Goal: Task Accomplishment & Management: Use online tool/utility

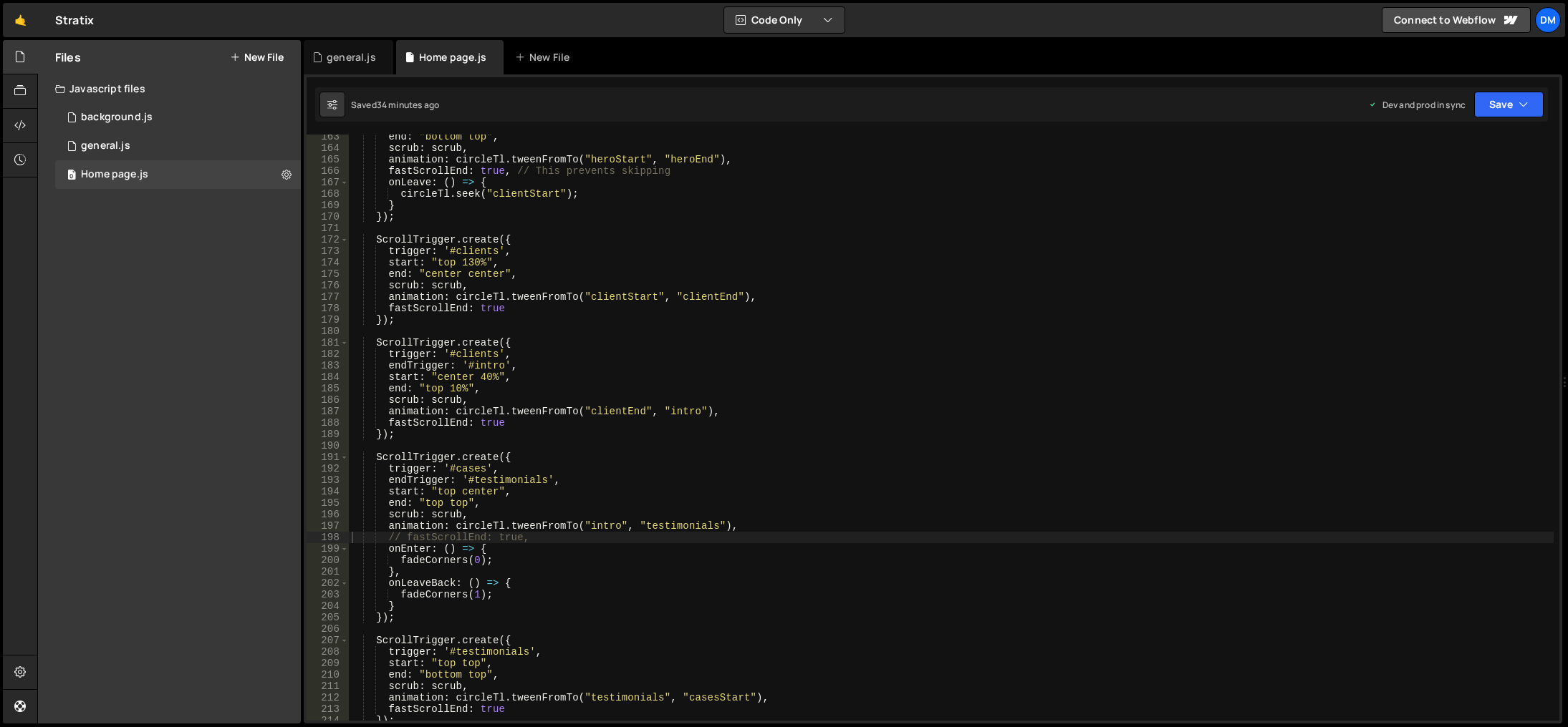
scroll to position [1860, 0]
click at [154, 168] on div "0 Home page.js 0" at bounding box center [178, 174] width 245 height 28
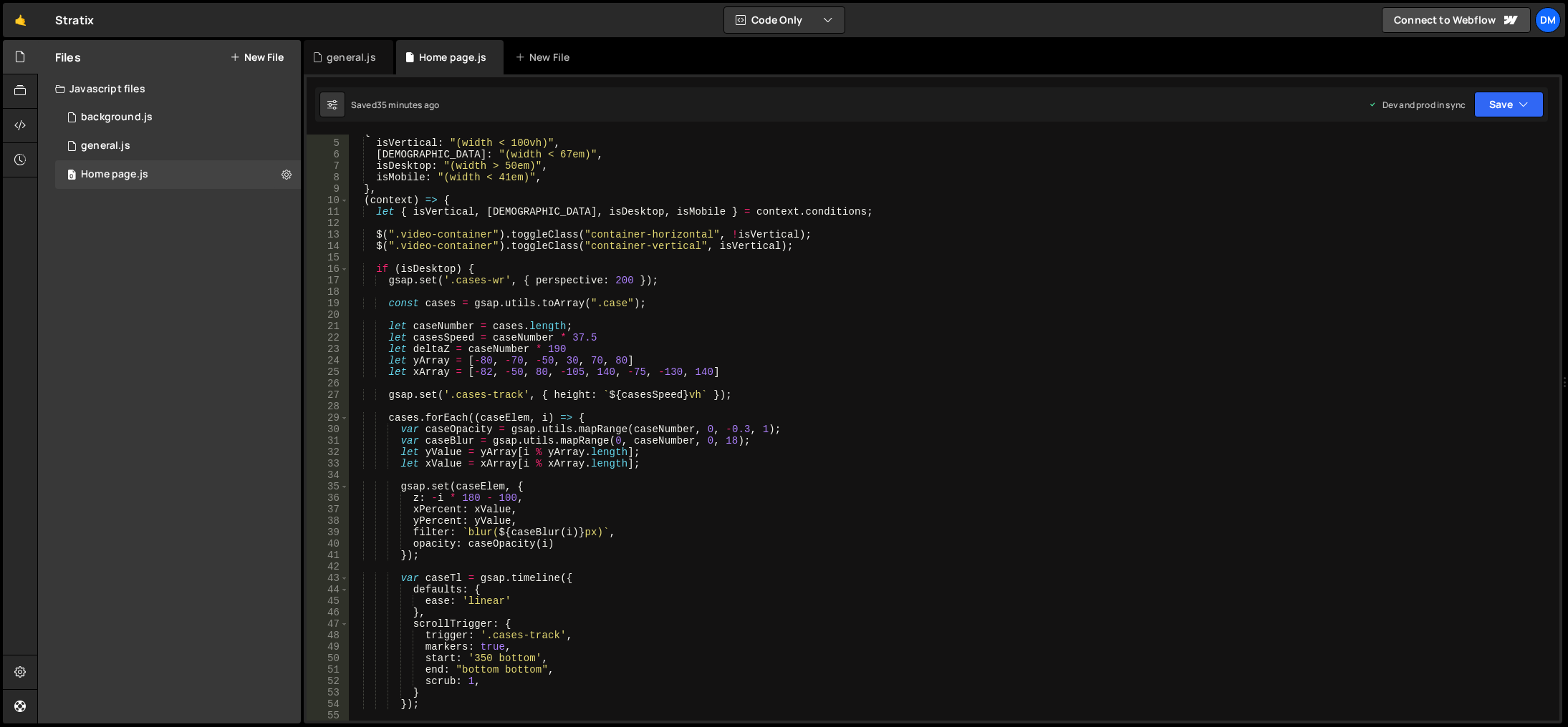
scroll to position [129, 0]
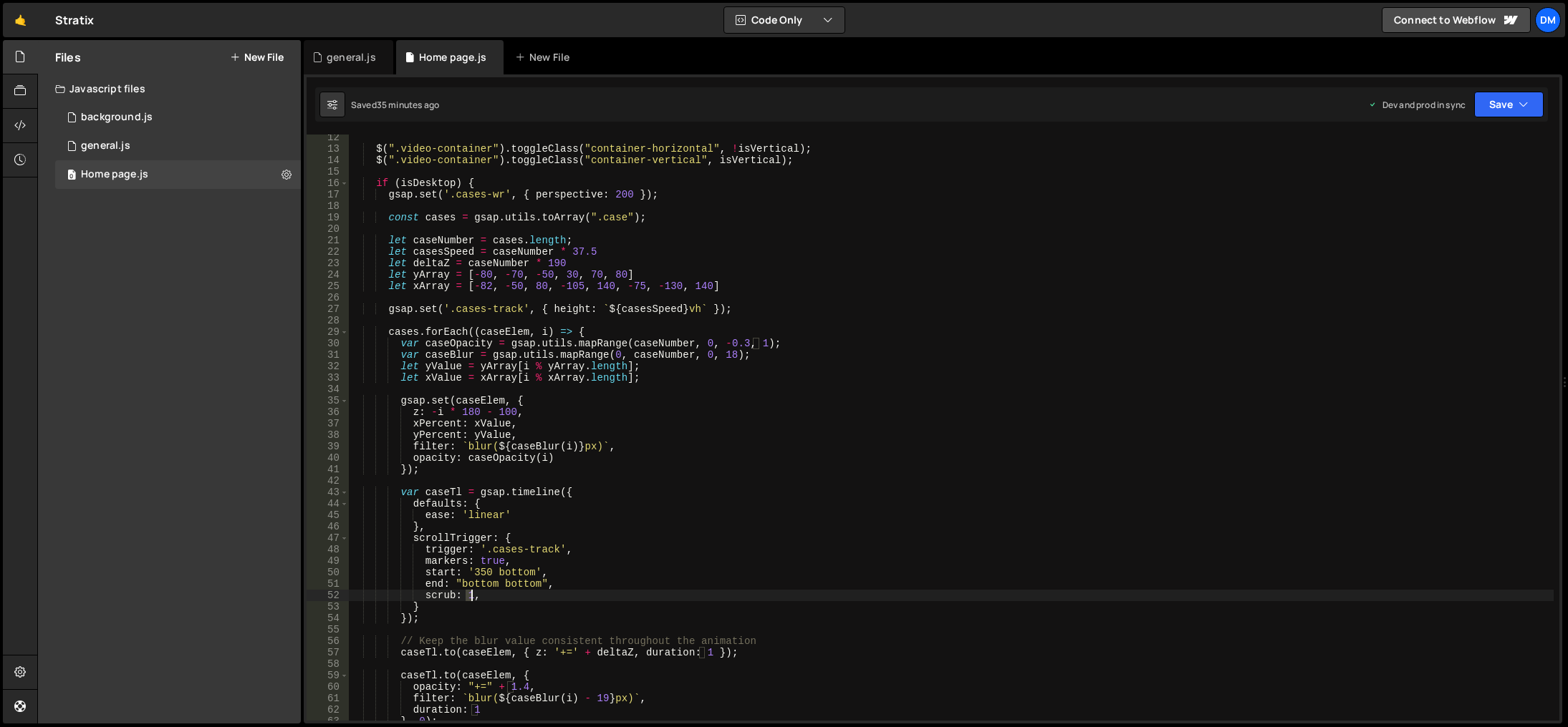
click at [470, 592] on div "$ ( ".video-container" ) . toggleClass ( "container-horizontal" , ! isVertical …" at bounding box center [951, 436] width 1204 height 610
click at [667, 488] on div "$ ( ".video-container" ) . toggleClass ( "container-horizontal" , ! isVertical …" at bounding box center [951, 436] width 1204 height 610
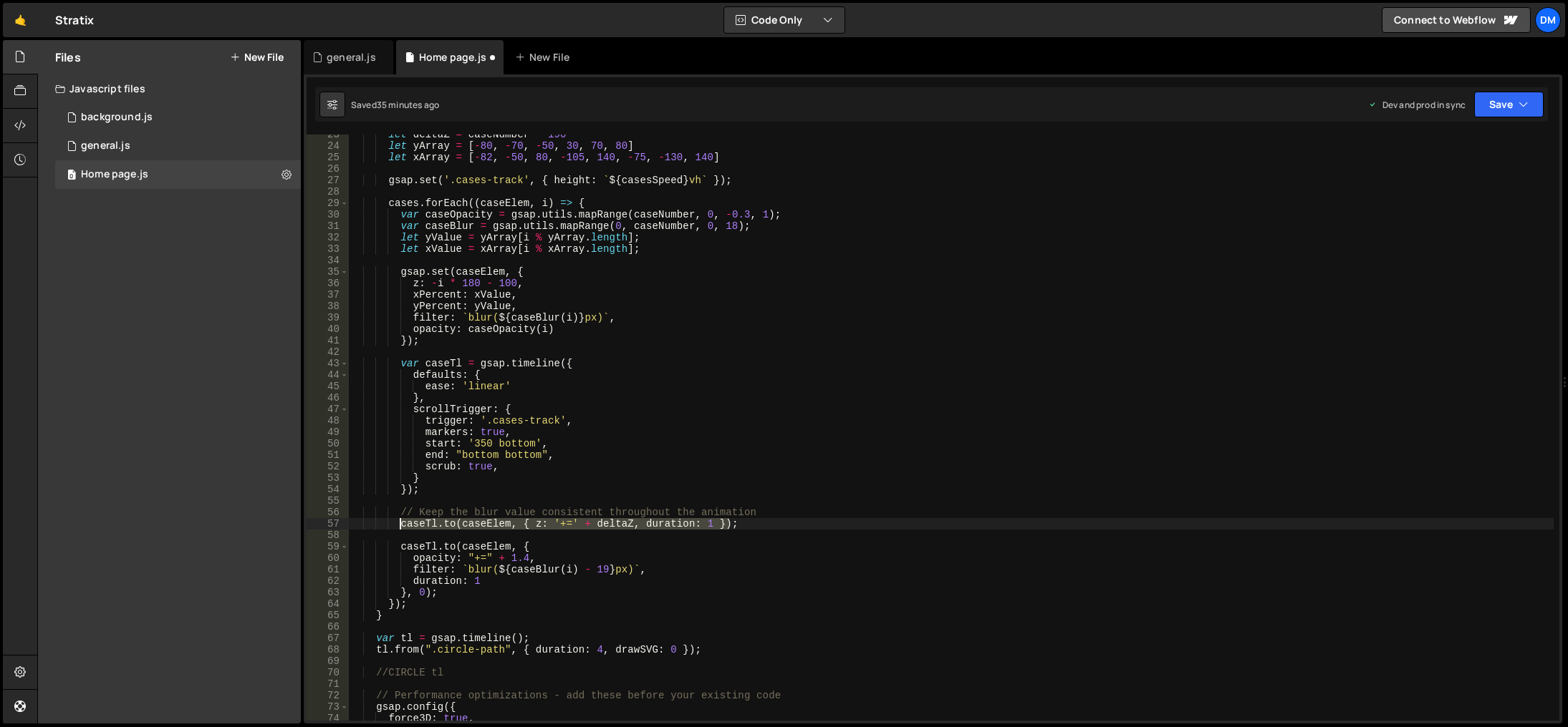
drag, startPoint x: 740, startPoint y: 523, endPoint x: 401, endPoint y: 526, distance: 339.0
click at [401, 526] on div "let deltaZ = caseNumber * 190 let yArray = [ - 80 , - 70 , - 50 , 30 , 70 , 80 …" at bounding box center [951, 433] width 1204 height 610
type textarea "[DOMAIN_NAME](caseElem, { z: '+=' + deltaZ, duration: 1 });"
click at [770, 519] on div "let deltaZ = caseNumber * 190 let yArray = [ - 80 , - 70 , - 50 , 30 , 70 , 80 …" at bounding box center [951, 428] width 1204 height 586
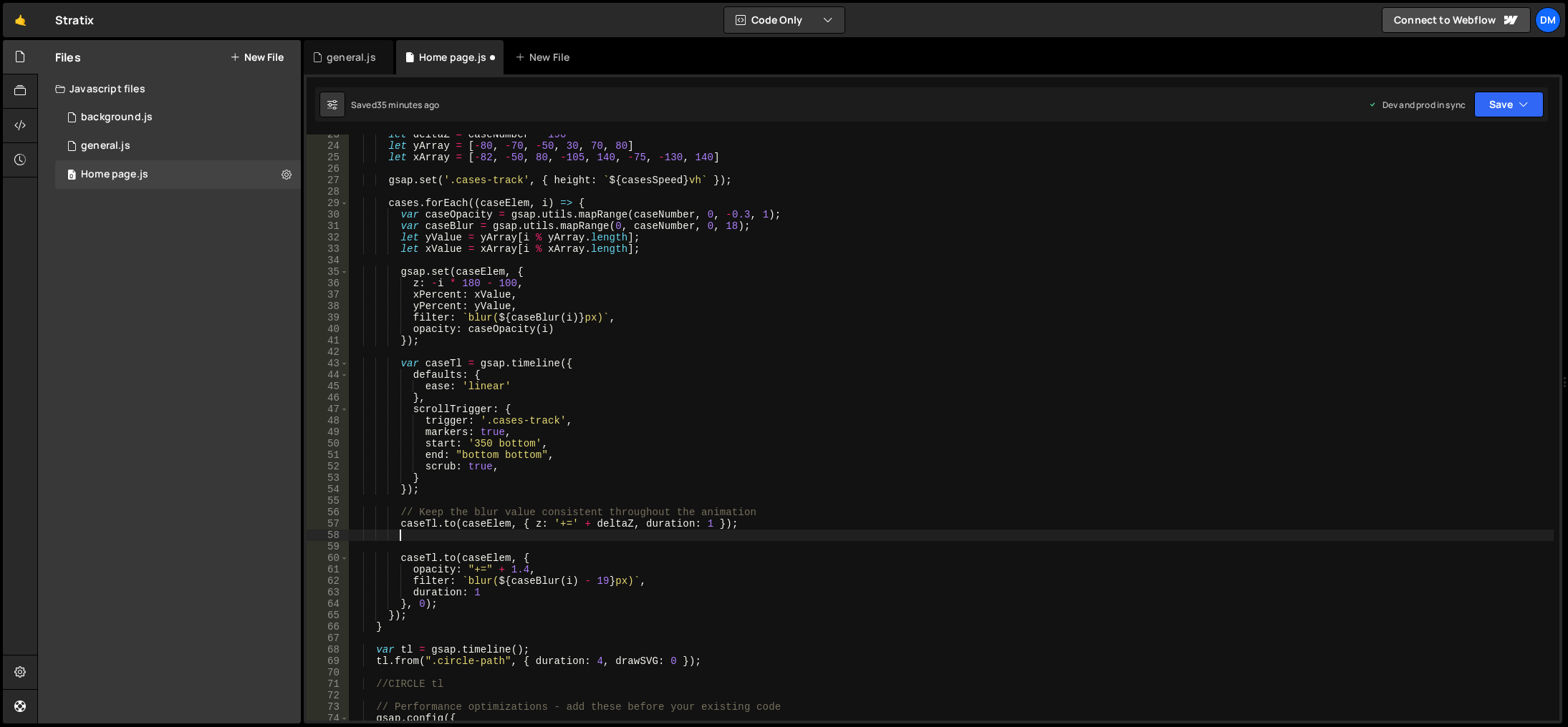
paste textarea "[DOMAIN_NAME](caseElem, { z: '+=' + deltaZ, duration: 1 });"
click at [719, 536] on div "let deltaZ = caseNumber * 190 let yArray = [ - 80 , - 70 , - 50 , 30 , 70 , 80 …" at bounding box center [951, 433] width 1204 height 610
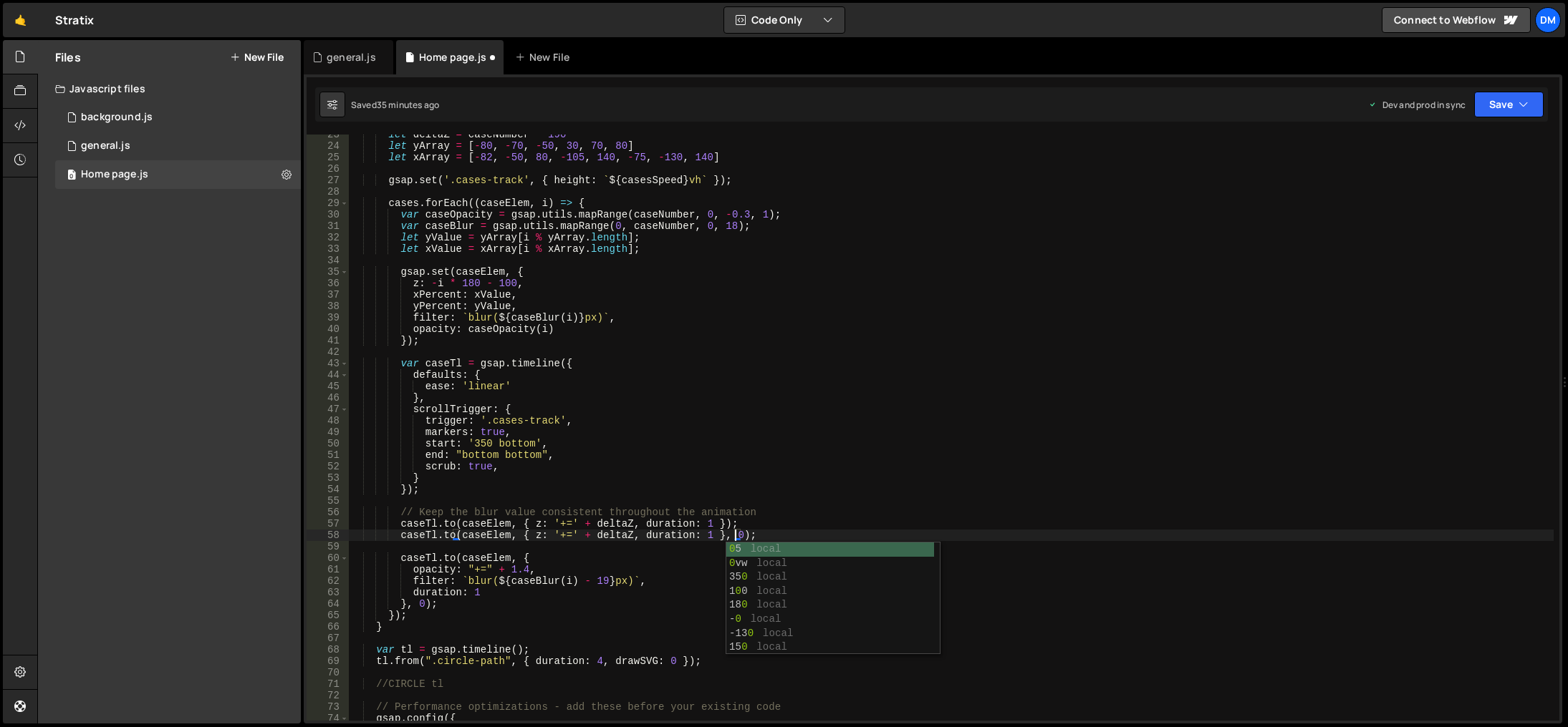
scroll to position [129, 0]
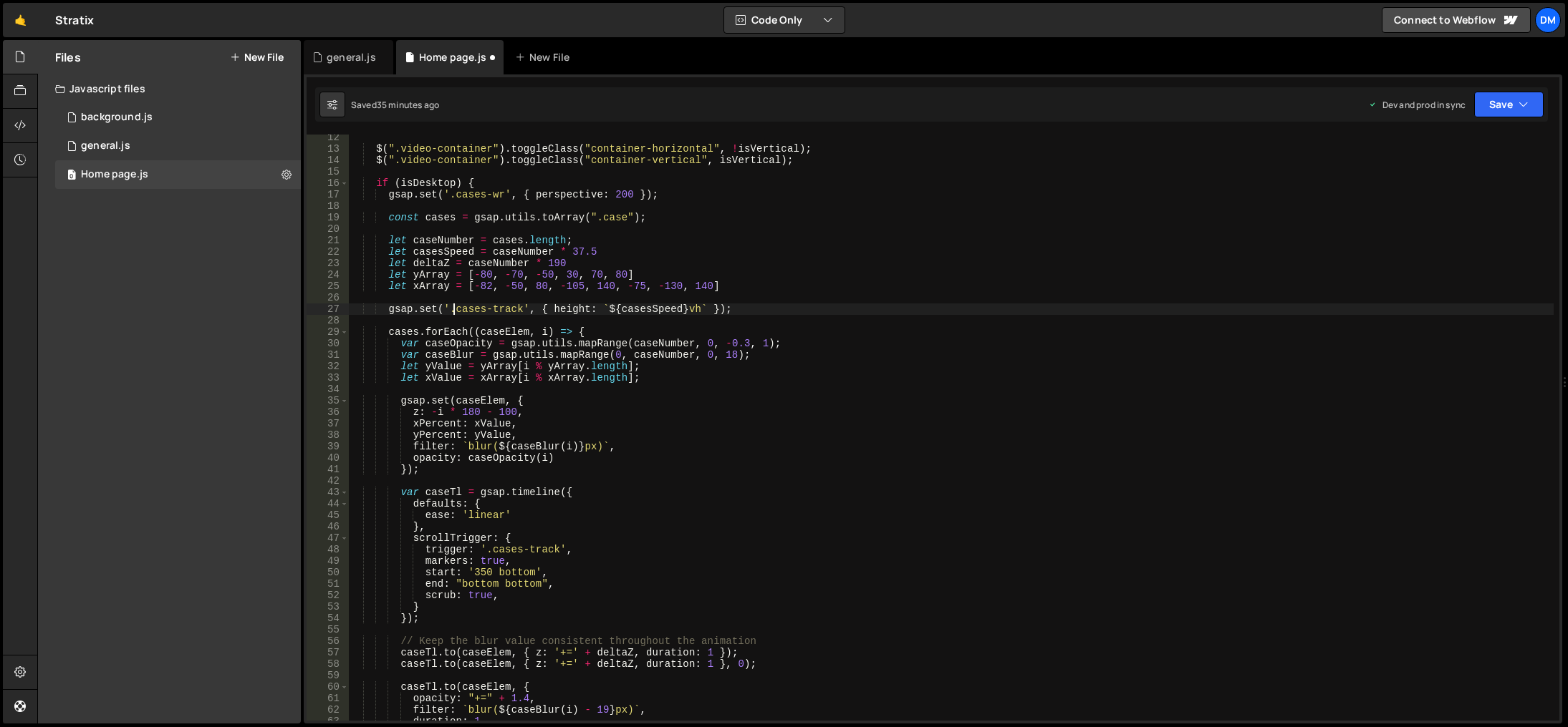
click at [453, 309] on div "$ ( ".video-container" ) . toggleClass ( "container-horizontal" , ! isVertical …" at bounding box center [951, 436] width 1204 height 610
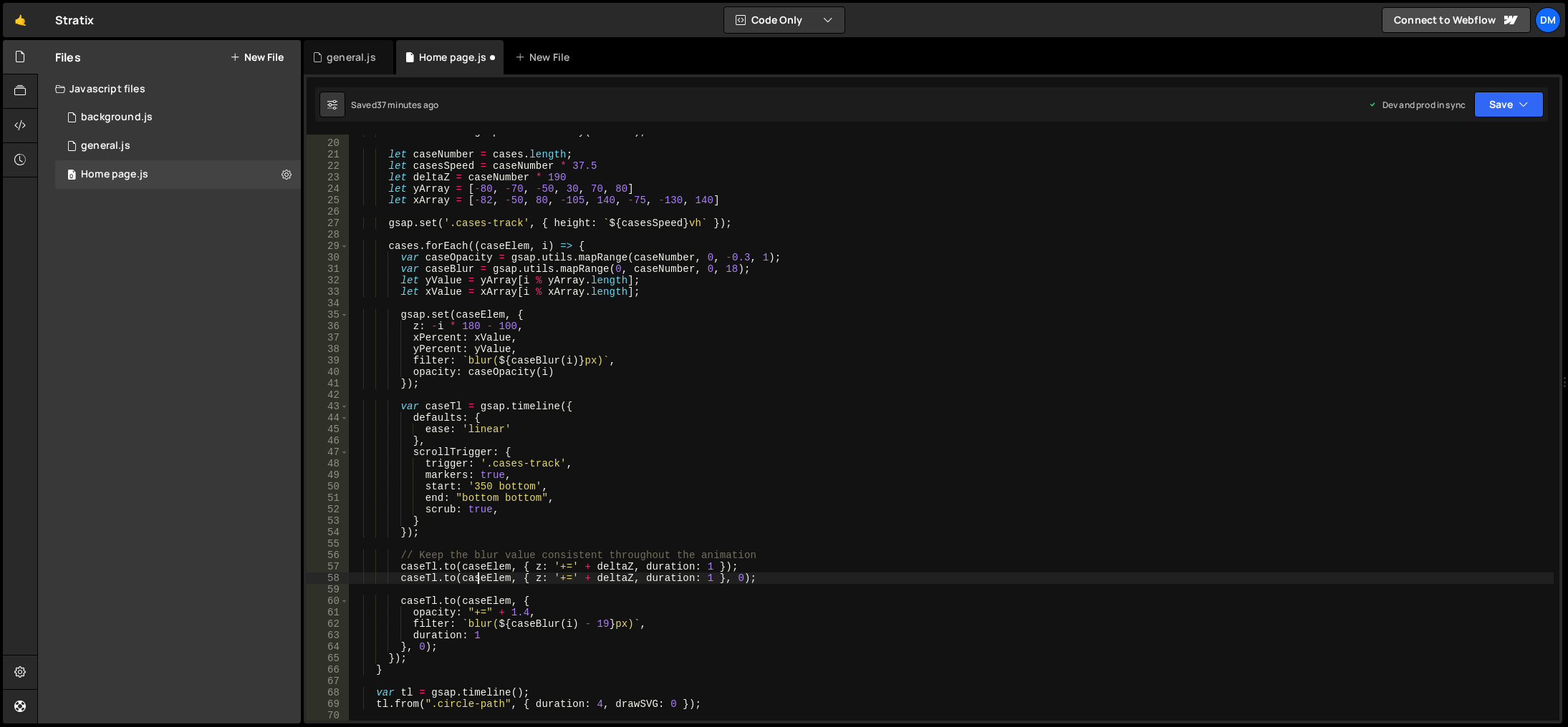
click at [479, 580] on div "const cases = gsap . utils . toArray ( ".case" ) ; let caseNumber = cases . len…" at bounding box center [951, 430] width 1204 height 610
click at [476, 580] on div "const cases = gsap . utils . toArray ( ".case" ) ; let caseNumber = cases . len…" at bounding box center [951, 430] width 1204 height 610
paste textarea "sticky-full-screen'"
click at [465, 573] on div "const cases = gsap . utils . toArray ( ".case" ) ; let caseNumber = cases . len…" at bounding box center [951, 430] width 1204 height 610
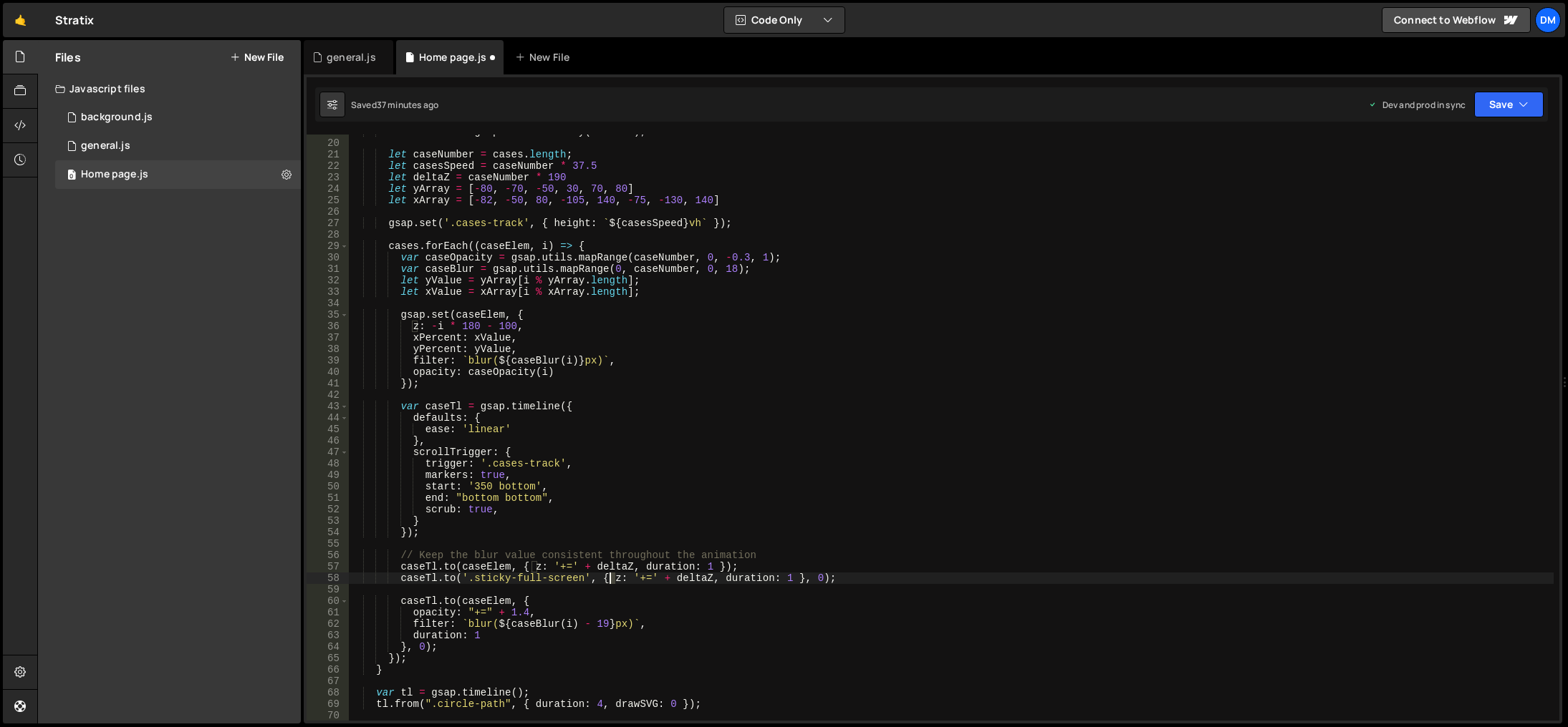
click at [611, 581] on div "const cases = gsap . utils . toArray ( ".case" ) ; let caseNumber = cases . len…" at bounding box center [951, 430] width 1204 height 610
click at [639, 488] on div "const cases = gsap . utils . toArray ( ".case" ) ; let caseNumber = cases . len…" at bounding box center [951, 430] width 1204 height 610
drag, startPoint x: 622, startPoint y: 579, endPoint x: 780, endPoint y: 583, distance: 158.1
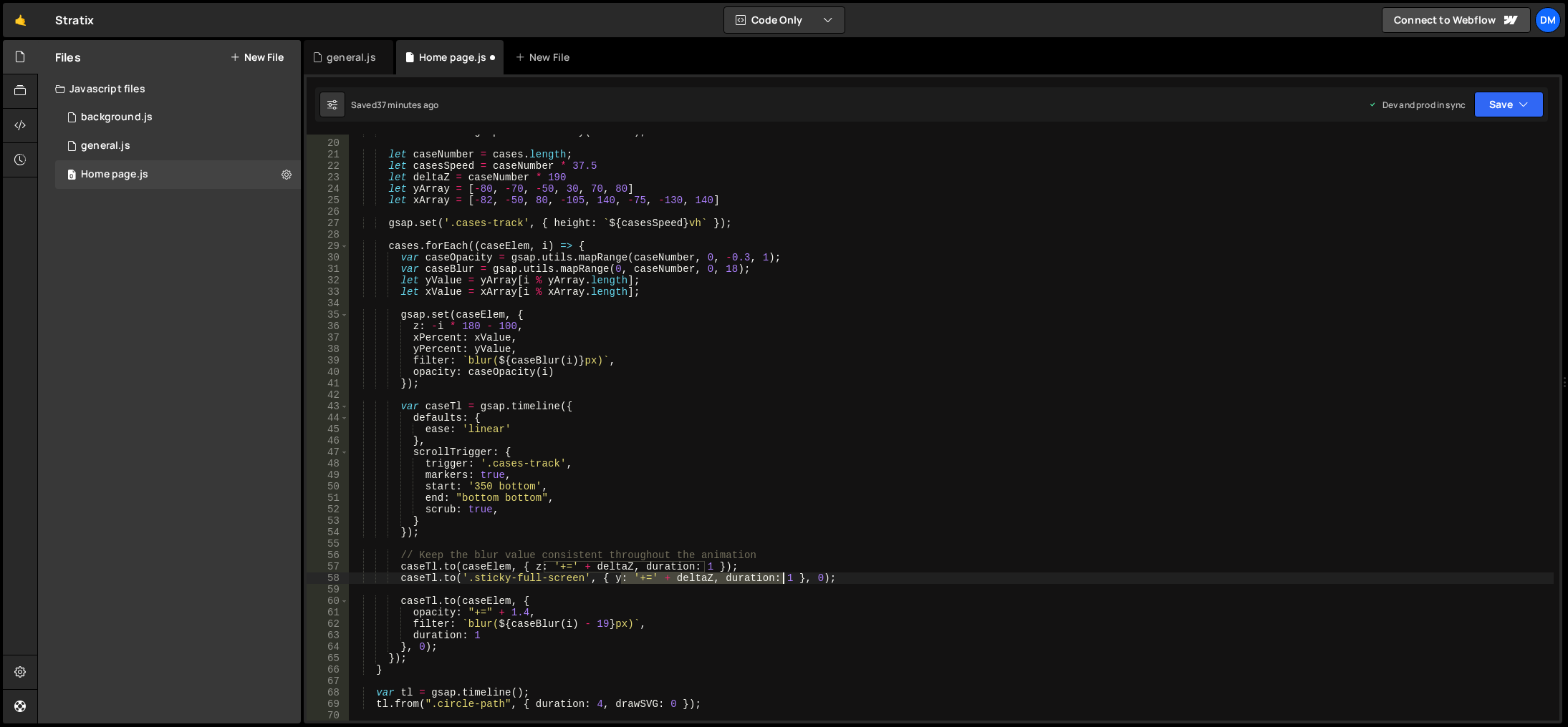
click at [780, 583] on div "const cases = gsap . utils . toArray ( ".case" ) ; let caseNumber = cases . len…" at bounding box center [951, 430] width 1204 height 610
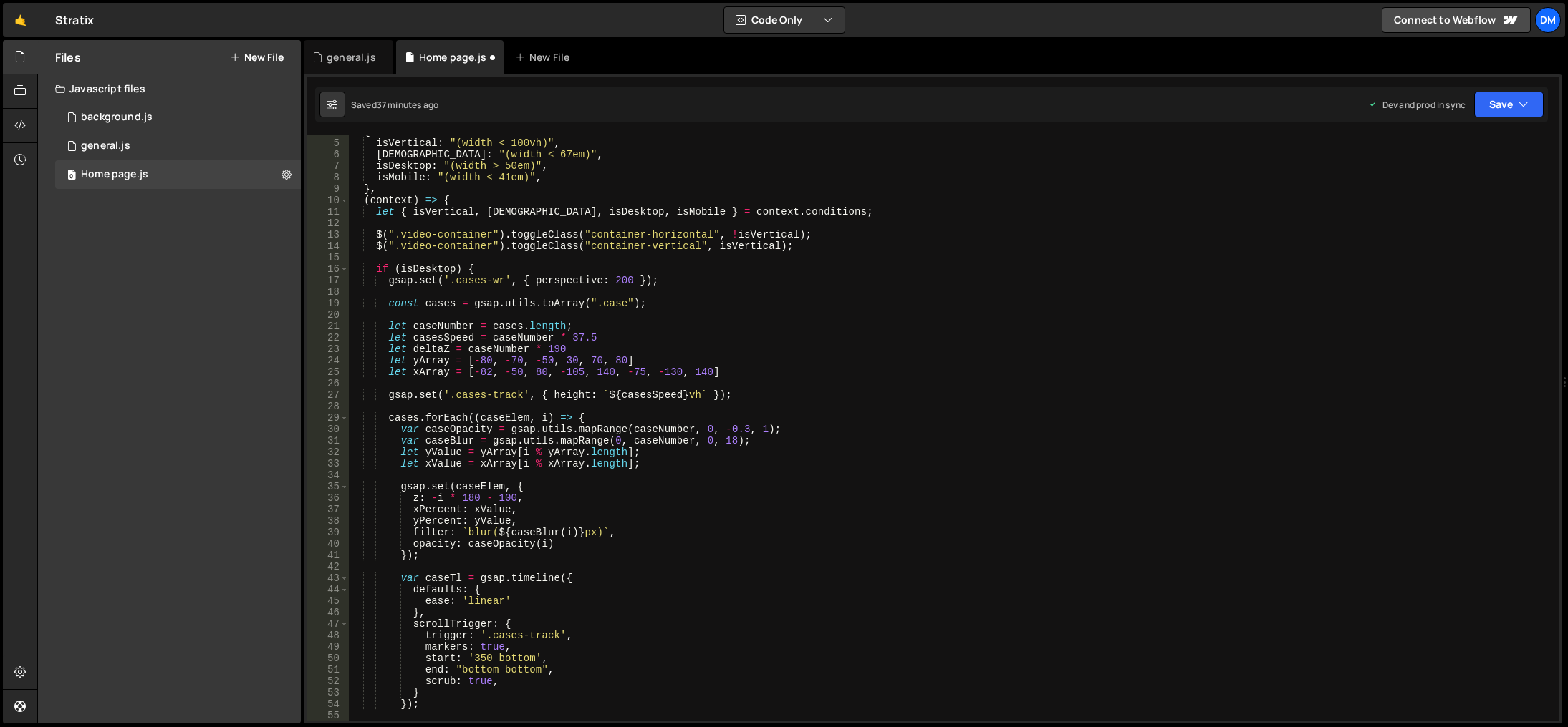
scroll to position [43, 0]
click at [648, 396] on div "{ isVertical : "(width < 100vh)" , [DEMOGRAPHIC_DATA] : "(width < 67em)" , isDe…" at bounding box center [951, 430] width 1204 height 610
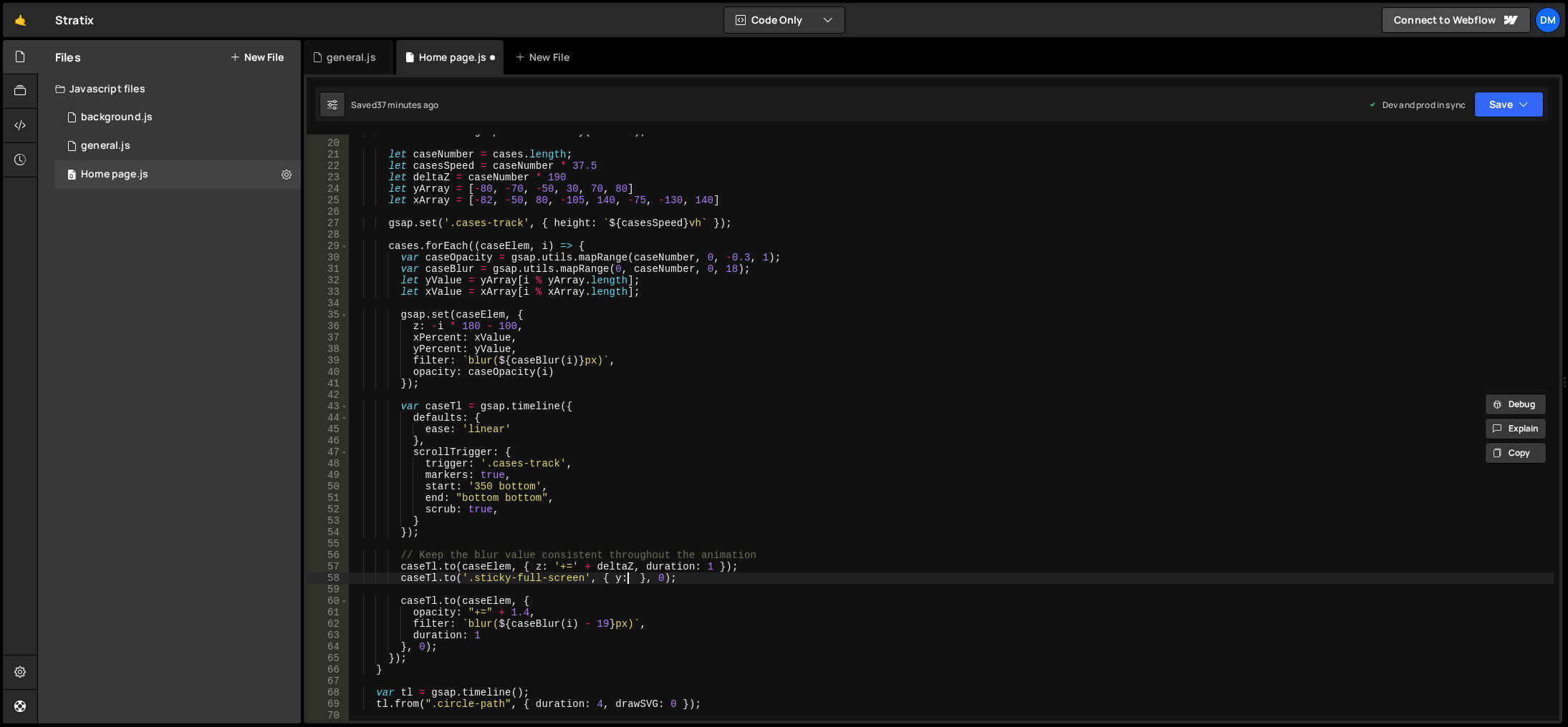
click at [626, 577] on div "const cases = gsap . utils . toArray ( ".case" ) ; let caseNumber = cases . len…" at bounding box center [951, 430] width 1204 height 610
paste textarea "casesSpeed"
click at [742, 508] on div "const cases = gsap . utils . toArray ( ".case" ) ; let caseNumber = cases . len…" at bounding box center [951, 430] width 1204 height 610
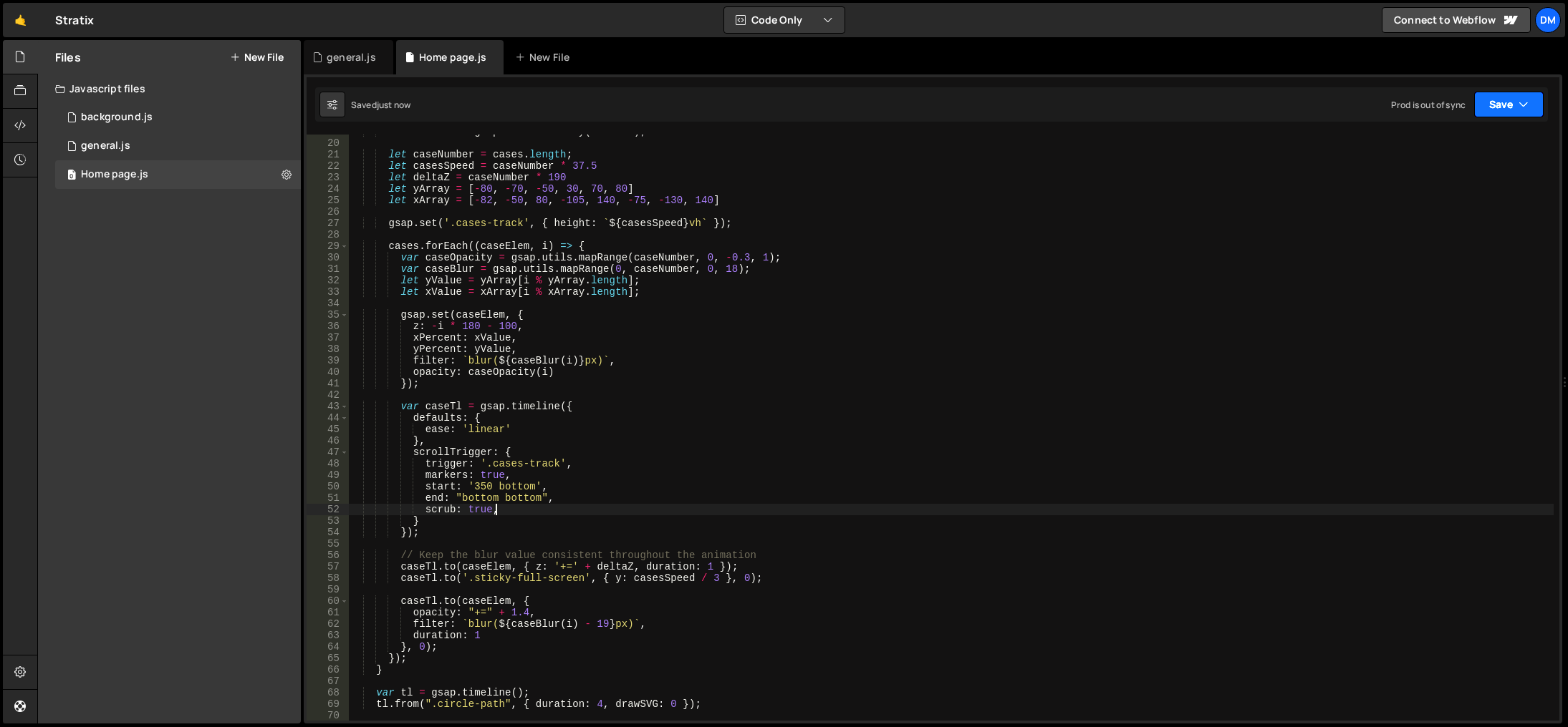
type textarea "scrub: true,"
click at [1519, 109] on icon "button" at bounding box center [1523, 105] width 10 height 15
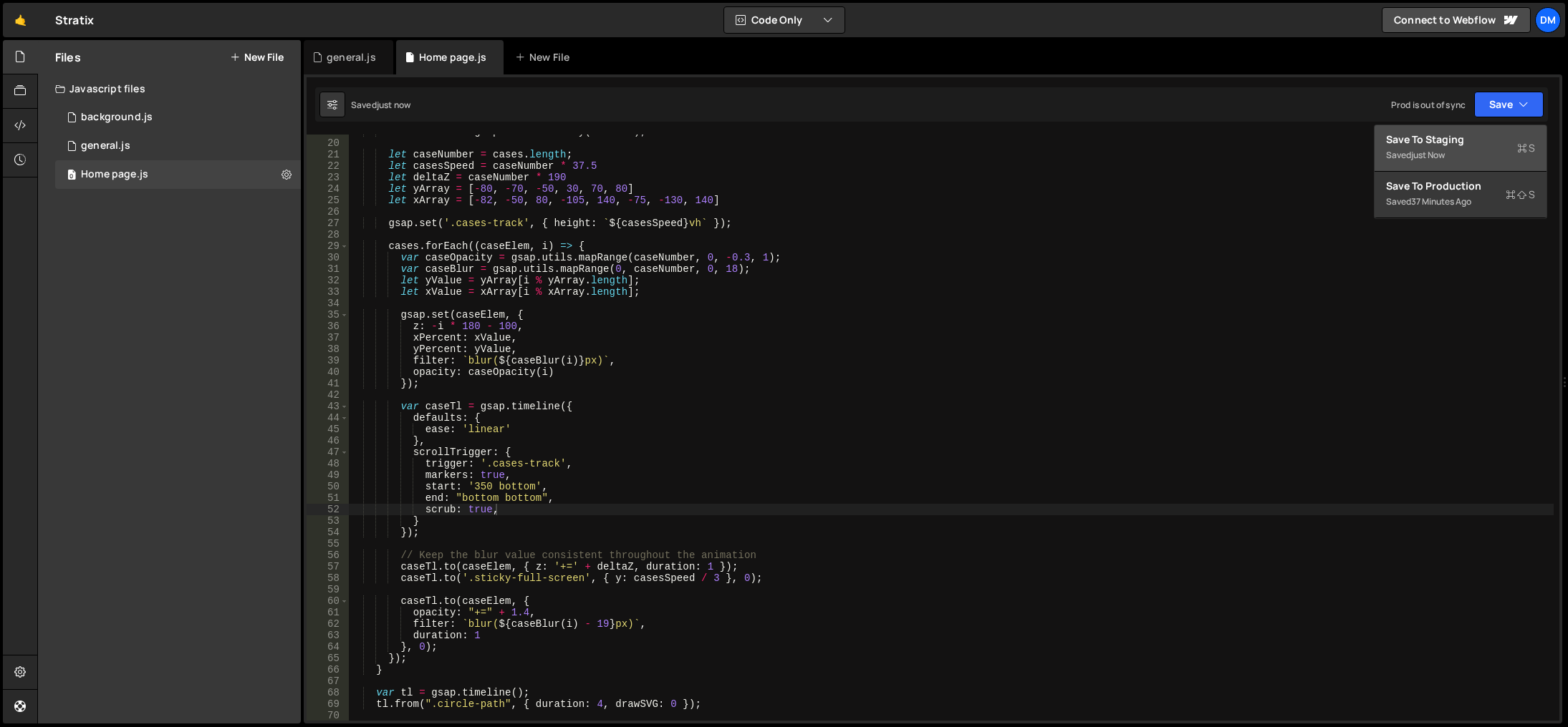
click at [1456, 142] on div "Save to Staging S" at bounding box center [1461, 139] width 149 height 15
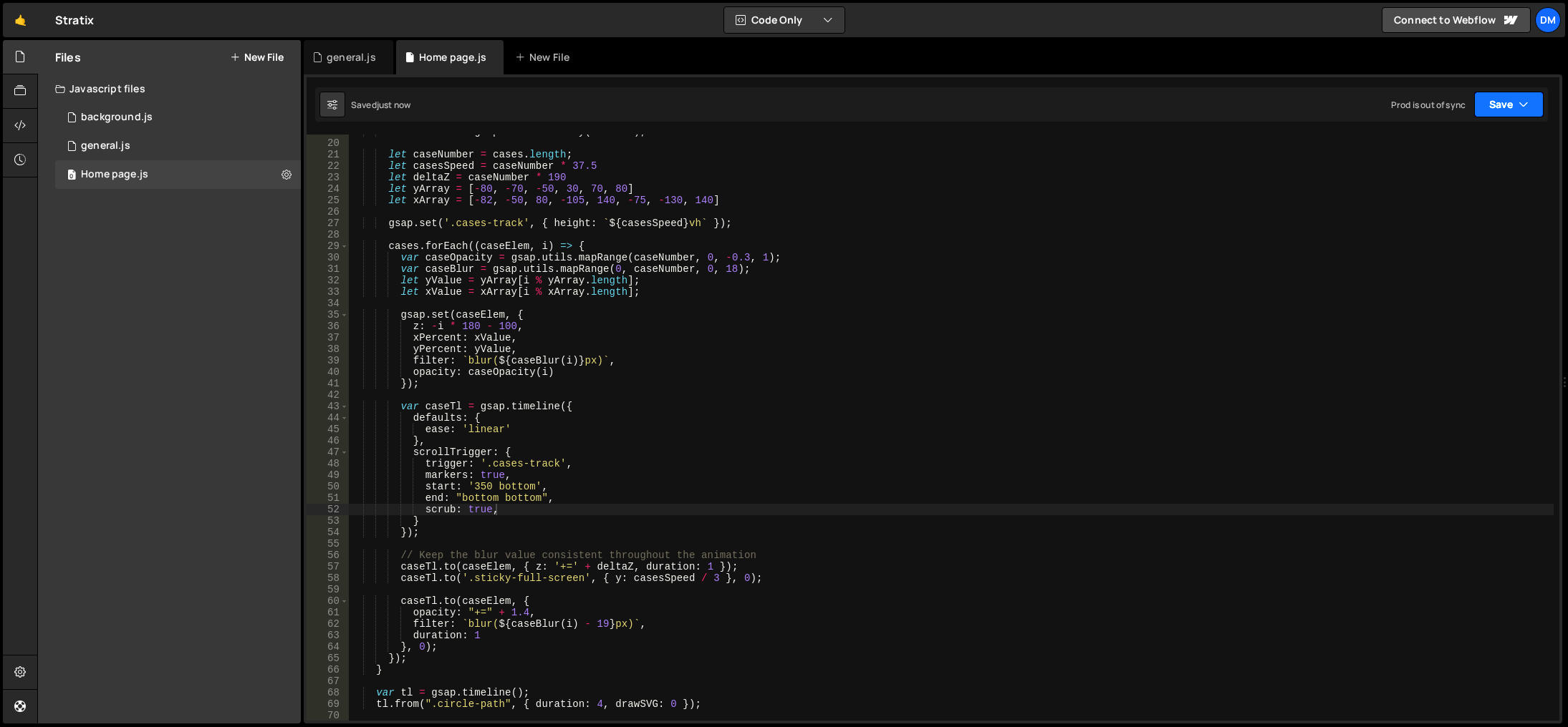
click at [1490, 104] on button "Save" at bounding box center [1508, 105] width 69 height 26
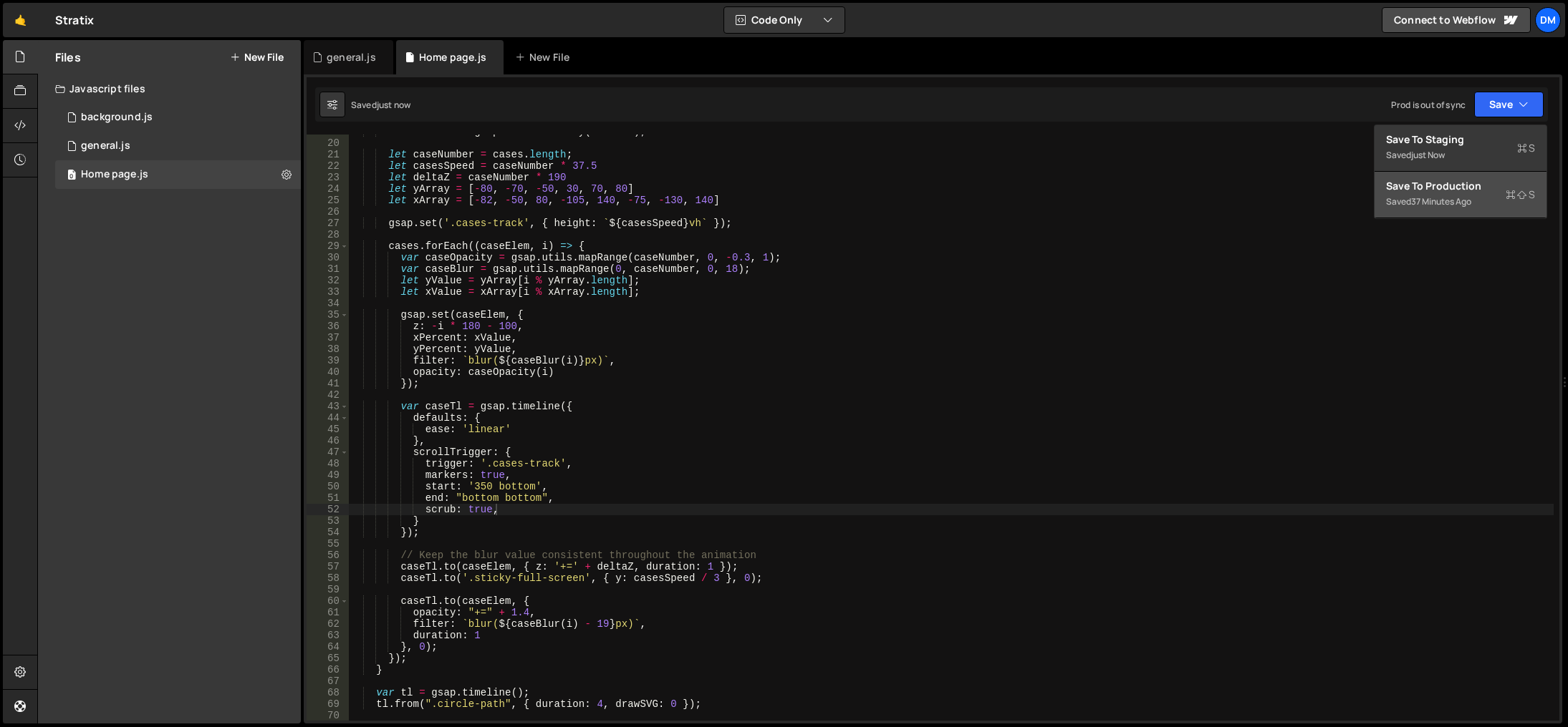
click at [1432, 197] on div "37 minutes ago" at bounding box center [1441, 201] width 60 height 12
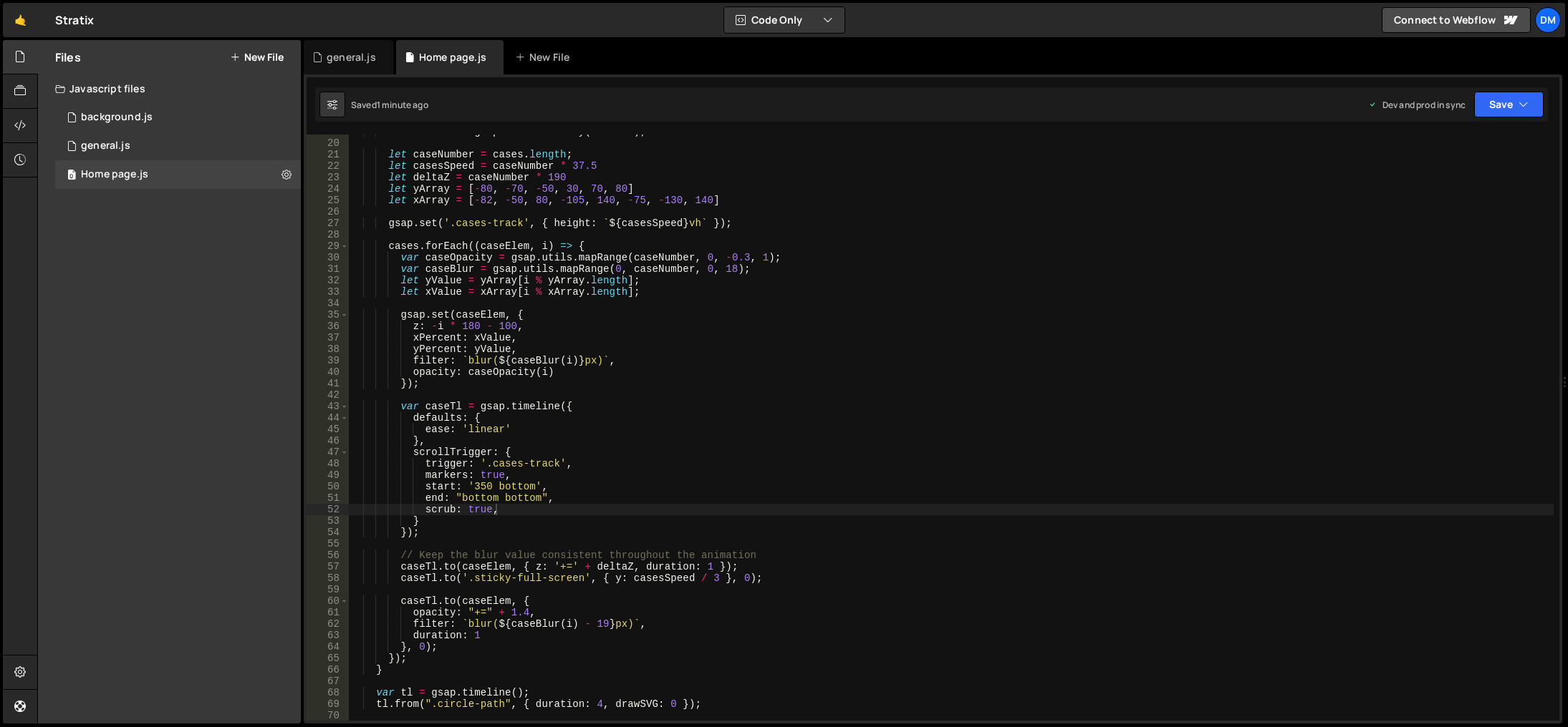
click at [1471, 391] on div "const cases = gsap . utils . toArray ( ".case" ) ; let caseNumber = cases . len…" at bounding box center [951, 430] width 1204 height 610
click at [705, 575] on div "const cases = gsap . utils . toArray ( ".case" ) ; let caseNumber = cases . len…" at bounding box center [951, 430] width 1204 height 610
type textarea "[DOMAIN_NAME]('.sticky-full-screen', { y: casesSpeed / 2 }, 0);"
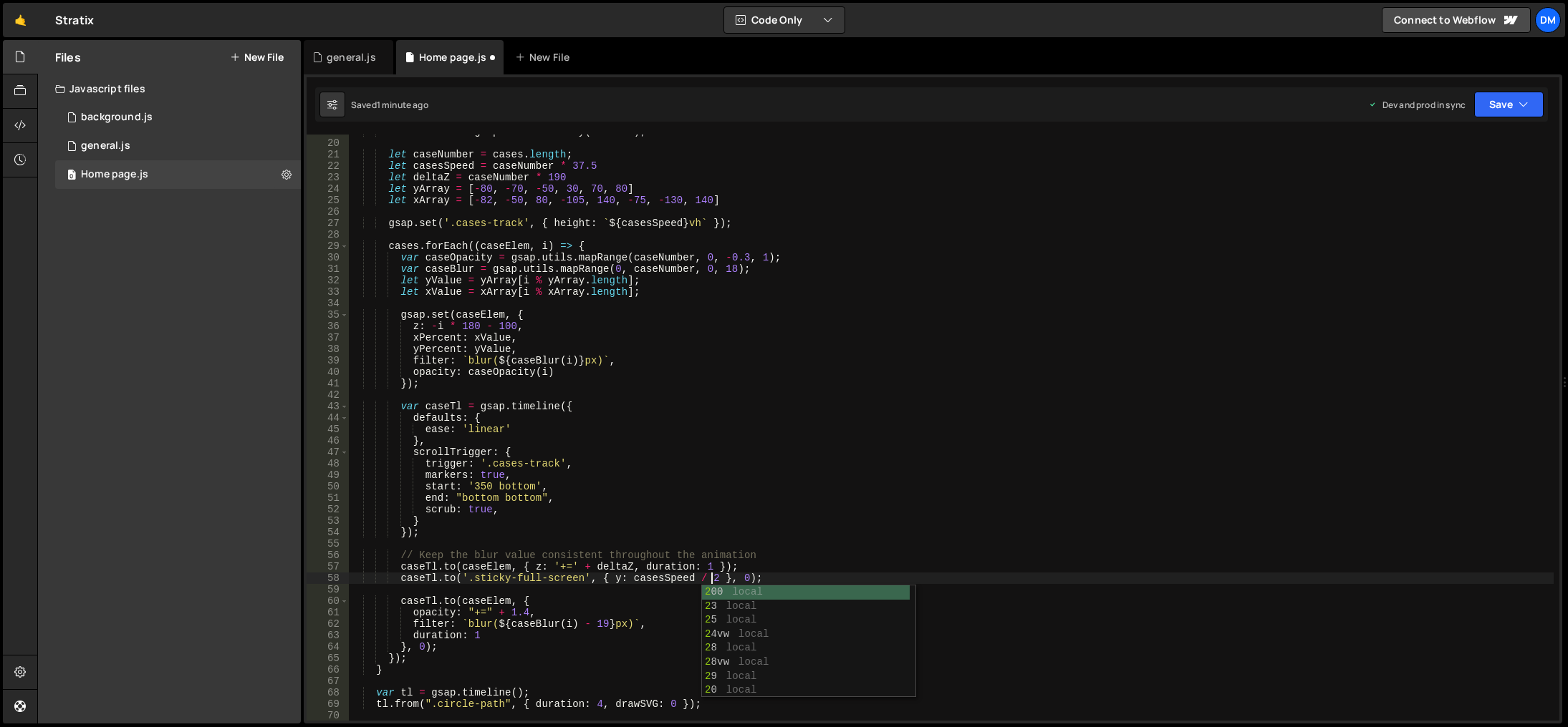
drag, startPoint x: 993, startPoint y: 393, endPoint x: 1213, endPoint y: 186, distance: 302.1
click at [994, 393] on div "const cases = gsap . utils . toArray ( ".case" ) ; let caseNumber = cases . len…" at bounding box center [951, 430] width 1204 height 610
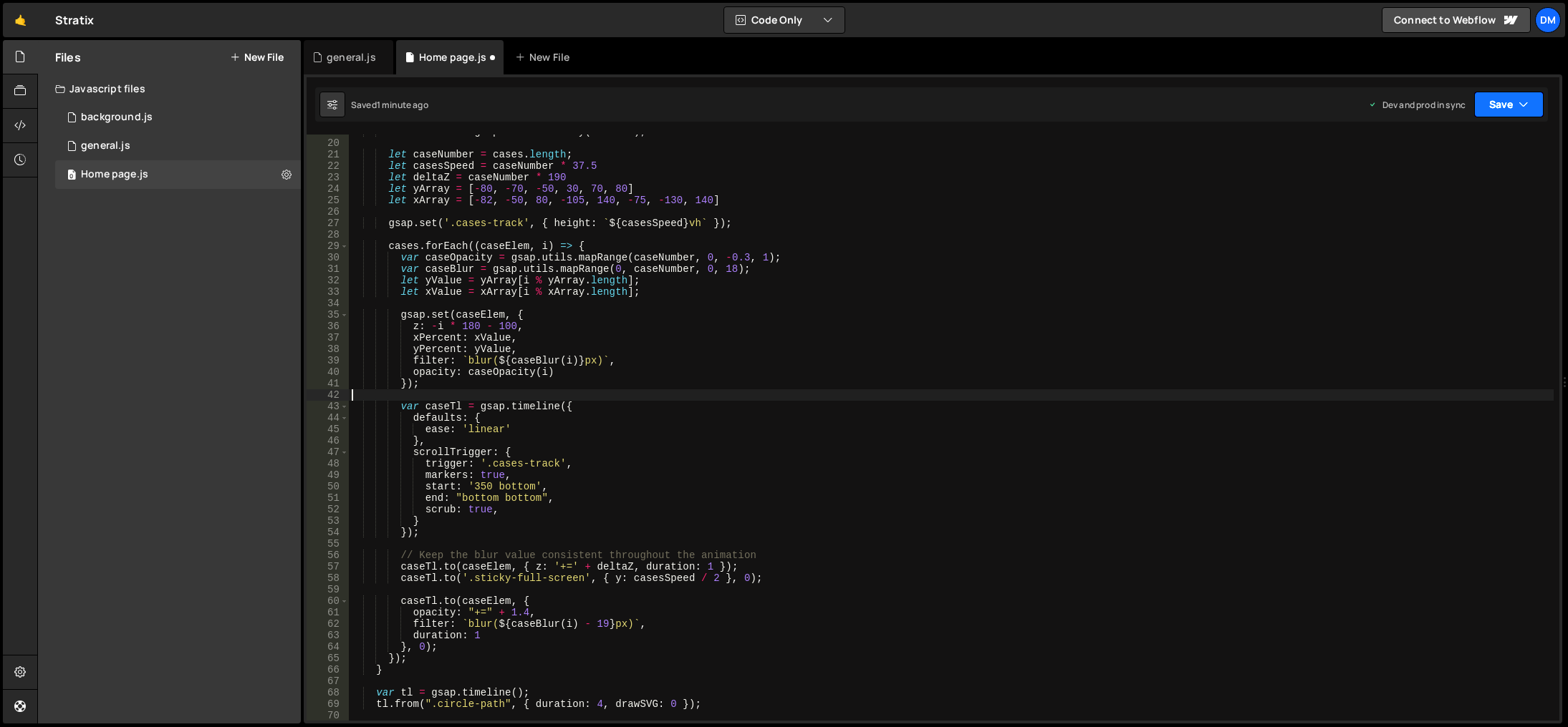
click at [1487, 109] on button "Save" at bounding box center [1508, 105] width 69 height 26
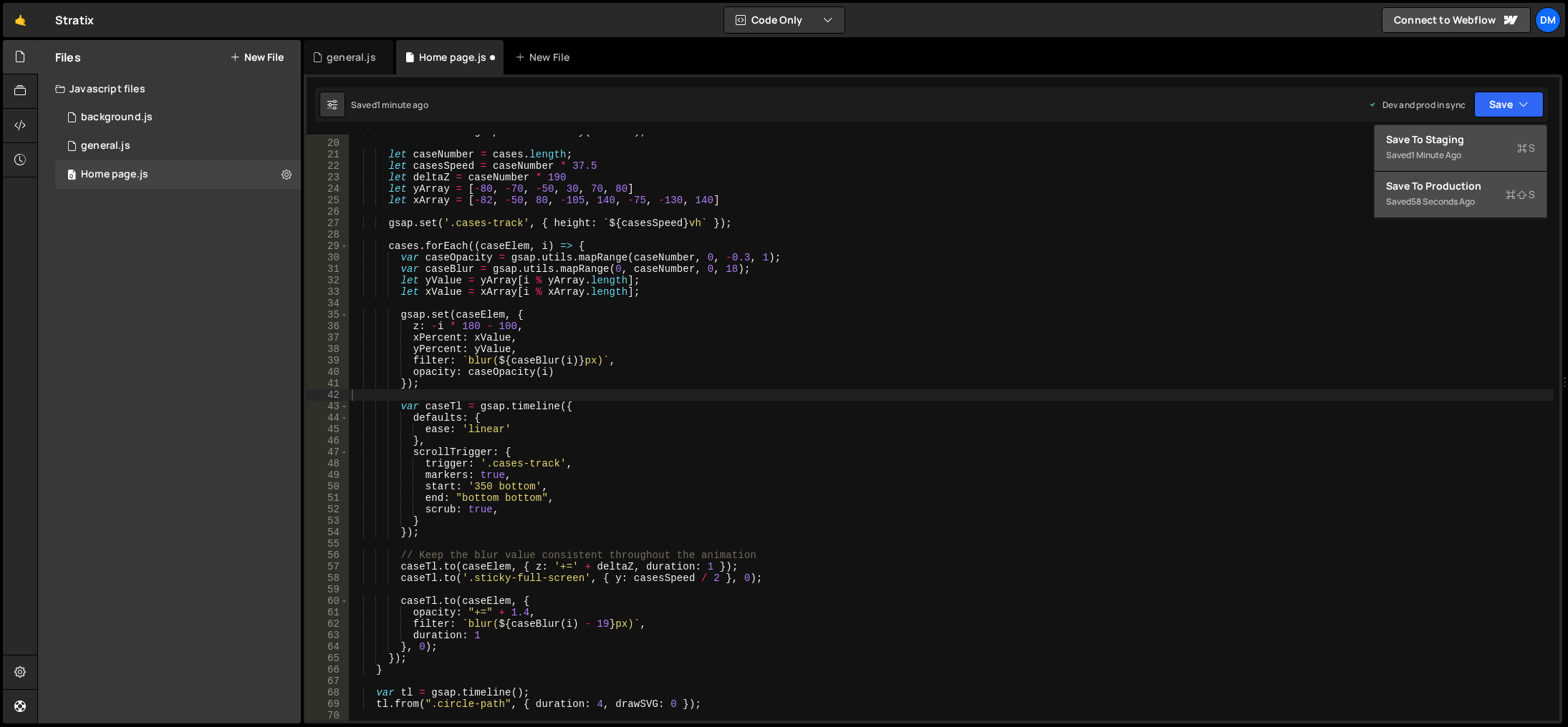
click at [1461, 144] on div "Save to Staging S" at bounding box center [1461, 139] width 149 height 15
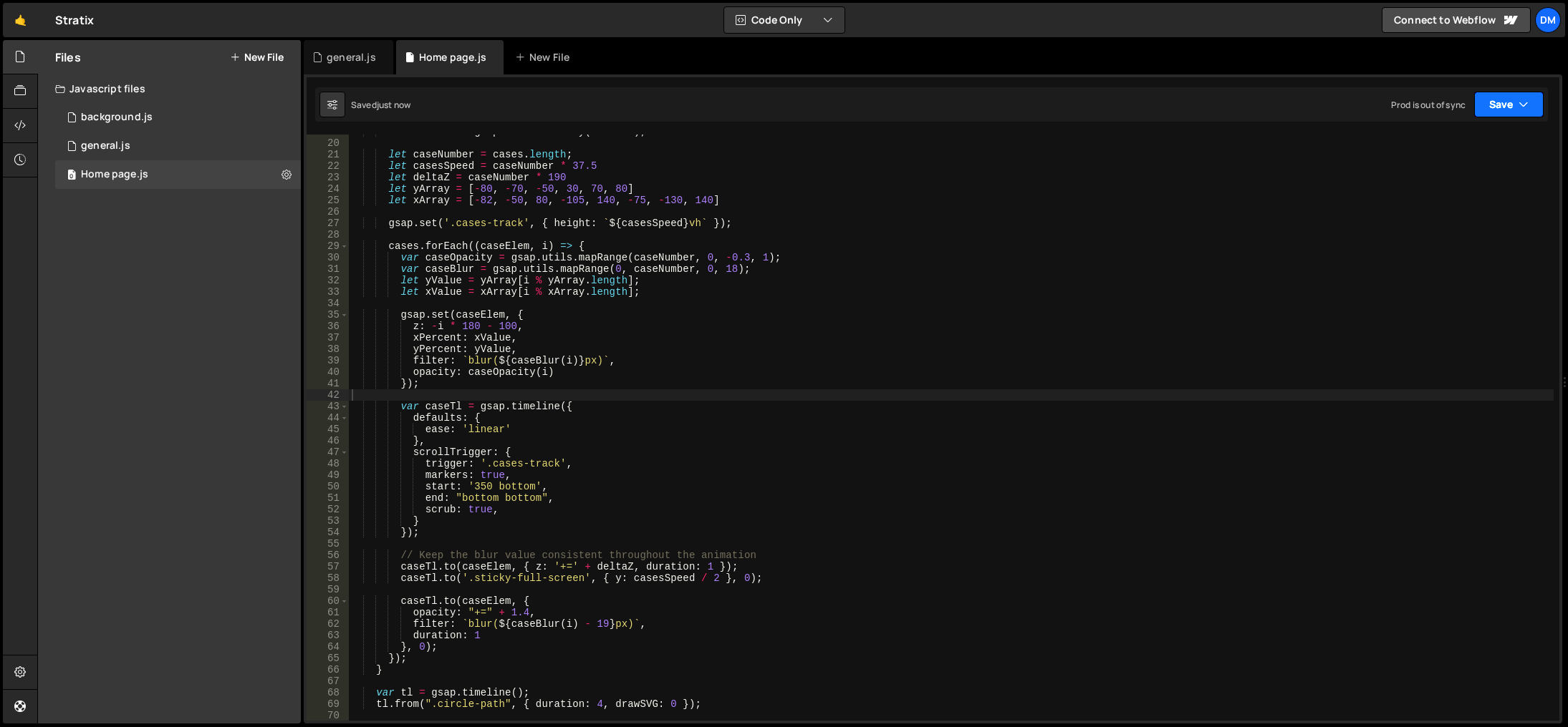
drag, startPoint x: 1501, startPoint y: 101, endPoint x: 1475, endPoint y: 132, distance: 40.5
click at [1501, 101] on button "Save" at bounding box center [1508, 105] width 69 height 26
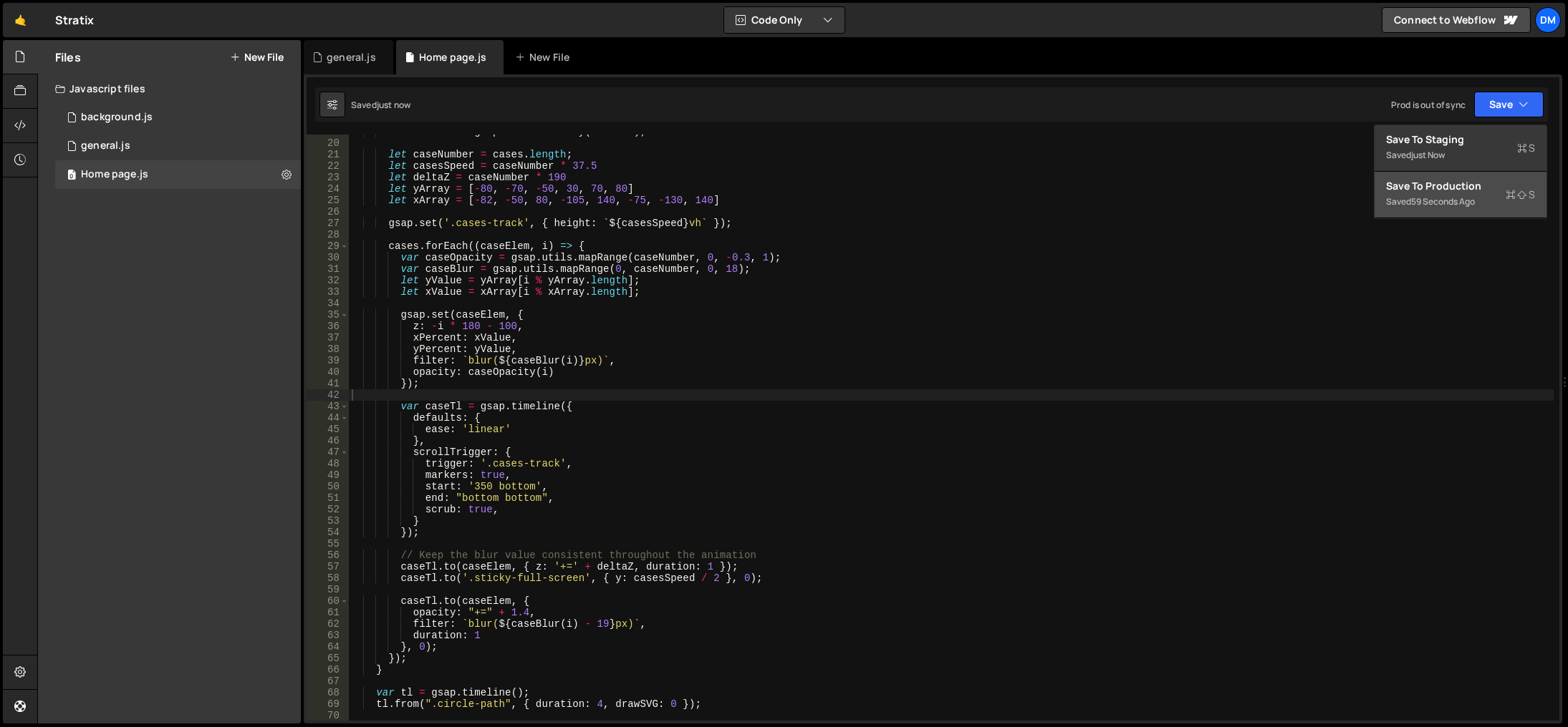
click at [1439, 184] on div "Save to Production S" at bounding box center [1461, 186] width 149 height 15
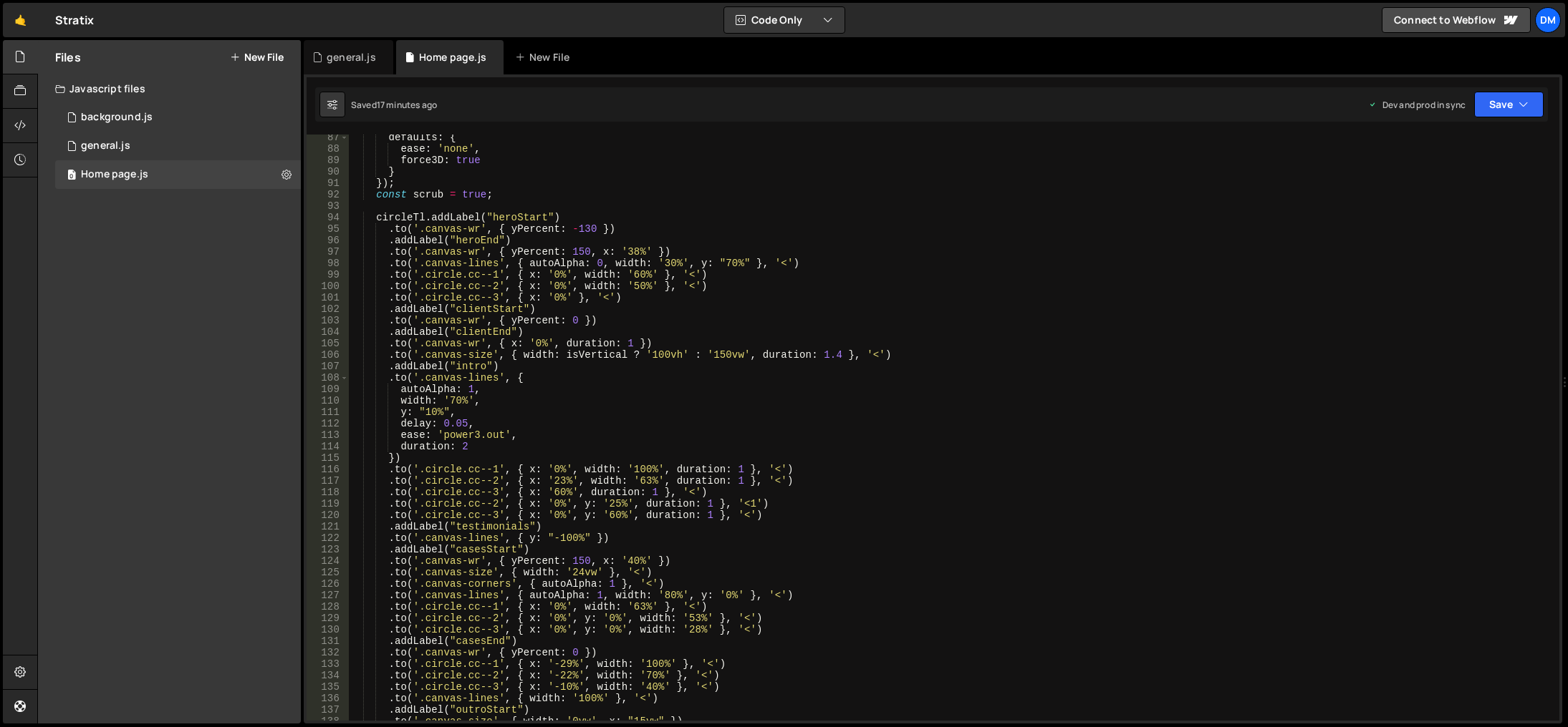
scroll to position [1160, 0]
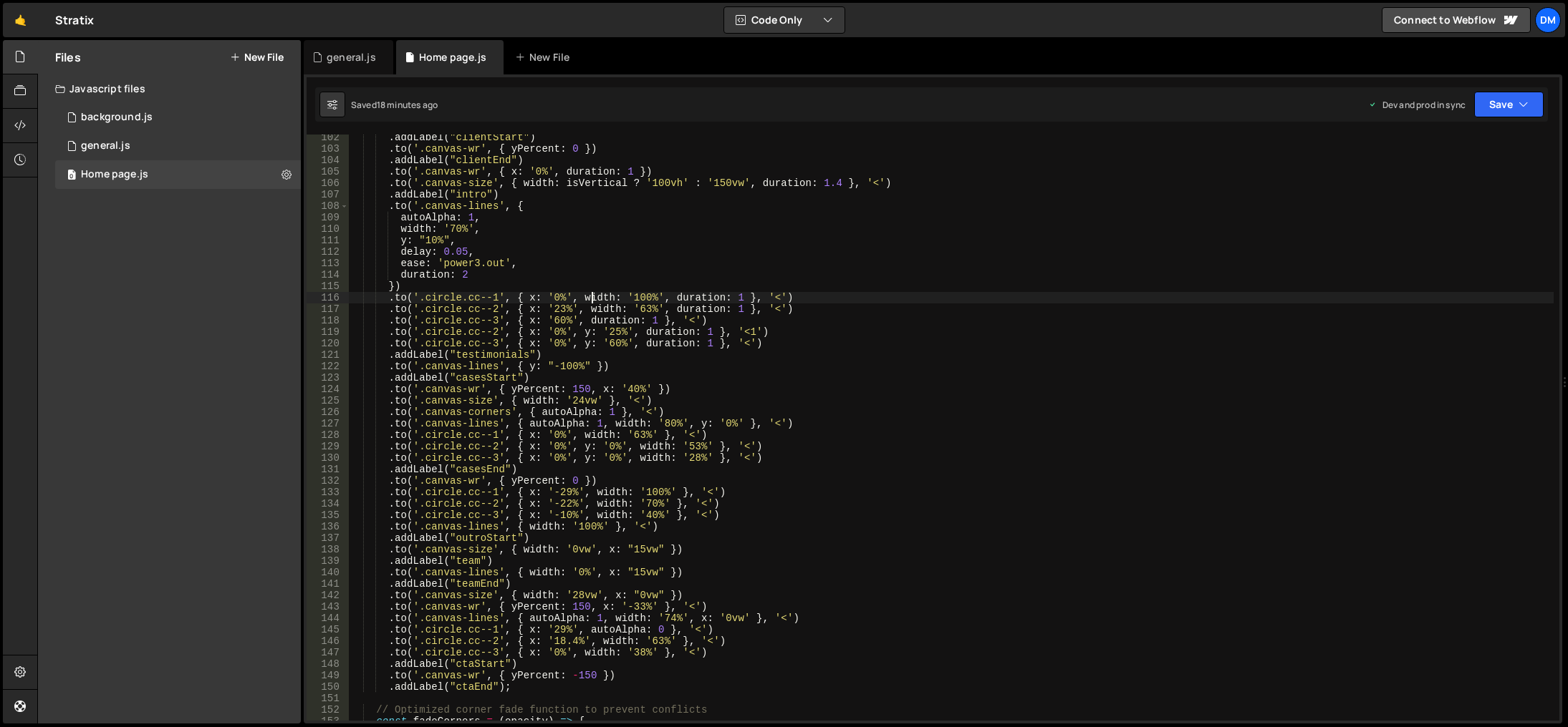
click at [588, 297] on div ". addLabel ( "clientStart" ) . to ( '.canvas-wr' , { yPercent : 0 }) . addLabel…" at bounding box center [951, 436] width 1204 height 610
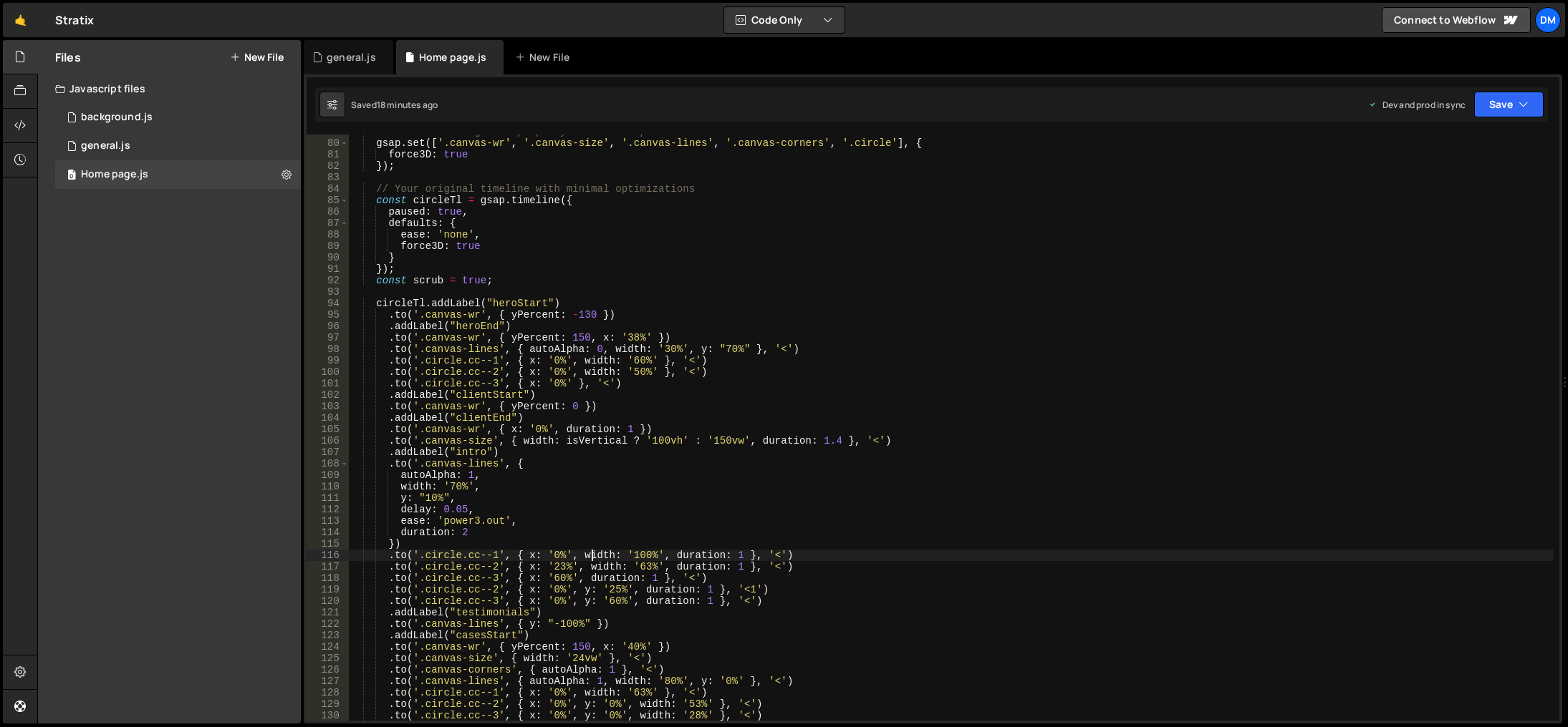
scroll to position [902, 0]
click at [700, 370] on div "// Add will-change CSS property for better performance gsap . set ([ '.canvas-w…" at bounding box center [951, 430] width 1204 height 610
click at [726, 360] on div "// Add will-change CSS property for better performance gsap . set ([ '.canvas-w…" at bounding box center [951, 430] width 1204 height 610
click at [726, 361] on div "// Add will-change CSS property for better performance gsap . set ([ '.canvas-w…" at bounding box center [951, 430] width 1204 height 610
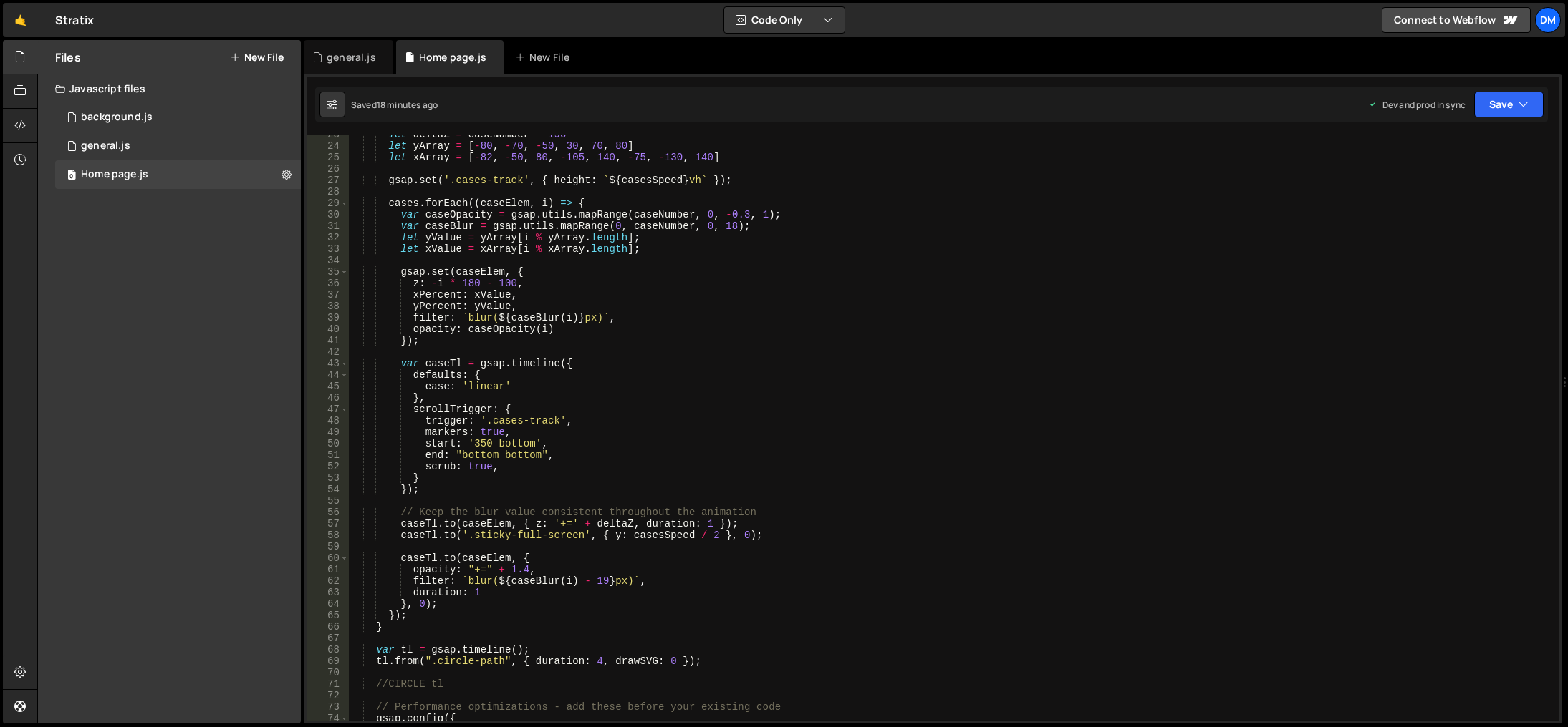
scroll to position [859, 0]
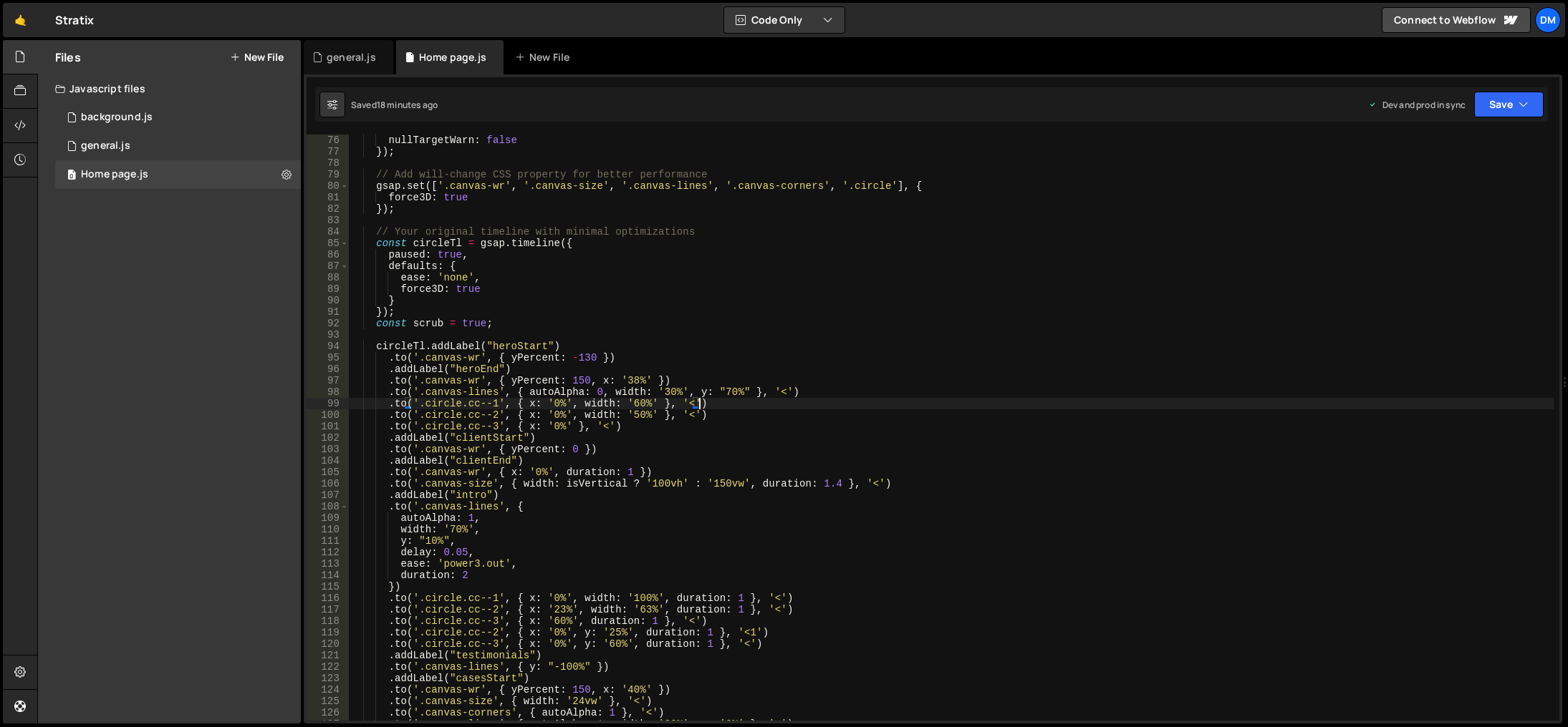
click at [814, 399] on div "nullTargetWarn : false }) ; // Add will-change CSS property for better performa…" at bounding box center [951, 439] width 1204 height 610
click at [642, 433] on div "nullTargetWarn : false }) ; // Add will-change CSS property for better performa…" at bounding box center [951, 439] width 1204 height 610
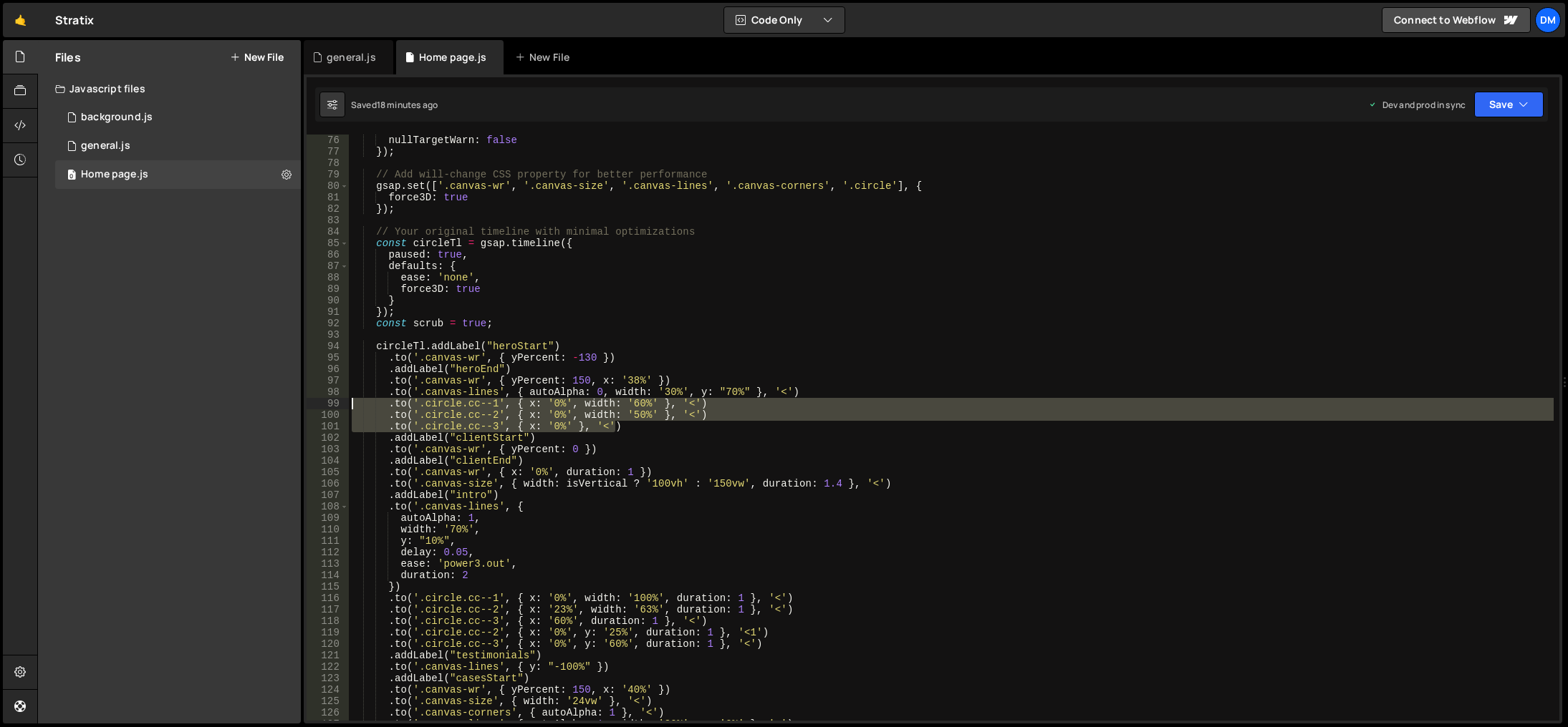
drag, startPoint x: 634, startPoint y: 425, endPoint x: 322, endPoint y: 406, distance: 312.6
click at [322, 406] on div ".addLabel("clientStart") 76 77 78 79 80 81 82 83 84 85 86 87 88 89 90 91 92 93 …" at bounding box center [932, 428] width 1252 height 586
type textarea ".to('.circle.cc--1', { x: '0%', width: '60%' }, '<') .to('.circle.cc--2', { x: …"
click at [506, 329] on div "nullTargetWarn : false }) ; // Add will-change CSS property for better performa…" at bounding box center [951, 439] width 1204 height 610
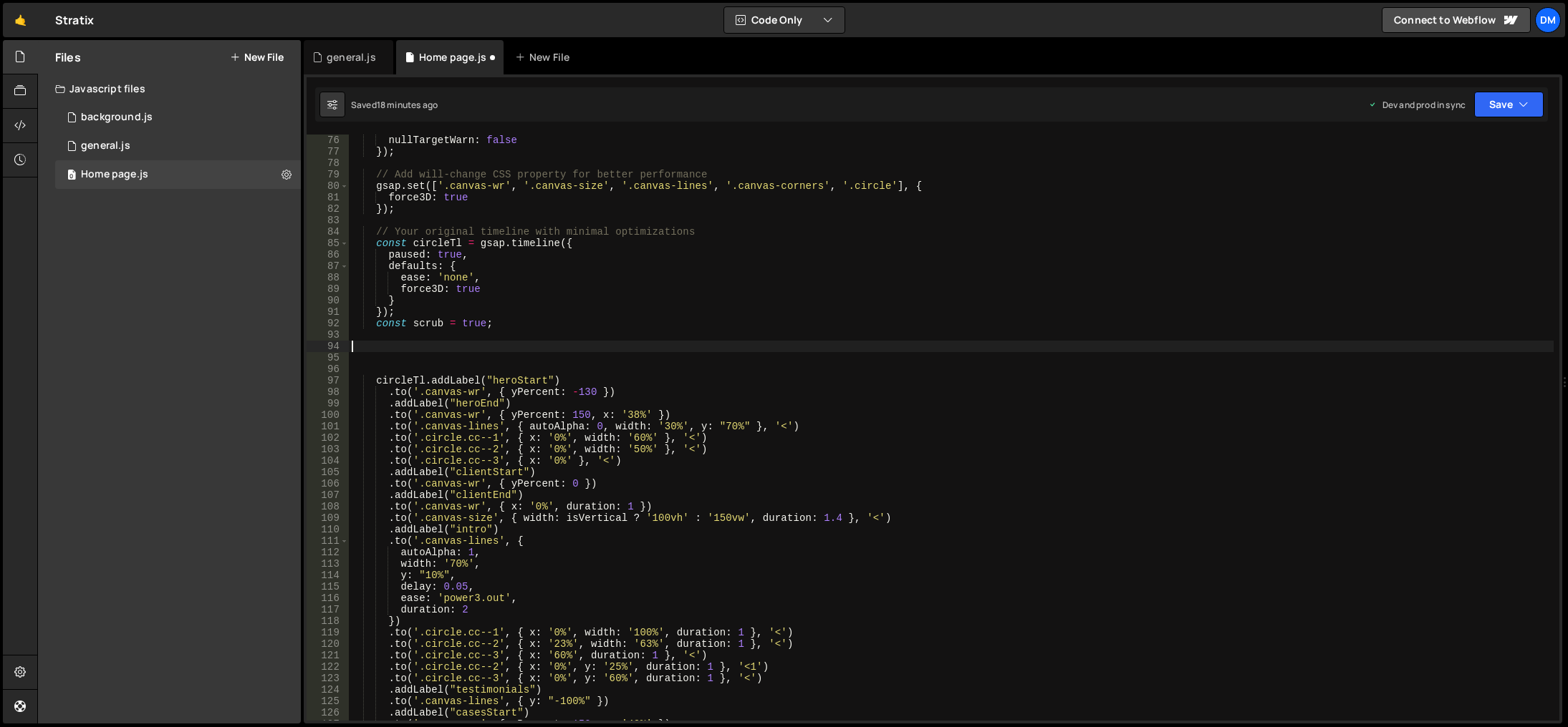
paste textarea ".to('.circle.cc--3', { x: '0%' }, '<')"
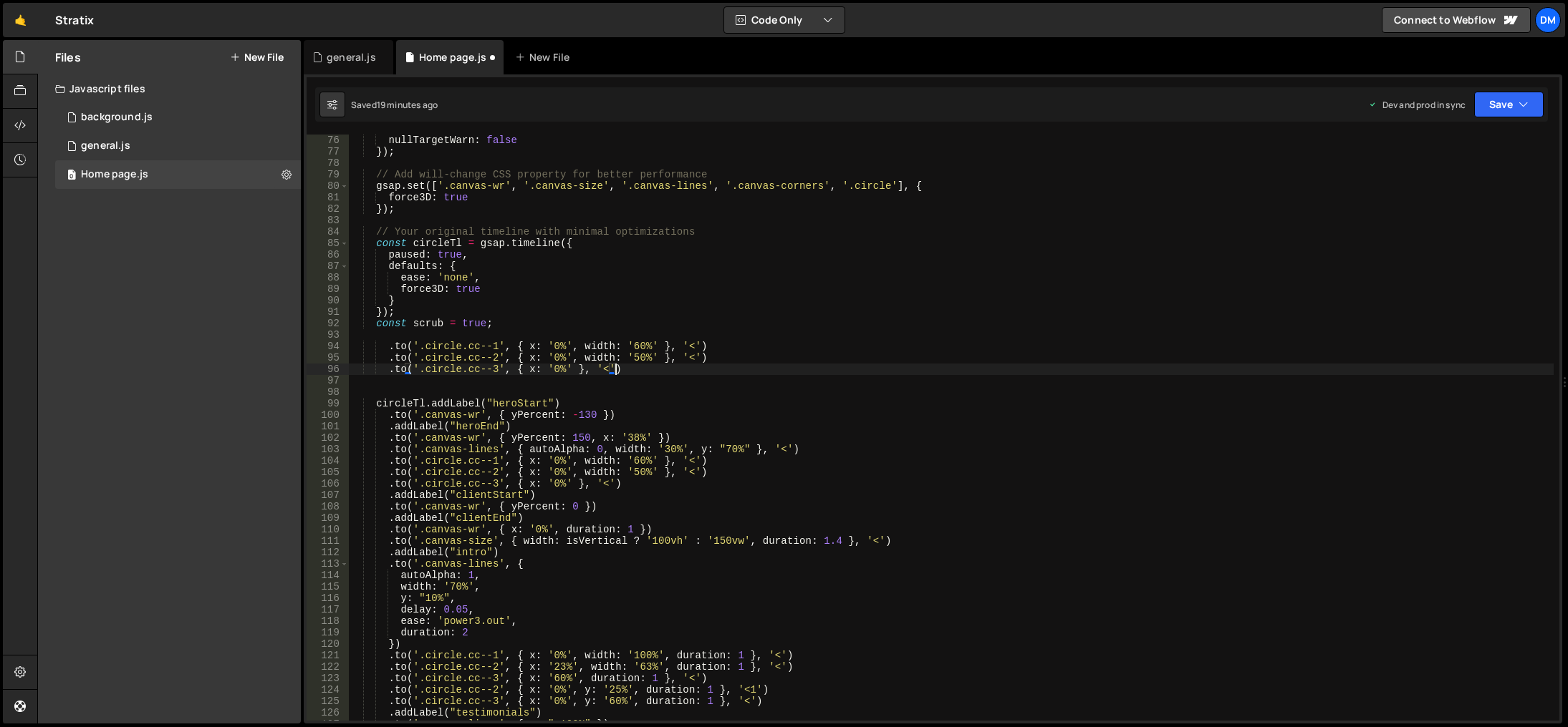
click at [389, 347] on div "nullTargetWarn : false }) ; // Add will-change CSS property for better performa…" at bounding box center [951, 439] width 1204 height 610
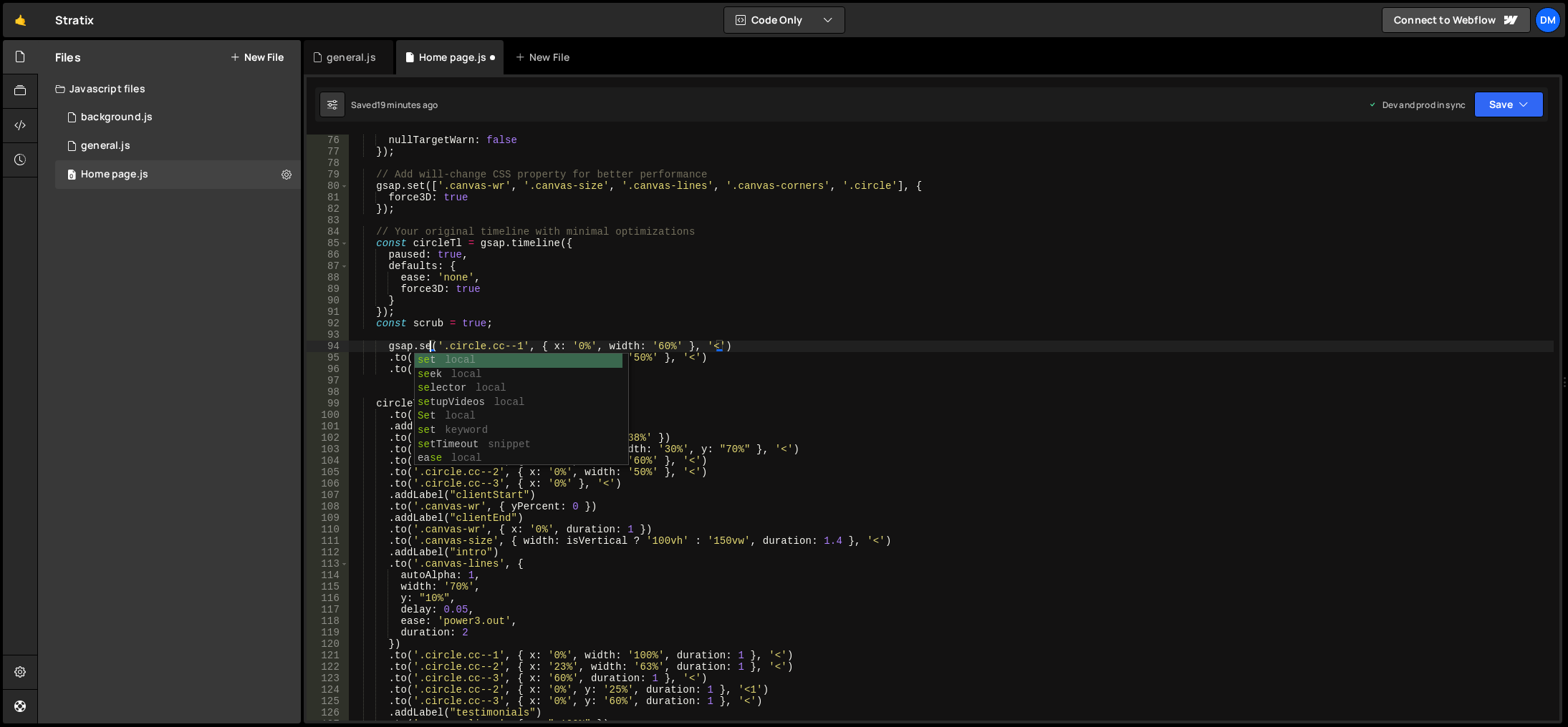
scroll to position [0, 6]
click at [600, 311] on div "nullTargetWarn : false }) ; // Add will-change CSS property for better performa…" at bounding box center [951, 439] width 1204 height 610
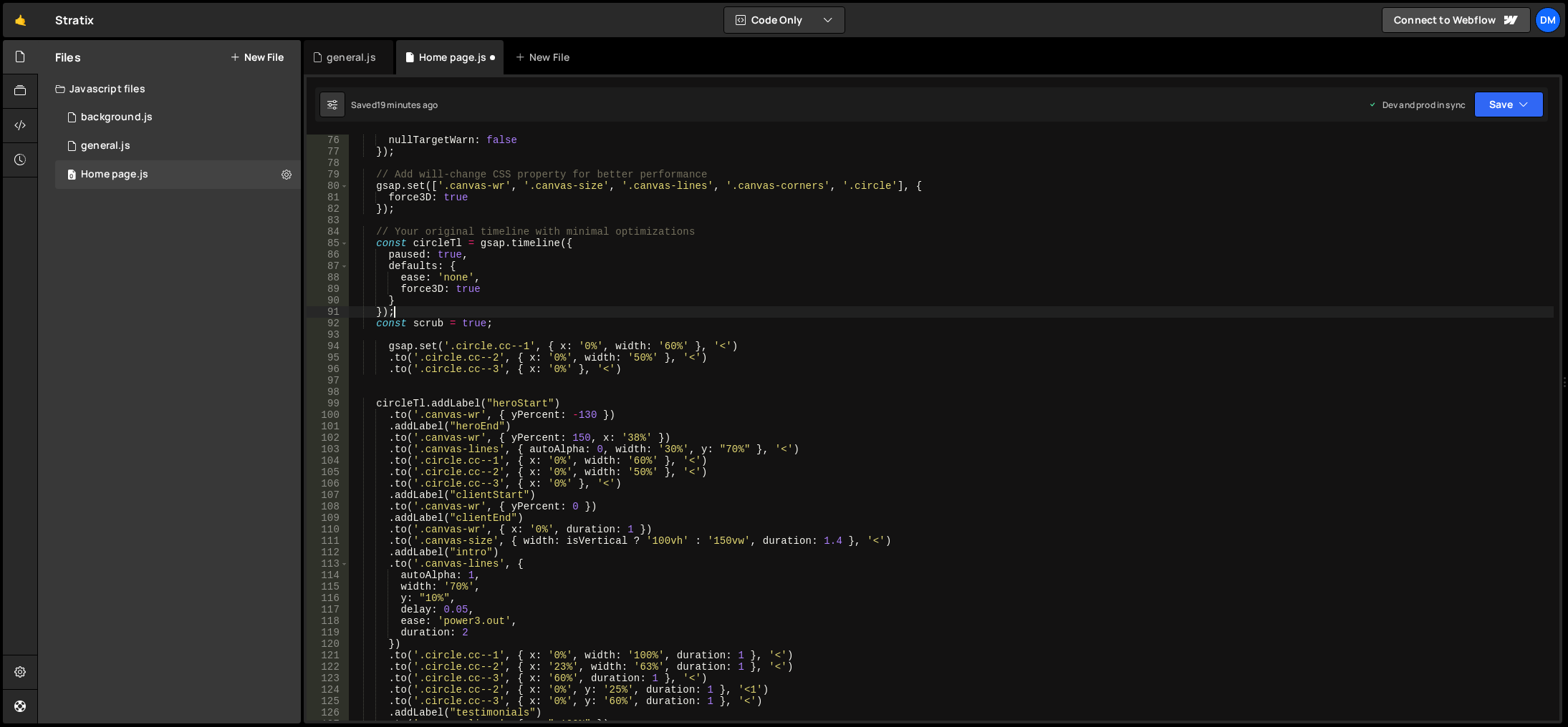
scroll to position [0, 3]
drag, startPoint x: 596, startPoint y: 347, endPoint x: 681, endPoint y: 345, distance: 85.0
click at [681, 345] on div "nullTargetWarn : false }) ; // Add will-change CSS property for better performa…" at bounding box center [951, 439] width 1204 height 610
drag, startPoint x: 568, startPoint y: 357, endPoint x: 654, endPoint y: 357, distance: 86.0
click at [654, 357] on div "nullTargetWarn : false }) ; // Add will-change CSS property for better performa…" at bounding box center [951, 439] width 1204 height 610
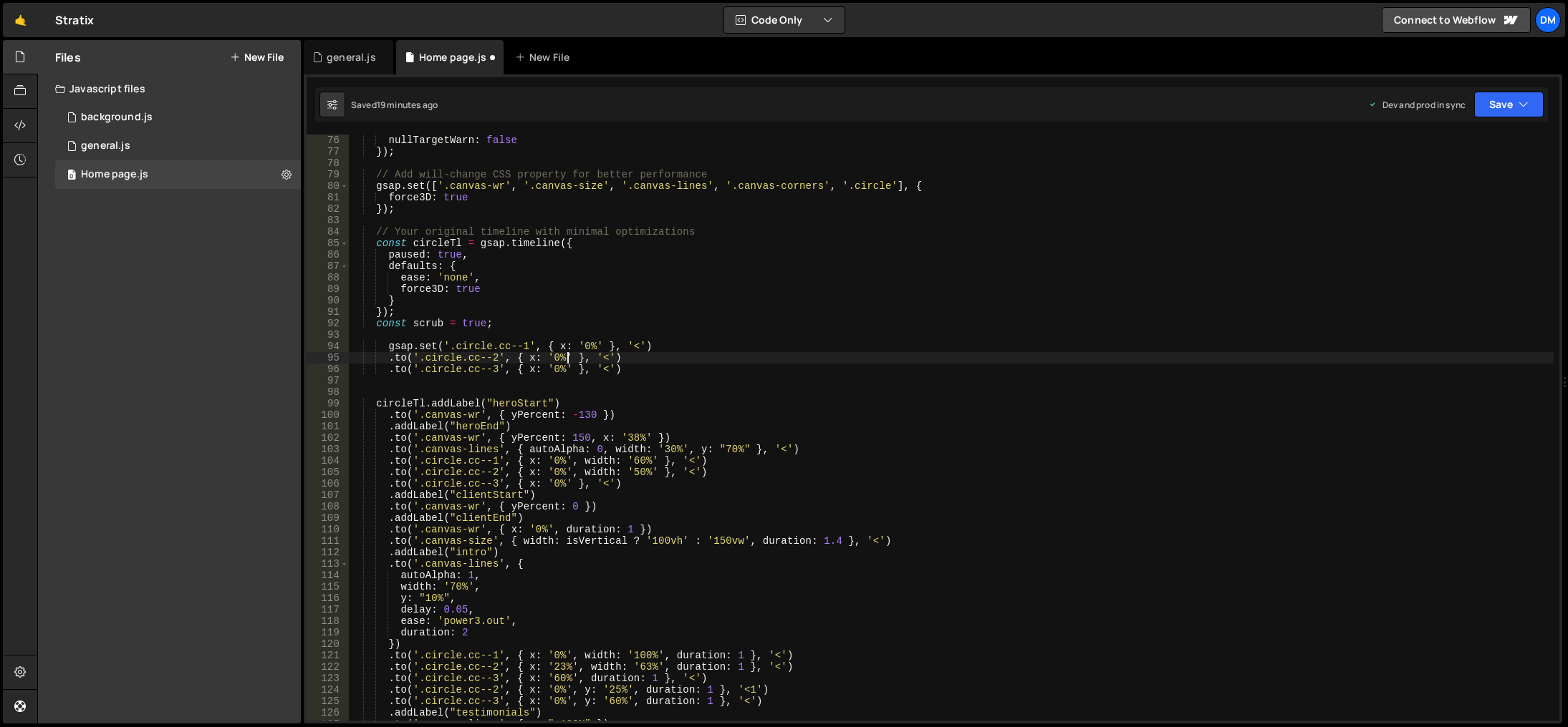
click at [659, 365] on div "nullTargetWarn : false }) ; // Add will-change CSS property for better performa…" at bounding box center [951, 439] width 1204 height 610
click at [637, 345] on div "nullTargetWarn : false }) ; // Add will-change CSS property for better performa…" at bounding box center [951, 439] width 1204 height 610
click at [610, 357] on div "nullTargetWarn : false }) ; // Add will-change CSS property for better performa…" at bounding box center [951, 439] width 1204 height 610
click at [609, 370] on div "nullTargetWarn : false }) ; // Add will-change CSS property for better performa…" at bounding box center [951, 439] width 1204 height 610
click at [646, 362] on div "nullTargetWarn : false }) ; // Add will-change CSS property for better performa…" at bounding box center [951, 439] width 1204 height 610
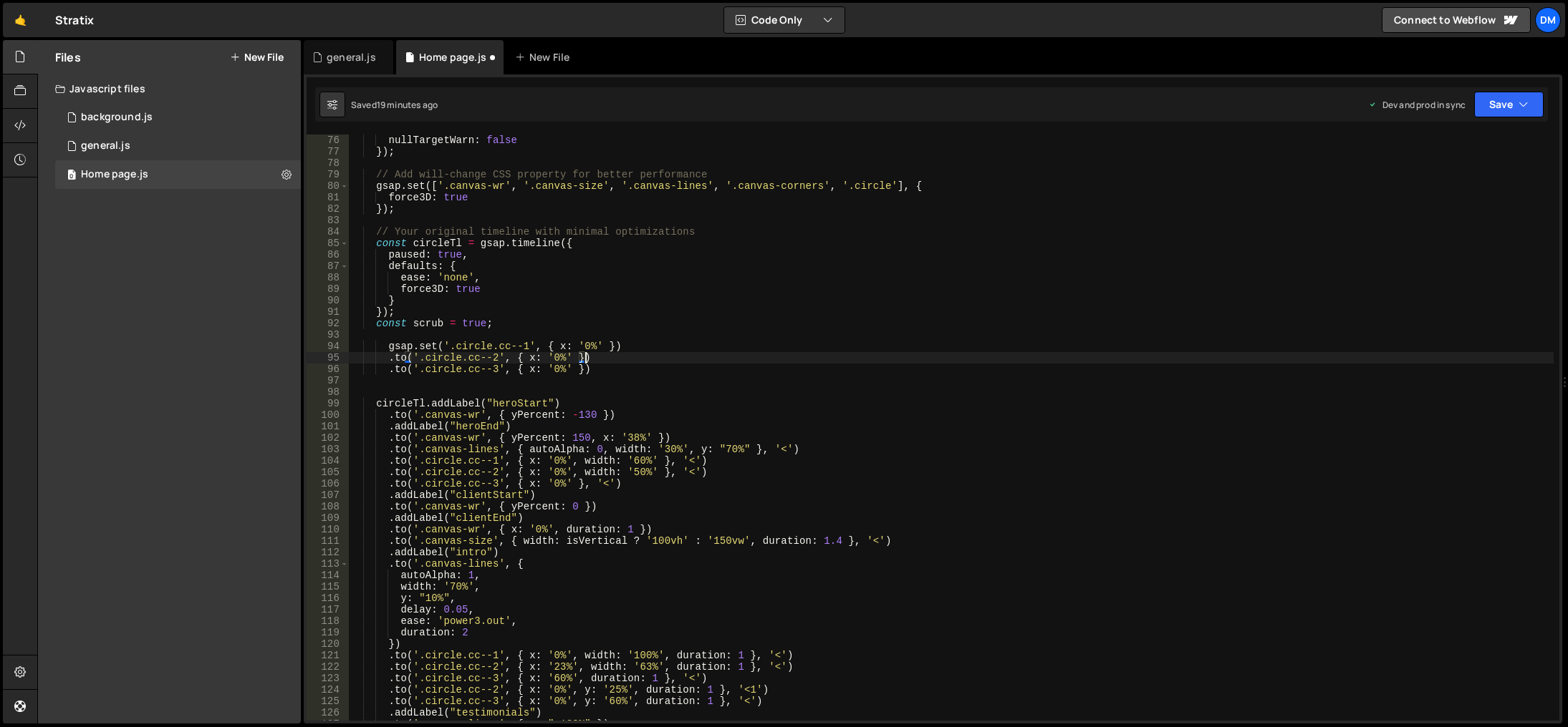
click at [405, 343] on div "nullTargetWarn : false }) ; // Add will-change CSS property for better performa…" at bounding box center [951, 439] width 1204 height 610
drag, startPoint x: 386, startPoint y: 345, endPoint x: 434, endPoint y: 345, distance: 48.0
click at [434, 345] on div "nullTargetWarn : false }) ; // Add will-change CSS property for better performa…" at bounding box center [951, 439] width 1204 height 610
drag, startPoint x: 389, startPoint y: 357, endPoint x: 406, endPoint y: 357, distance: 17.0
click at [406, 357] on div "nullTargetWarn : false }) ; // Add will-change CSS property for better performa…" at bounding box center [951, 439] width 1204 height 610
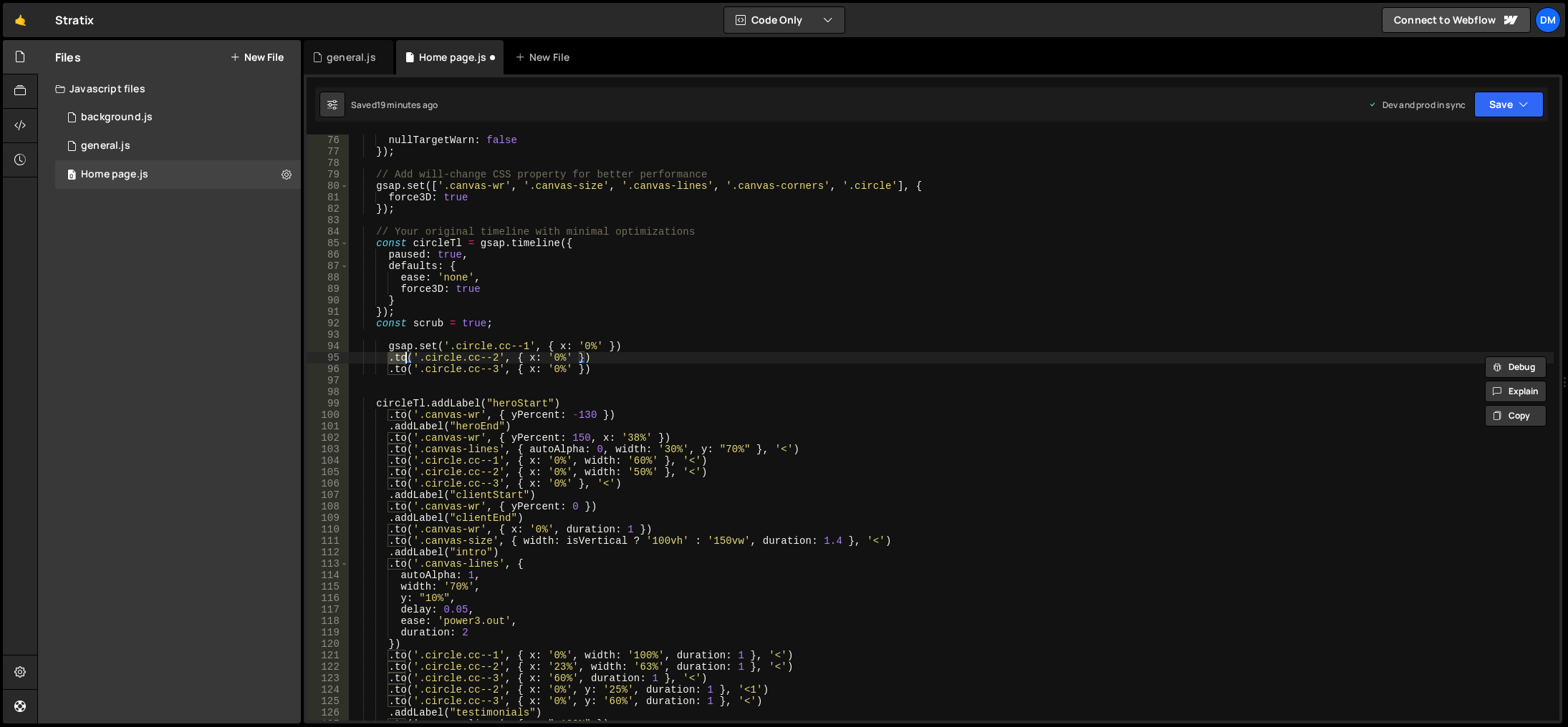
paste textarea "gsap.set"
drag, startPoint x: 383, startPoint y: 368, endPoint x: 406, endPoint y: 367, distance: 23.0
click at [406, 367] on div "nullTargetWarn : false }) ; // Add will-change CSS property for better performa…" at bounding box center [951, 439] width 1204 height 610
paste textarea "gsap.set"
click at [383, 372] on div "nullTargetWarn : false }) ; // Add will-change CSS property for better performa…" at bounding box center [951, 439] width 1204 height 610
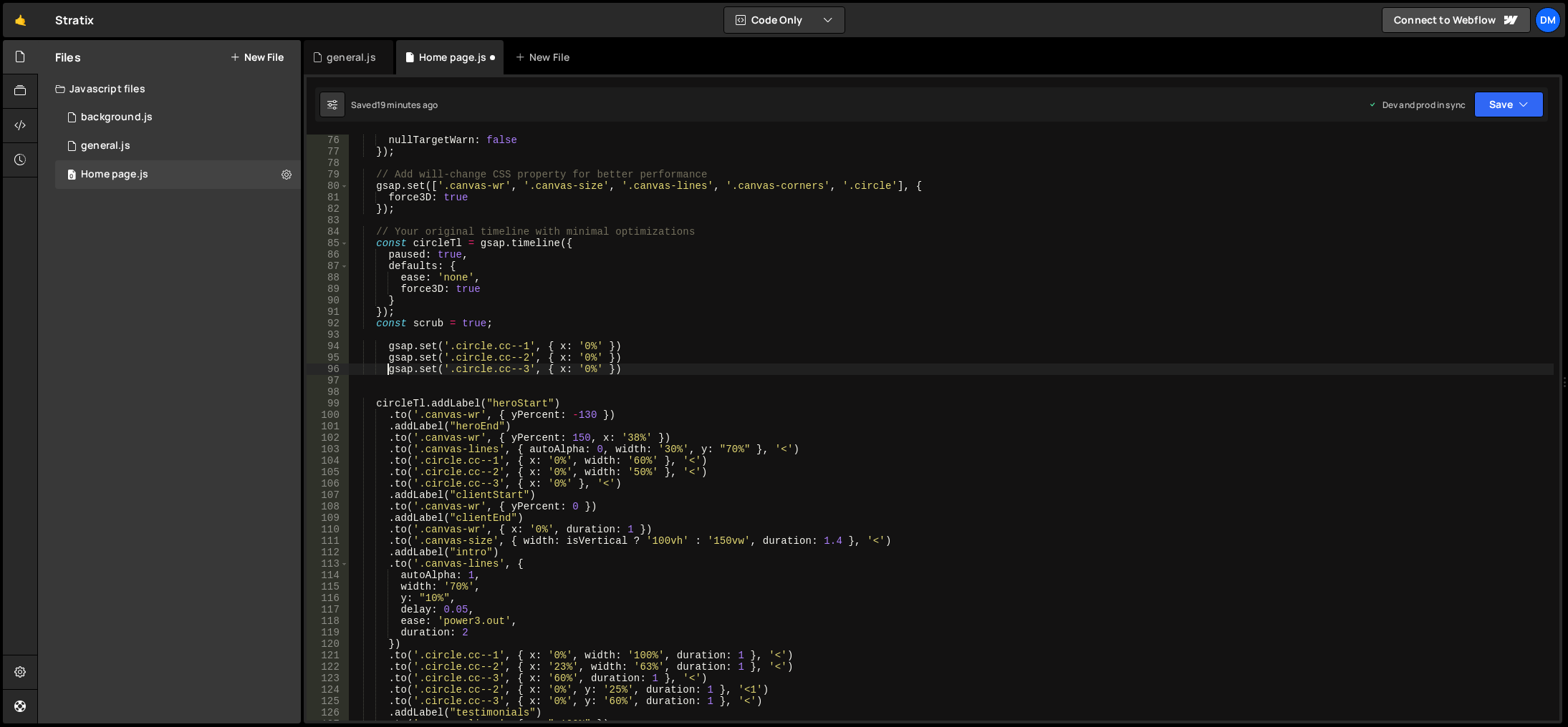
click at [591, 346] on div "nullTargetWarn : false }) ; // Add will-change CSS property for better performa…" at bounding box center [951, 439] width 1204 height 610
type textarea "gsap.set('.circle.cc--1', { x: '0%' })"
click at [645, 340] on div "nullTargetWarn : false }) ; // Add will-change CSS property for better performa…" at bounding box center [951, 439] width 1204 height 610
click at [642, 345] on div "nullTargetWarn : false }) ; // Add will-change CSS property for better performa…" at bounding box center [951, 439] width 1204 height 610
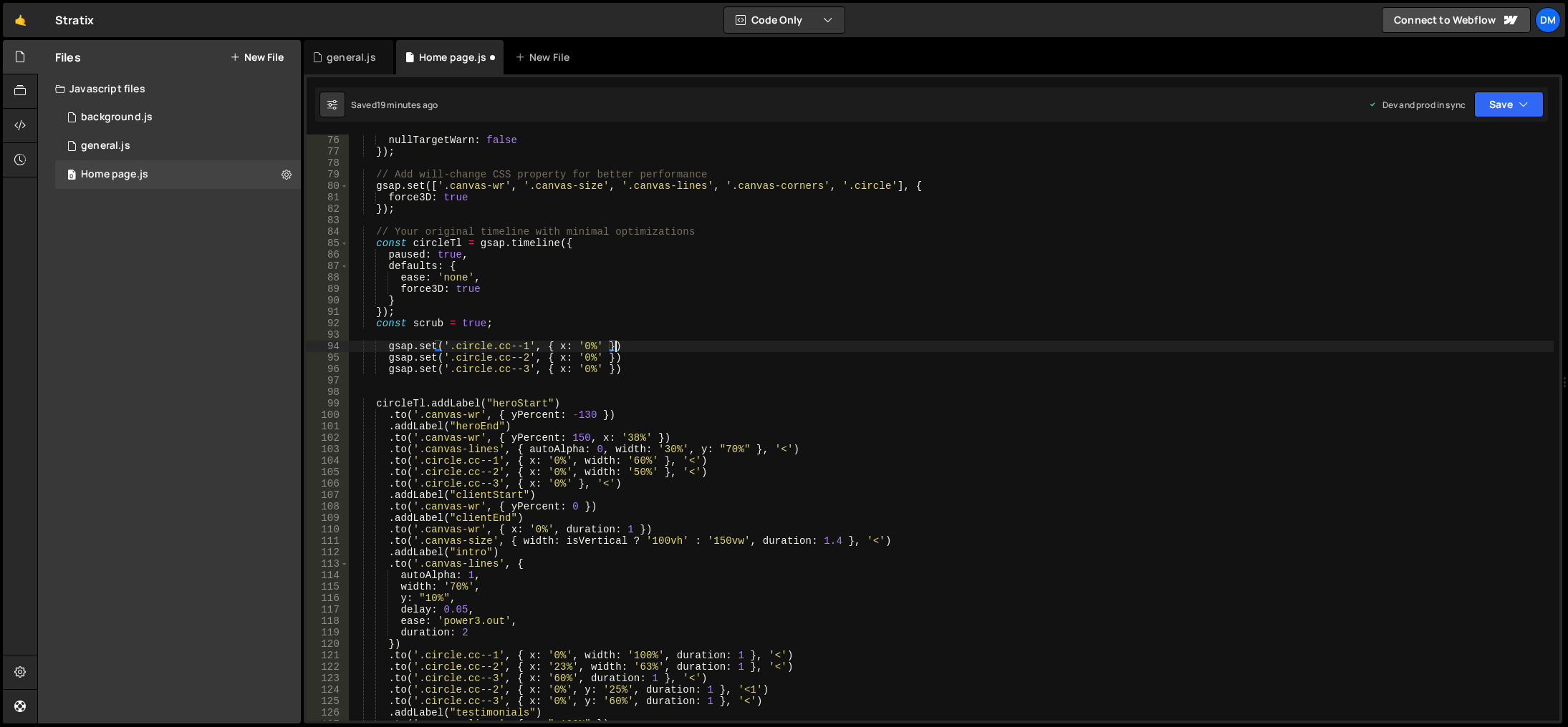
scroll to position [0, 18]
click at [636, 359] on div "nullTargetWarn : false }) ; // Add will-change CSS property for better performa…" at bounding box center [951, 439] width 1204 height 610
click at [635, 363] on div "nullTargetWarn : false }) ; // Add will-change CSS property for better performa…" at bounding box center [951, 439] width 1204 height 610
click at [635, 369] on div "nullTargetWarn : false }) ; // Add will-change CSS property for better performa…" at bounding box center [951, 439] width 1204 height 610
click at [697, 346] on div "nullTargetWarn : false }) ; // Add will-change CSS property for better performa…" at bounding box center [951, 439] width 1204 height 610
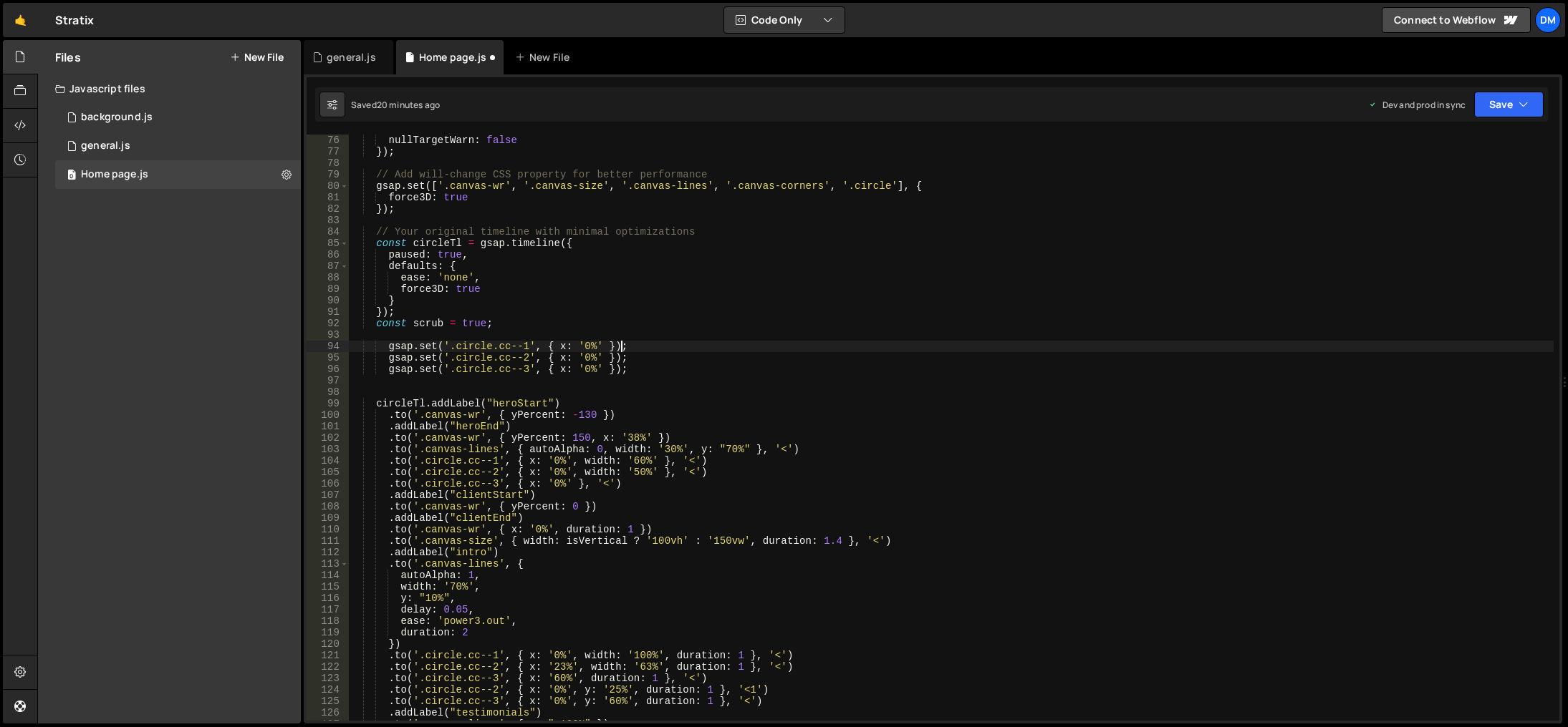
click at [583, 342] on div "nullTargetWarn : false }) ; // Add will-change CSS property for better performa…" at bounding box center [951, 439] width 1204 height 610
click at [654, 276] on div "nullTargetWarn : false }) ; // Add will-change CSS property for better performa…" at bounding box center [951, 439] width 1204 height 610
click at [582, 359] on div "nullTargetWarn : false }) ; // Add will-change CSS property for better performa…" at bounding box center [951, 439] width 1204 height 610
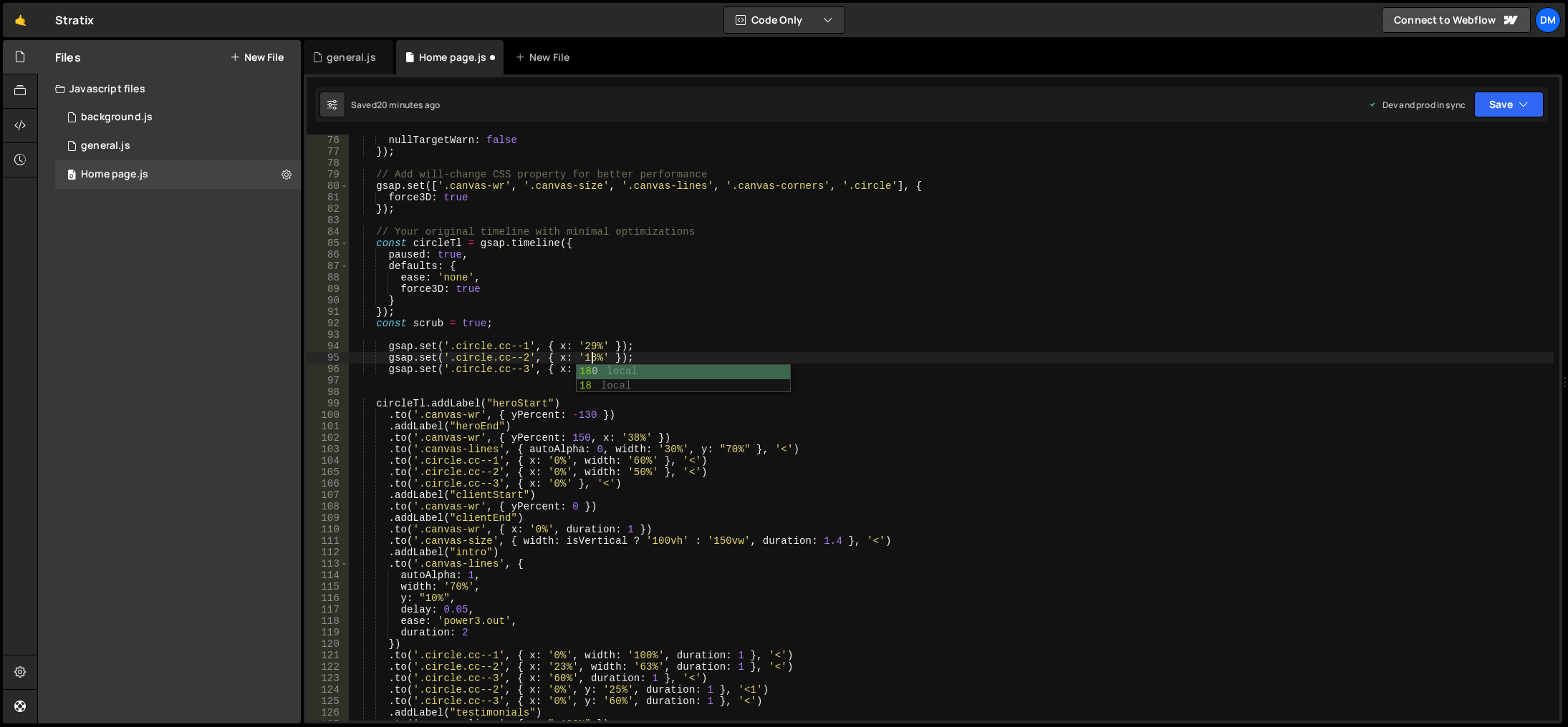
scroll to position [0, 17]
click at [1012, 348] on div "nullTargetWarn : false }) ; // Add will-change CSS property for better performa…" at bounding box center [951, 439] width 1204 height 610
drag, startPoint x: 1507, startPoint y: 104, endPoint x: 1493, endPoint y: 135, distance: 34.0
click at [1508, 104] on button "Save" at bounding box center [1508, 105] width 69 height 26
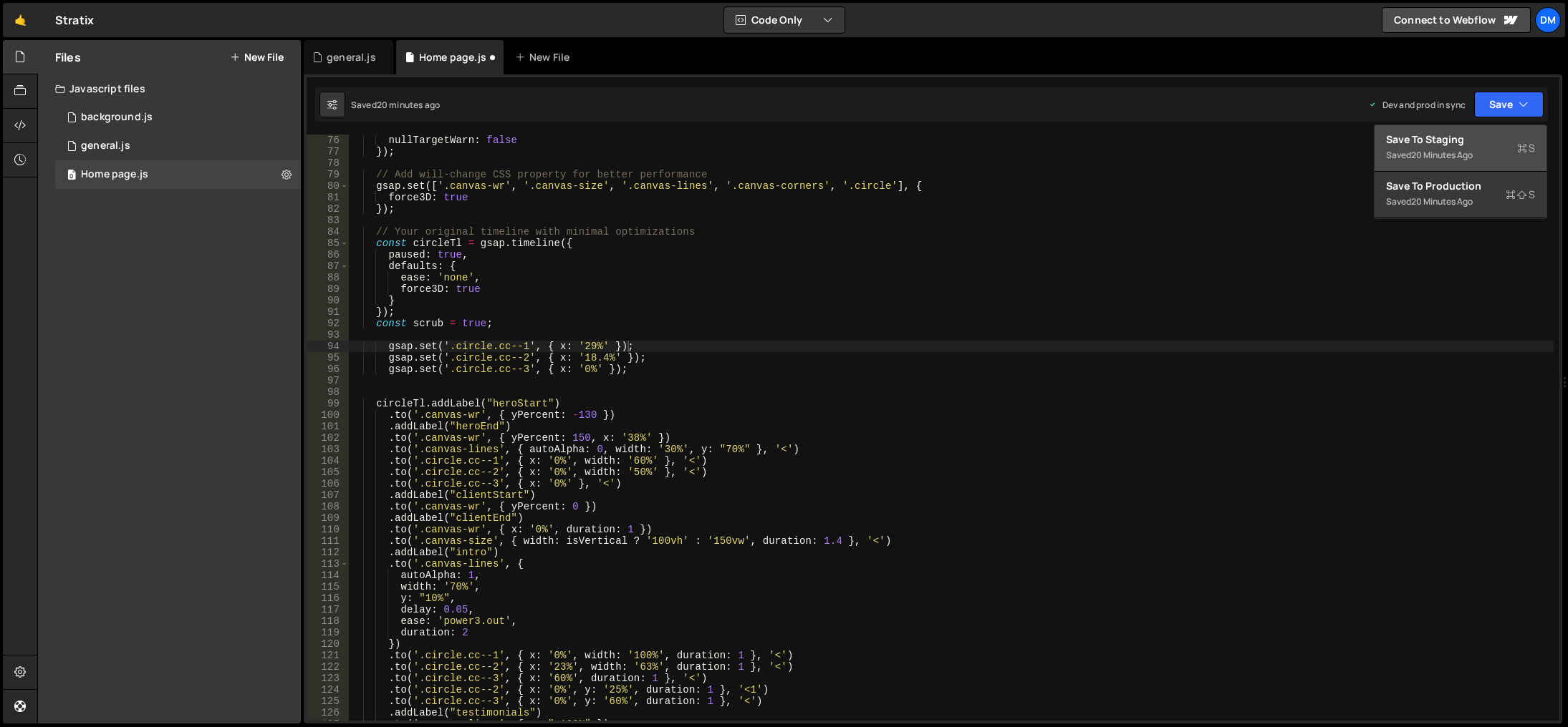
click at [1487, 145] on div "Save to Staging S" at bounding box center [1461, 139] width 149 height 15
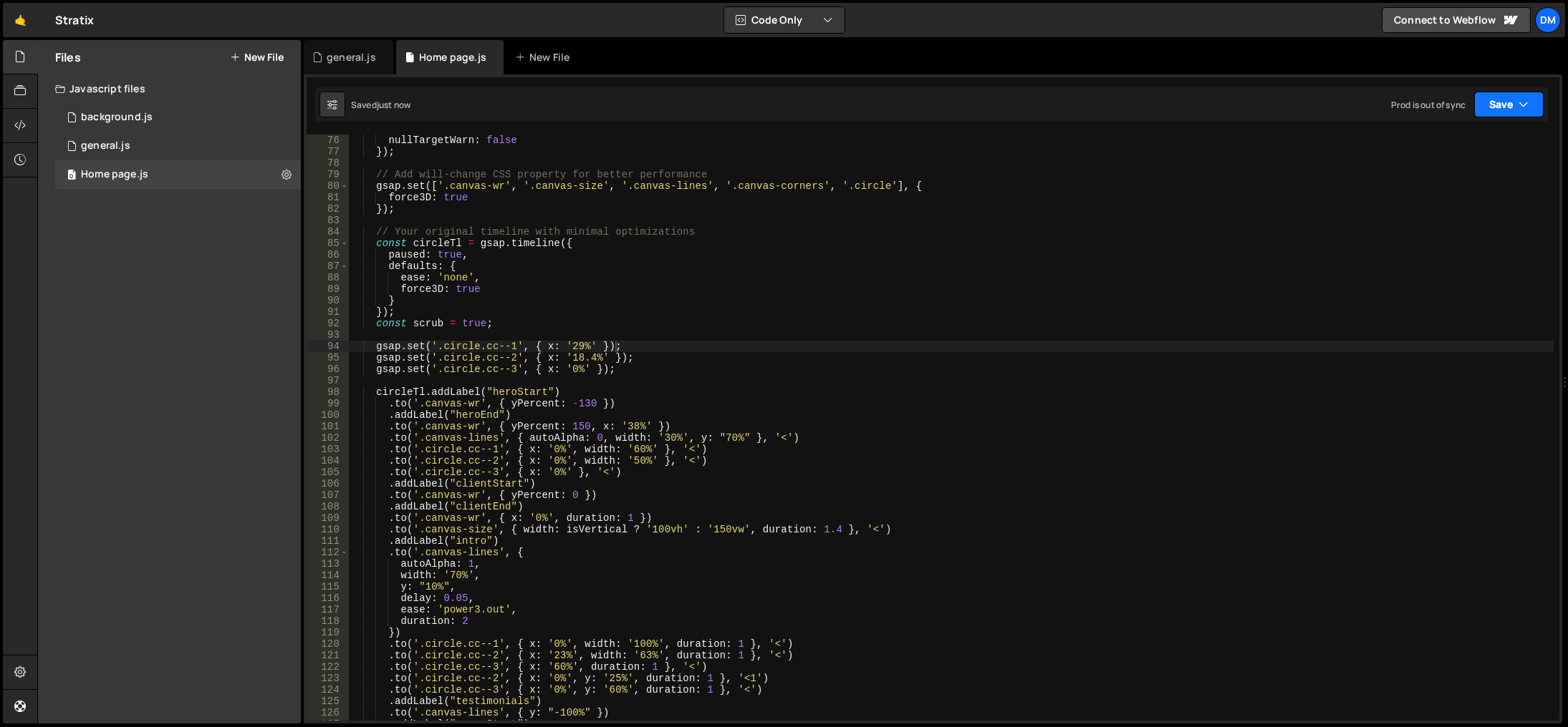
click at [1505, 107] on button "Save" at bounding box center [1508, 105] width 69 height 26
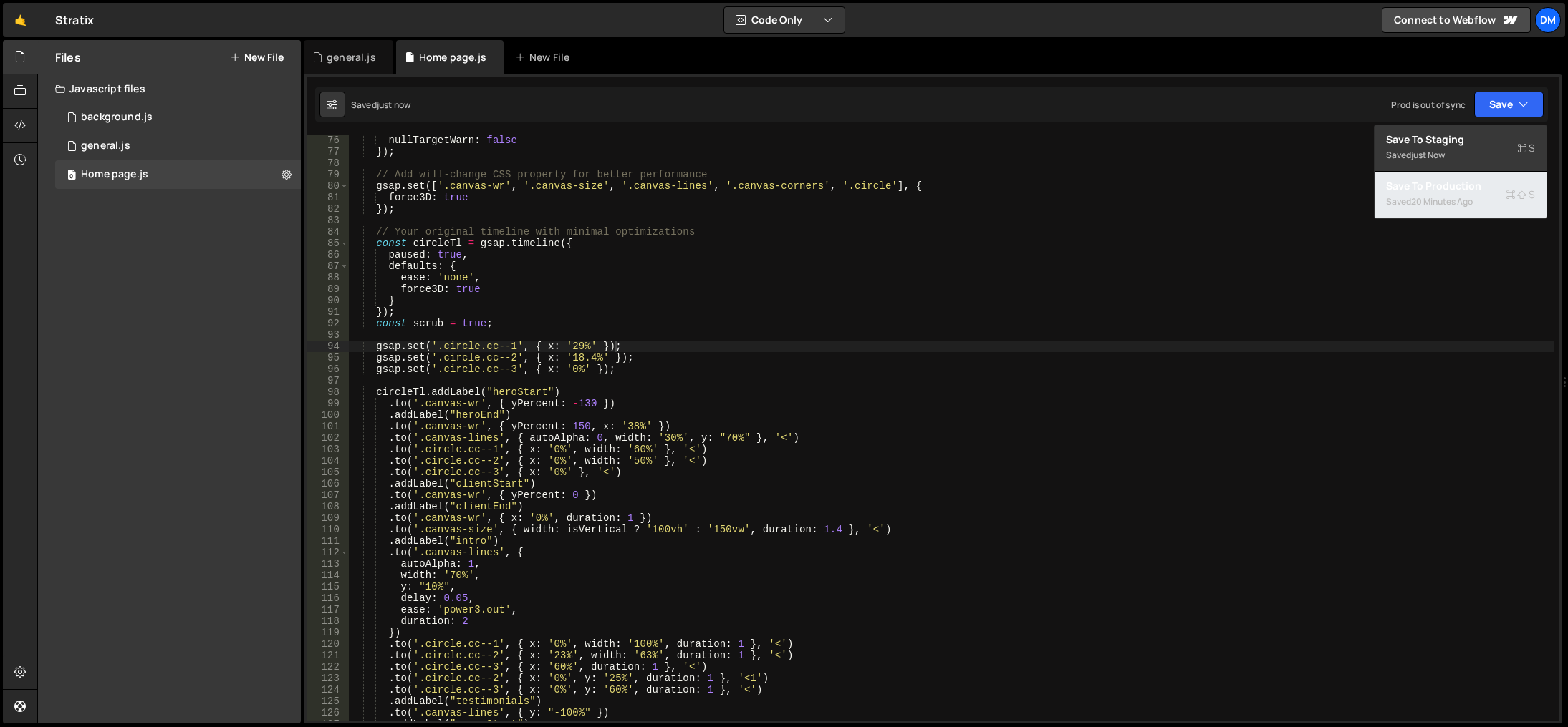
click at [1450, 202] on div "20 minutes ago" at bounding box center [1442, 201] width 62 height 12
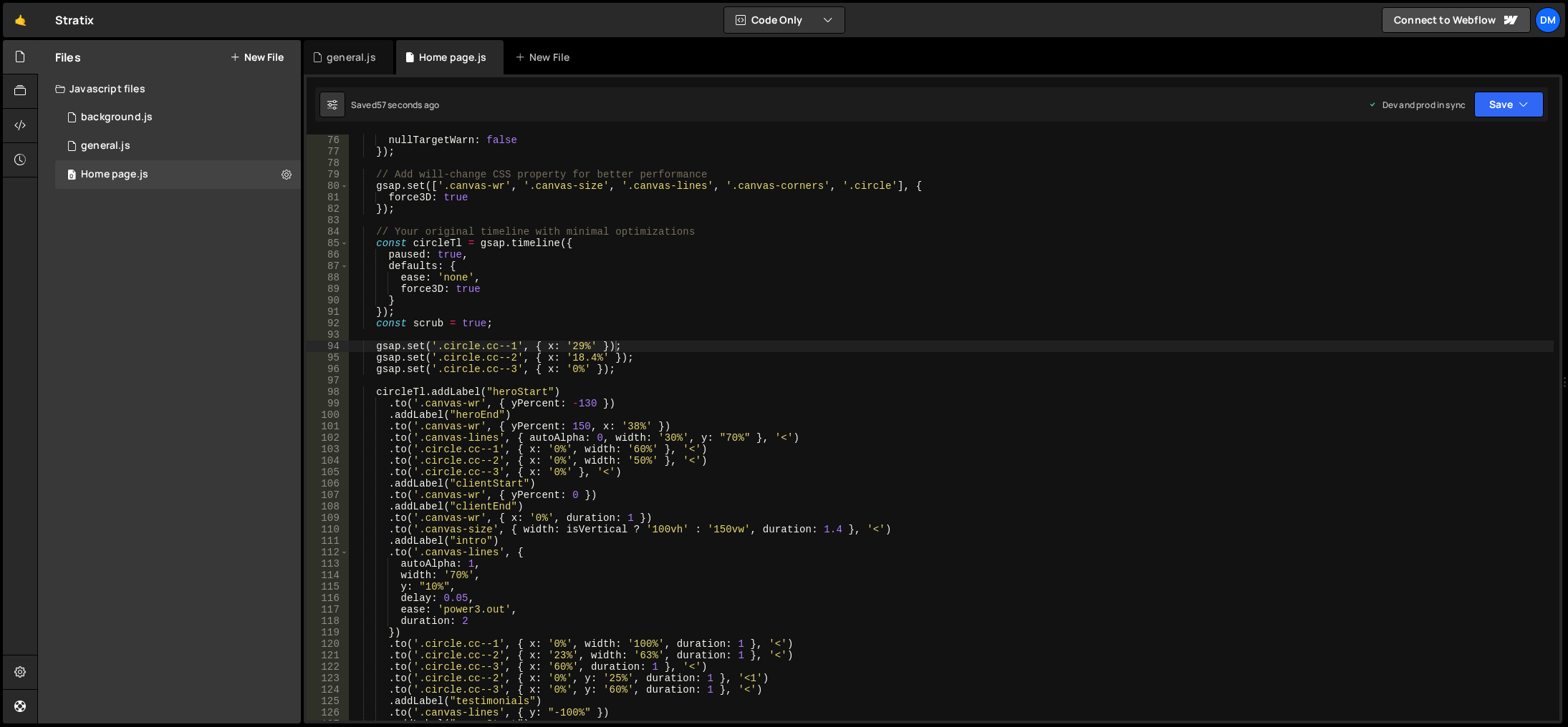
click at [936, 633] on div "nullTargetWarn : false }) ; // Add will-change CSS property for better performa…" at bounding box center [951, 439] width 1204 height 610
drag, startPoint x: 584, startPoint y: 367, endPoint x: 690, endPoint y: 516, distance: 182.9
click at [584, 367] on div "nullTargetWarn : false }) ; // Add will-change CSS property for better performa…" at bounding box center [951, 439] width 1204 height 610
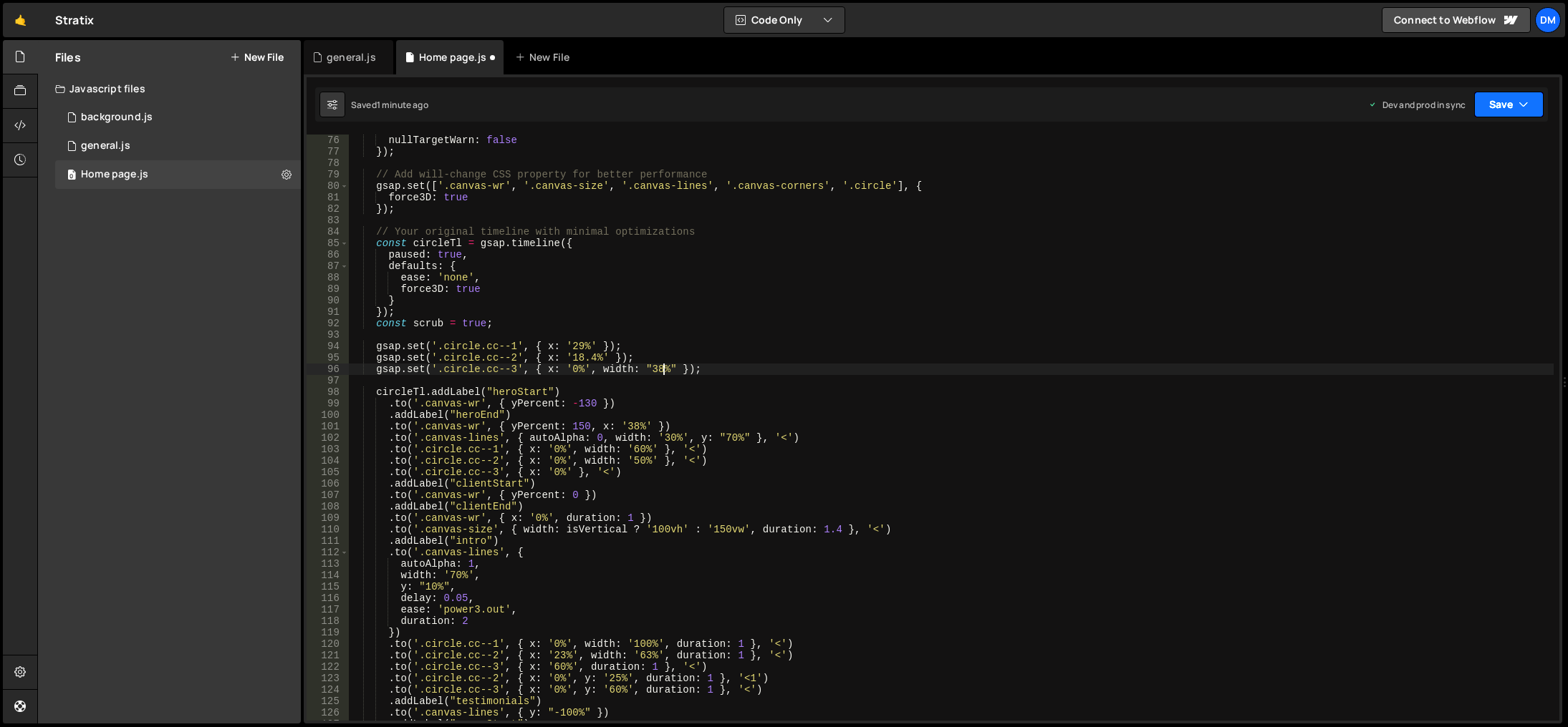
click at [1498, 101] on button "Save" at bounding box center [1508, 105] width 69 height 26
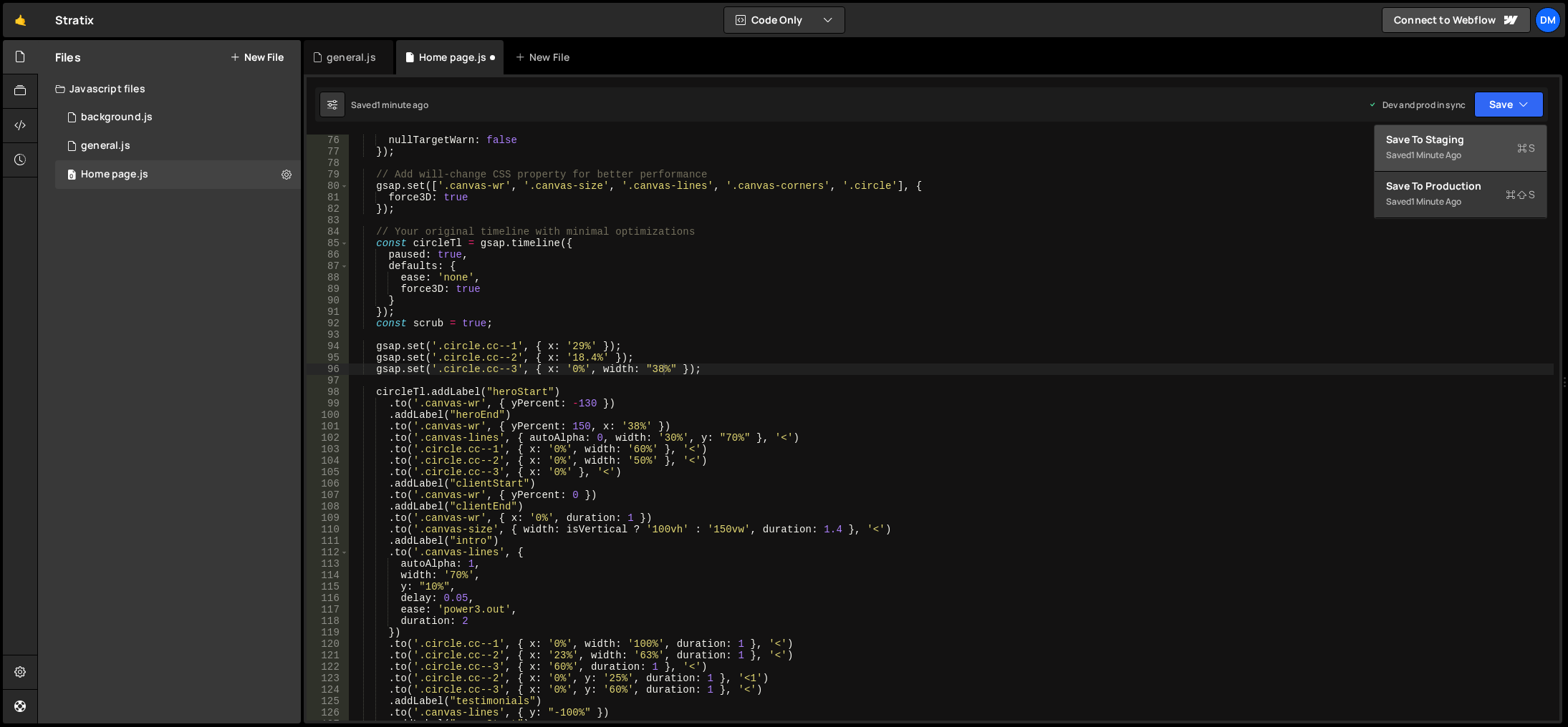
click at [1458, 149] on div "1 minute ago" at bounding box center [1436, 155] width 50 height 12
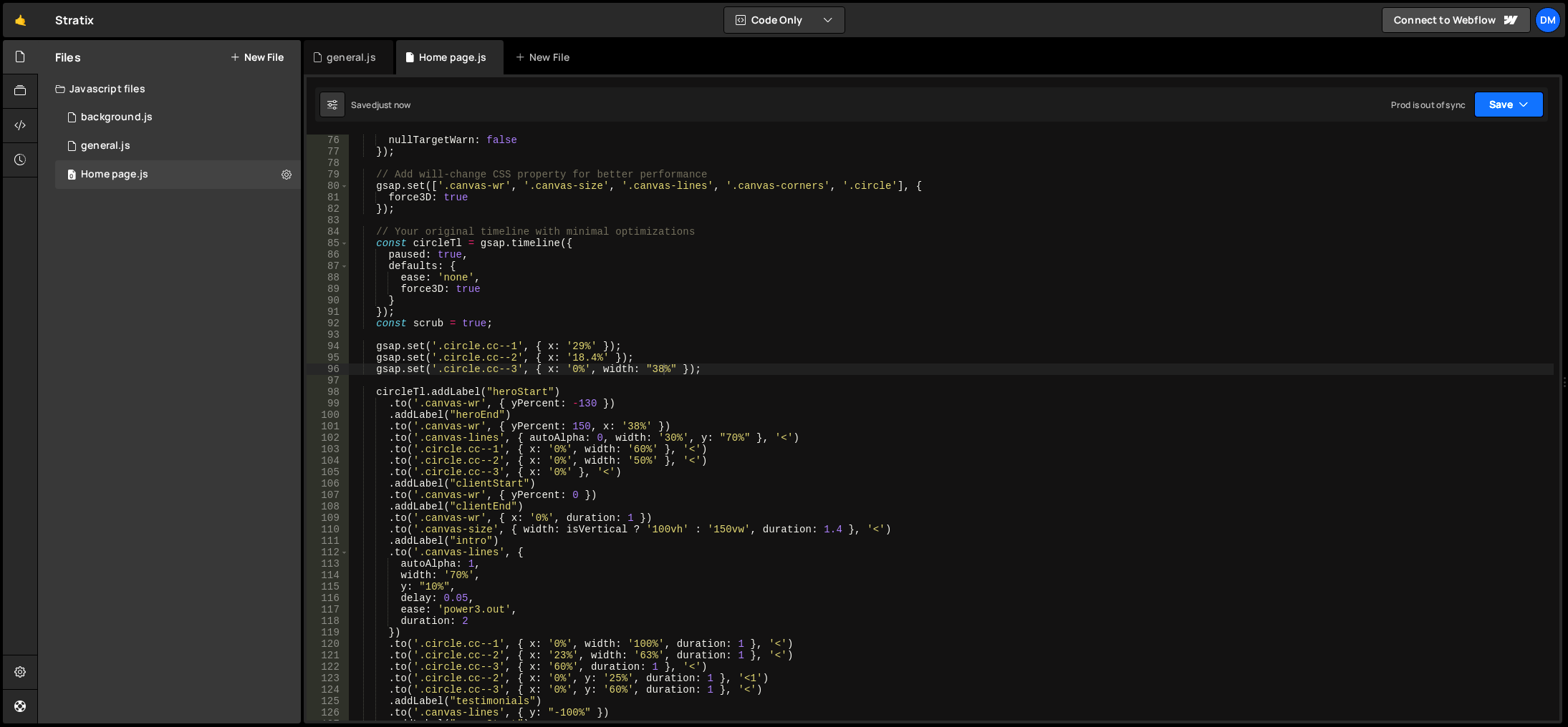
click at [1505, 99] on button "Save" at bounding box center [1508, 105] width 69 height 26
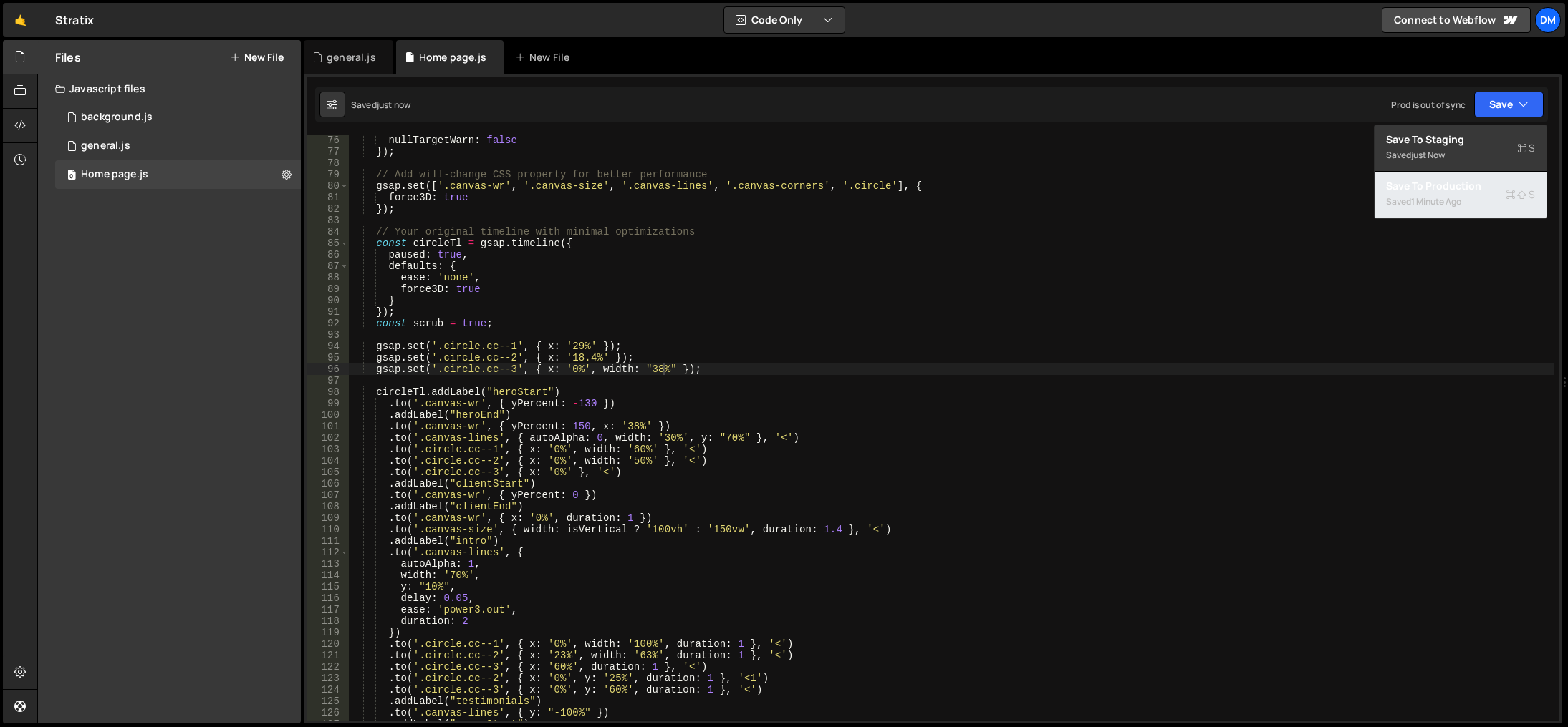
click at [1449, 200] on div "1 minute ago" at bounding box center [1436, 201] width 50 height 12
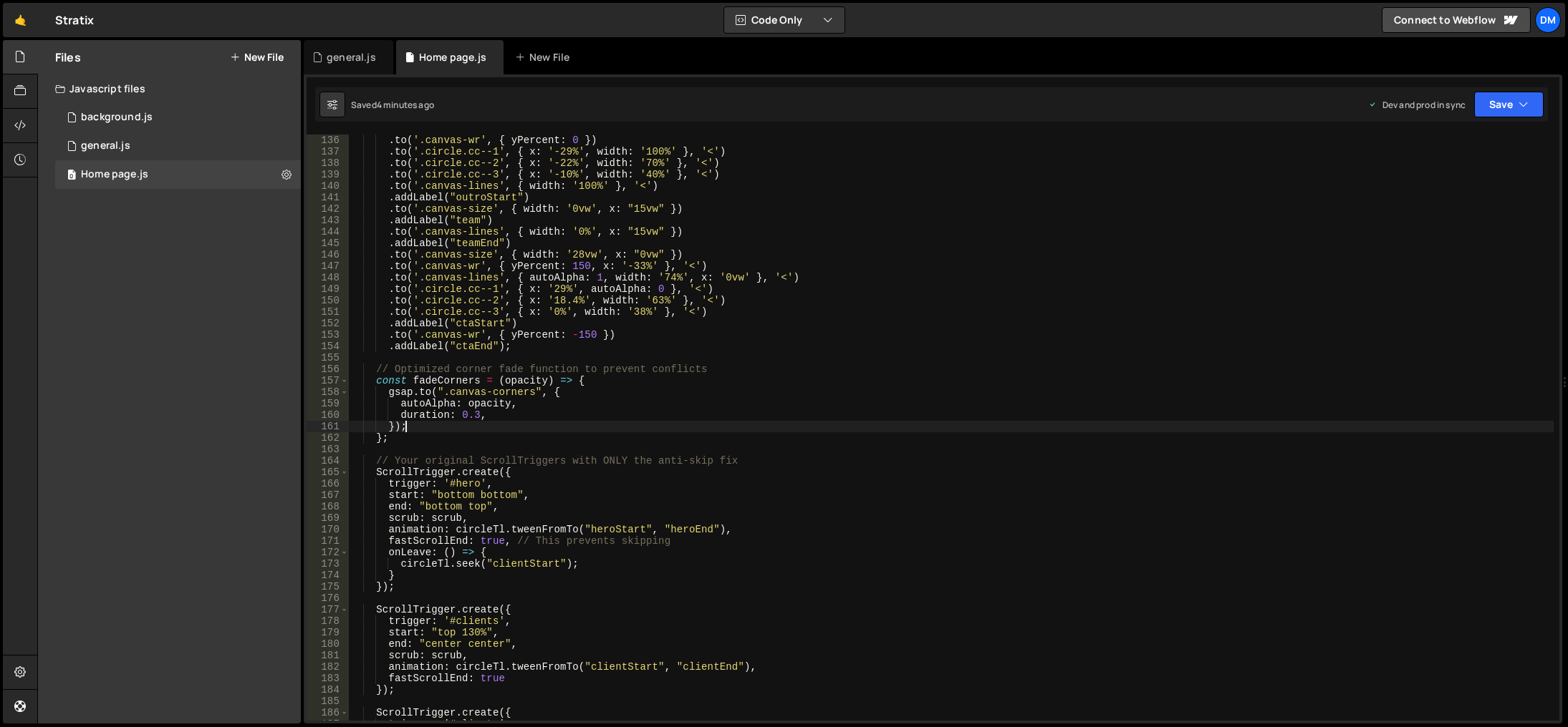
scroll to position [0, 3]
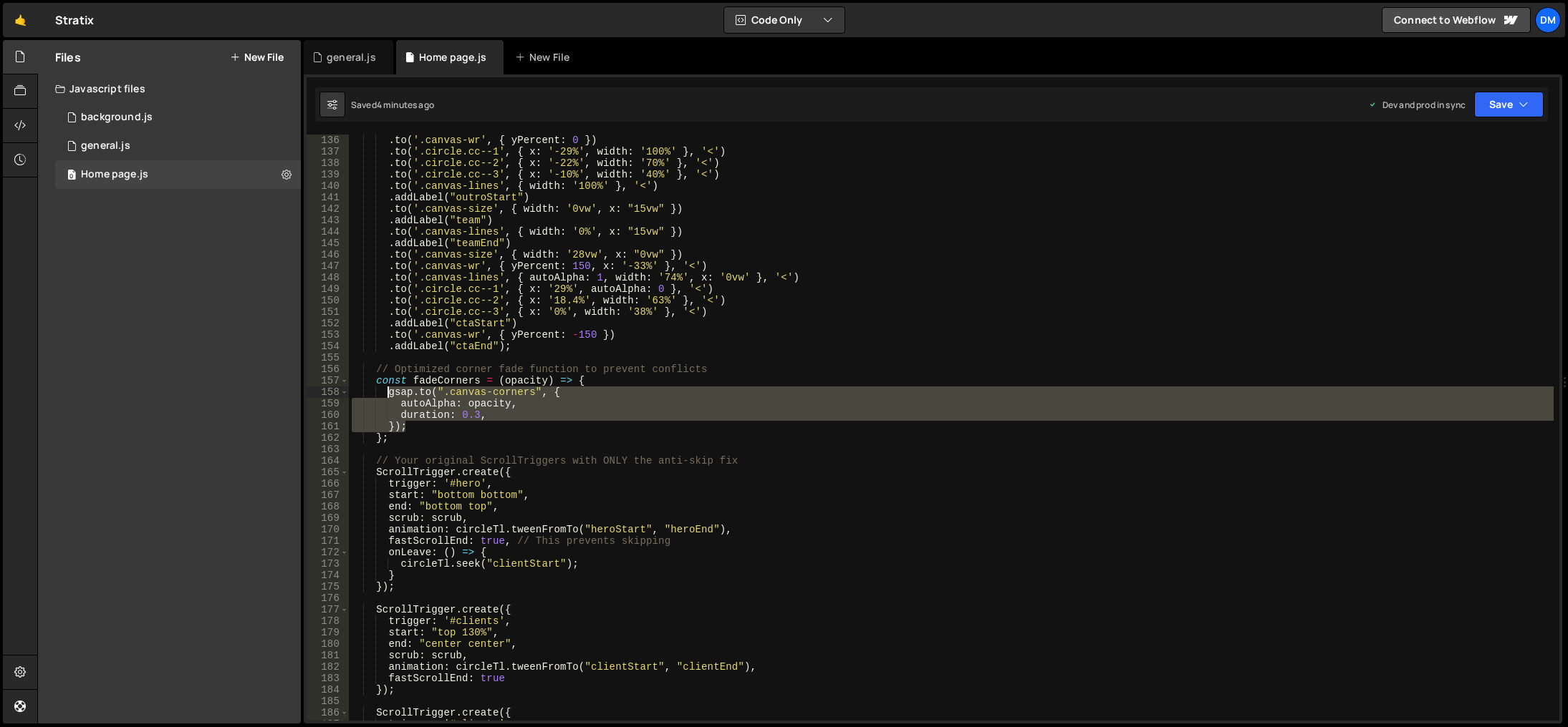
drag, startPoint x: 429, startPoint y: 423, endPoint x: 385, endPoint y: 393, distance: 53.3
click at [385, 393] on div ". to ( '.canvas-wr' , { yPercent : 0 }) . to ( '.circle.cc--1' , { x : '-29%' ,…" at bounding box center [951, 439] width 1204 height 610
click at [427, 427] on div ". to ( '.canvas-wr' , { yPercent : 0 }) . to ( '.circle.cc--1' , { x : '-29%' ,…" at bounding box center [951, 428] width 1204 height 586
type textarea "});"
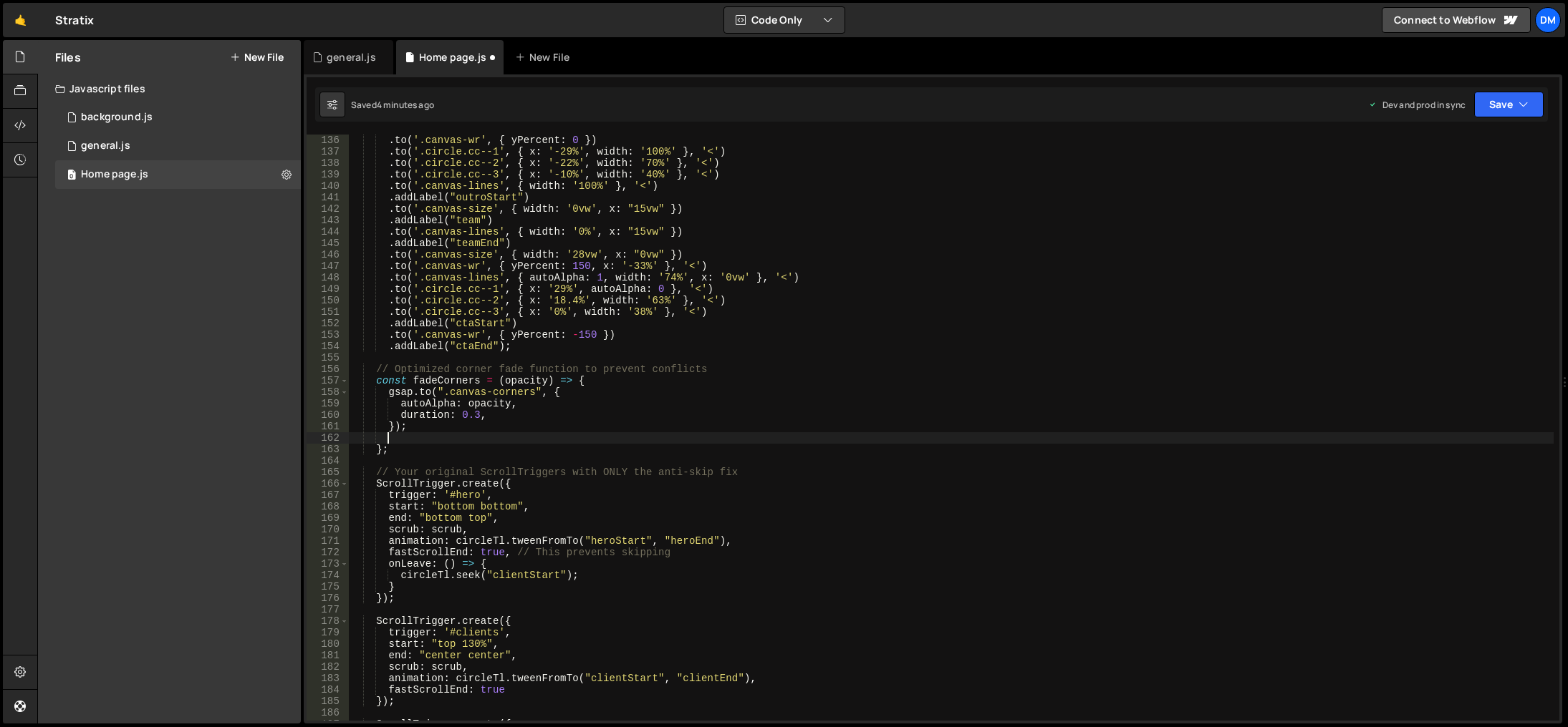
scroll to position [0, 3]
paste textarea "});"
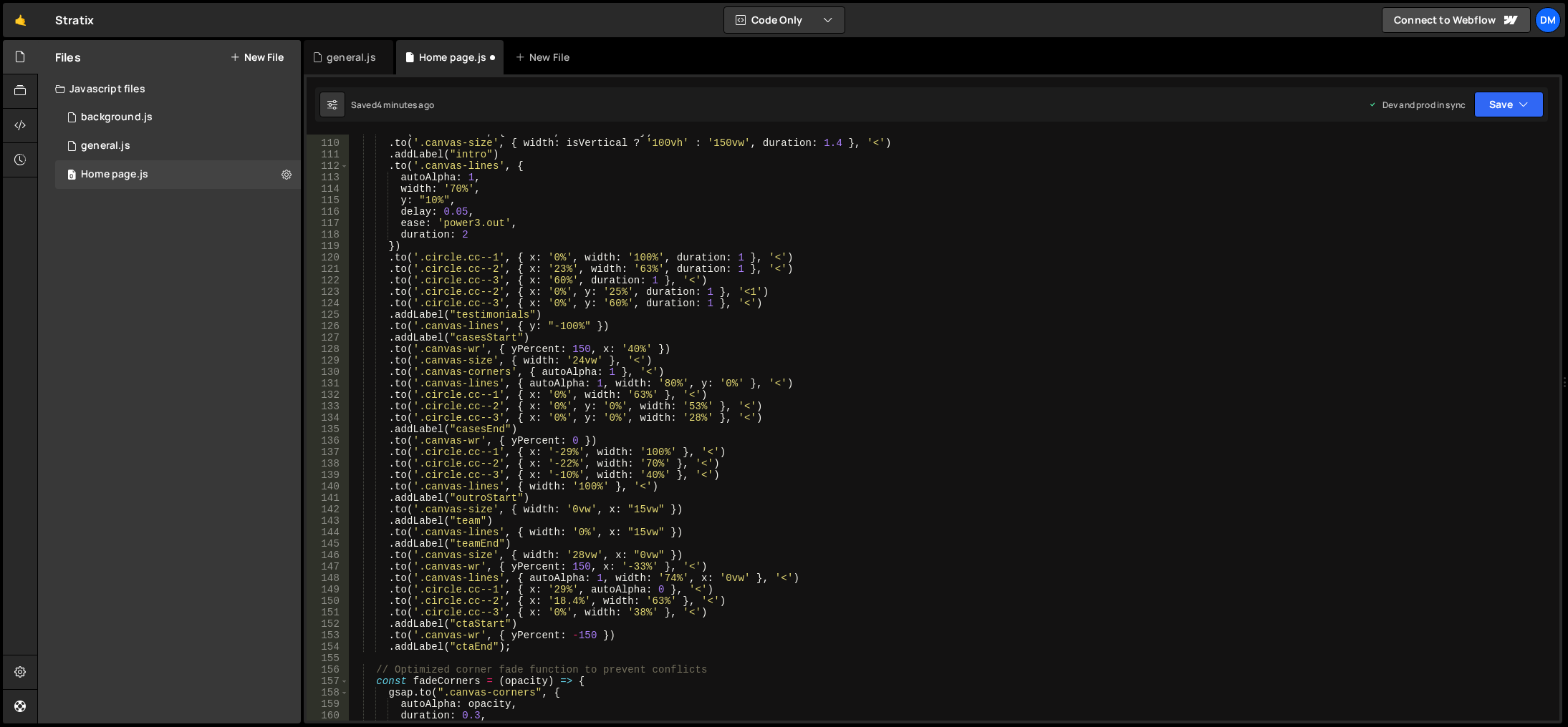
scroll to position [1504, 0]
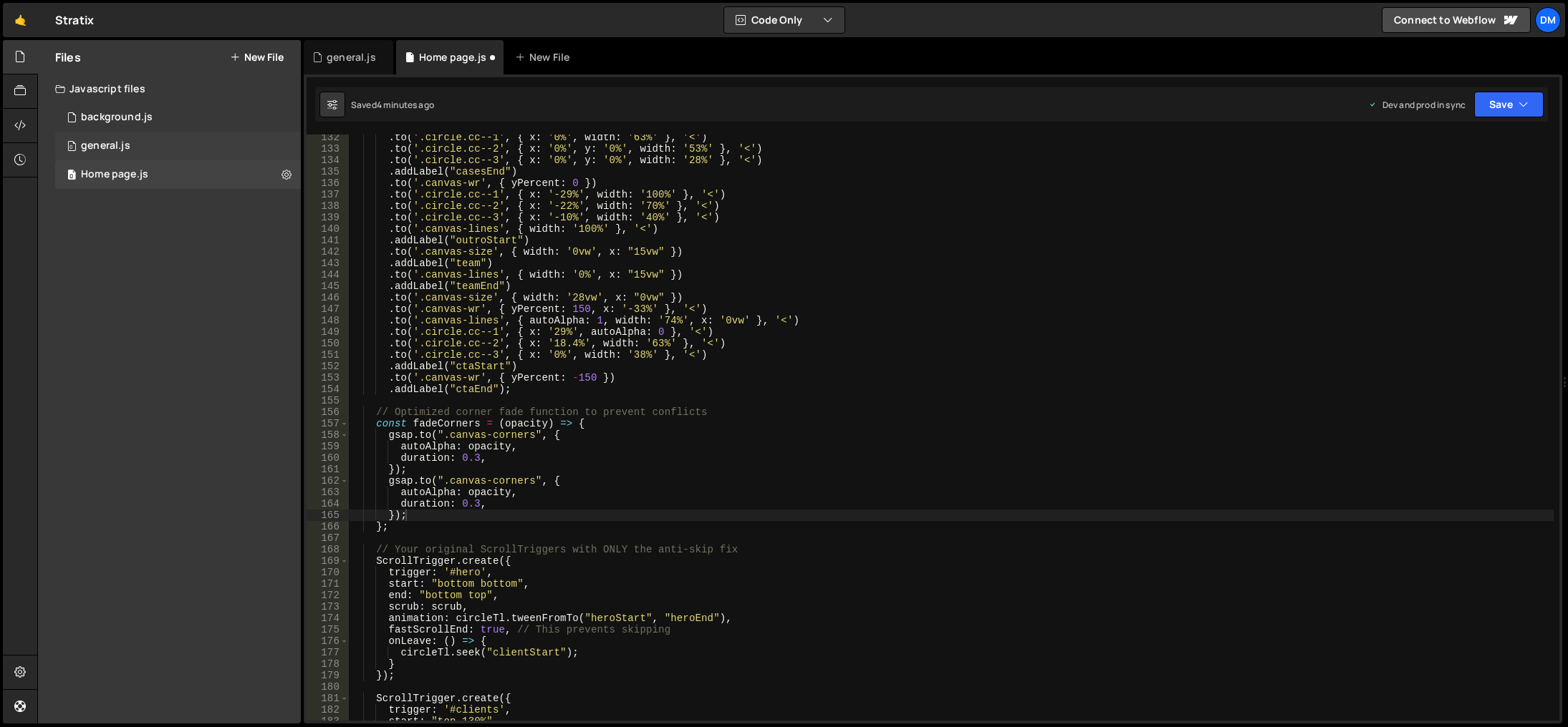
click at [132, 136] on div "0 general.js 0" at bounding box center [178, 146] width 245 height 28
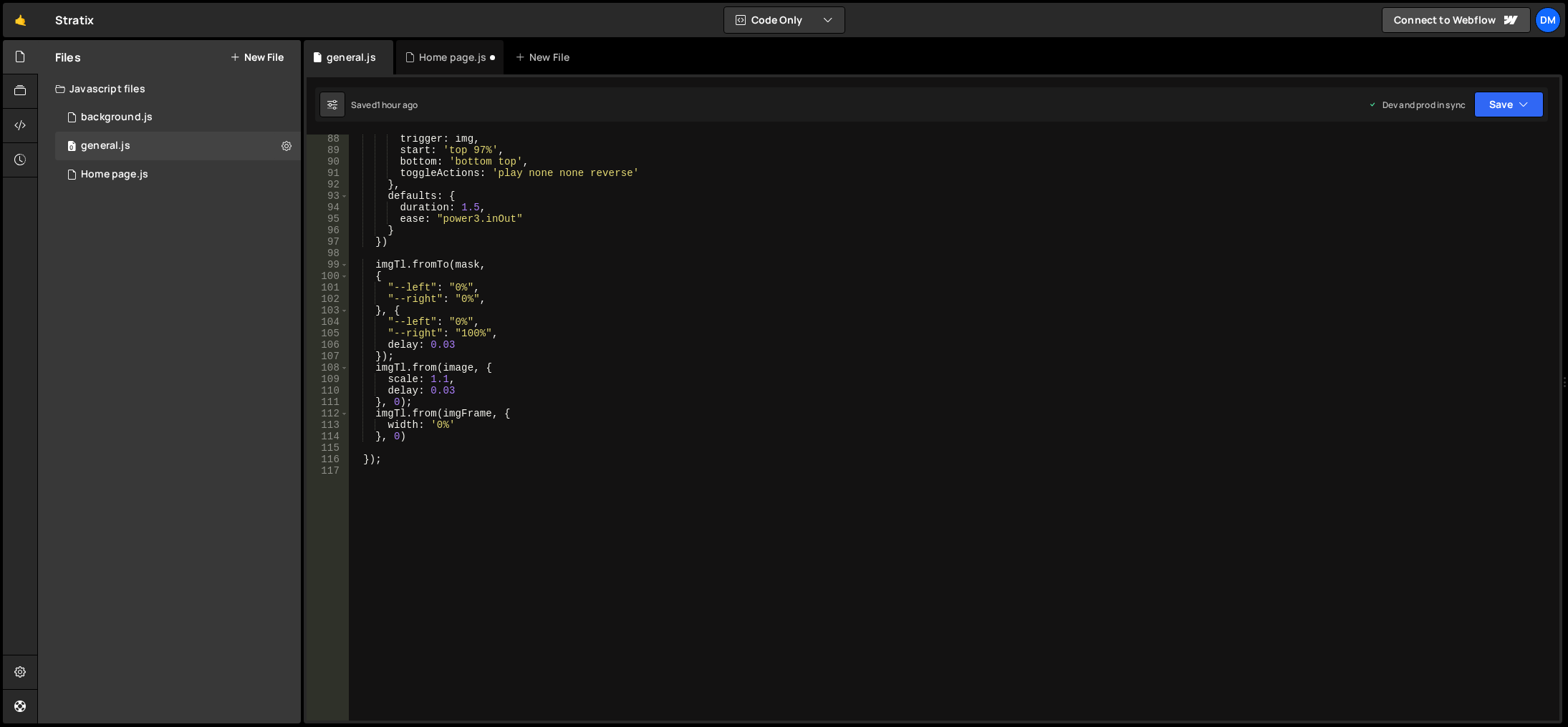
scroll to position [870, 0]
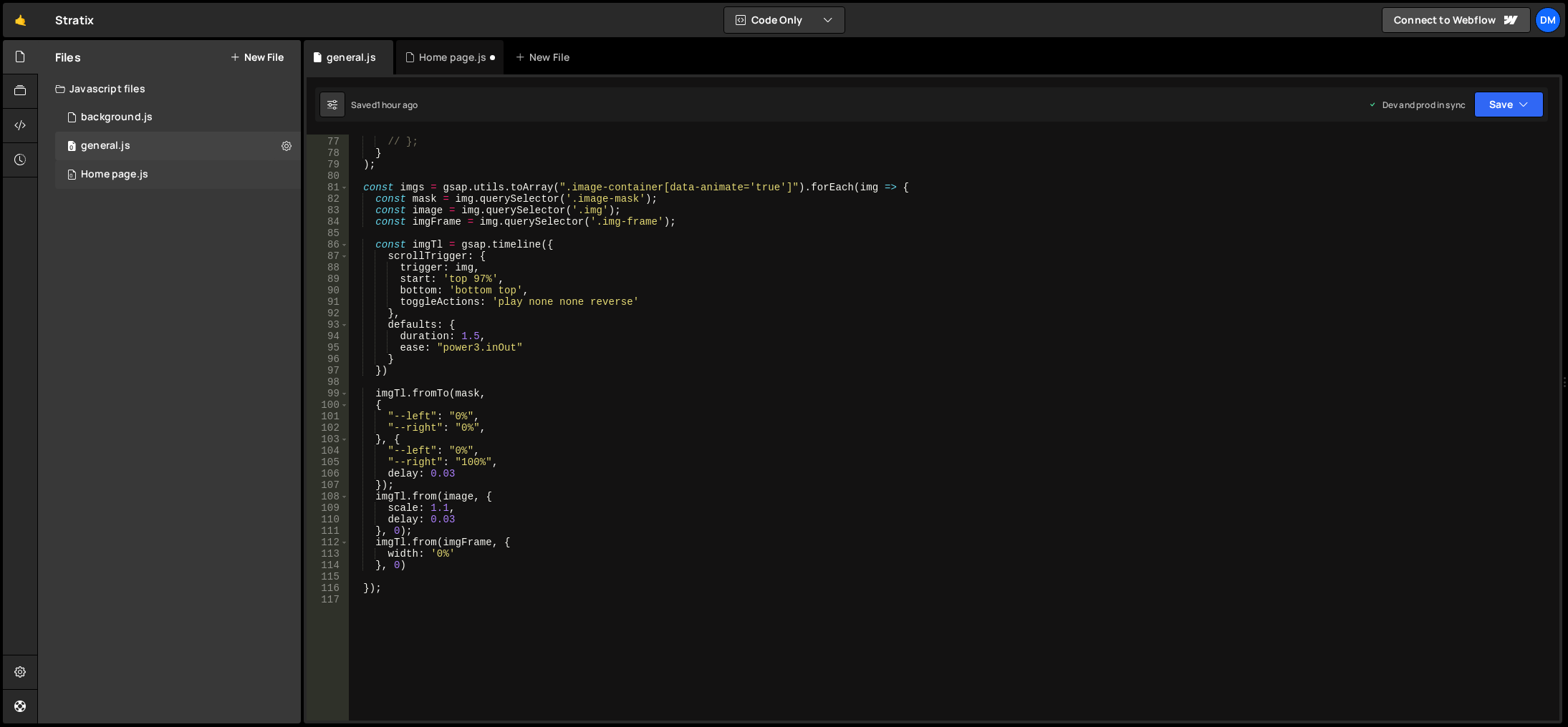
click at [142, 167] on div "0 Home page.js 0" at bounding box center [178, 174] width 245 height 28
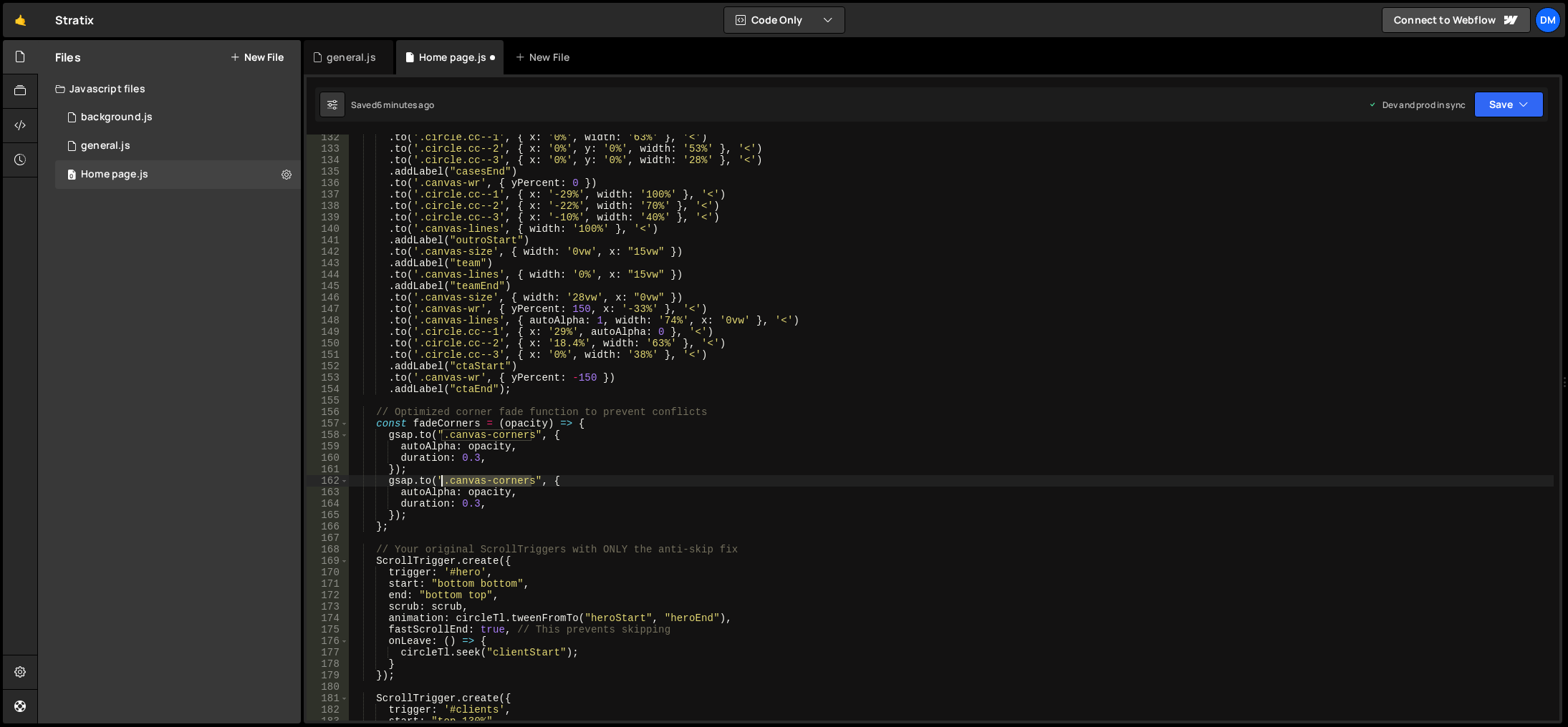
drag, startPoint x: 528, startPoint y: 480, endPoint x: 439, endPoint y: 481, distance: 89.0
click at [439, 481] on div ". to ( '.circle.cc--1' , { x : '0%' , width : '63%' } , '<' ) . to ( '.circle.c…" at bounding box center [951, 436] width 1204 height 610
click at [431, 494] on div ". to ( '.circle.cc--1' , { x : '0%' , width : '63%' } , '<' ) . to ( '.circle.c…" at bounding box center [951, 436] width 1204 height 610
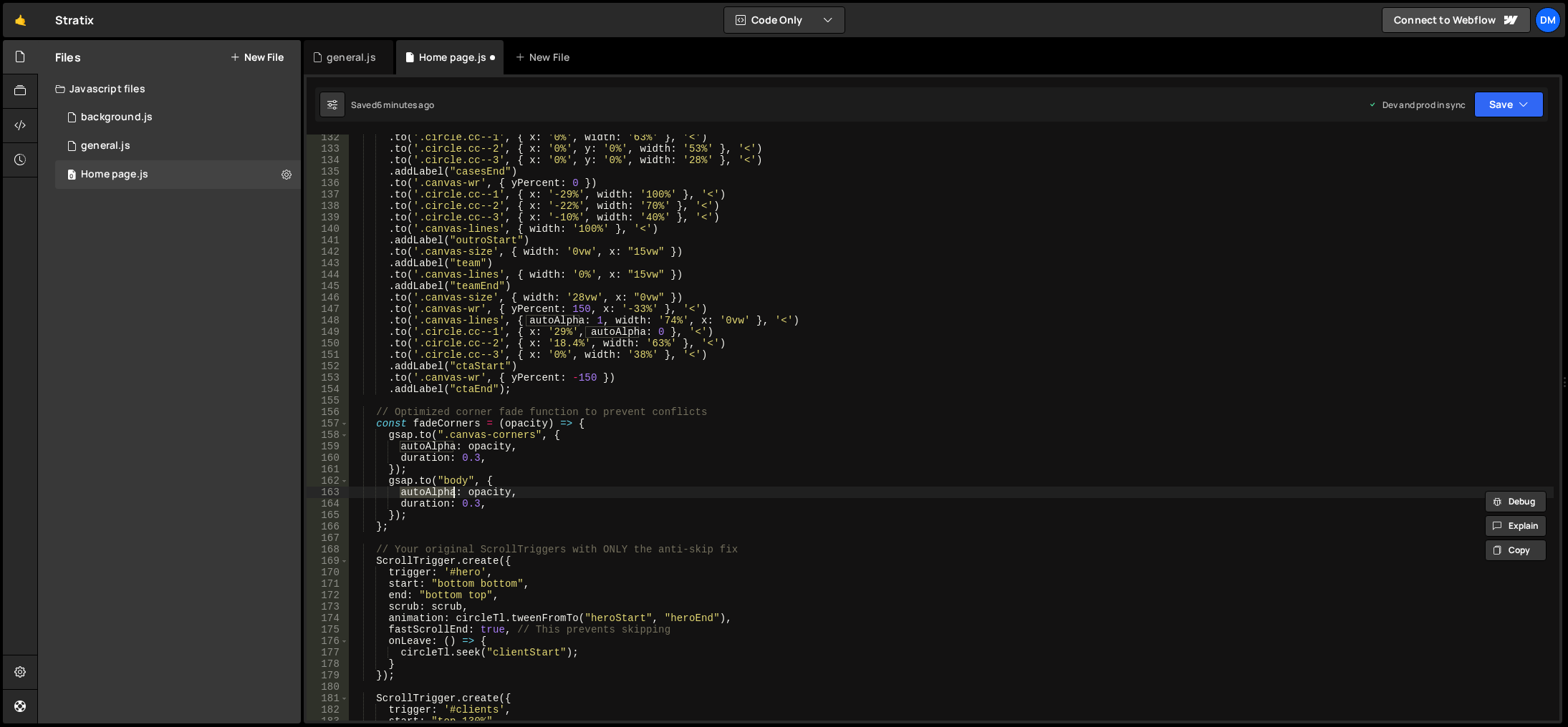
scroll to position [0, 4]
paste textarea "--_colors---text-faded);'"
click at [117, 141] on div "general.js" at bounding box center [106, 146] width 50 height 13
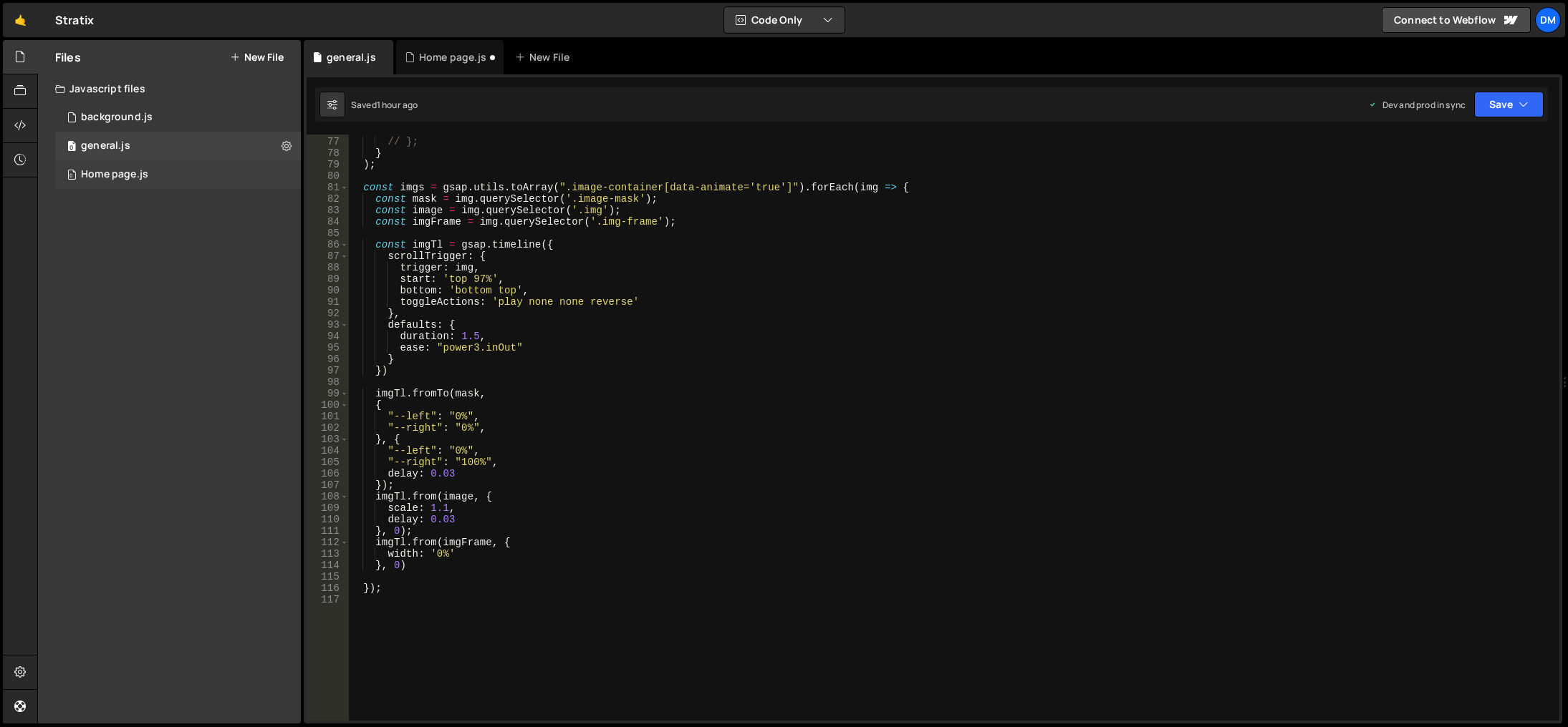
click at [92, 167] on div "0 Home page.js 0" at bounding box center [178, 174] width 245 height 28
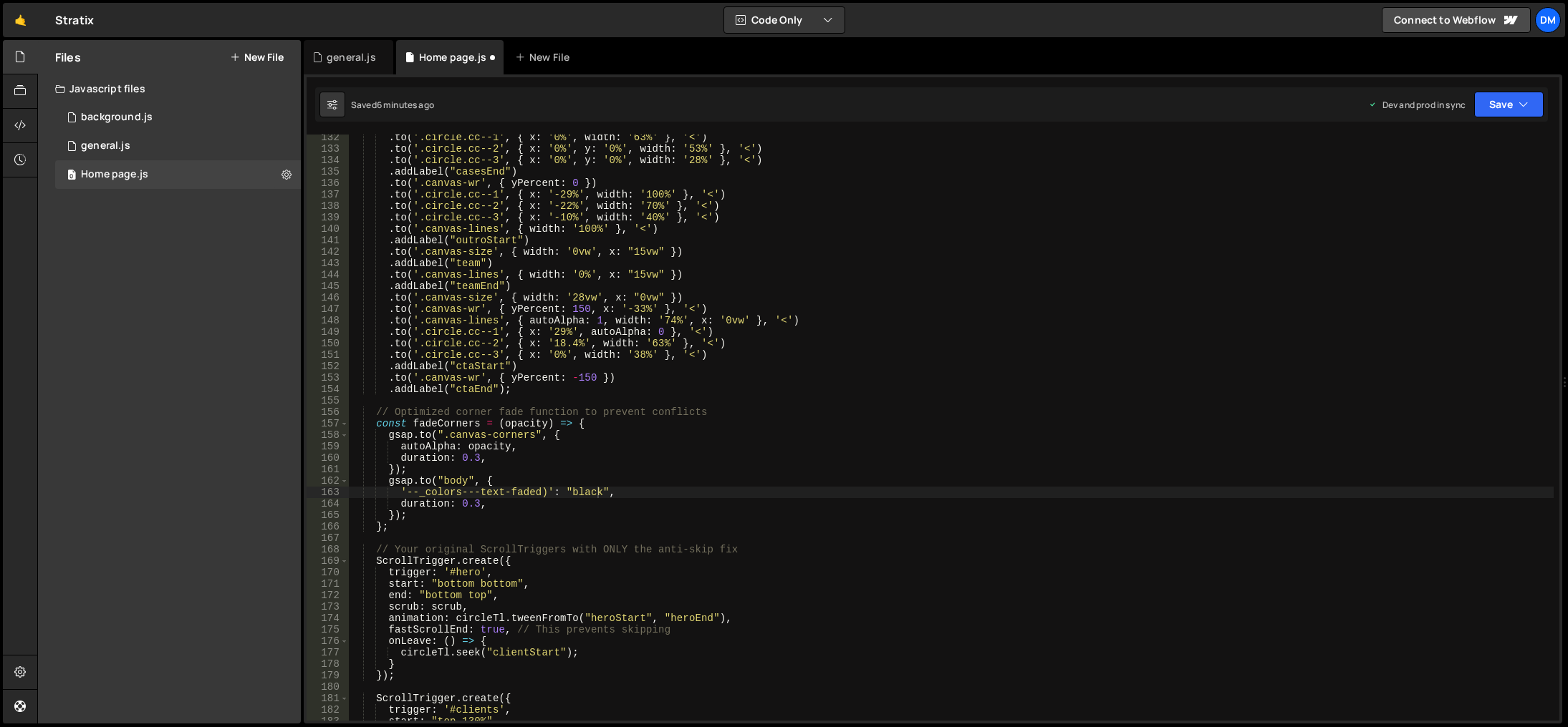
click at [558, 492] on div ". to ( '.circle.cc--1' , { x : '0%' , width : '63%' } , '<' ) . to ( '.circle.c…" at bounding box center [951, 436] width 1204 height 610
type textarea ""--_colors---text-faded)": "black","
click at [1064, 534] on div ". to ( '.circle.cc--1' , { x : '0%' , width : '63%' } , '<' ) . to ( '.circle.c…" at bounding box center [951, 436] width 1204 height 610
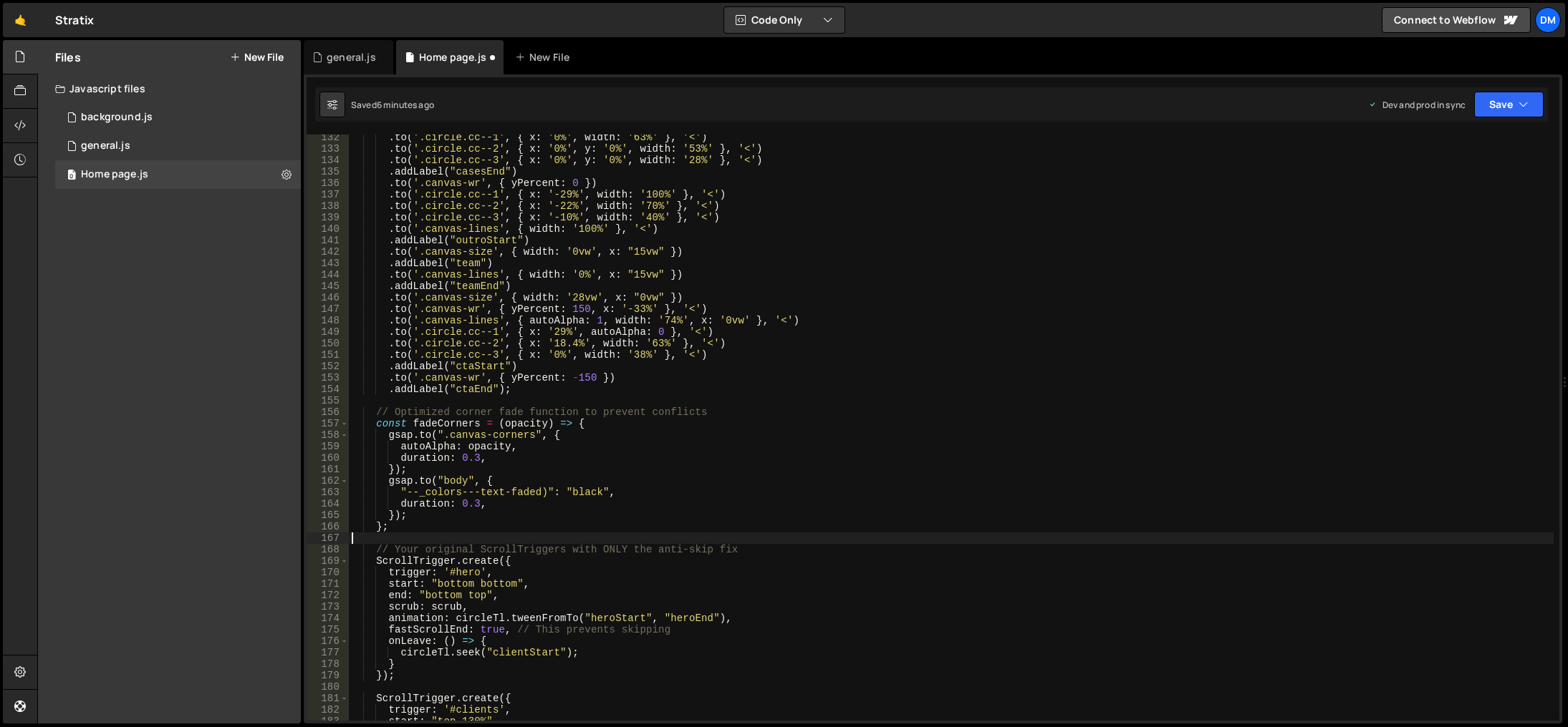
scroll to position [0, 0]
click at [546, 496] on div ". to ( '.circle.cc--1' , { x : '0%' , width : '63%' } , '<' ) . to ( '.circle.c…" at bounding box center [951, 436] width 1204 height 610
click at [864, 454] on div ". to ( '.circle.cc--1' , { x : '0%' , width : '63%' } , '<' ) . to ( '.circle.c…" at bounding box center [951, 436] width 1204 height 610
drag, startPoint x: 1499, startPoint y: 104, endPoint x: 1491, endPoint y: 115, distance: 13.6
click at [1499, 104] on button "Save" at bounding box center [1508, 105] width 69 height 26
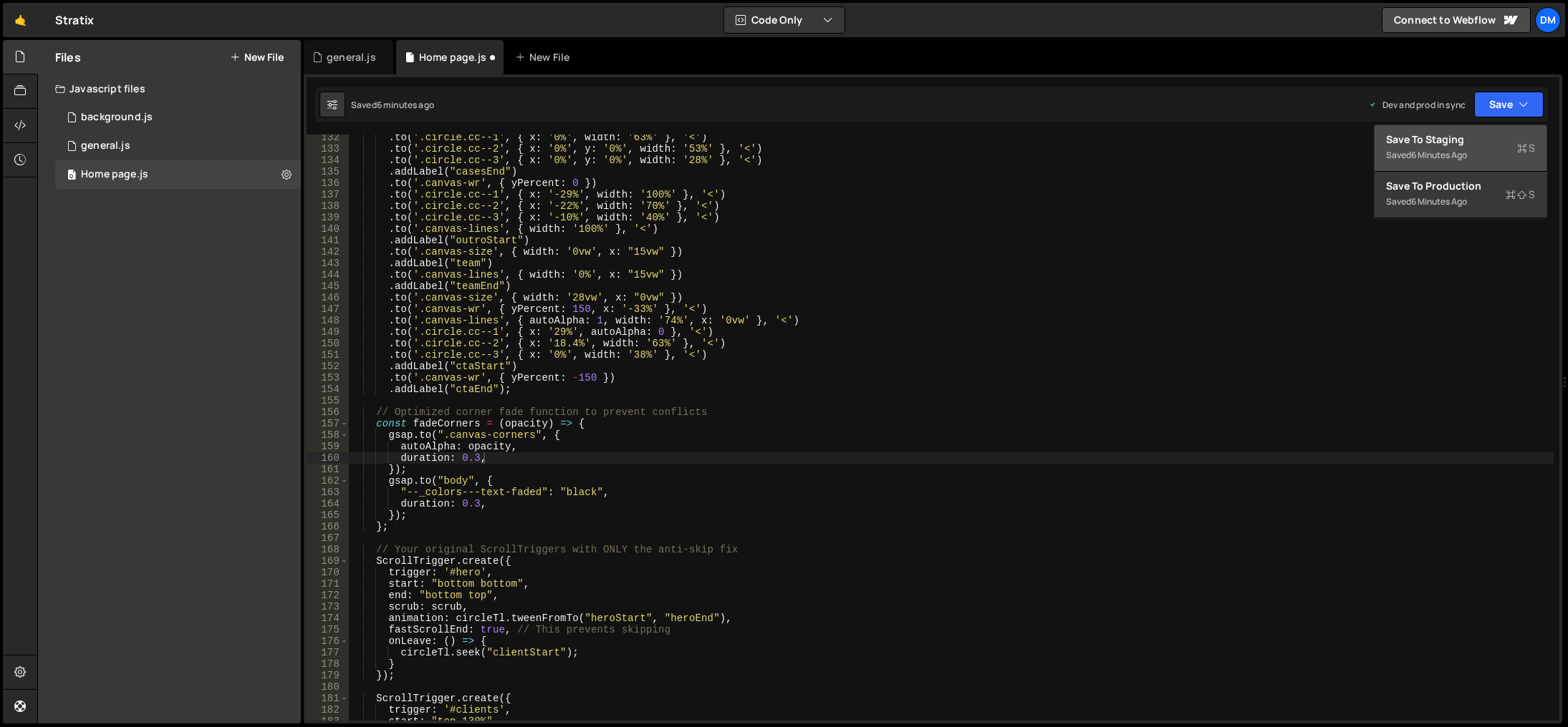
click at [1475, 140] on div "Save to Staging S" at bounding box center [1461, 139] width 149 height 15
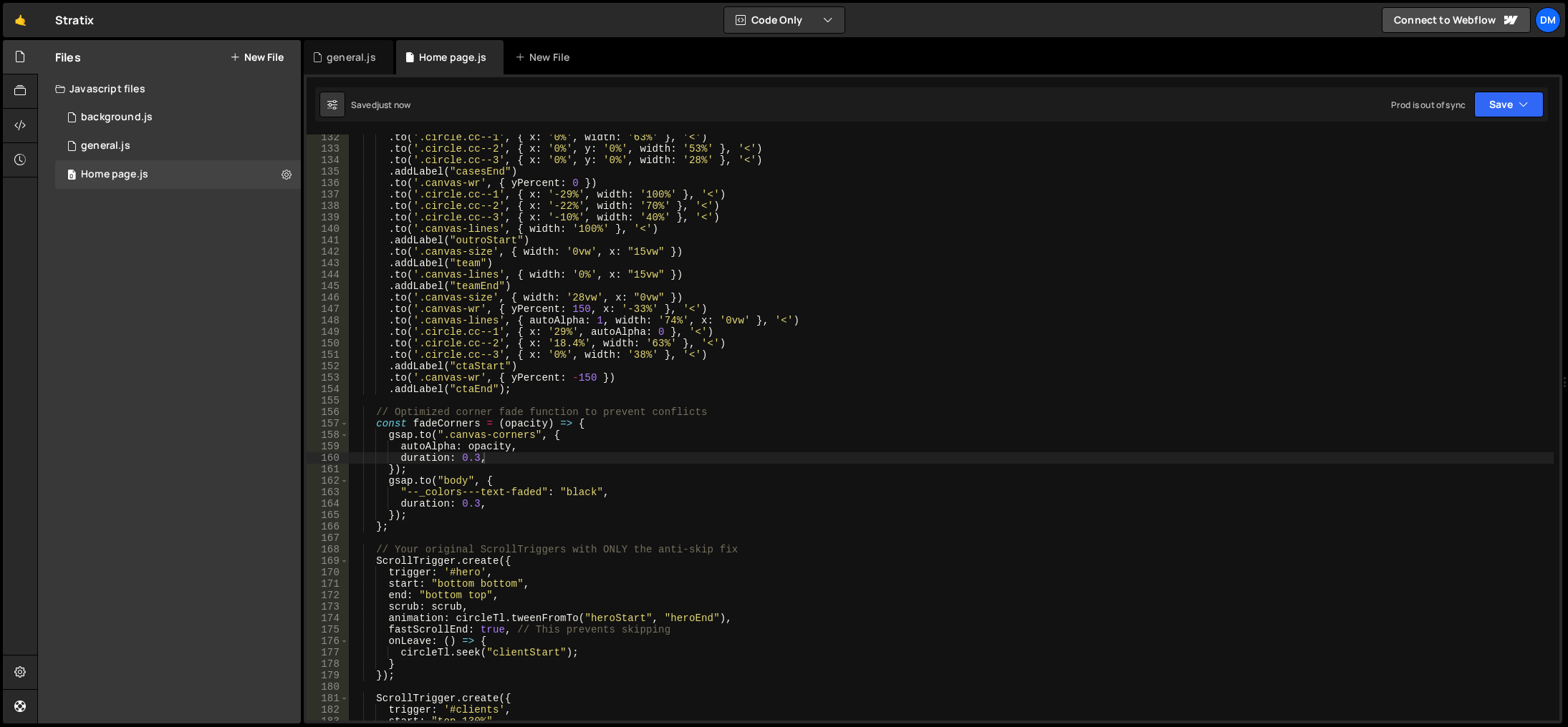
click at [1512, 86] on div "duration: 0.3, 132 133 134 135 136 137 138 139 140 141 142 143 144 145 146 147 …" at bounding box center [932, 399] width 1258 height 649
click at [1500, 105] on button "Save" at bounding box center [1508, 105] width 69 height 26
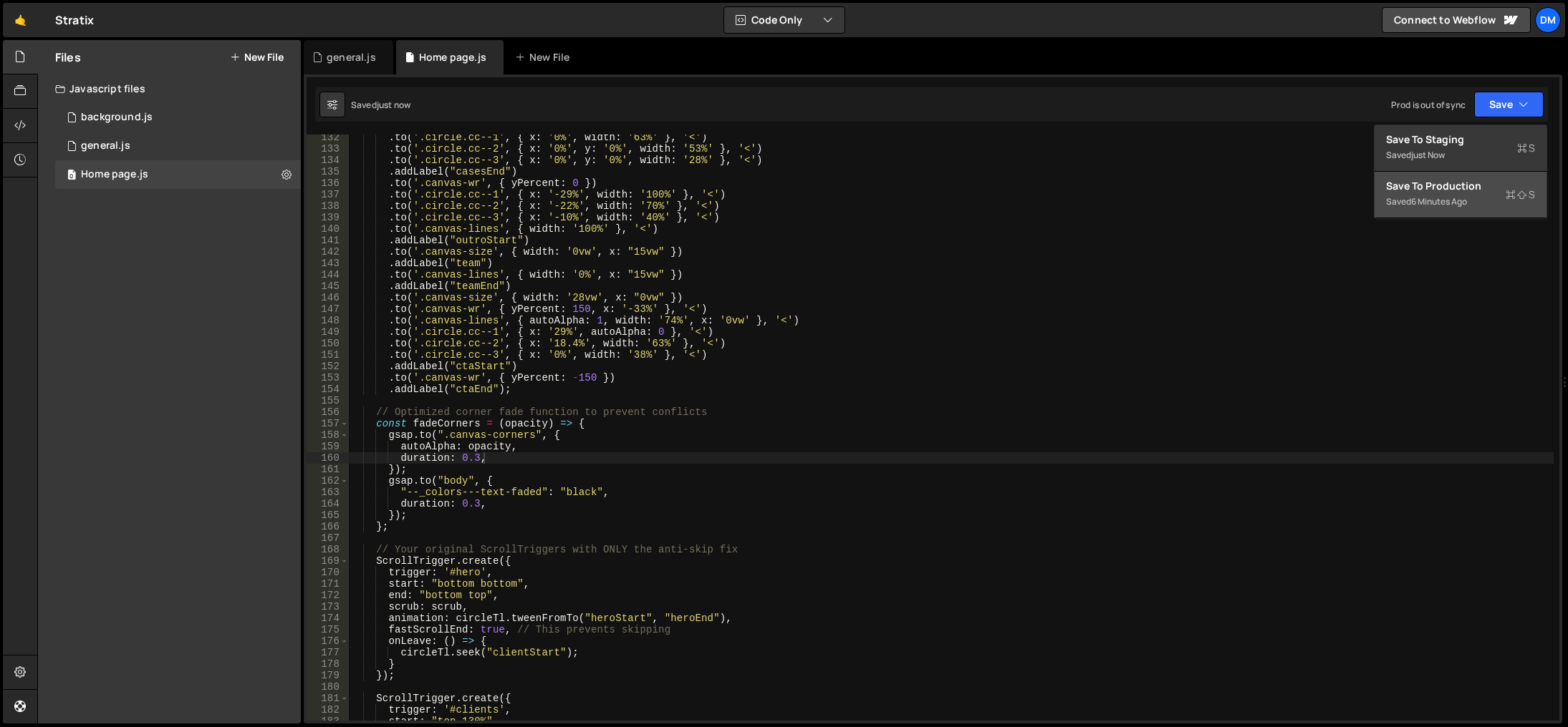
click at [1444, 189] on div "Save to Production S" at bounding box center [1461, 186] width 149 height 15
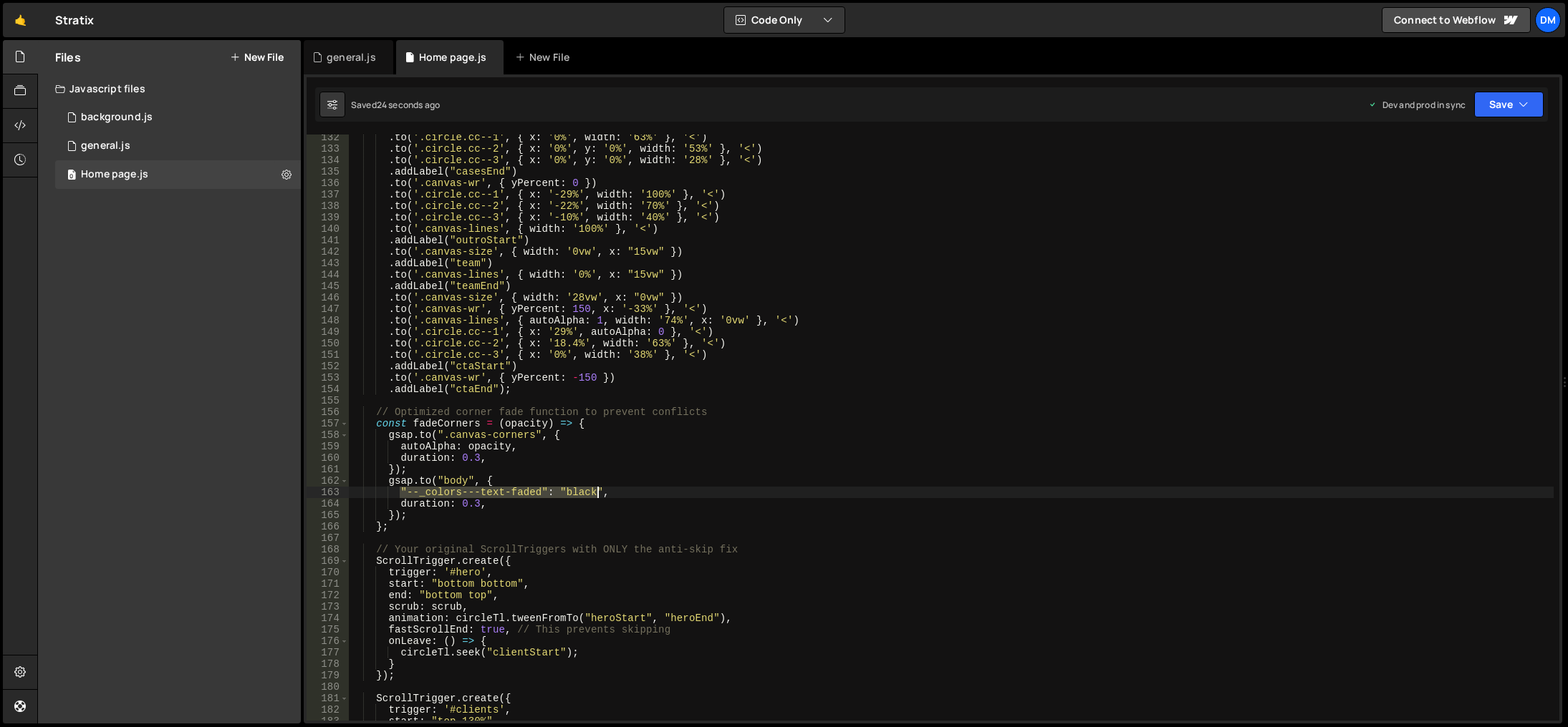
drag, startPoint x: 397, startPoint y: 492, endPoint x: 596, endPoint y: 492, distance: 199.0
click at [596, 492] on div ". to ( '.circle.cc--1' , { x : '0%' , width : '63%' } , '<' ) . to ( '.circle.c…" at bounding box center [951, 436] width 1204 height 610
drag, startPoint x: 1505, startPoint y: 101, endPoint x: 1462, endPoint y: 135, distance: 54.8
click at [1505, 101] on button "Save" at bounding box center [1508, 105] width 69 height 26
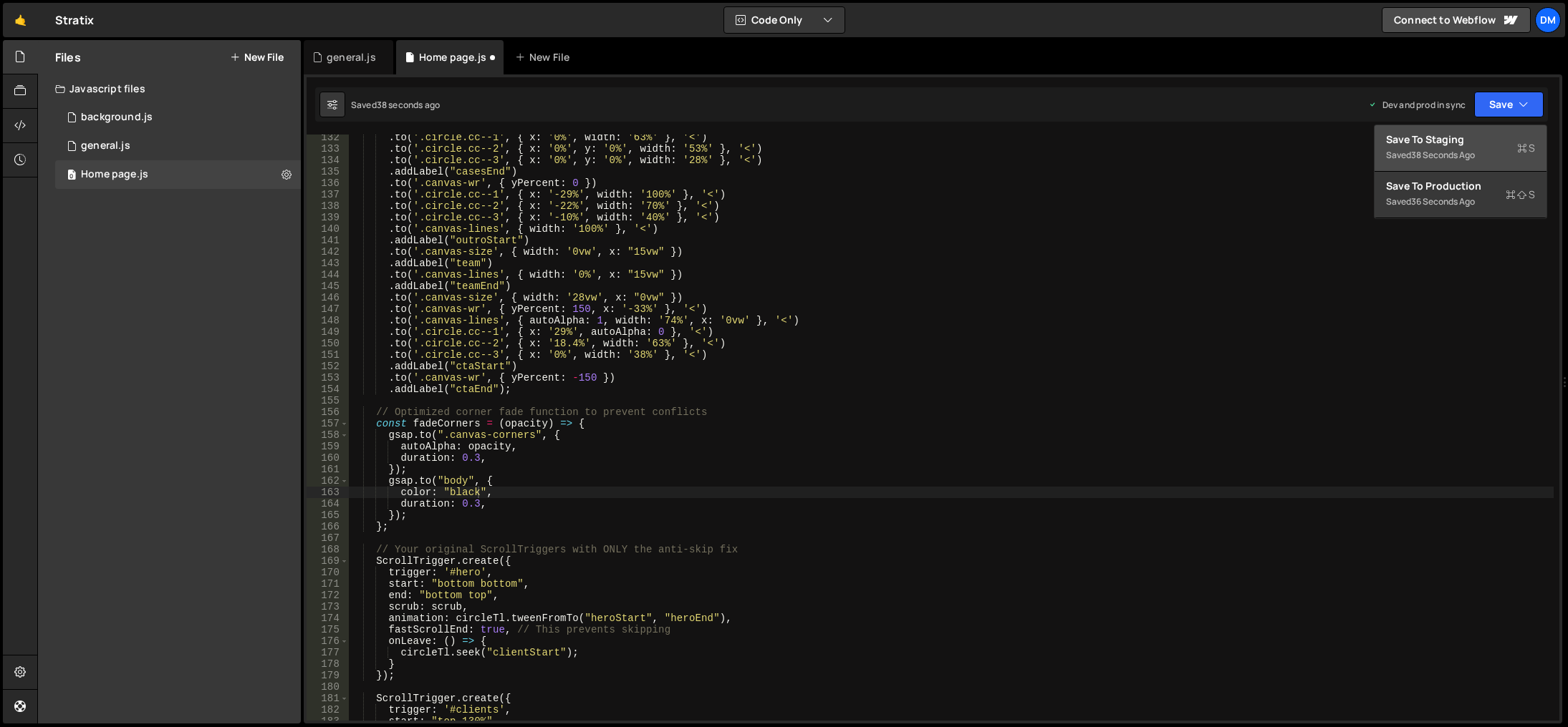
click at [1447, 154] on div "38 seconds ago" at bounding box center [1443, 155] width 63 height 12
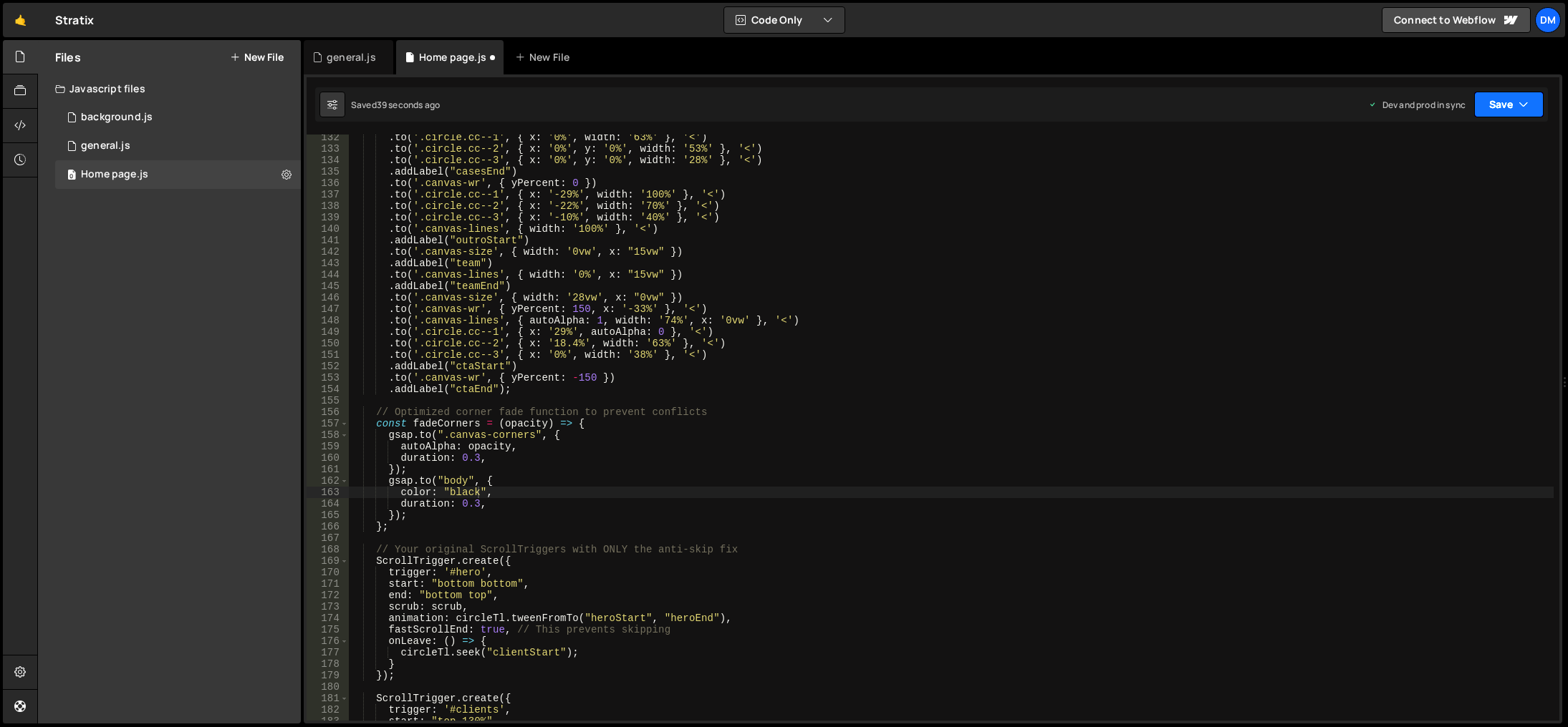
click at [1517, 106] on button "Save" at bounding box center [1508, 105] width 69 height 26
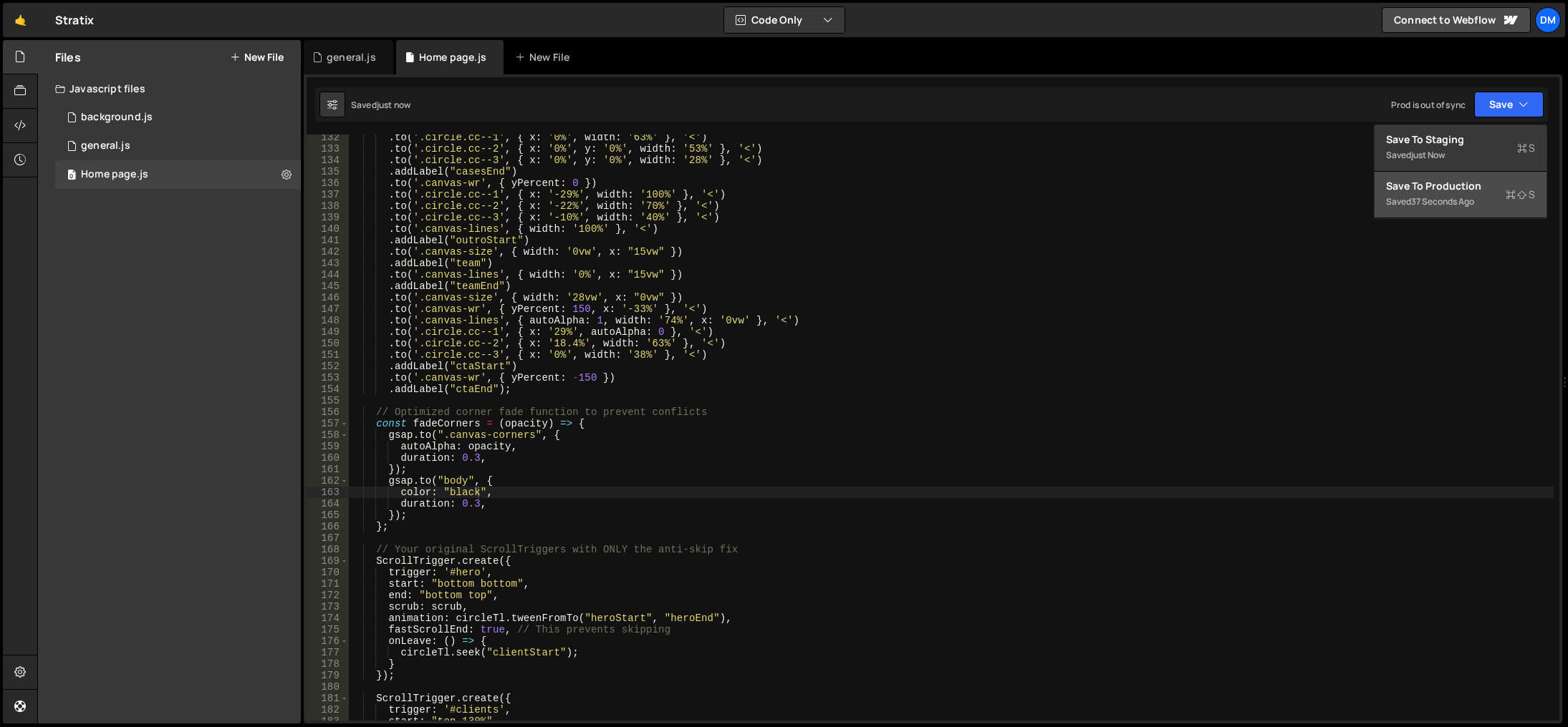
click at [1456, 181] on div "Save to Production S" at bounding box center [1461, 186] width 149 height 15
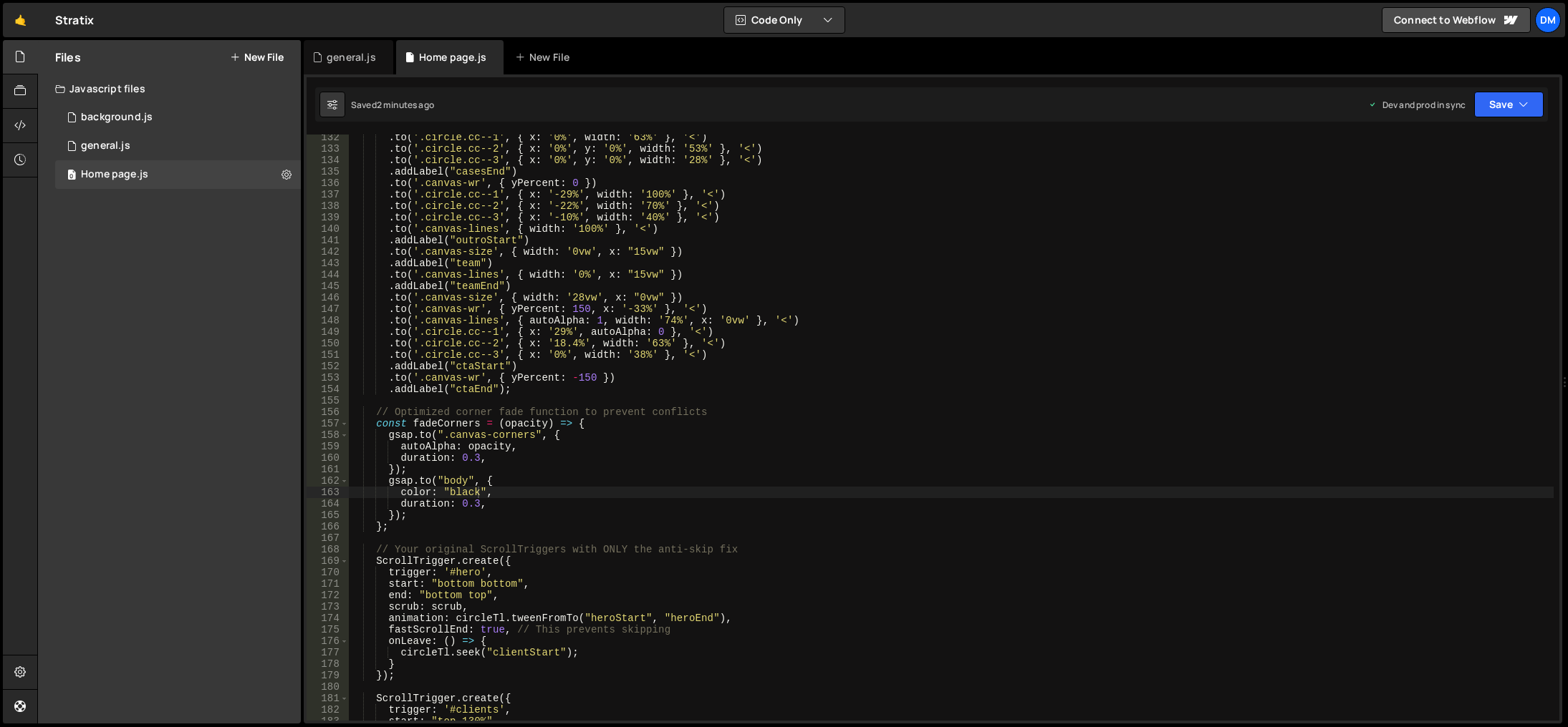
click at [421, 493] on div ". to ( '.circle.cc--1' , { x : '0%' , width : '63%' } , '<' ) . to ( '.circle.c…" at bounding box center [951, 436] width 1204 height 610
paste textarea "var(--_colors---text-faded)"
drag, startPoint x: 1487, startPoint y: 102, endPoint x: 1478, endPoint y: 123, distance: 22.8
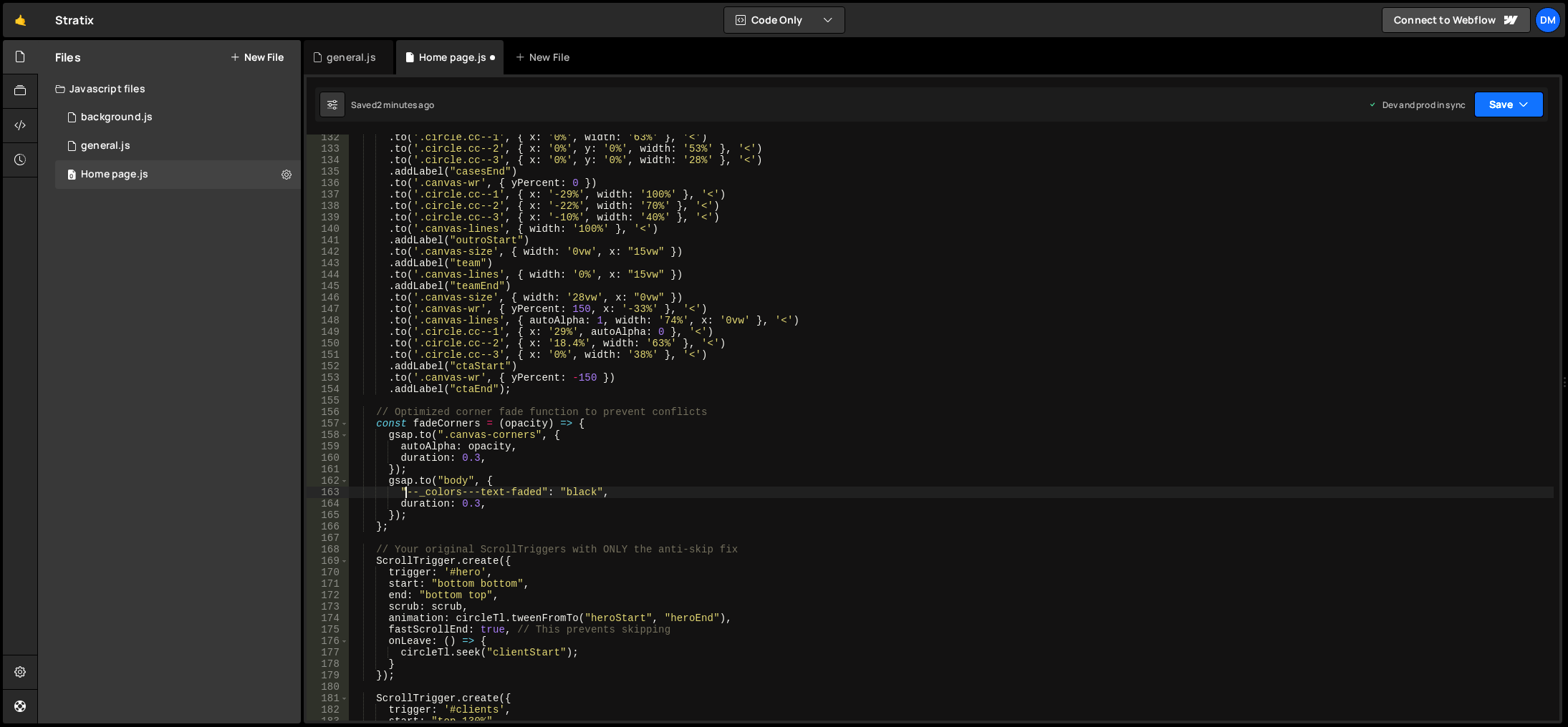
click at [1487, 102] on button "Save" at bounding box center [1508, 105] width 69 height 26
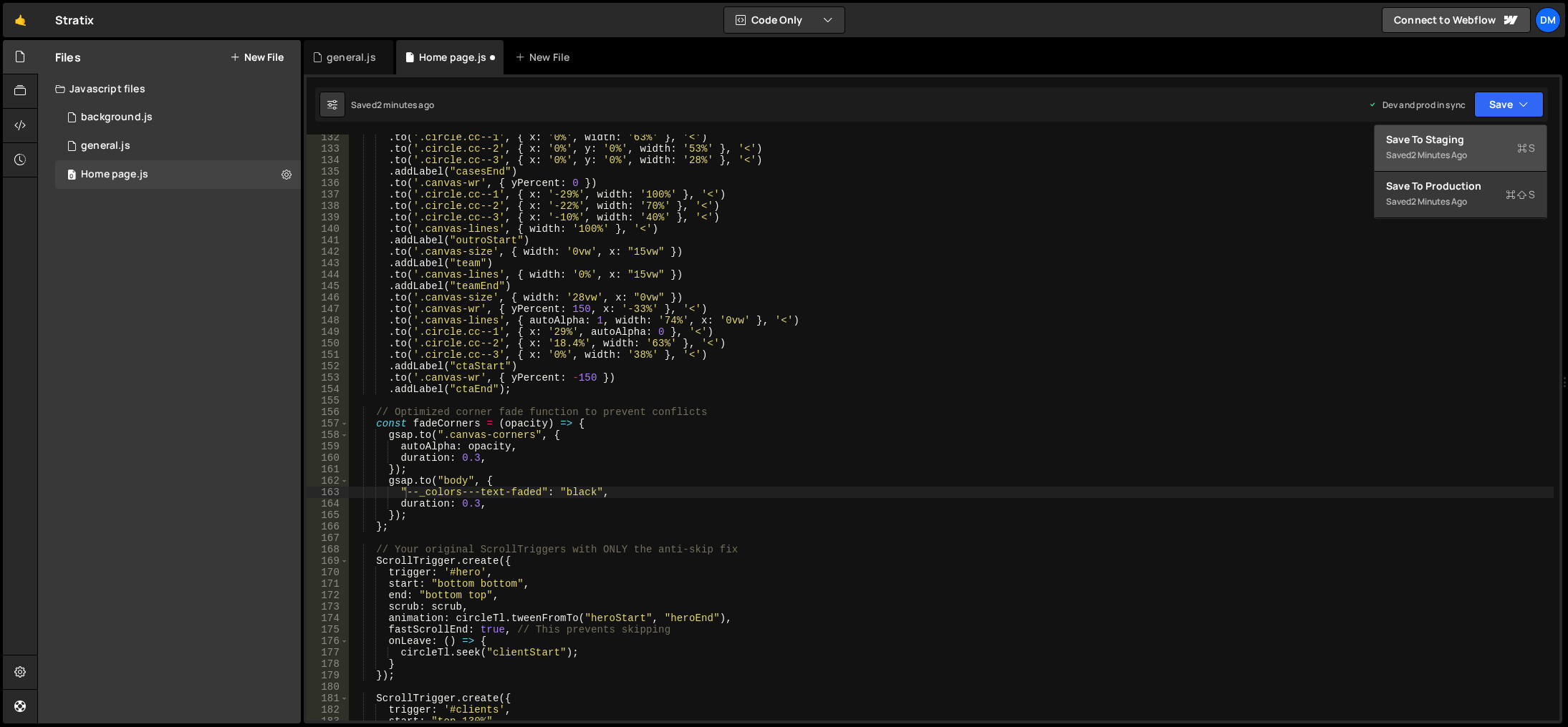
click at [1465, 142] on div "Save to Staging S" at bounding box center [1461, 139] width 149 height 15
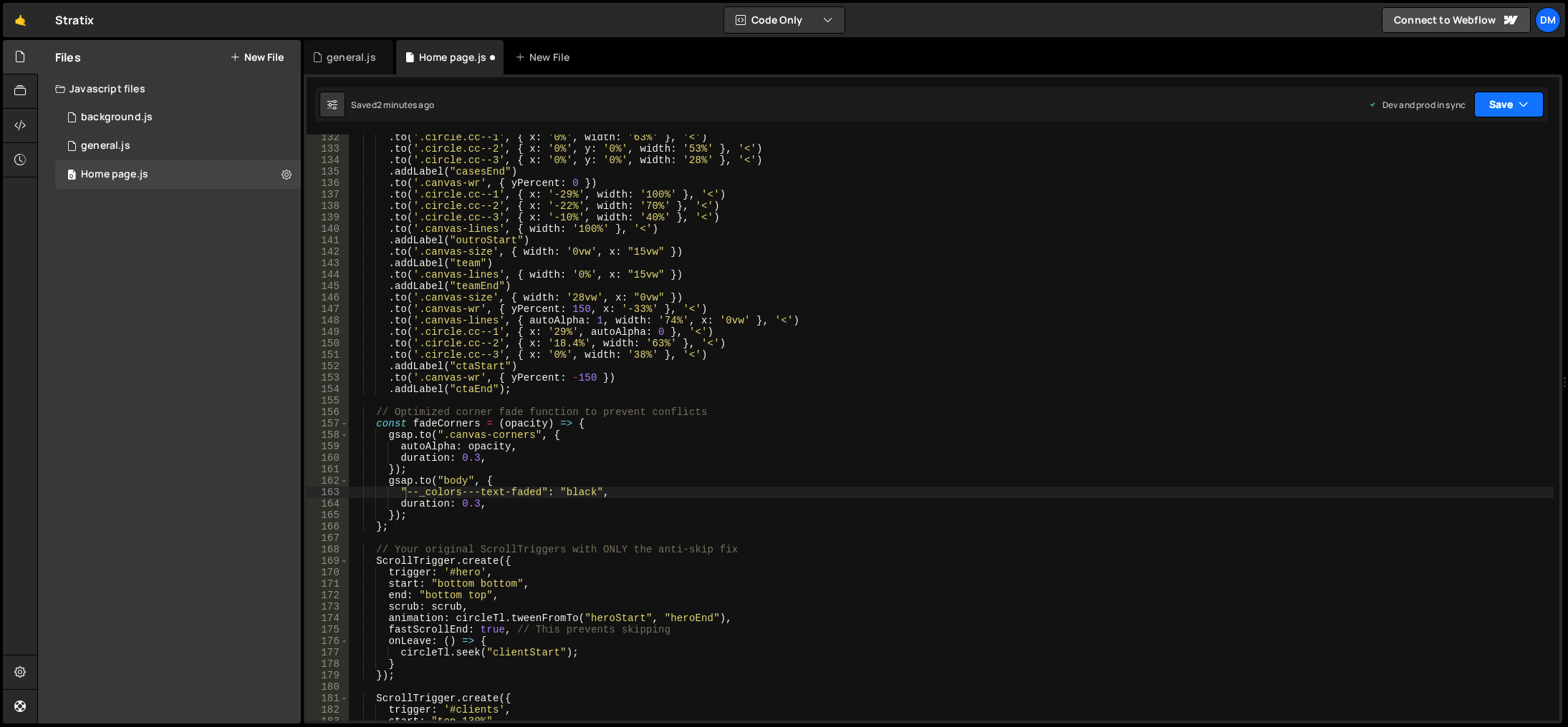
click at [1507, 101] on button "Save" at bounding box center [1508, 105] width 69 height 26
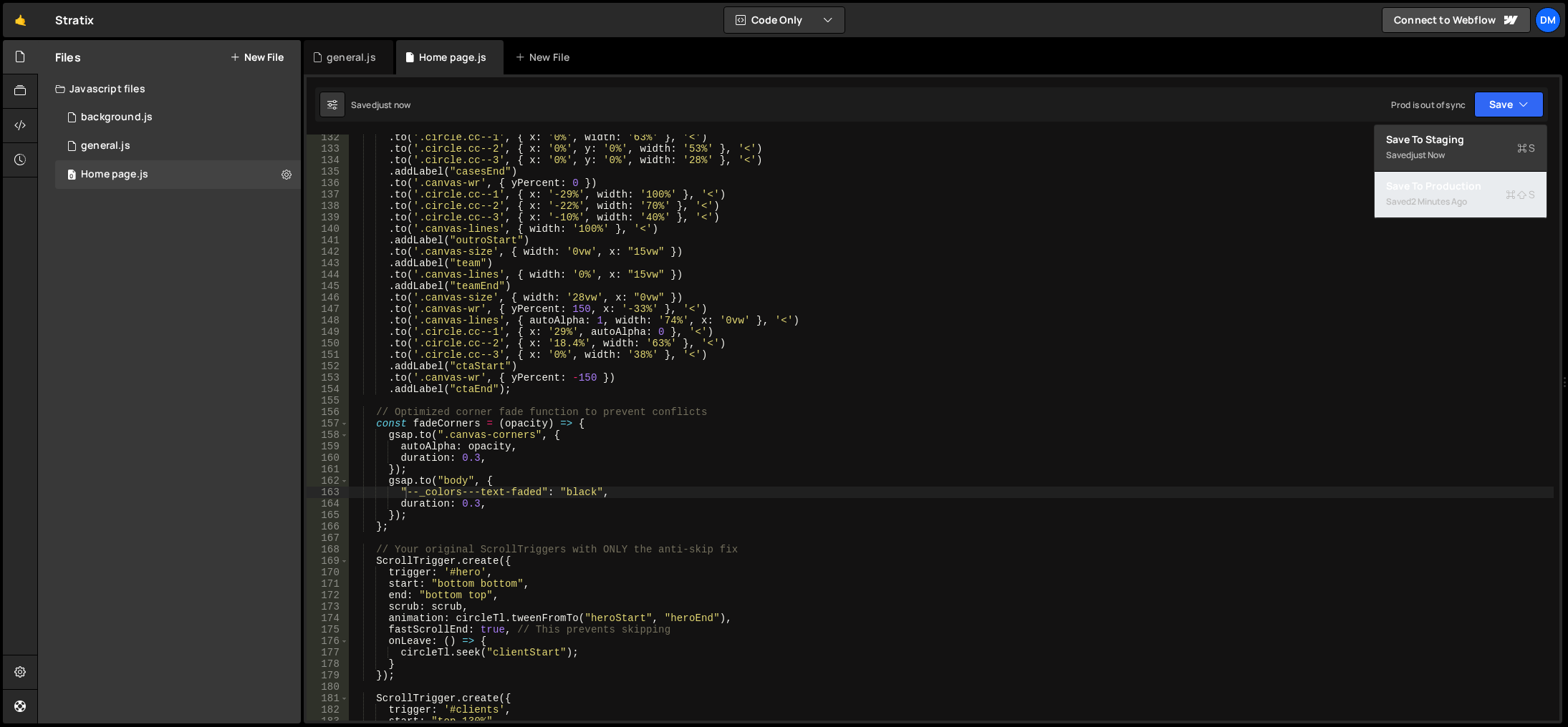
click at [1455, 182] on div "Save to Production S" at bounding box center [1461, 186] width 149 height 15
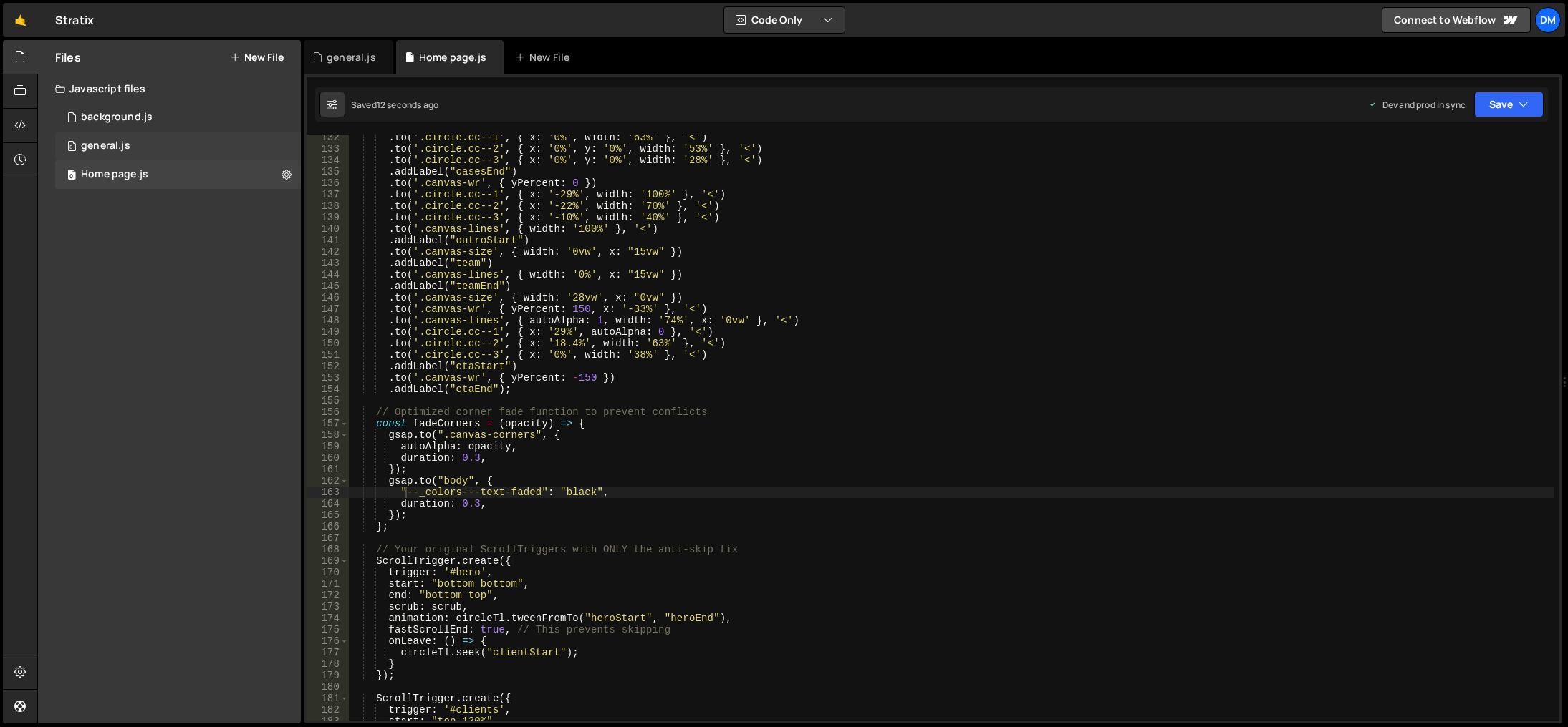
click at [125, 147] on div "general.js" at bounding box center [106, 146] width 50 height 13
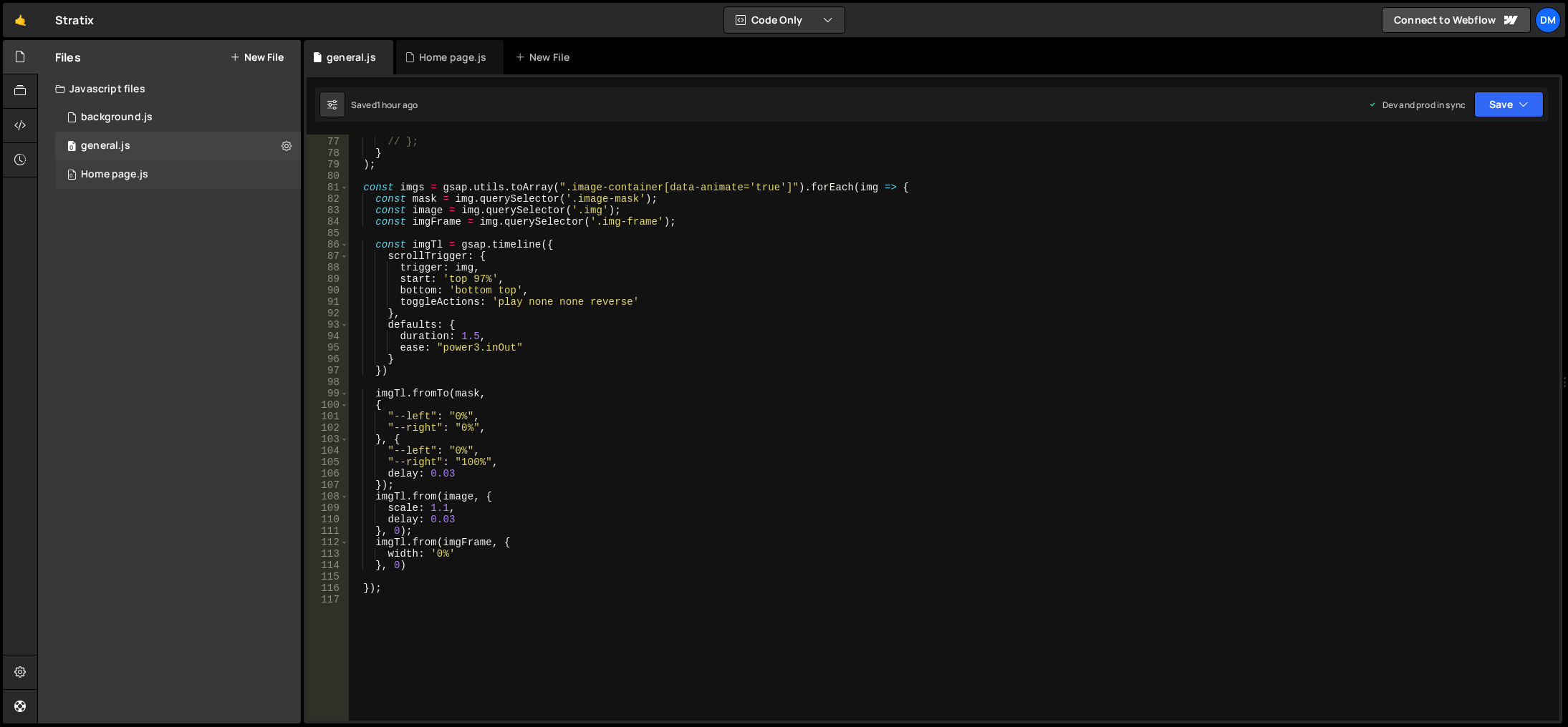
click at [115, 180] on div "Home page.js" at bounding box center [114, 174] width 67 height 13
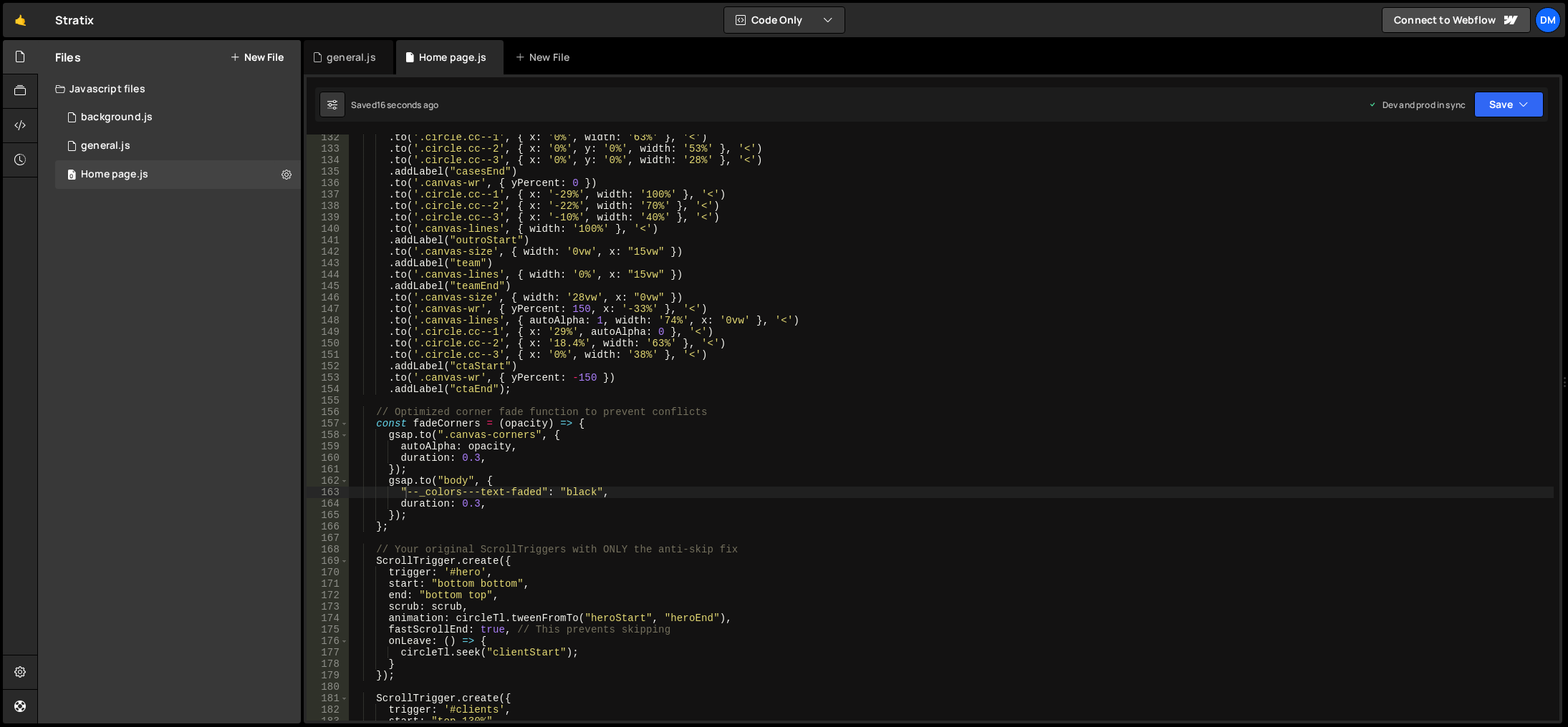
click at [479, 477] on div ". to ( '.circle.cc--1' , { x : '0%' , width : '63%' } , '<' ) . to ( '.circle.c…" at bounding box center [951, 436] width 1204 height 610
click at [432, 481] on div ". to ( '.circle.cc--1' , { x : '0%' , width : '63%' } , '<' ) . to ( '.circle.c…" at bounding box center [951, 436] width 1204 height 610
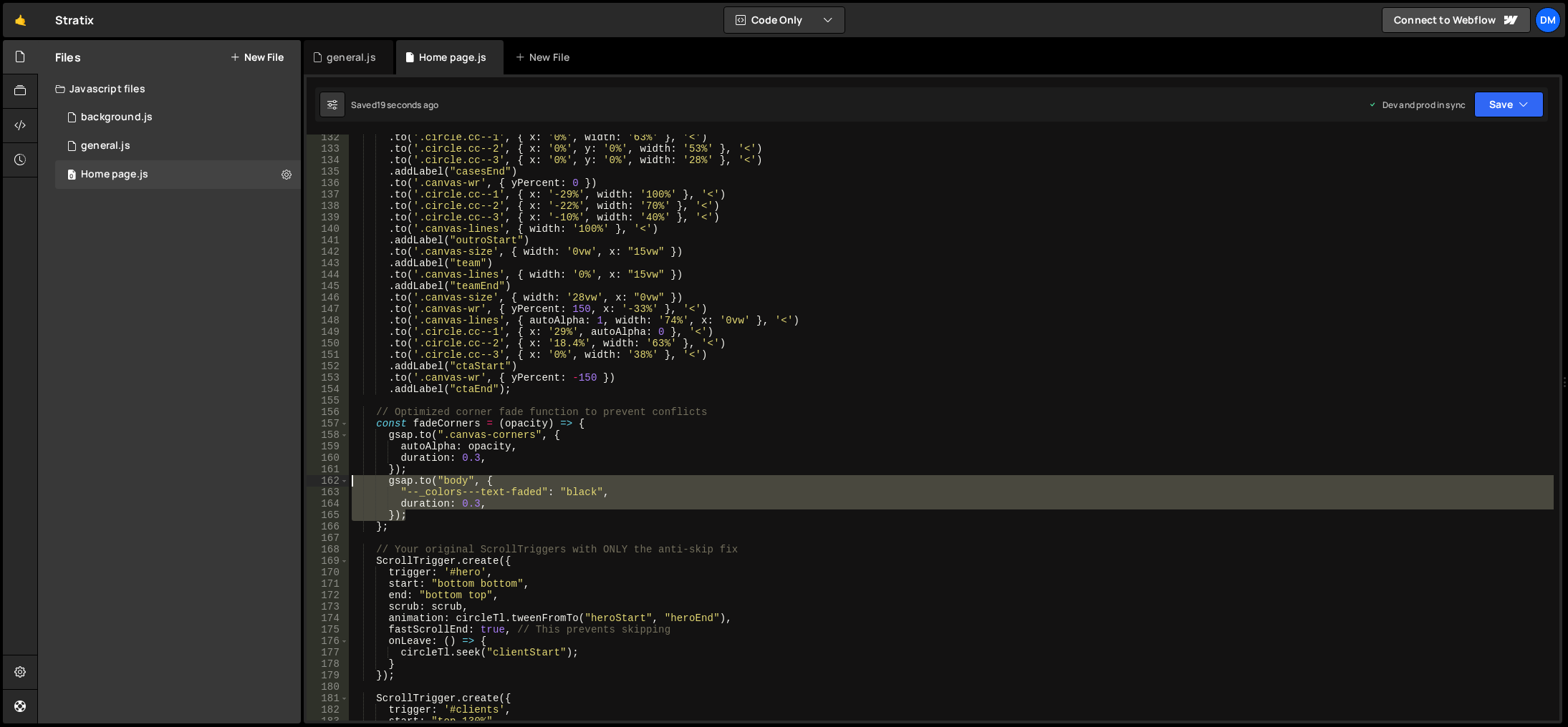
drag, startPoint x: 417, startPoint y: 520, endPoint x: 332, endPoint y: 475, distance: 96.2
click at [332, 475] on div "[DOMAIN_NAME]("body", { 132 133 134 135 136 137 138 139 140 141 142 143 144 145…" at bounding box center [932, 428] width 1252 height 586
drag, startPoint x: 1523, startPoint y: 104, endPoint x: 1509, endPoint y: 111, distance: 15.7
click at [1523, 104] on icon "button" at bounding box center [1523, 105] width 10 height 15
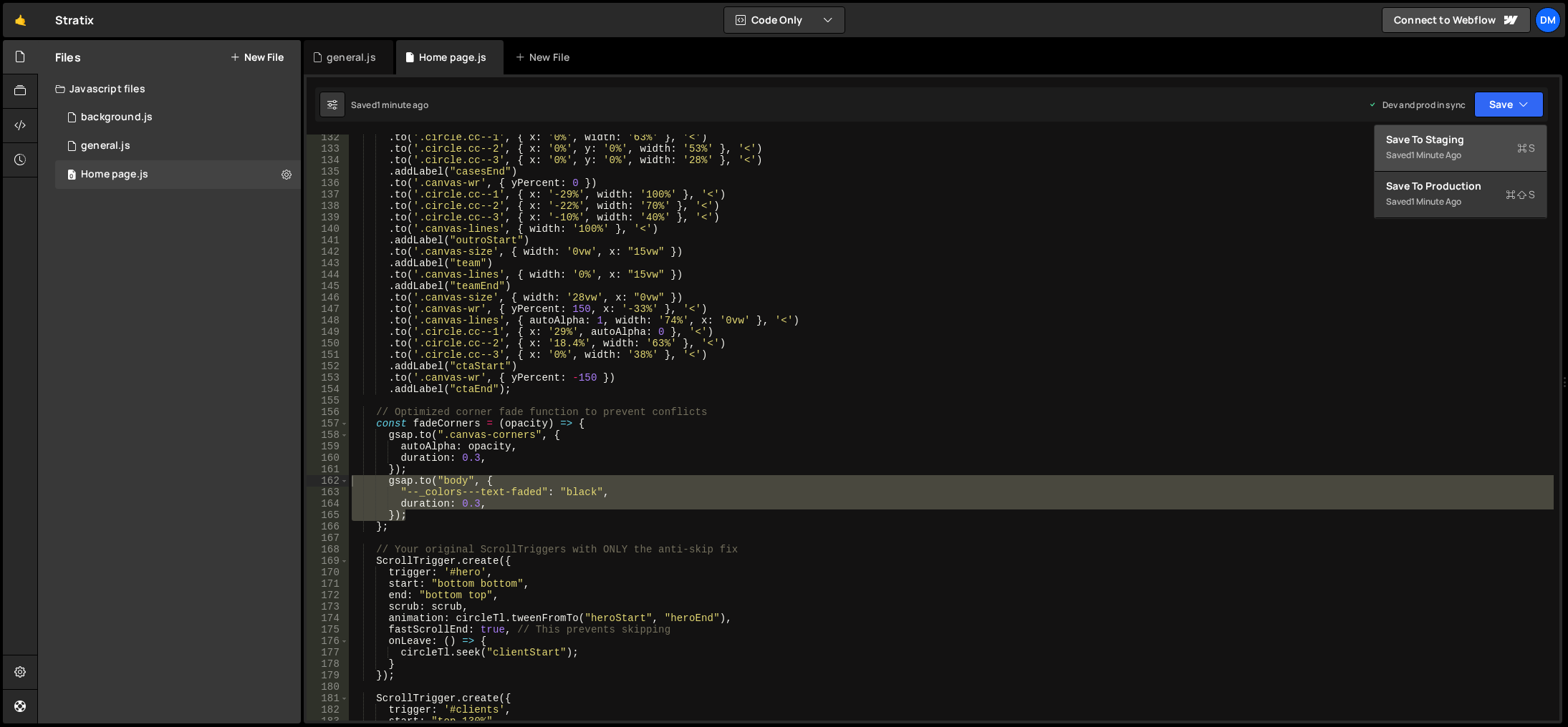
click at [1470, 141] on div "Save to Staging S" at bounding box center [1461, 139] width 149 height 15
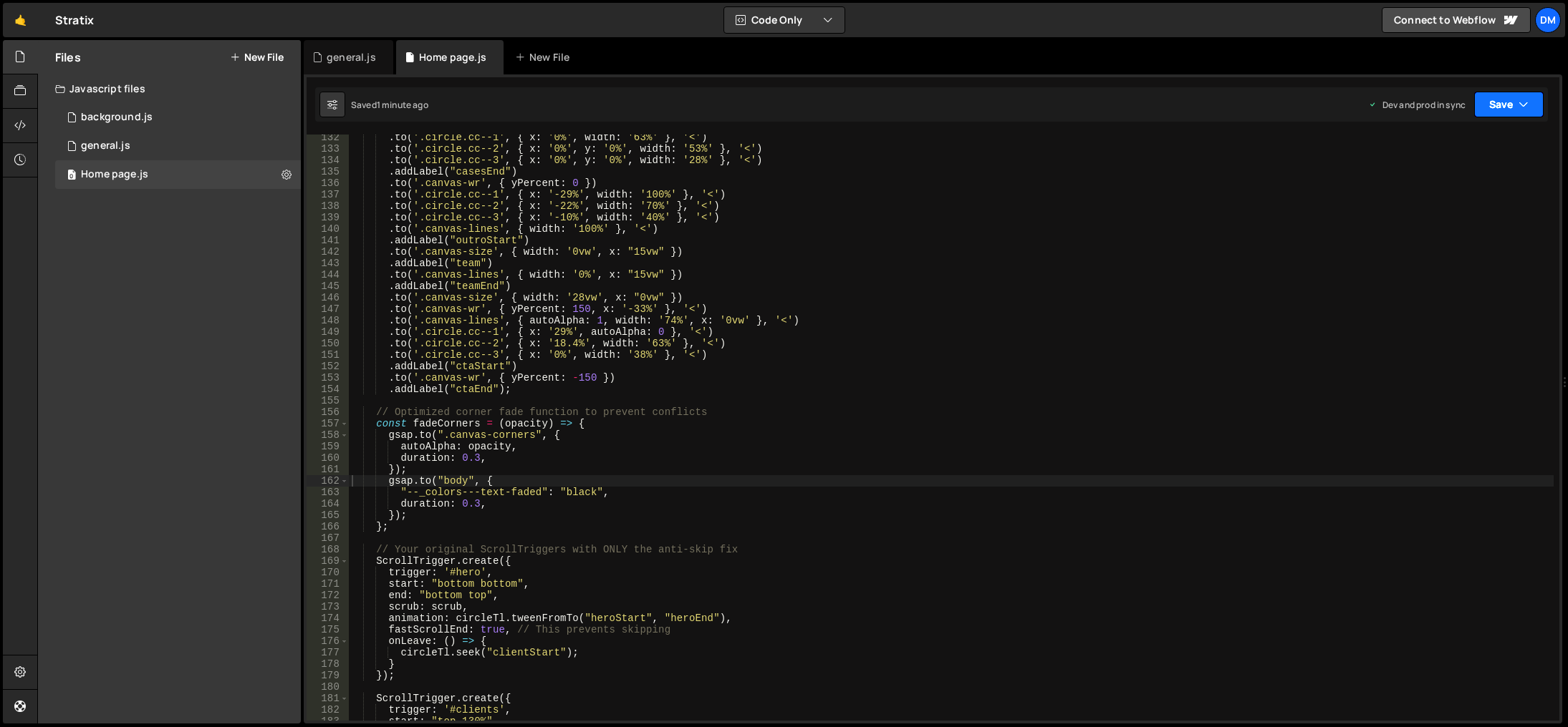
click at [1505, 111] on button "Save" at bounding box center [1508, 105] width 69 height 26
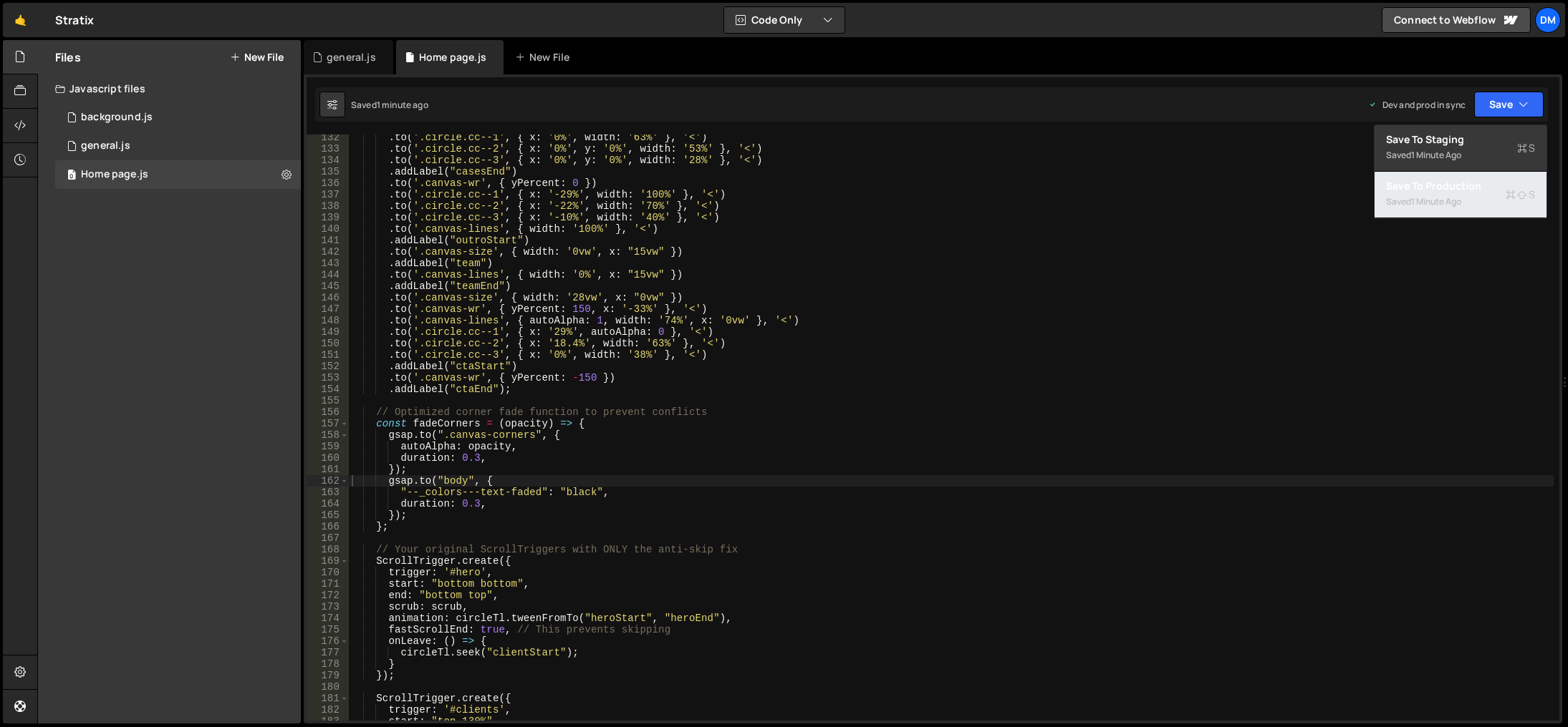
click at [1443, 201] on div "1 minute ago" at bounding box center [1436, 201] width 50 height 12
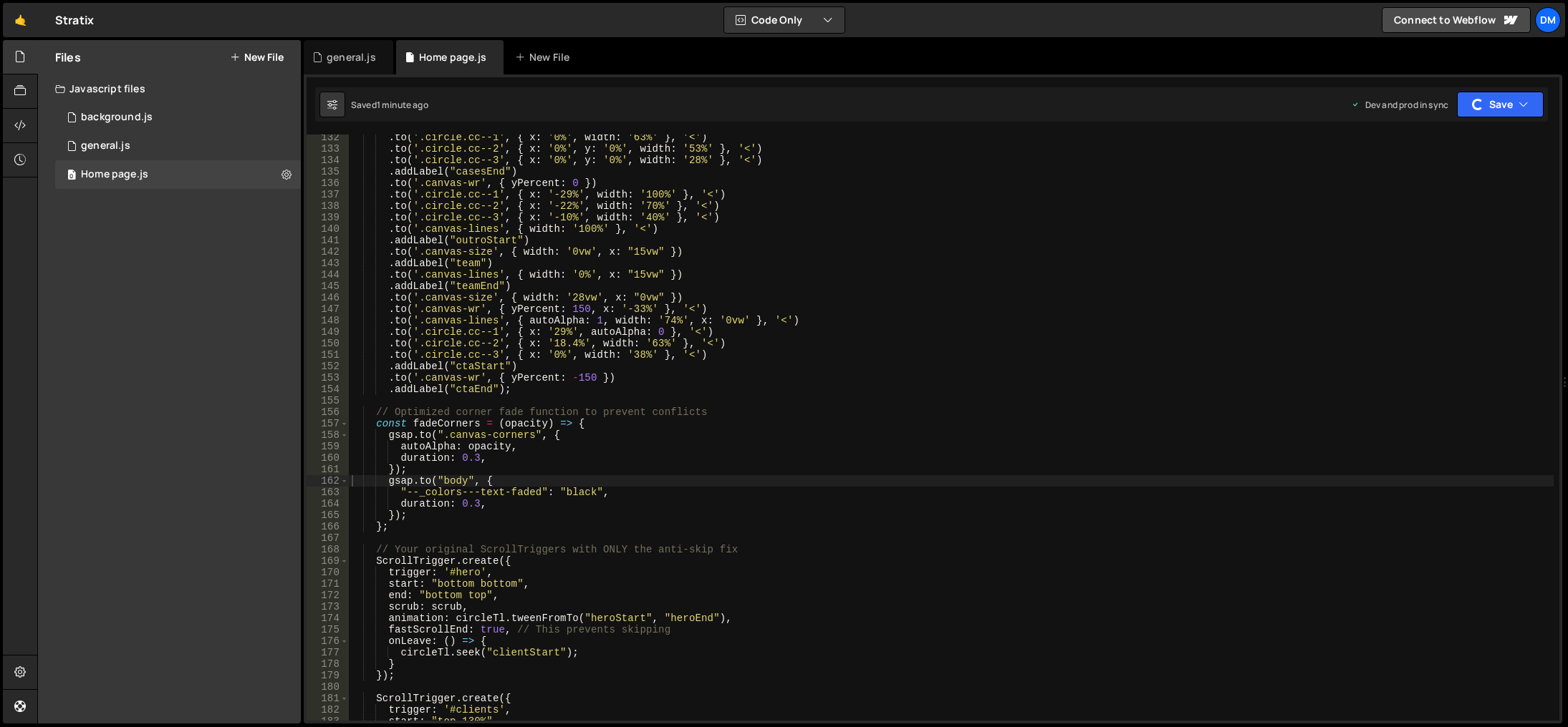
click at [1499, 89] on div "Saved 1 minute ago Dev and prod in sync Upgrade to Edit Save Save to Staging S …" at bounding box center [931, 105] width 1233 height 34
click at [1489, 107] on button "Save" at bounding box center [1499, 105] width 87 height 26
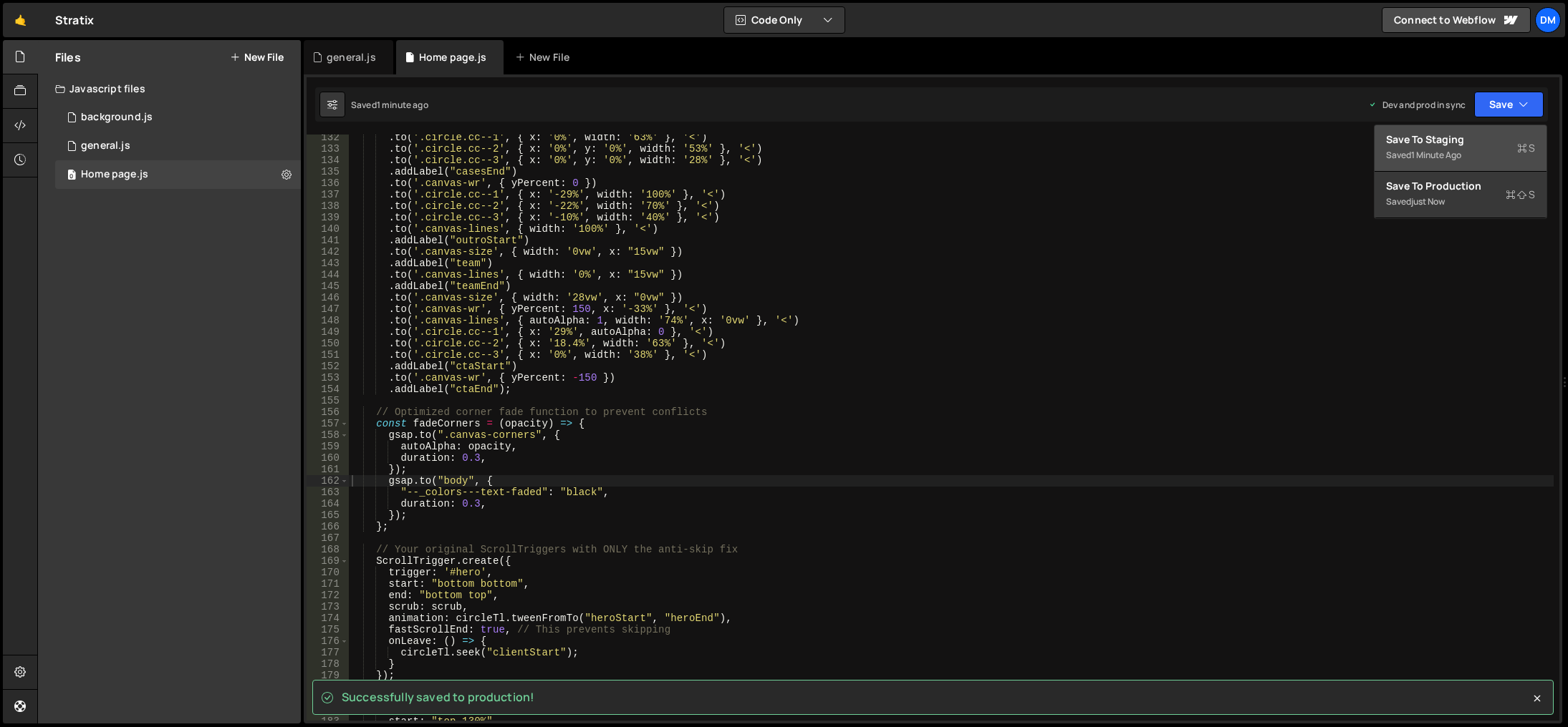
click at [1462, 141] on div "Save to Staging S" at bounding box center [1461, 139] width 149 height 15
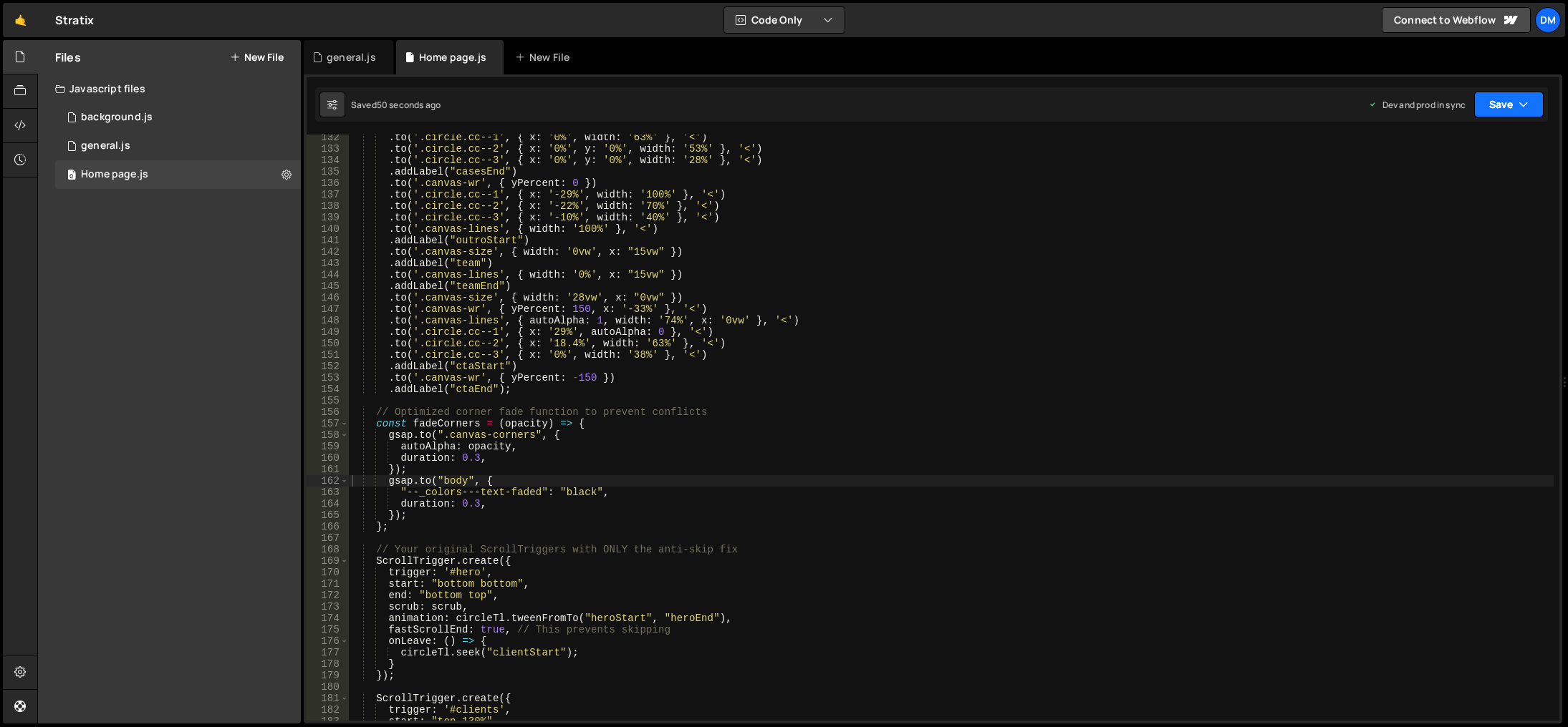
click at [1485, 111] on button "Save" at bounding box center [1508, 105] width 69 height 26
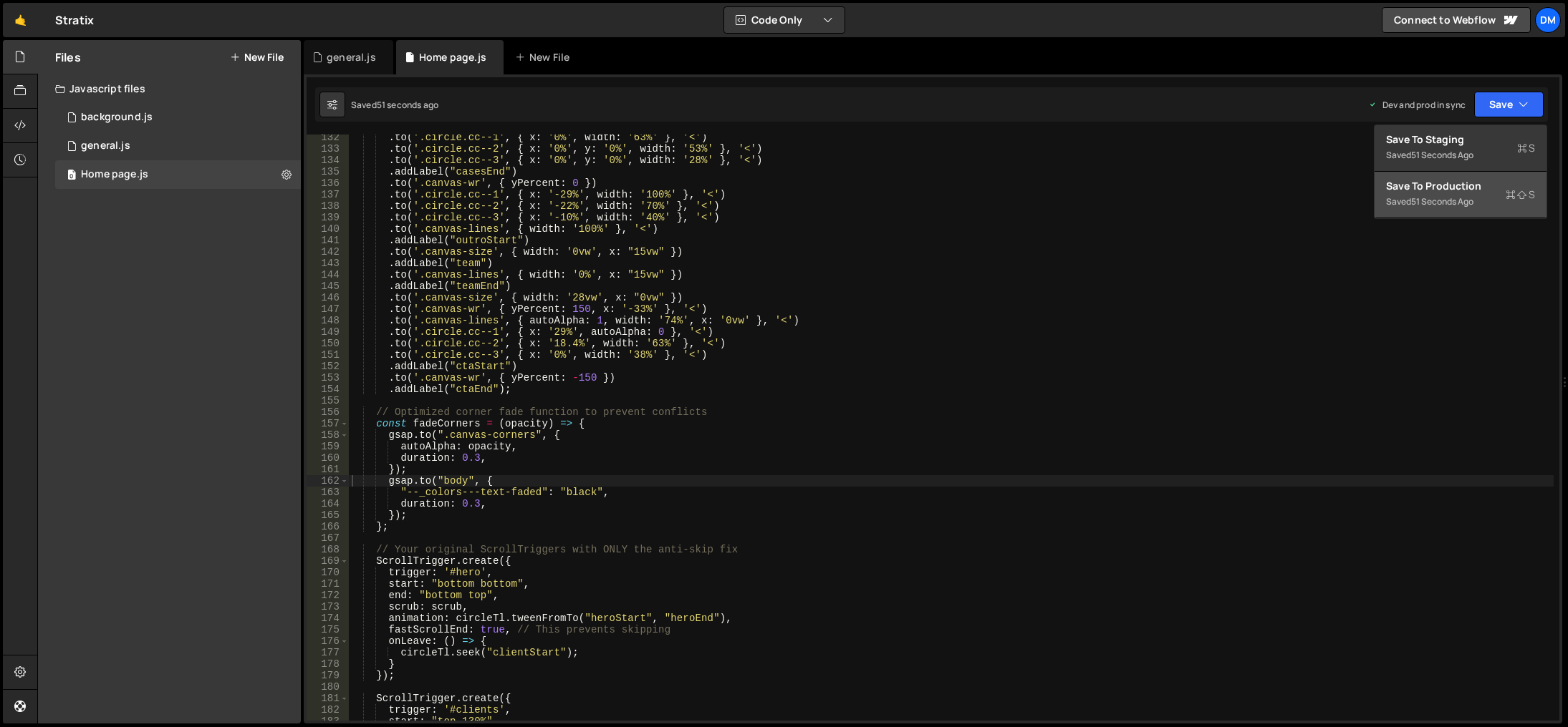
click at [1468, 180] on div "Save to Production S" at bounding box center [1461, 186] width 149 height 15
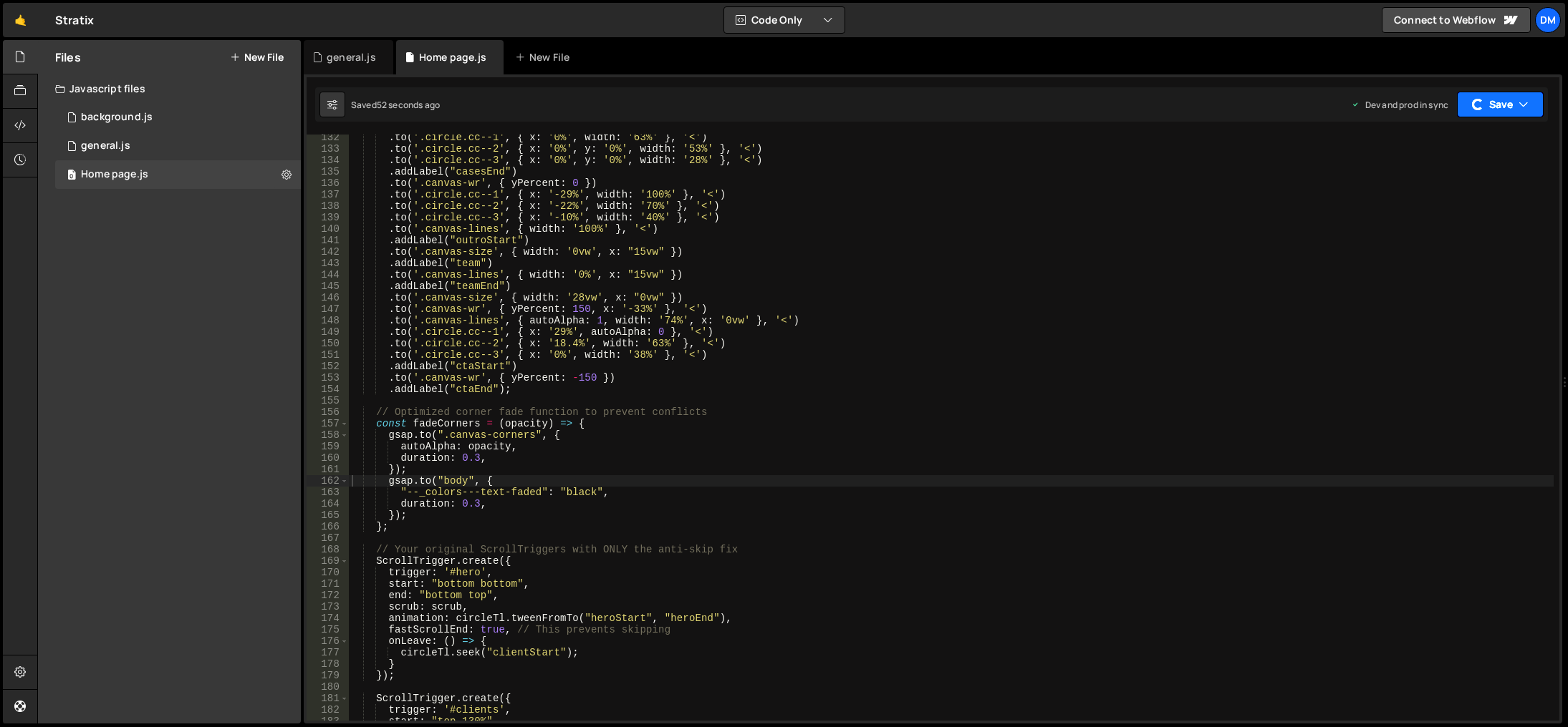
click at [1500, 107] on button "Save" at bounding box center [1499, 105] width 87 height 26
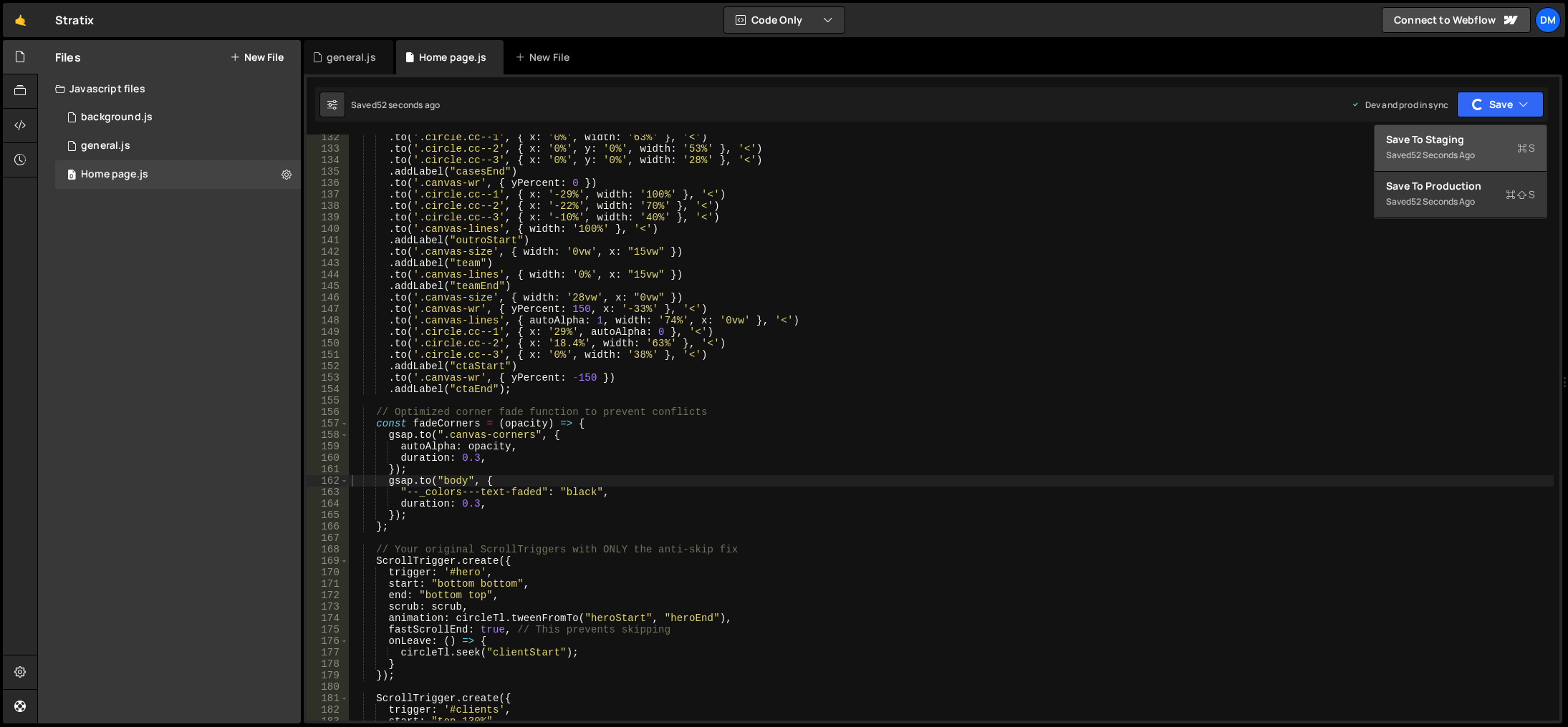
click at [1474, 134] on div "Save to Staging S" at bounding box center [1461, 139] width 149 height 15
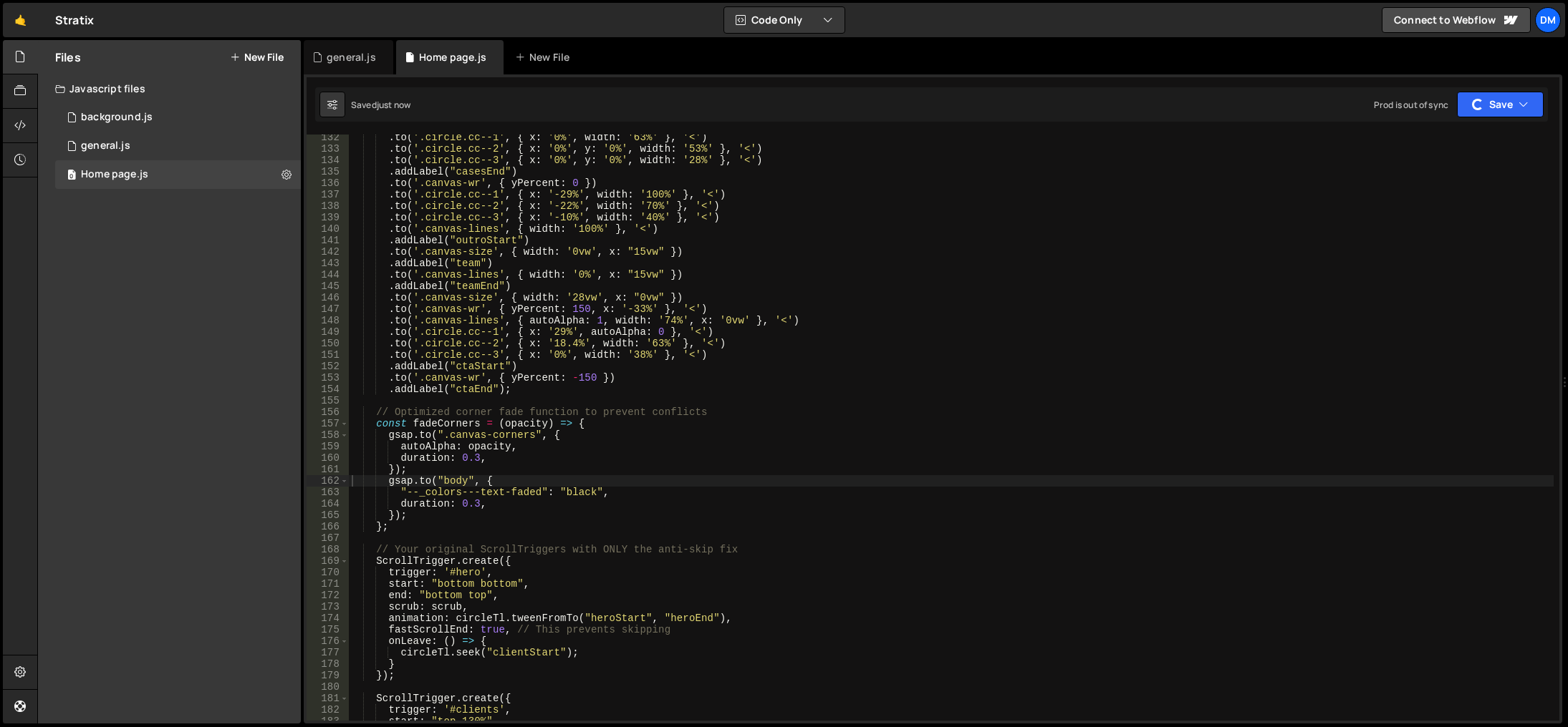
click at [1039, 358] on div ". to ( '.circle.cc--1' , { x : '0%' , width : '63%' } , '<' ) . to ( '.circle.c…" at bounding box center [951, 436] width 1204 height 610
click at [448, 481] on div ". to ( '.circle.cc--1' , { x : '0%' , width : '63%' } , '<' ) . to ( '.circle.c…" at bounding box center [951, 436] width 1204 height 610
paste textarea ":root"
drag, startPoint x: 758, startPoint y: 421, endPoint x: 1281, endPoint y: 123, distance: 601.9
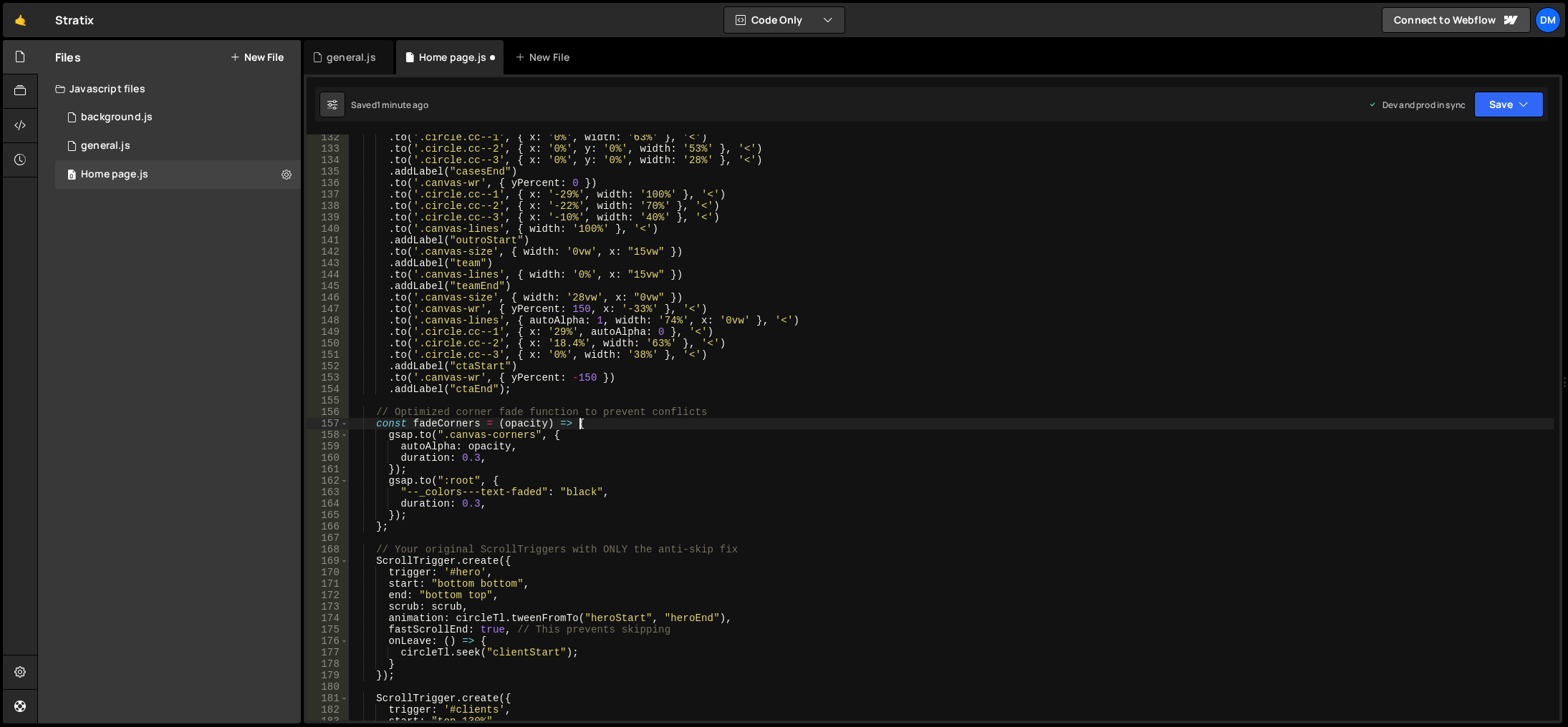
click at [758, 421] on div ". to ( '.circle.cc--1' , { x : '0%' , width : '63%' } , '<' ) . to ( '.circle.c…" at bounding box center [951, 436] width 1204 height 610
click at [1499, 94] on button "Save" at bounding box center [1508, 105] width 69 height 26
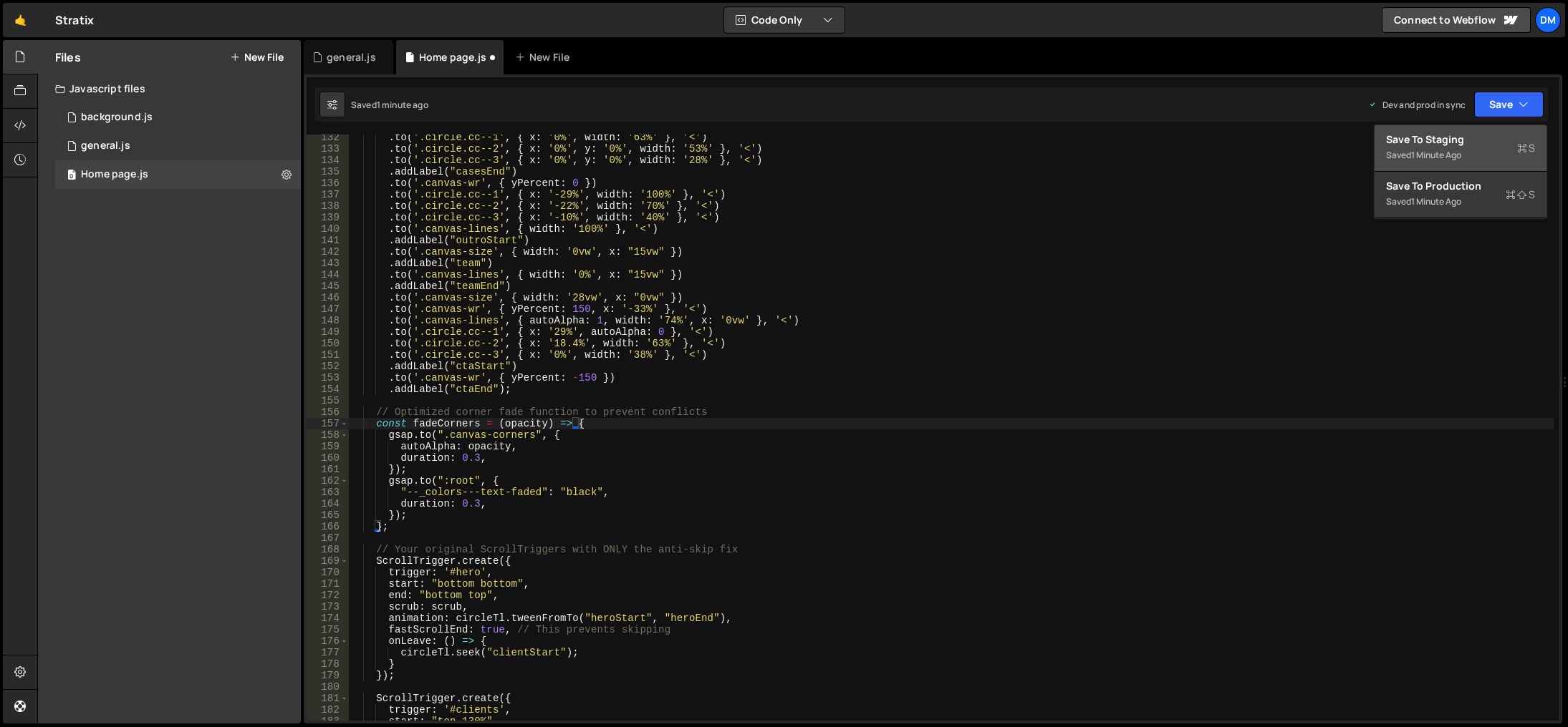
click at [1481, 139] on div "Save to Staging S" at bounding box center [1461, 139] width 149 height 15
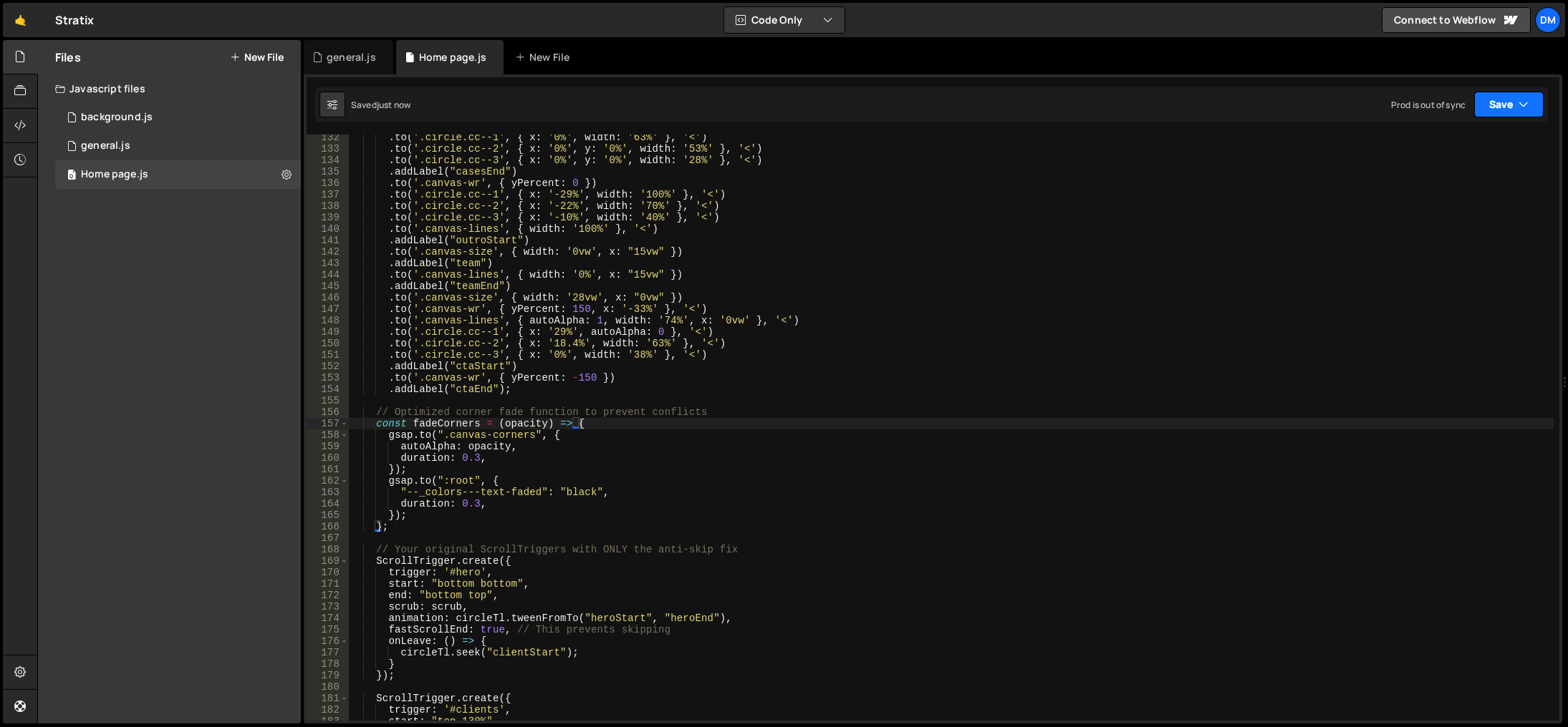
click at [1497, 102] on button "Save" at bounding box center [1508, 105] width 69 height 26
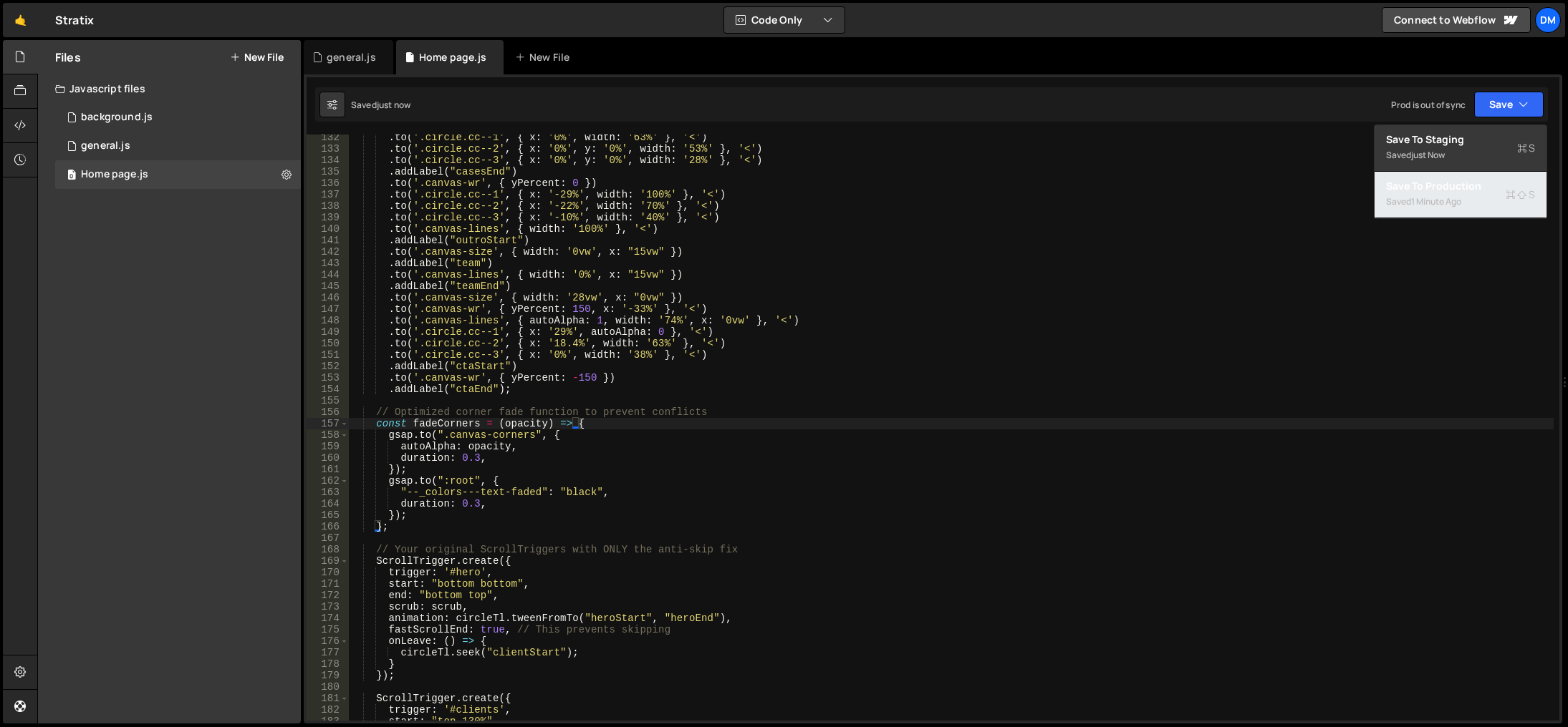
drag, startPoint x: 1444, startPoint y: 186, endPoint x: 1419, endPoint y: 163, distance: 34.0
click at [1444, 186] on div "Save to Production S" at bounding box center [1461, 186] width 149 height 15
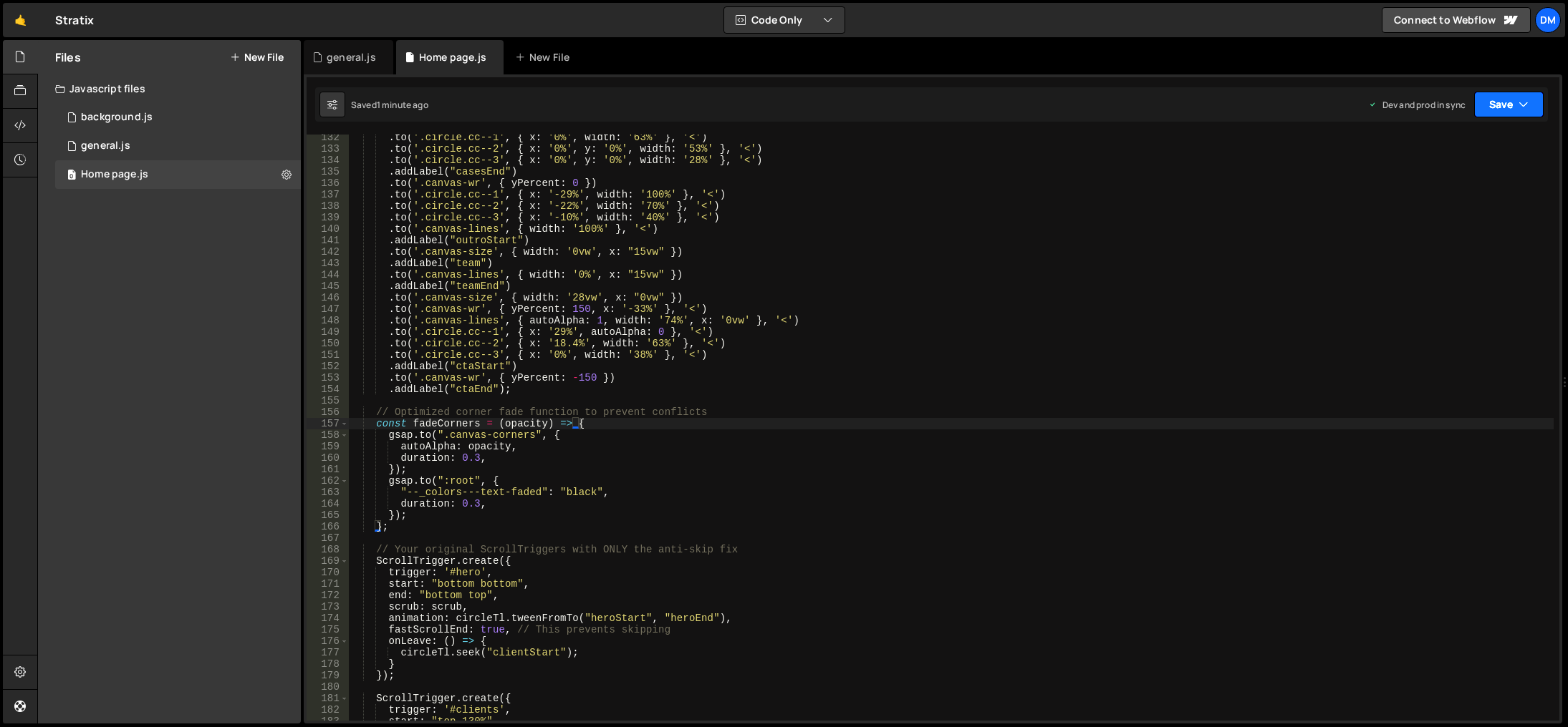
click at [1488, 111] on button "Save" at bounding box center [1508, 105] width 69 height 26
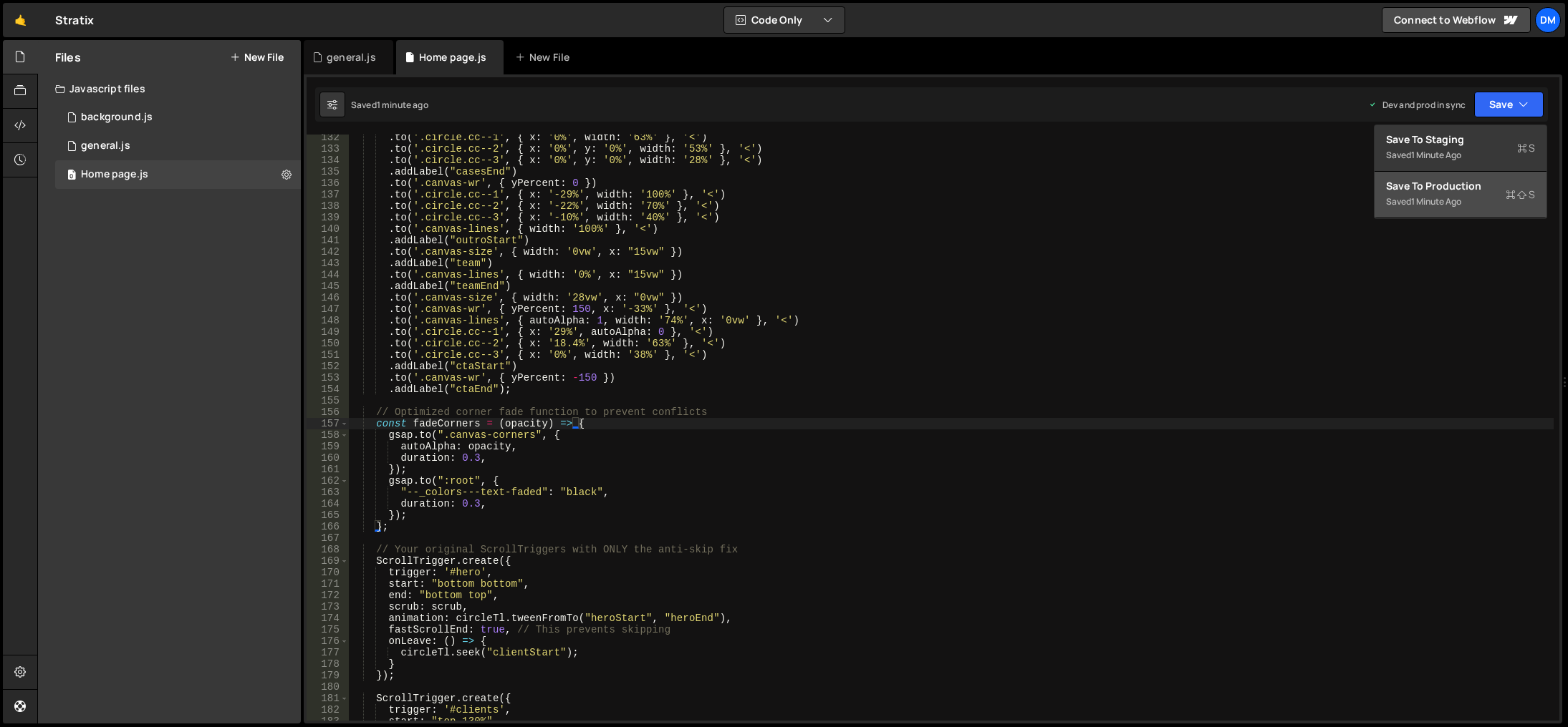
click at [1452, 188] on div "Save to Production S" at bounding box center [1461, 186] width 149 height 15
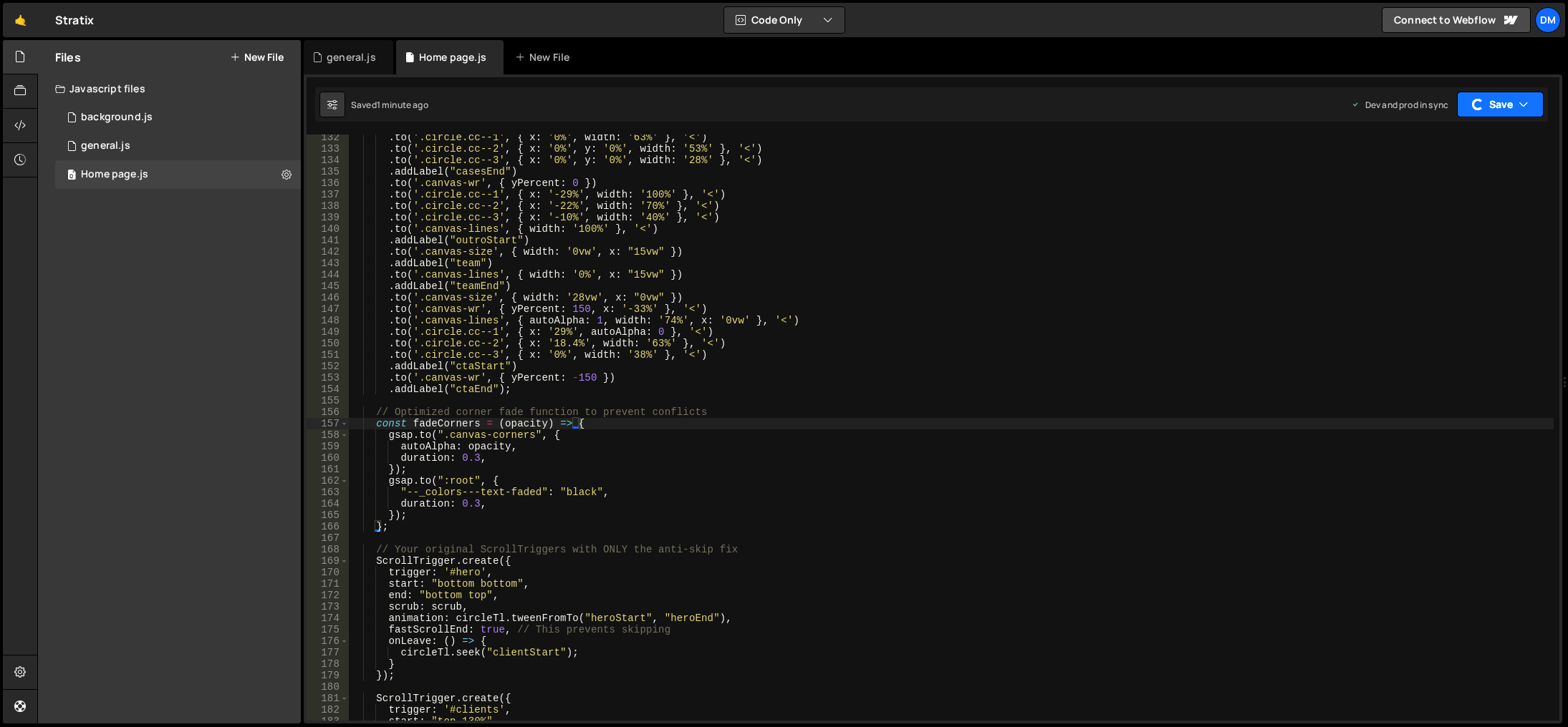
click at [1486, 105] on button "Save" at bounding box center [1499, 105] width 87 height 26
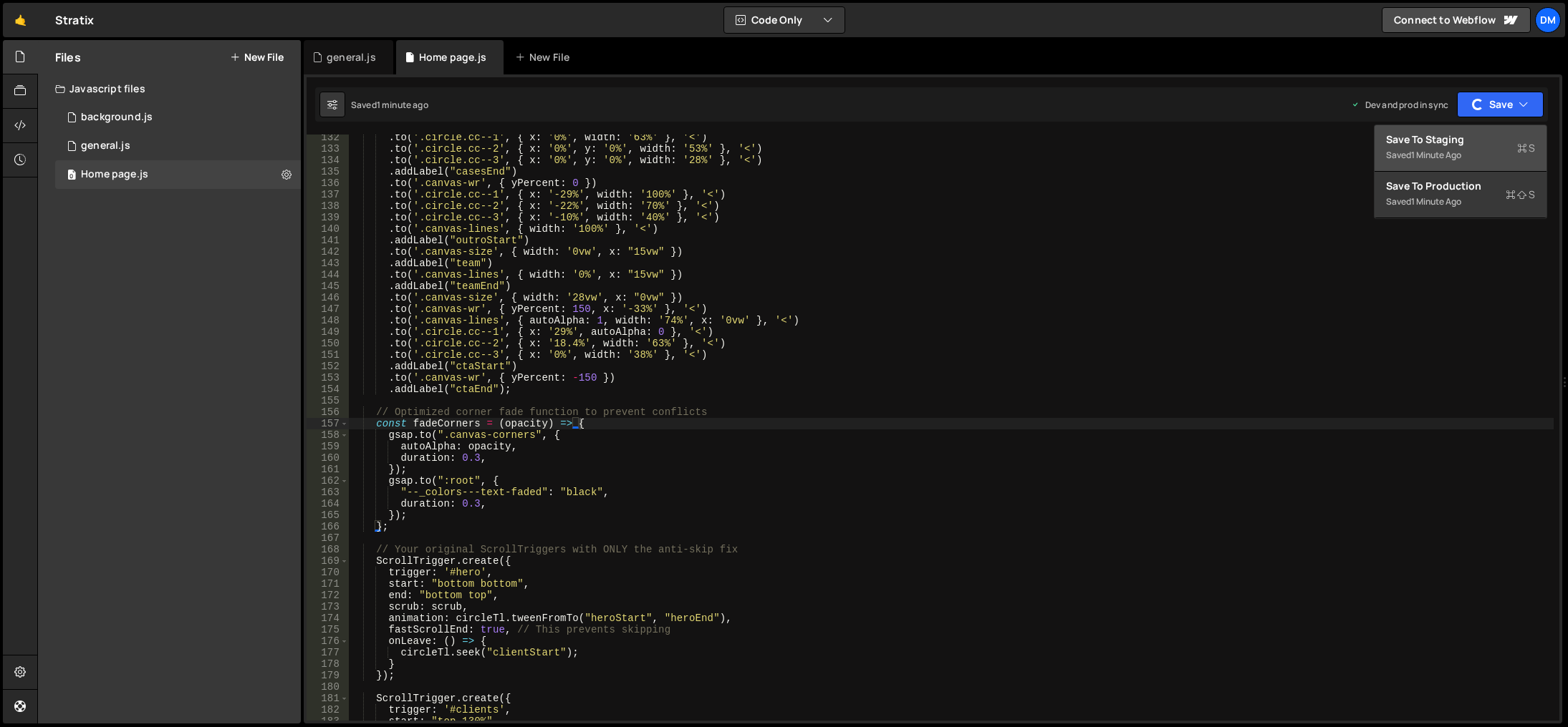
click at [1450, 150] on div "1 minute ago" at bounding box center [1436, 155] width 50 height 12
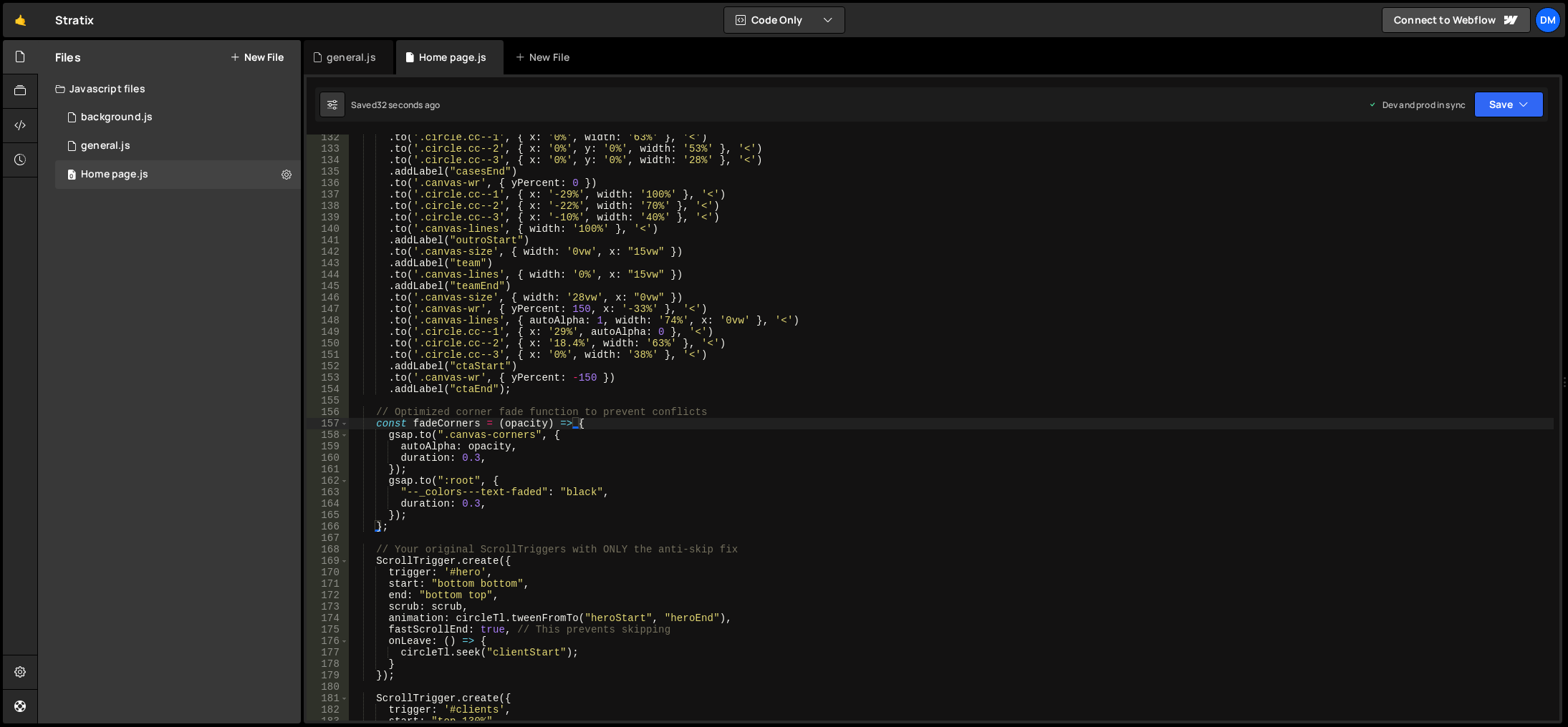
scroll to position [0, 3]
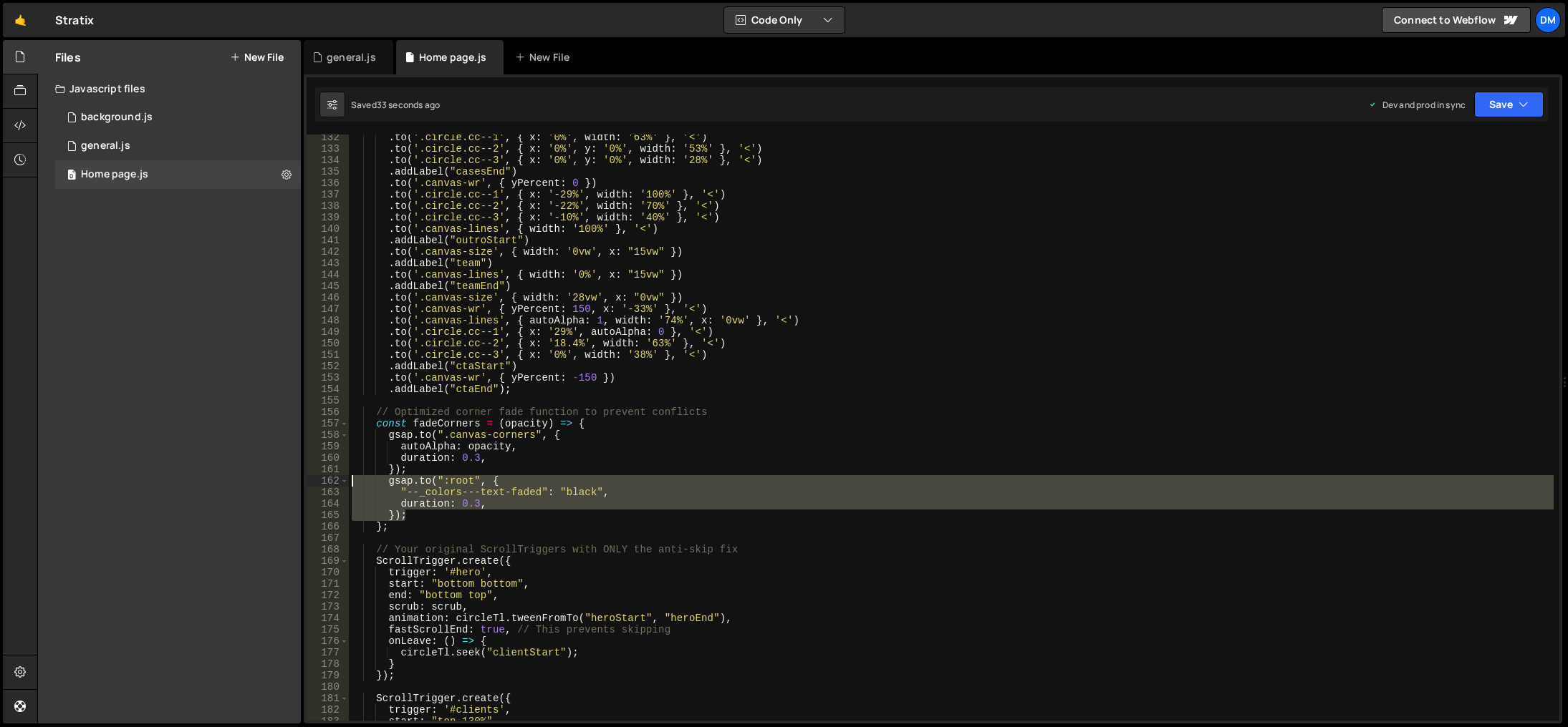
drag, startPoint x: 429, startPoint y: 519, endPoint x: 328, endPoint y: 481, distance: 107.9
click at [328, 481] on div "}); 132 133 134 135 136 137 138 139 140 141 142 143 144 145 146 147 148 149 150…" at bounding box center [932, 428] width 1252 height 586
paste textarea "});"
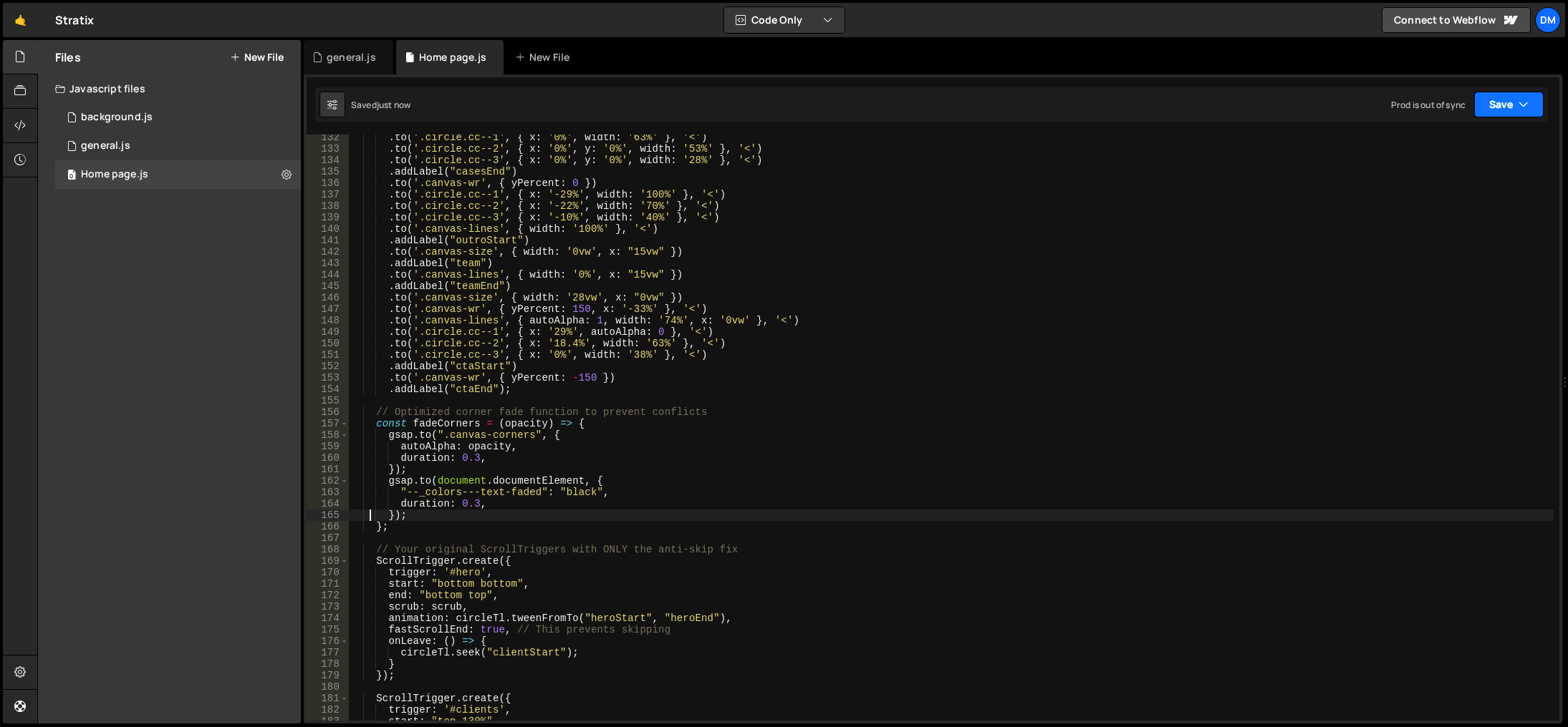
drag, startPoint x: 1524, startPoint y: 104, endPoint x: 1500, endPoint y: 126, distance: 32.6
click at [1524, 104] on icon "button" at bounding box center [1523, 105] width 10 height 15
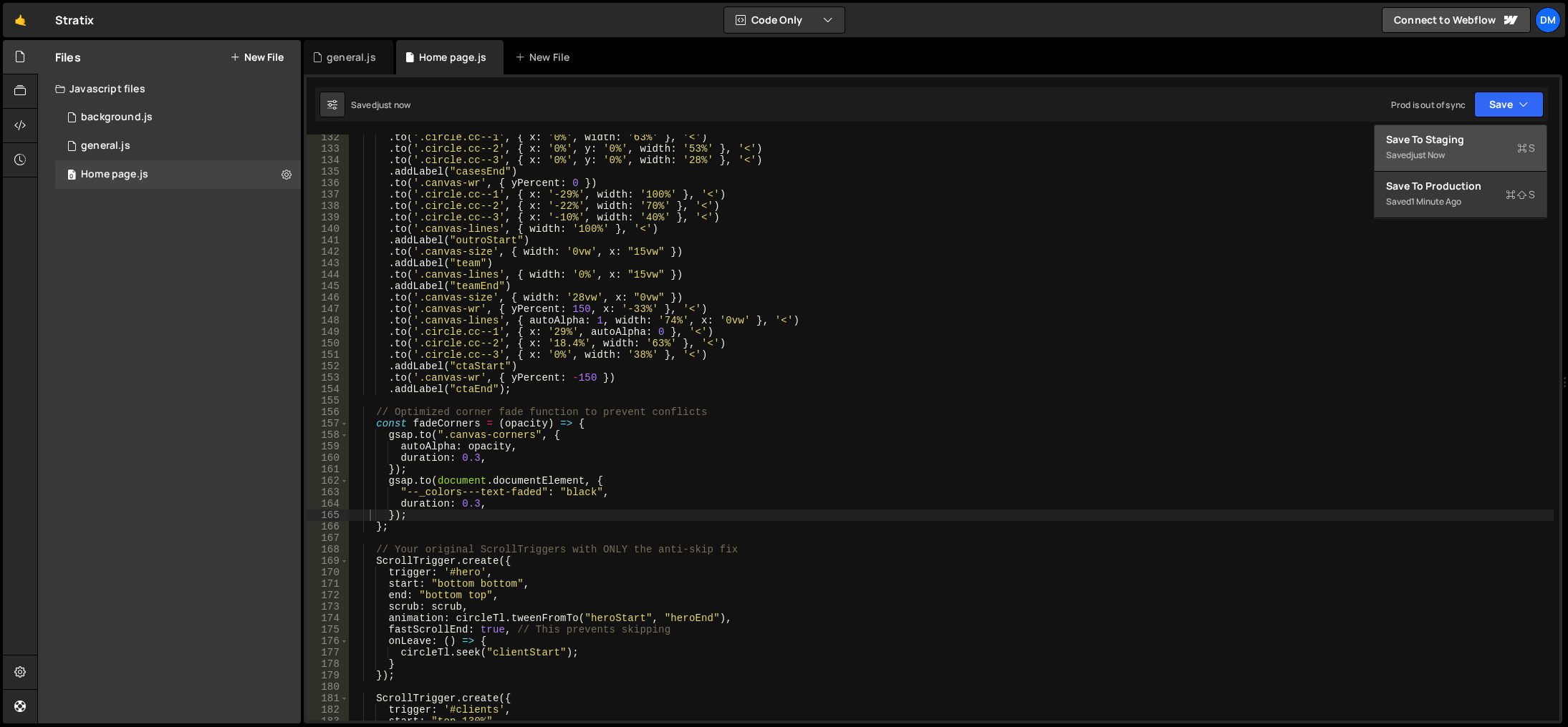
click at [1453, 147] on div "Saved just now" at bounding box center [1461, 155] width 149 height 17
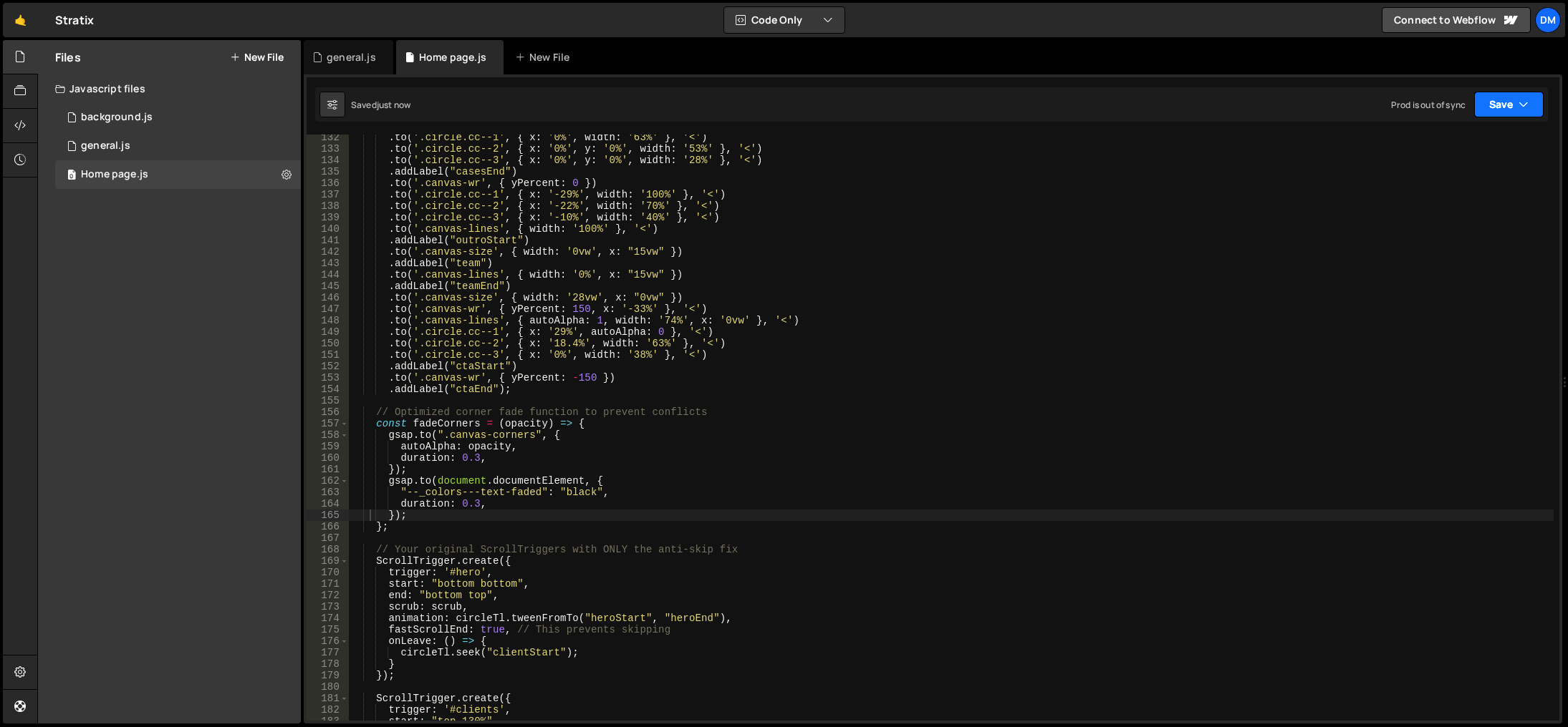
click at [1488, 106] on button "Save" at bounding box center [1508, 105] width 69 height 26
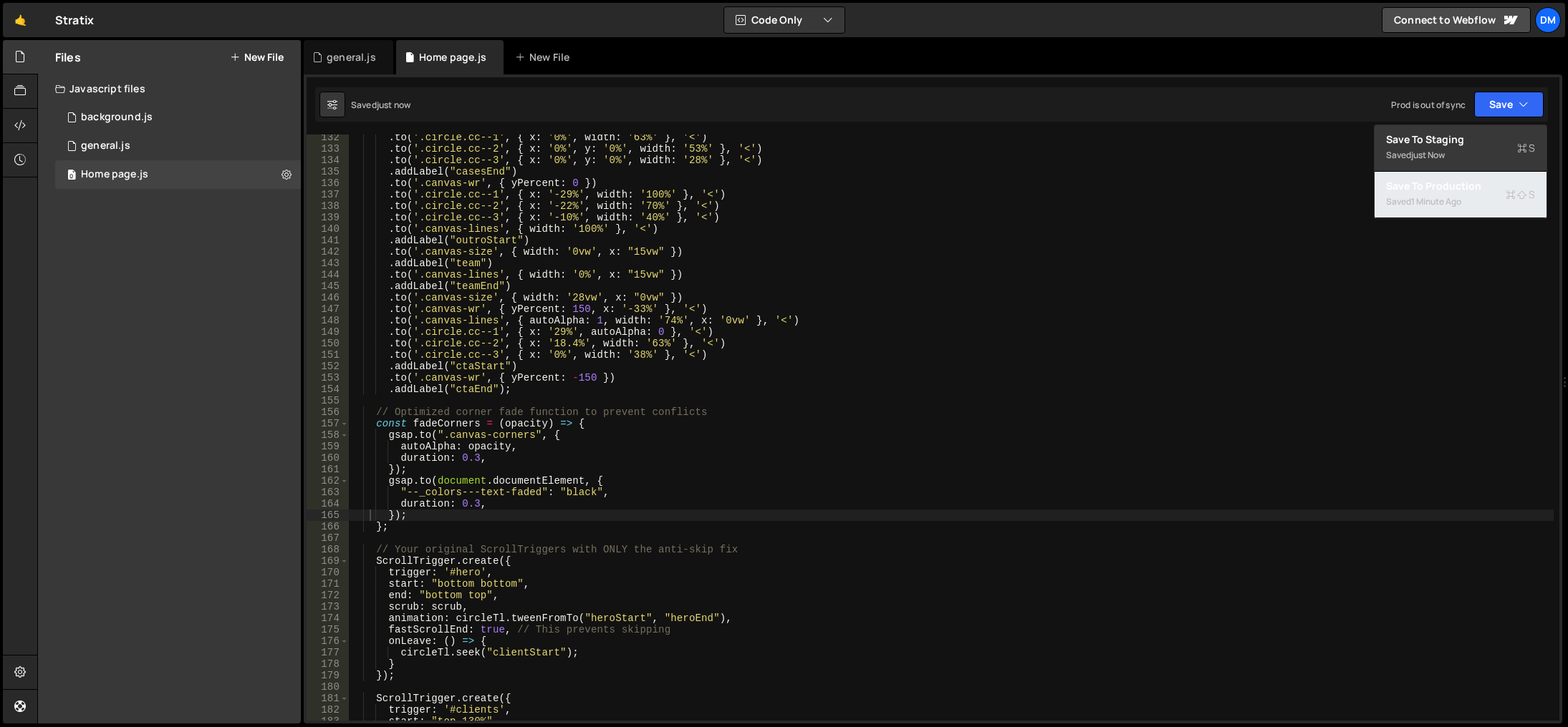
click at [1444, 197] on div "1 minute ago" at bounding box center [1436, 201] width 50 height 12
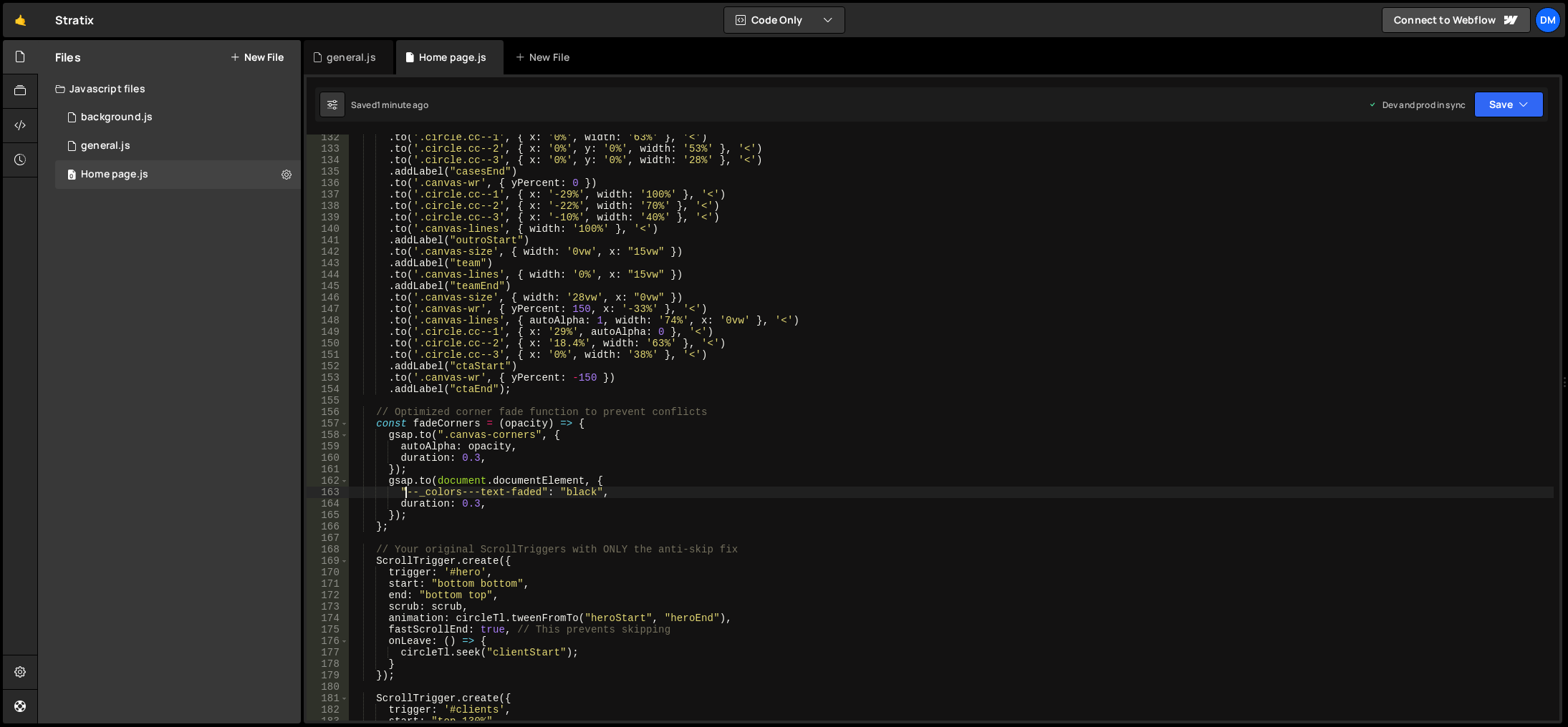
click at [406, 492] on div ". to ( '.circle.cc--1' , { x : '0%' , width : '63%' } , '<' ) . to ( '.circle.c…" at bounding box center [951, 436] width 1204 height 610
drag, startPoint x: 436, startPoint y: 481, endPoint x: 580, endPoint y: 486, distance: 144.1
click at [580, 486] on div ". to ( '.circle.cc--1' , { x : '0%' , width : '63%' } , '<' ) . to ( '.circle.c…" at bounding box center [951, 436] width 1204 height 610
paste textarea ":roo"
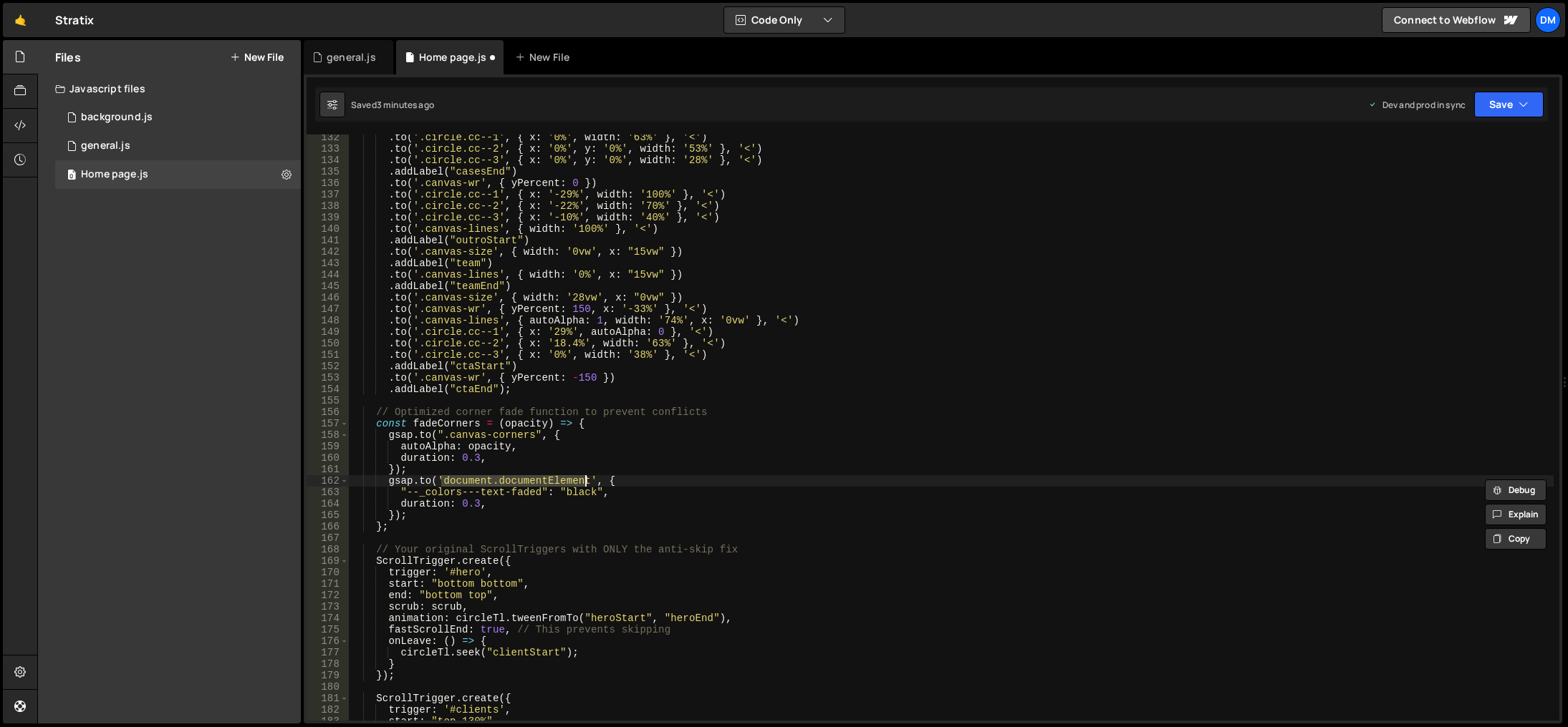
paste textarea ":root'"
click at [683, 458] on div ". to ( '.circle.cc--1' , { x : '0%' , width : '63%' } , '<' ) . to ( '.circle.c…" at bounding box center [951, 436] width 1204 height 610
drag, startPoint x: 1519, startPoint y: 98, endPoint x: 1496, endPoint y: 119, distance: 31.1
click at [1519, 99] on icon "button" at bounding box center [1523, 105] width 10 height 15
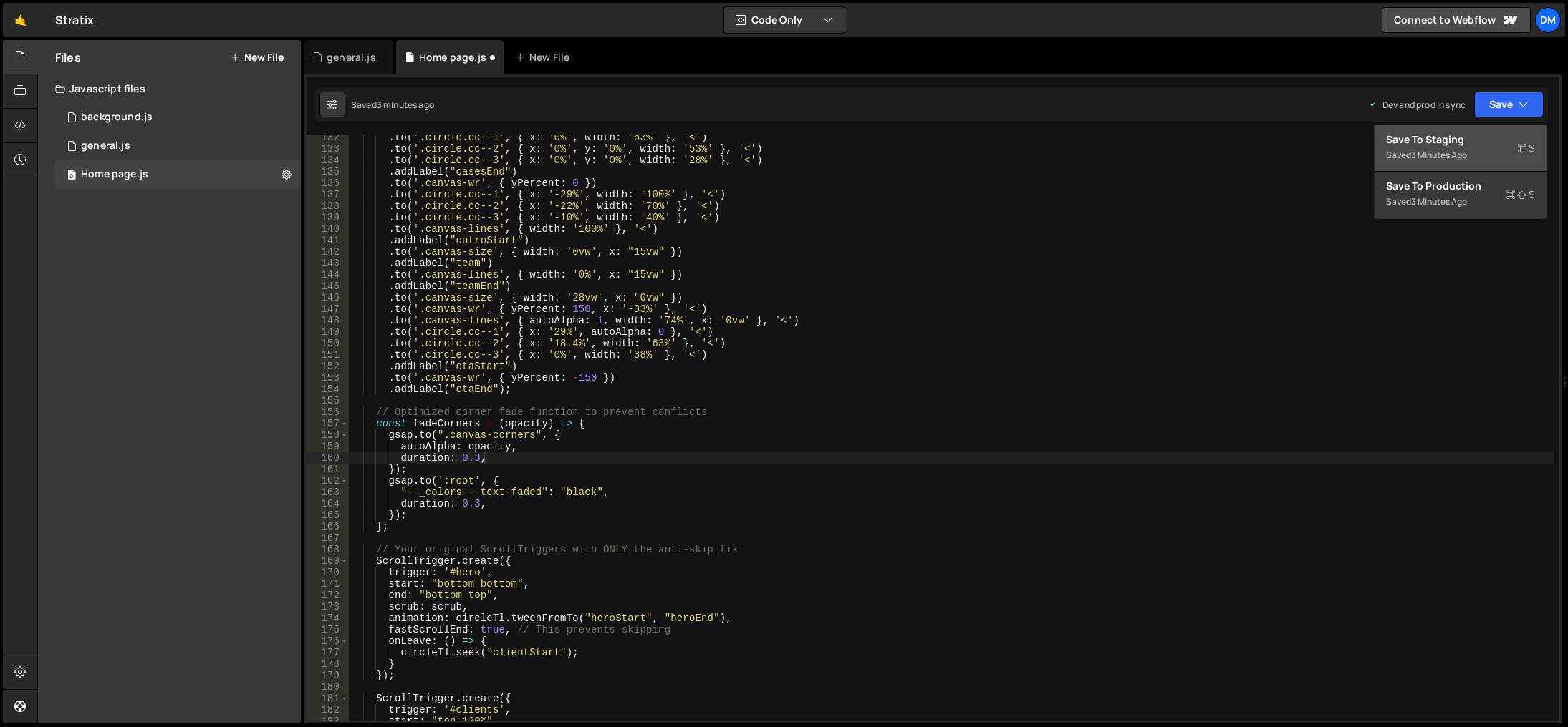
click at [1474, 142] on div "Save to Staging S" at bounding box center [1461, 139] width 149 height 15
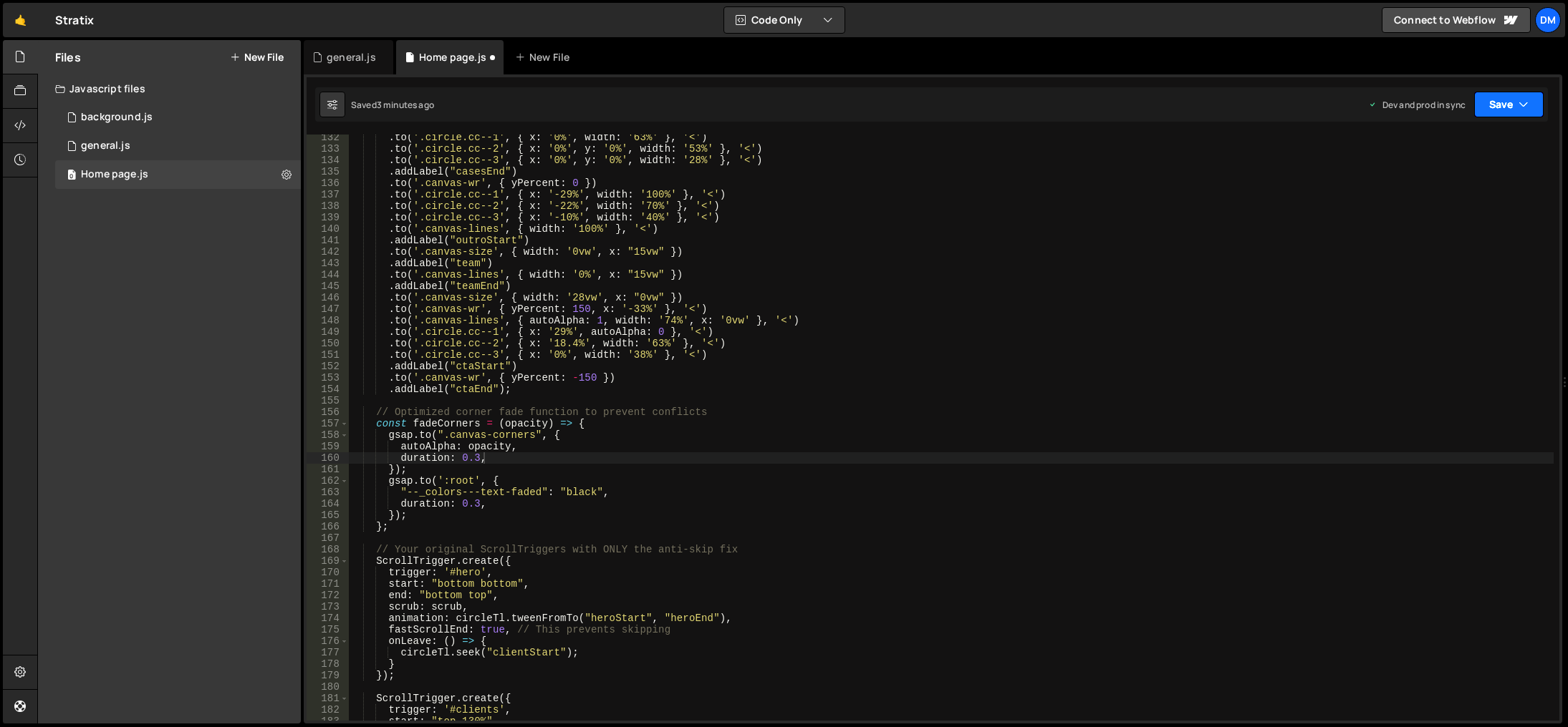
click at [1516, 101] on button "Save" at bounding box center [1508, 105] width 69 height 26
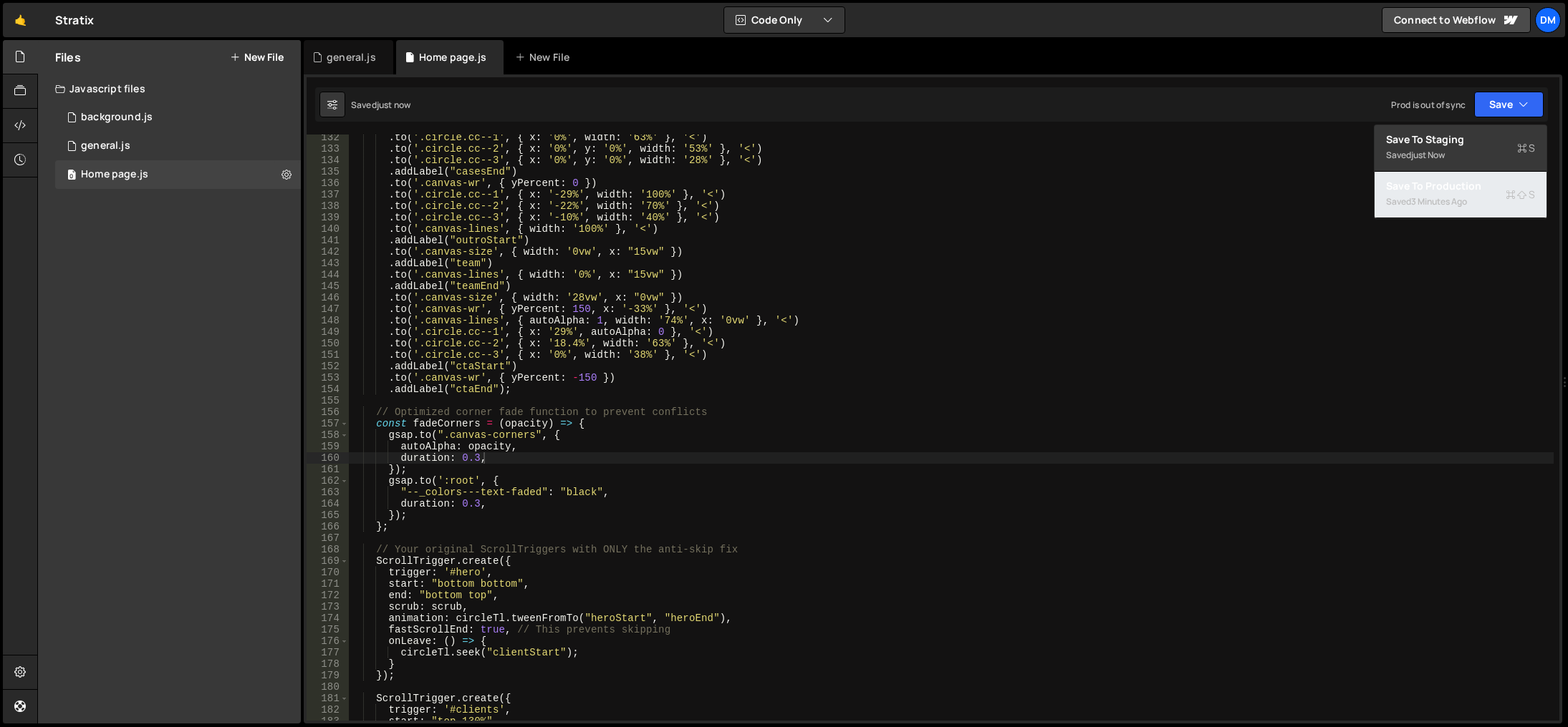
click at [1444, 197] on div "3 minutes ago" at bounding box center [1438, 201] width 56 height 12
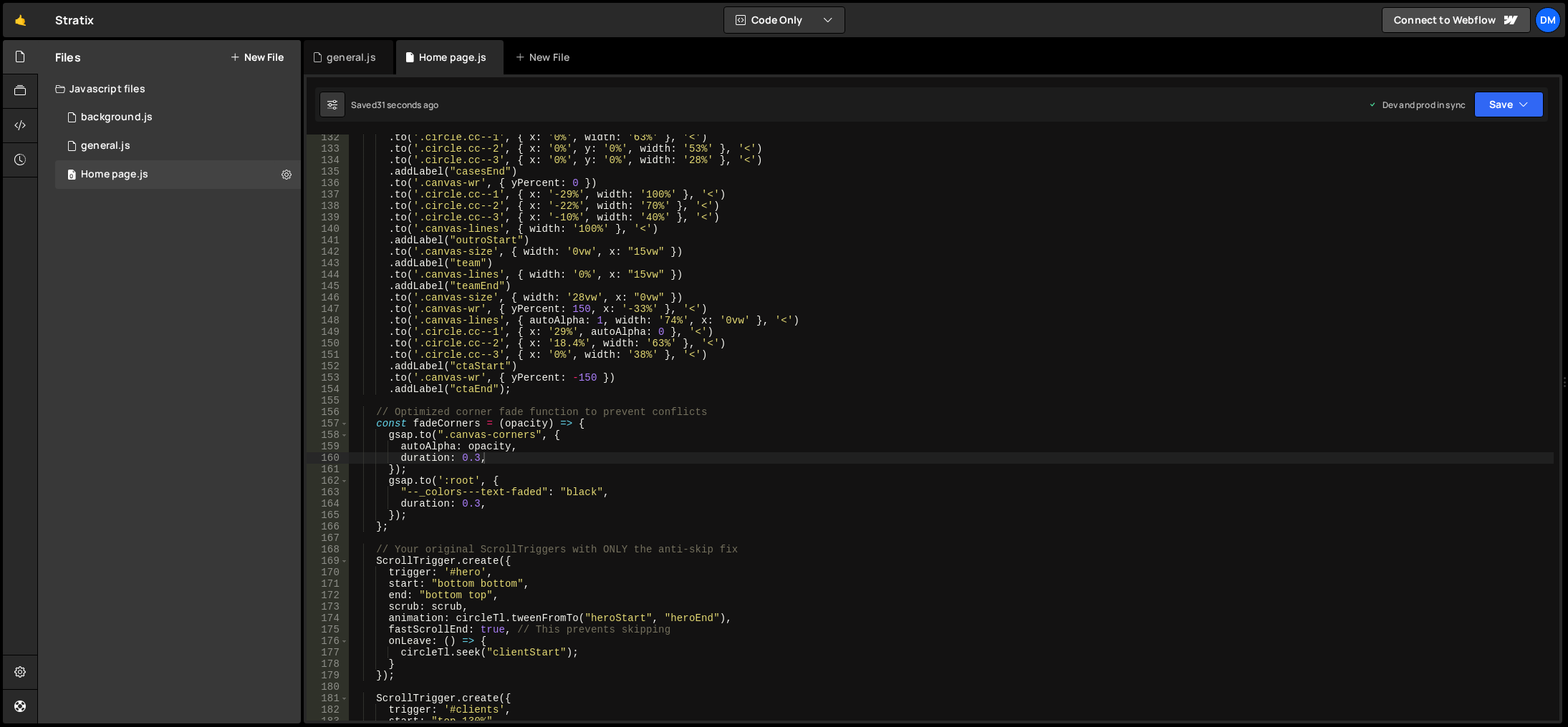
click at [609, 493] on div ". to ( '.circle.cc--1' , { x : '0%' , width : '63%' } , '<' ) . to ( '.circle.c…" at bounding box center [951, 436] width 1204 height 610
paste textarea "var(--gray)"
drag, startPoint x: 639, startPoint y: 496, endPoint x: 674, endPoint y: 496, distance: 35.0
click at [674, 496] on div ". to ( '.circle.cc--1' , { x : '0%' , width : '63%' } , '<' ) . to ( '.circle.c…" at bounding box center [951, 436] width 1204 height 610
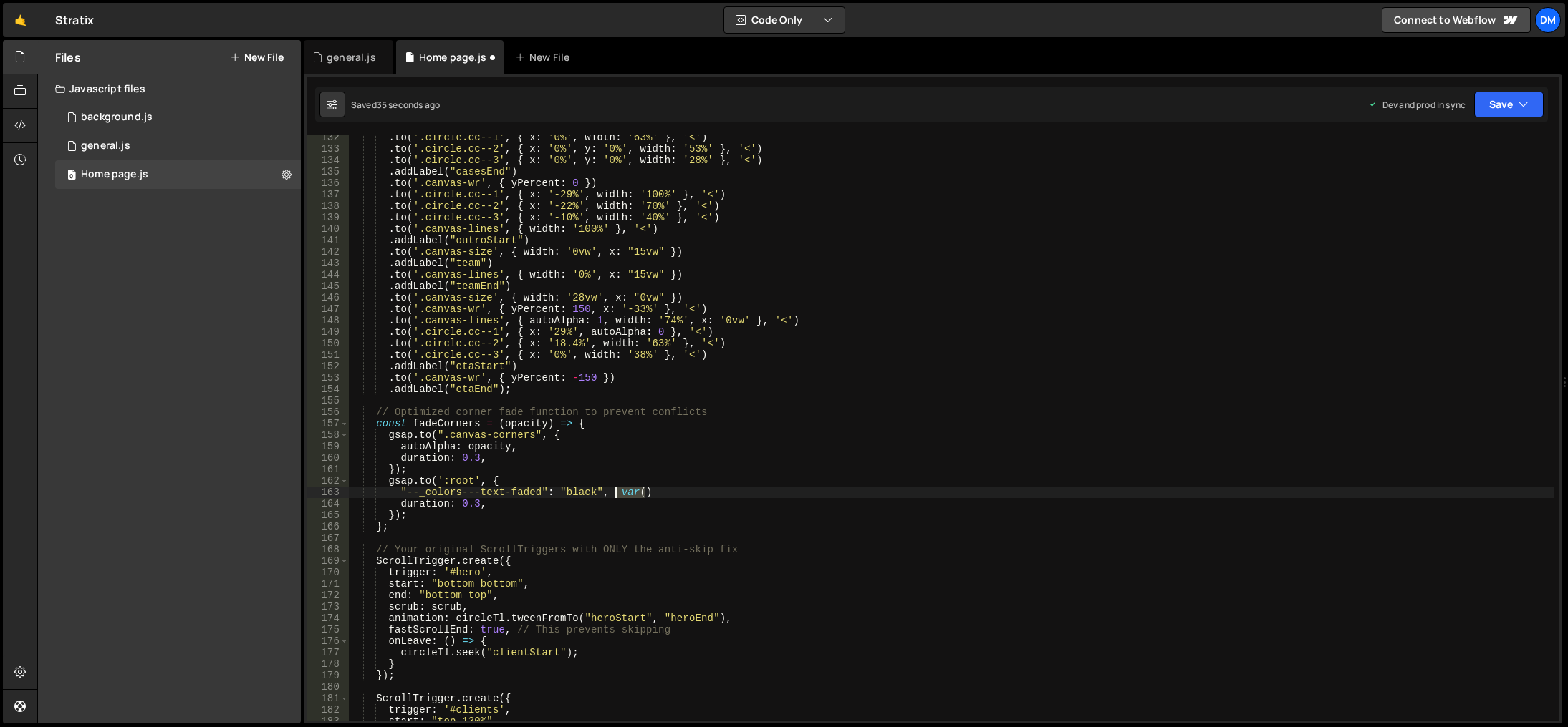
drag, startPoint x: 669, startPoint y: 491, endPoint x: 613, endPoint y: 492, distance: 56.0
click at [612, 491] on div ". to ( '.circle.cc--1' , { x : '0%' , width : '63%' } , '<' ) . to ( '.circle.c…" at bounding box center [951, 436] width 1204 height 610
drag, startPoint x: 406, startPoint y: 494, endPoint x: 539, endPoint y: 494, distance: 133.0
click at [539, 494] on div ". to ( '.circle.cc--1' , { x : '0%' , width : '63%' } , '<' ) . to ( '.circle.c…" at bounding box center [951, 436] width 1204 height 610
paste textarea "gray"
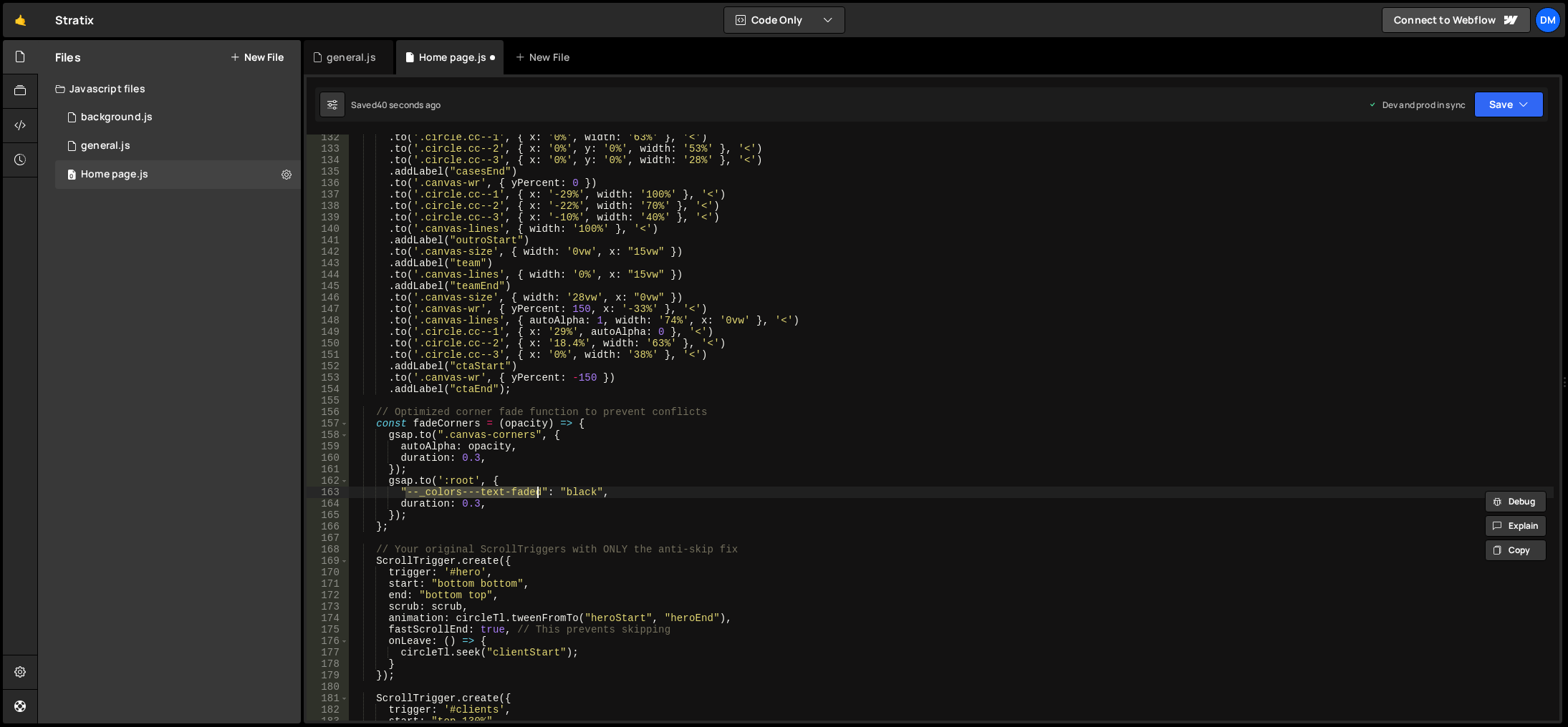
scroll to position [0, 11]
click at [678, 451] on div ". to ( '.circle.cc--1' , { x : '0%' , width : '63%' } , '<' ) . to ( '.circle.c…" at bounding box center [951, 436] width 1204 height 610
click at [1511, 98] on button "Save" at bounding box center [1508, 105] width 69 height 26
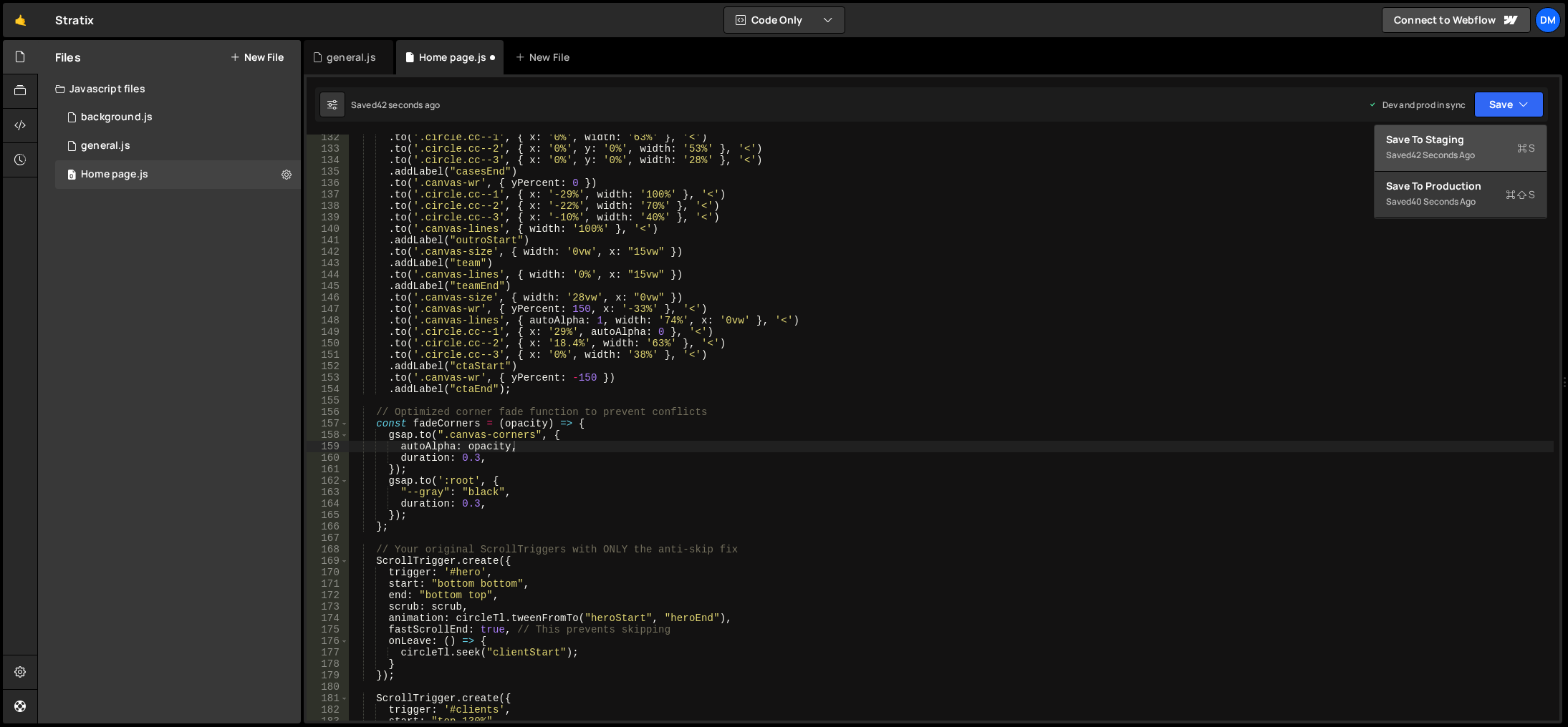
click at [1493, 129] on button "Save to Staging S Saved 42 seconds ago" at bounding box center [1460, 148] width 172 height 46
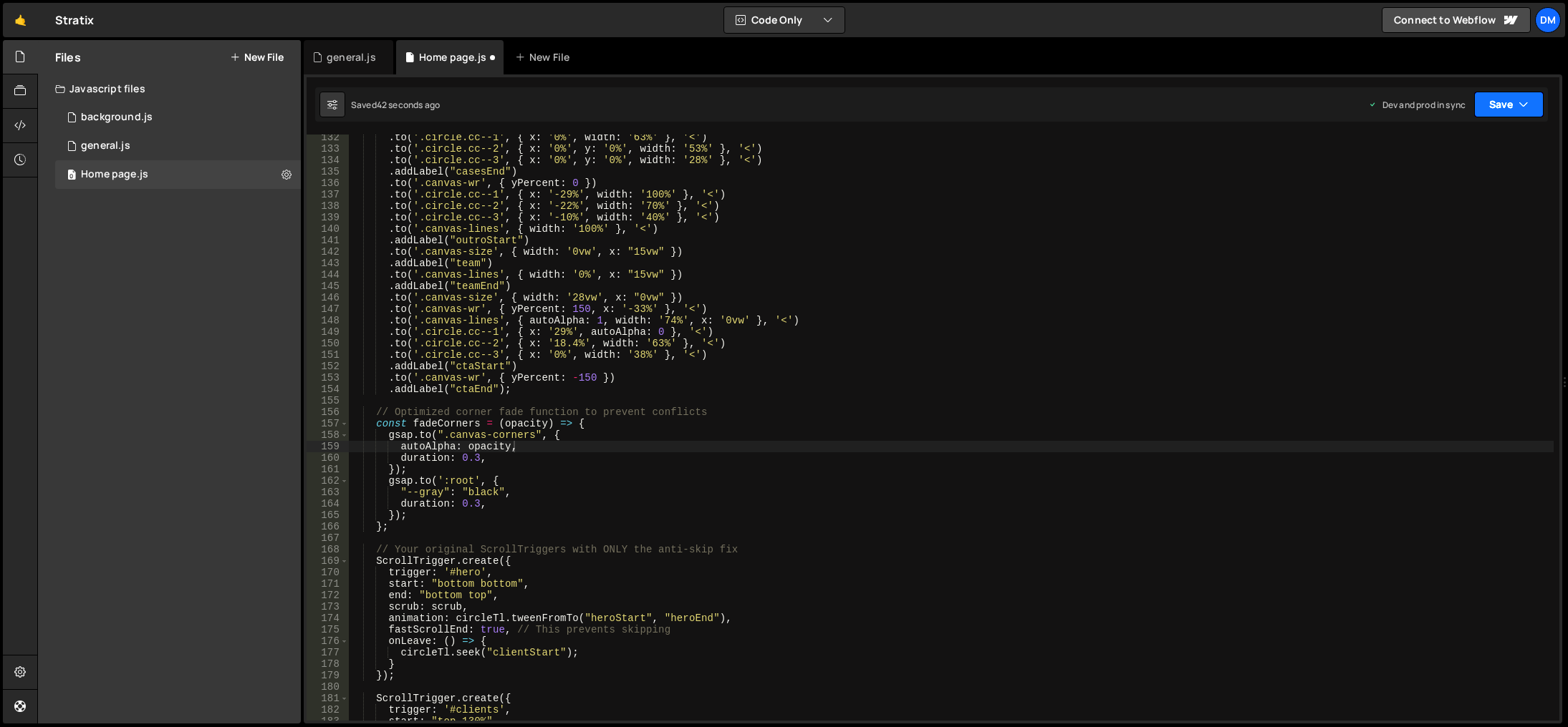
click at [1517, 103] on button "Save" at bounding box center [1508, 105] width 69 height 26
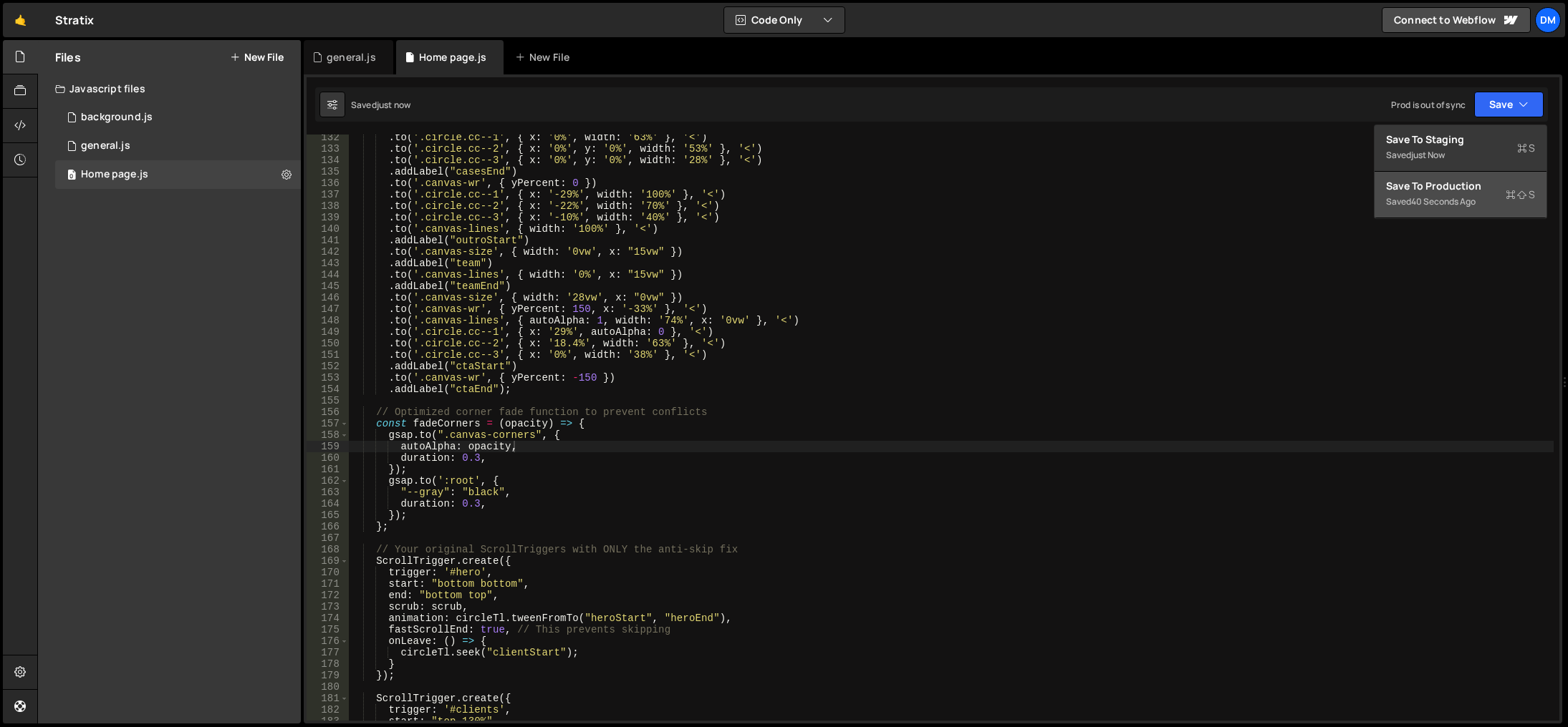
click at [1467, 176] on button "Save to Production S Saved 40 seconds ago" at bounding box center [1460, 195] width 172 height 46
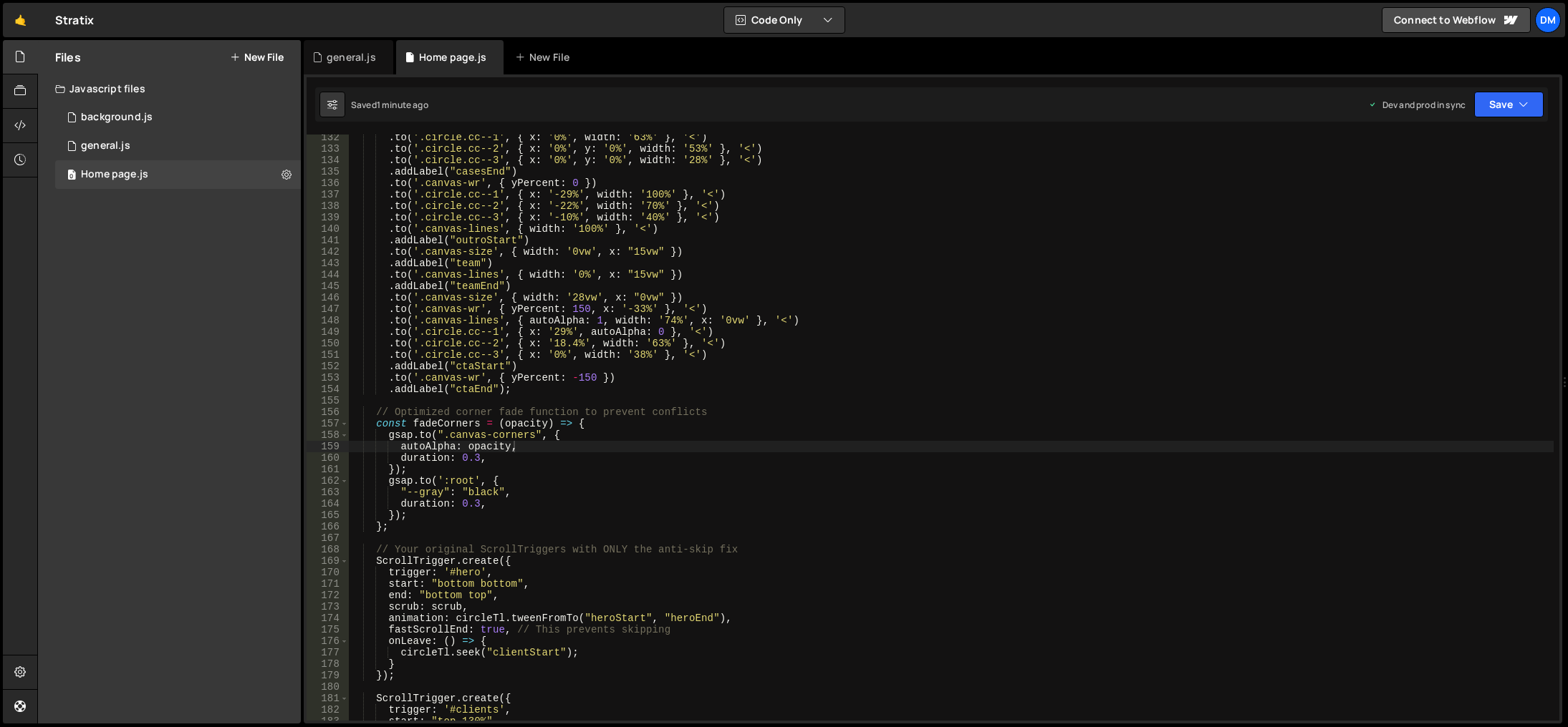
scroll to position [0, 9]
drag, startPoint x: 443, startPoint y: 483, endPoint x: 472, endPoint y: 483, distance: 29.0
click at [472, 483] on div ". to ( '.circle.cc--1' , { x : '0%' , width : '63%' } , '<' ) . to ( '.circle.c…" at bounding box center [951, 436] width 1204 height 610
paste textarea "section"
click at [440, 482] on div ". to ( '.circle.cc--1' , { x : '0%' , width : '63%' } , '<' ) . to ( '.circle.c…" at bounding box center [951, 436] width 1204 height 610
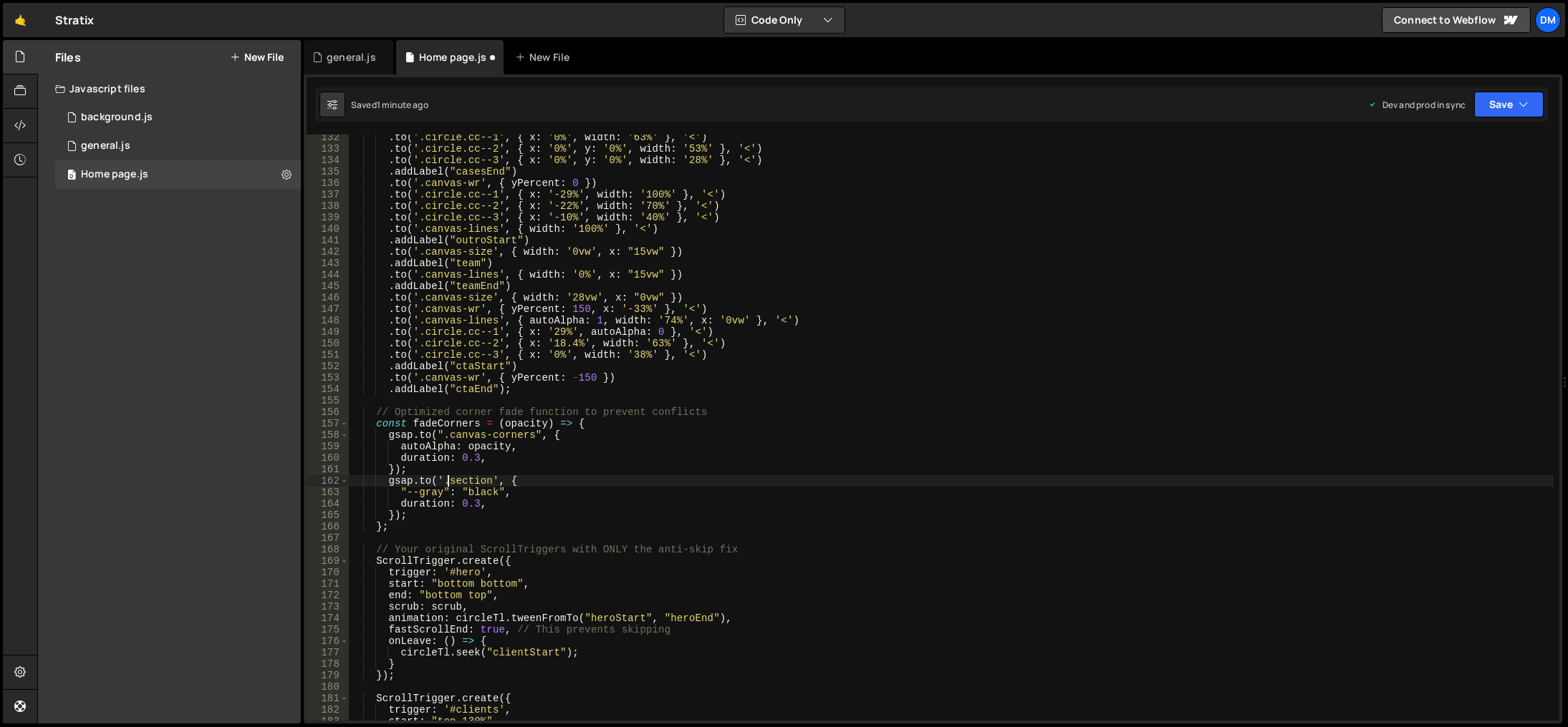
scroll to position [0, 7]
drag, startPoint x: 448, startPoint y: 494, endPoint x: 401, endPoint y: 494, distance: 47.0
click at [401, 494] on div ". to ( '.circle.cc--1' , { x : '0%' , width : '63%' } , '<' ) . to ( '.circle.c…" at bounding box center [951, 436] width 1204 height 610
click at [870, 394] on div ". to ( '.circle.cc--1' , { x : '0%' , width : '63%' } , '<' ) . to ( '.circle.c…" at bounding box center [951, 436] width 1204 height 610
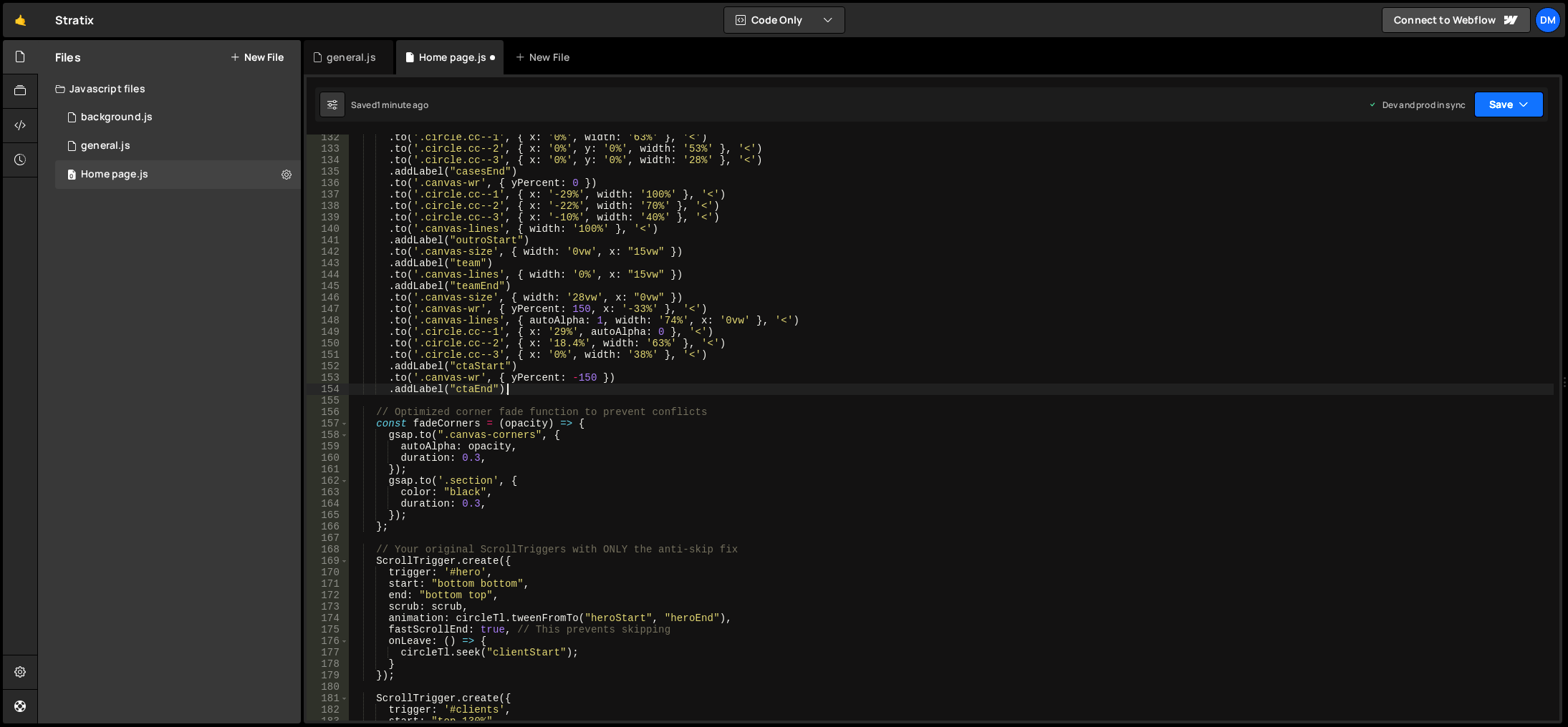
click at [1500, 103] on button "Save" at bounding box center [1508, 105] width 69 height 26
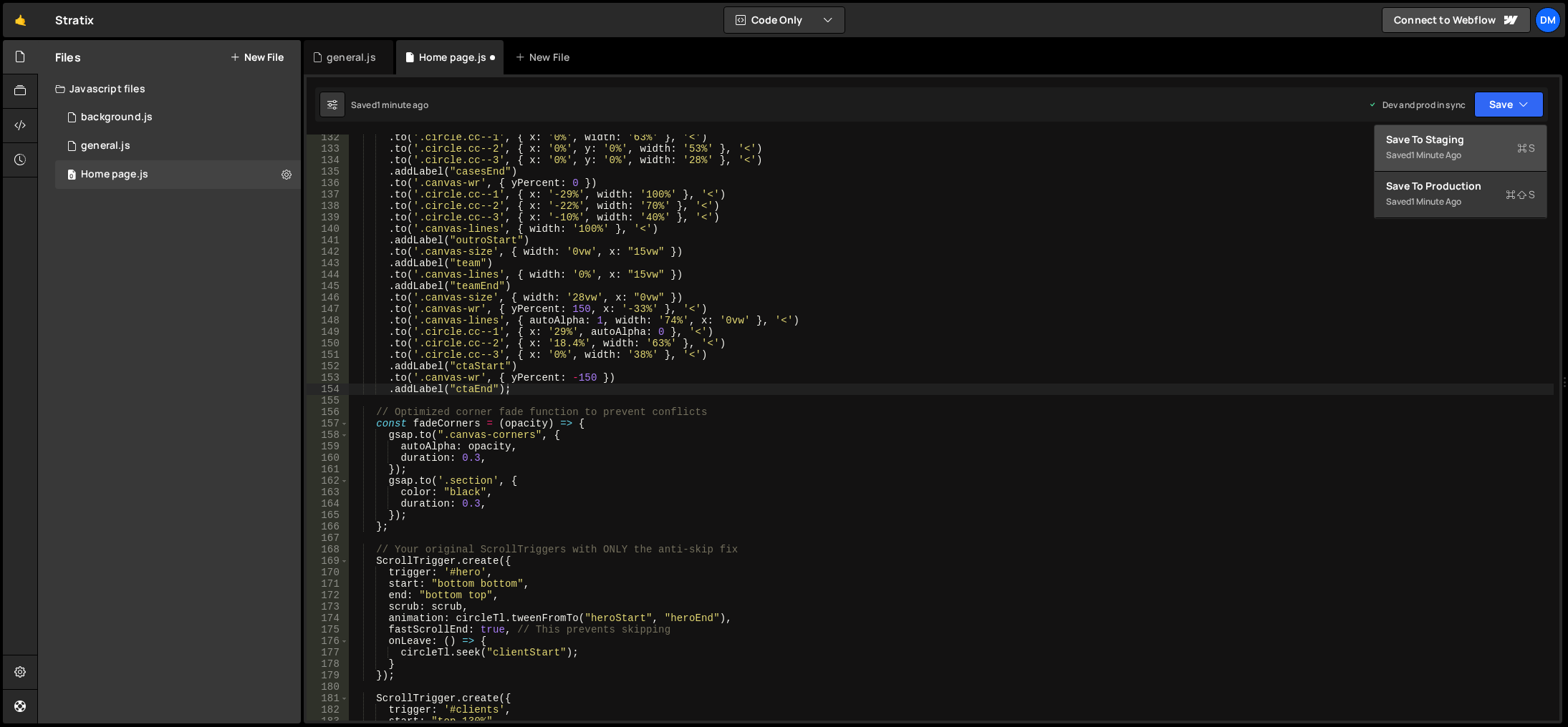
click at [1474, 137] on div "Save to Staging S" at bounding box center [1461, 139] width 149 height 15
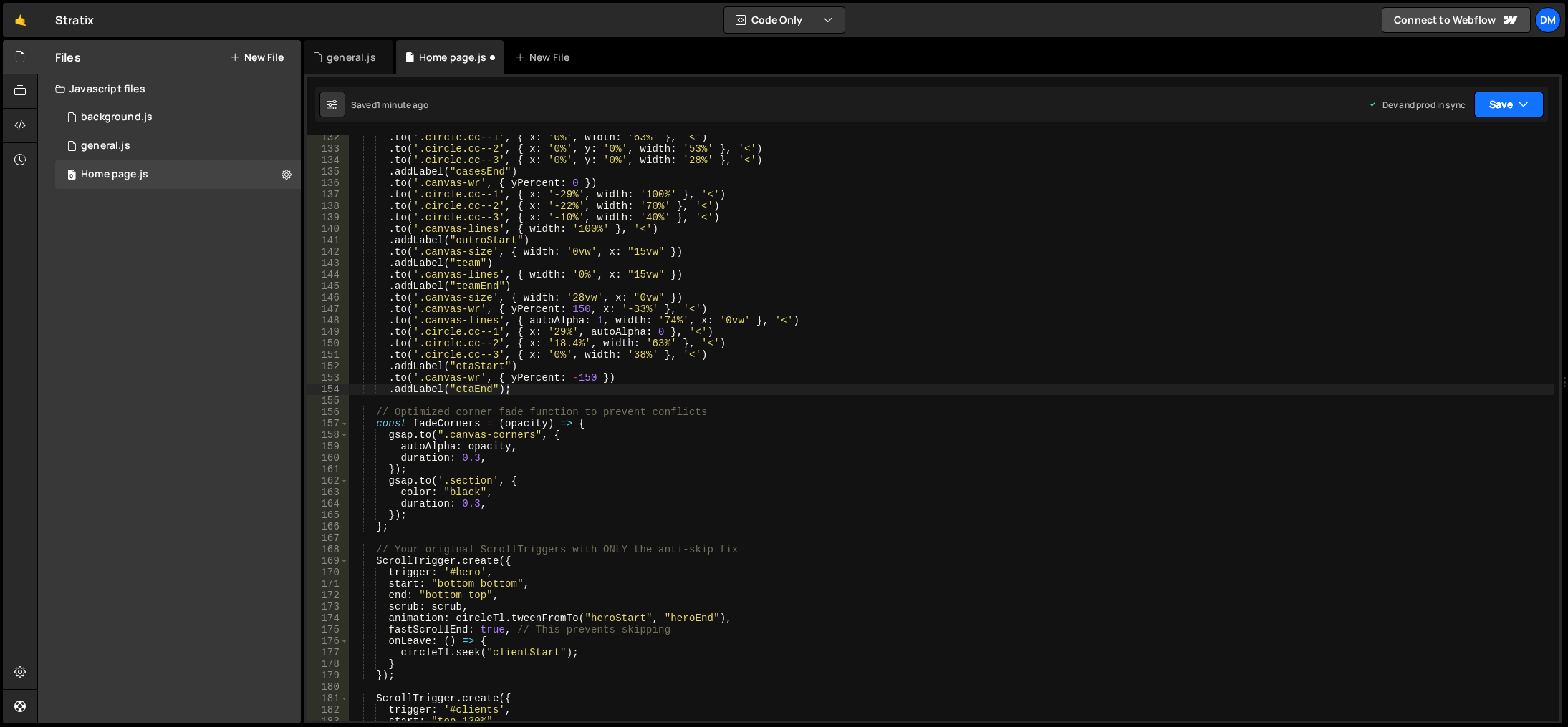
click at [1523, 104] on icon "button" at bounding box center [1523, 105] width 10 height 15
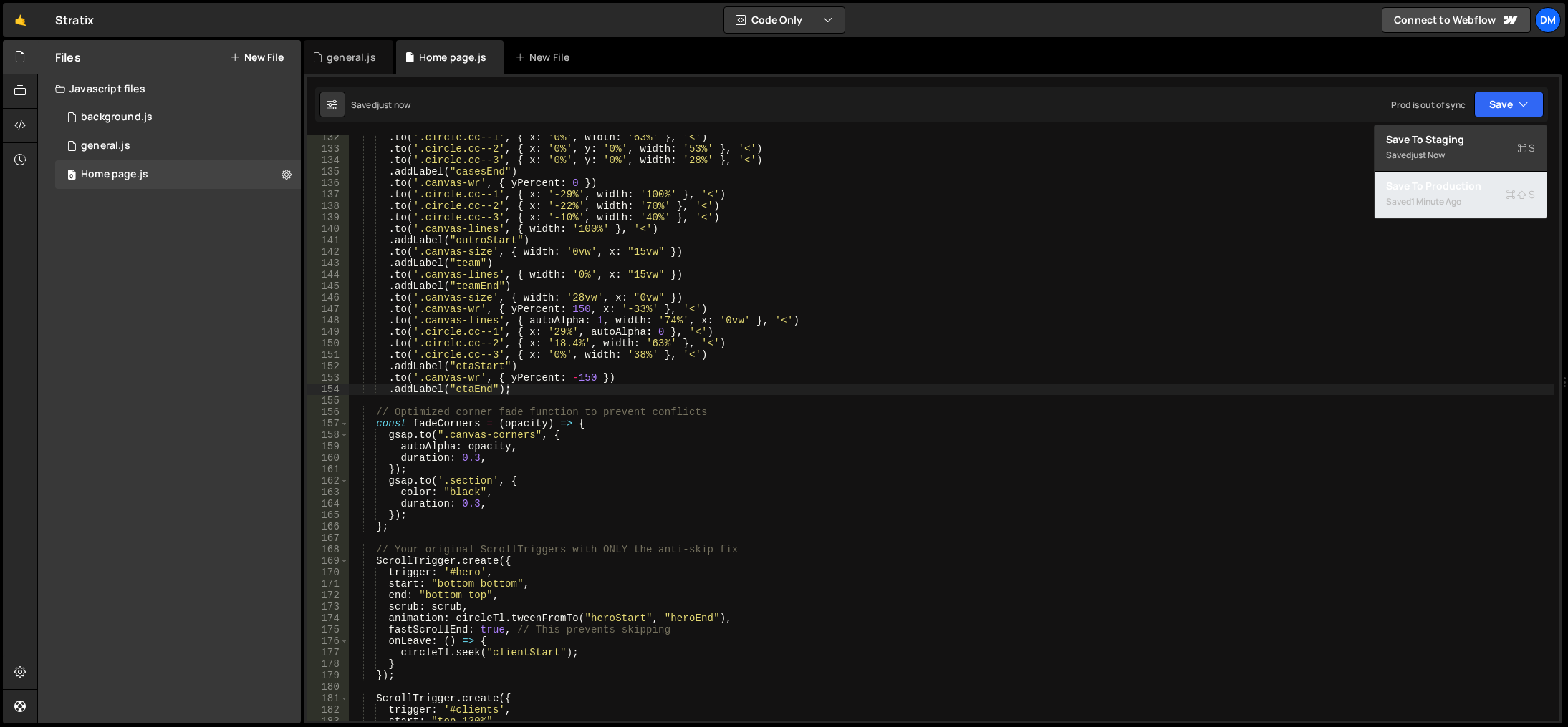
click at [1453, 196] on div "1 minute ago" at bounding box center [1436, 201] width 50 height 12
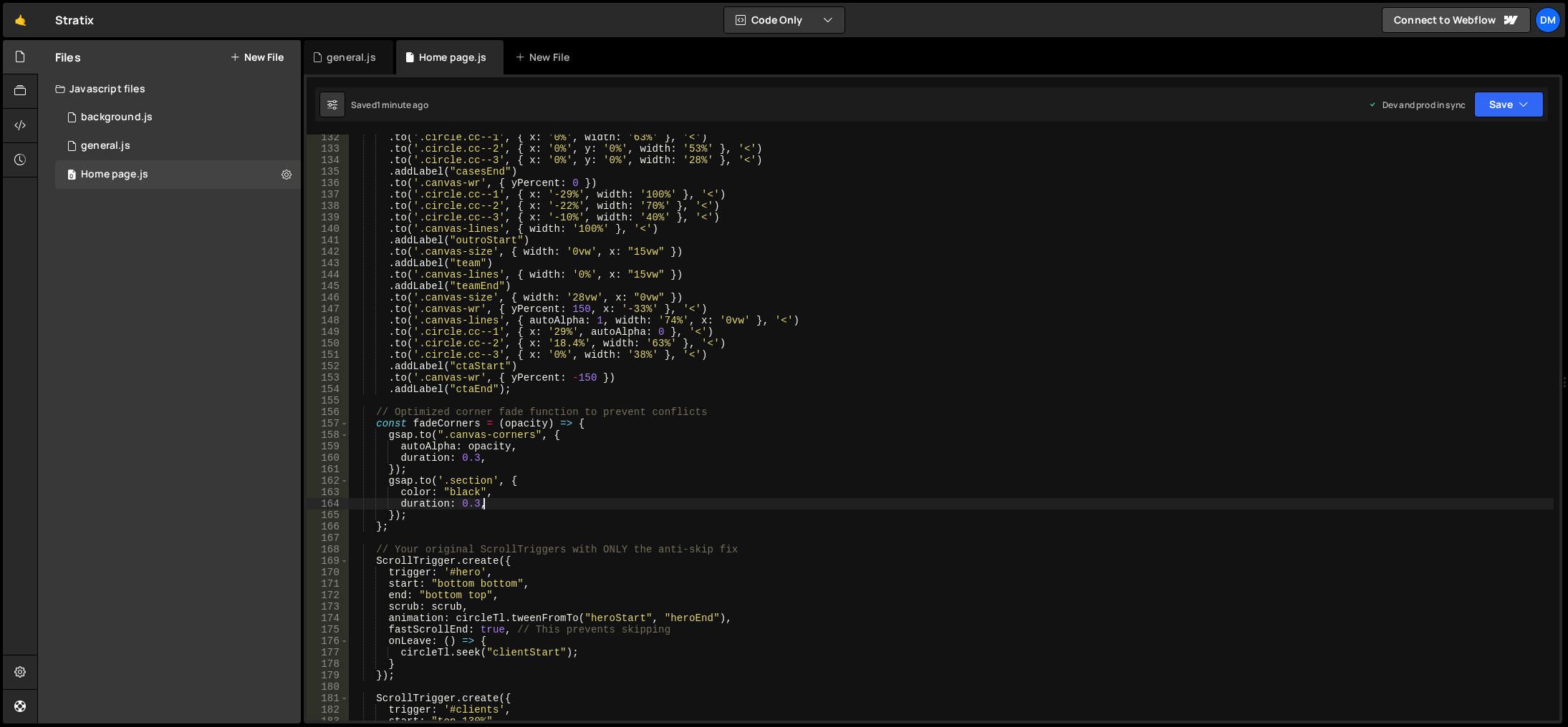
click at [506, 507] on div ". to ( '.circle.cc--1' , { x : '0%' , width : '63%' } , '<' ) . to ( '.circle.c…" at bounding box center [951, 436] width 1204 height 610
click at [504, 496] on div ". to ( '.circle.cc--1' , { x : '0%' , width : '63%' } , '<' ) . to ( '.circle.c…" at bounding box center [951, 436] width 1204 height 610
type textarea "color: "black","
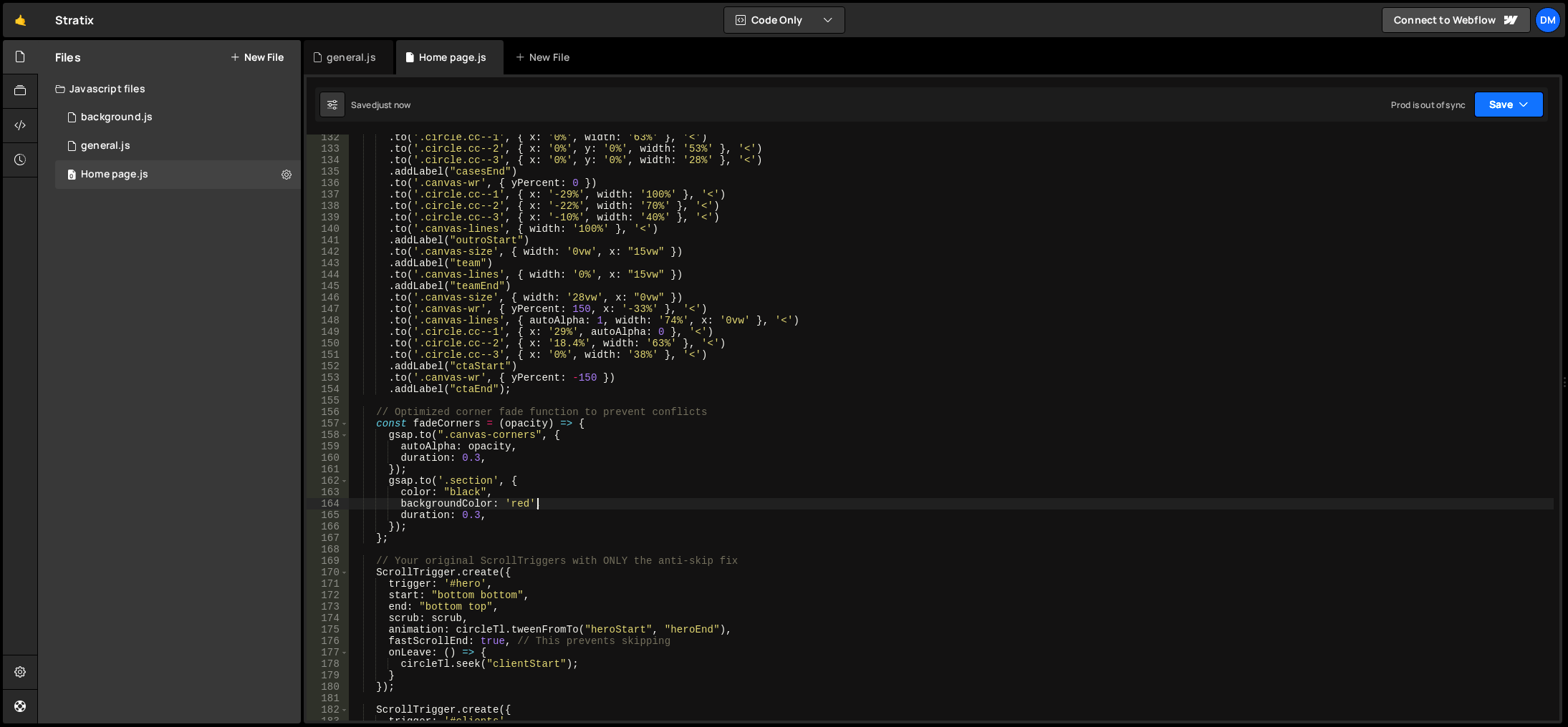
type textarea "backgroundColor: 'red',"
click at [1513, 109] on button "Save" at bounding box center [1508, 105] width 69 height 26
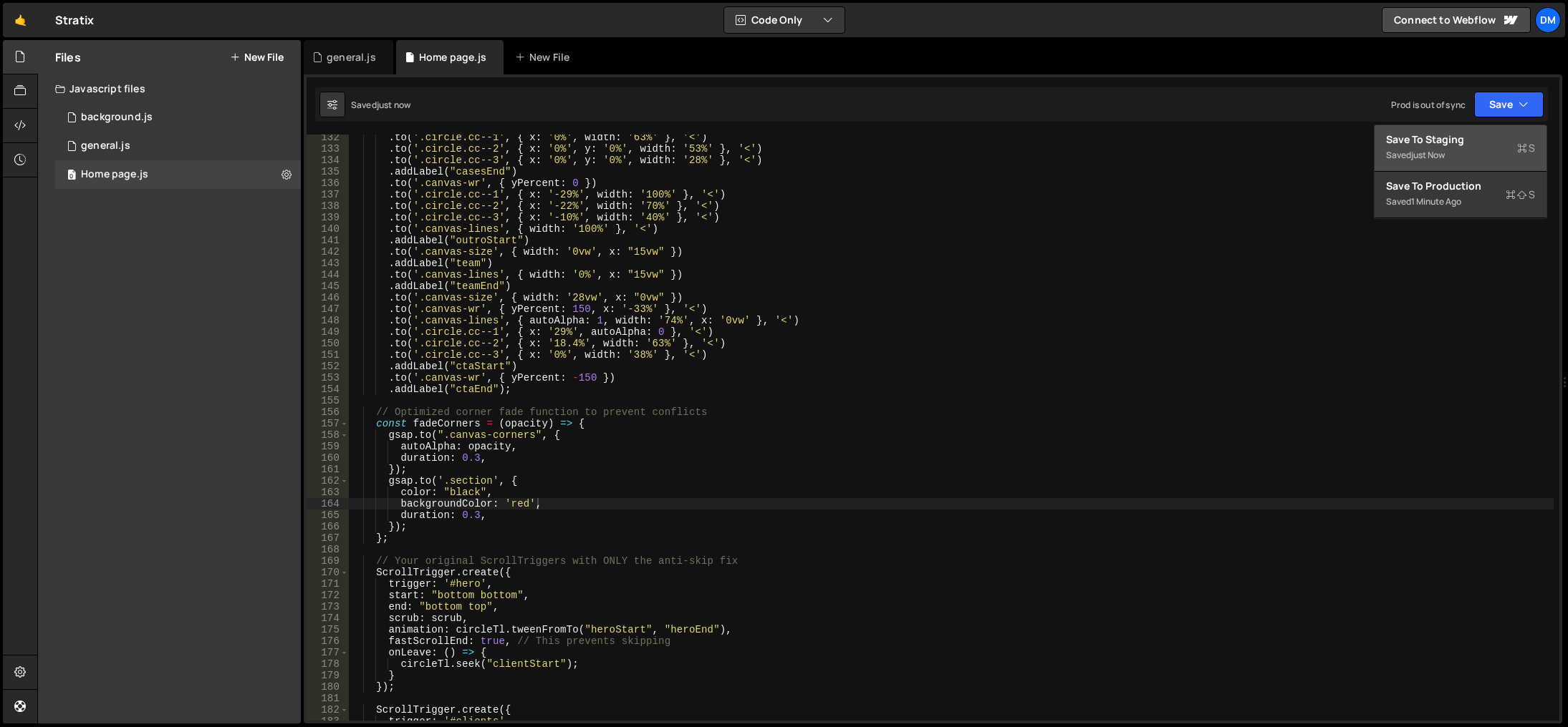
click at [1461, 150] on div "Saved just now" at bounding box center [1461, 155] width 149 height 17
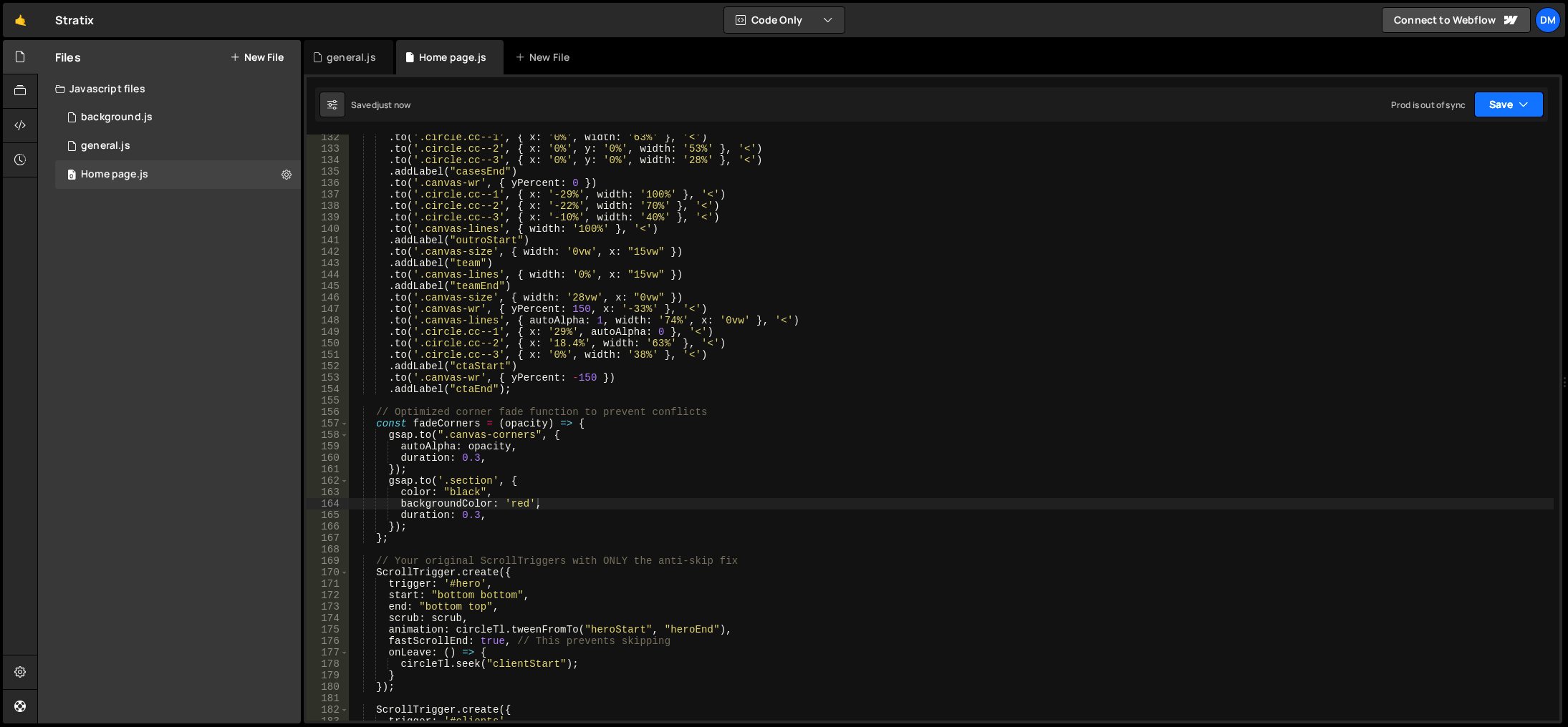
click at [1495, 110] on button "Save" at bounding box center [1508, 105] width 69 height 26
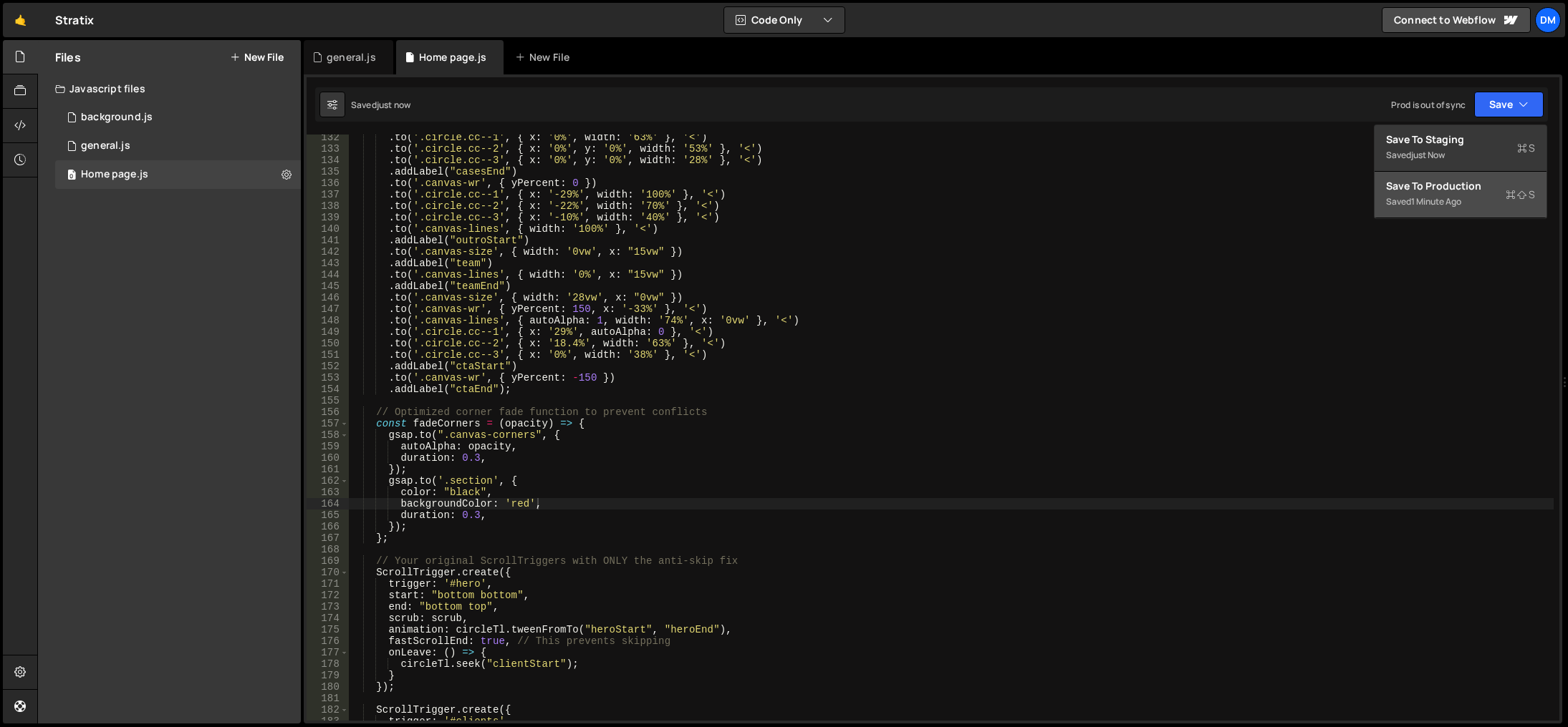
click at [1449, 187] on div "Save to Production S" at bounding box center [1461, 186] width 149 height 15
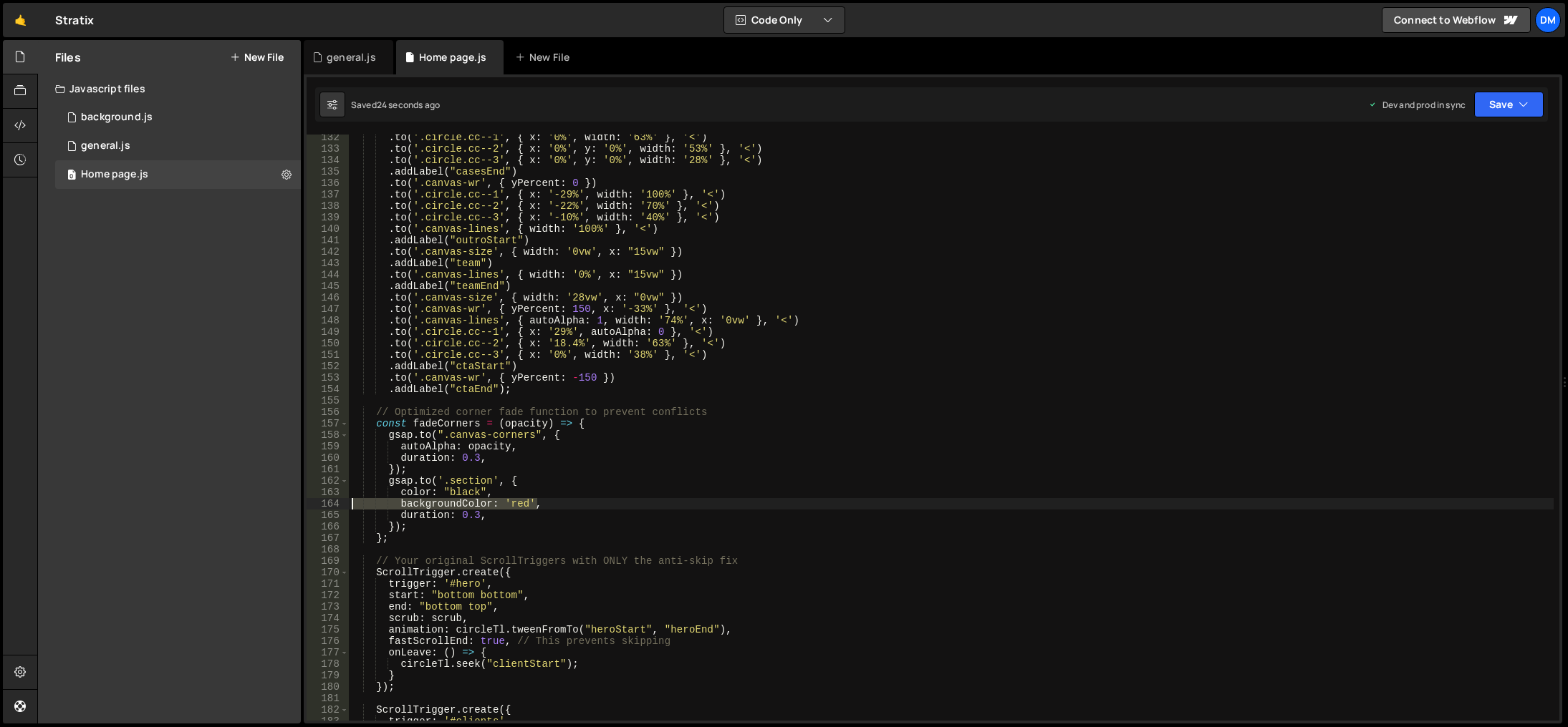
drag, startPoint x: 553, startPoint y: 502, endPoint x: 307, endPoint y: 506, distance: 246.0
click at [307, 506] on div "backgroundColor: 'red', 132 133 134 135 136 137 138 139 140 141 142 143 144 145…" at bounding box center [932, 428] width 1252 height 586
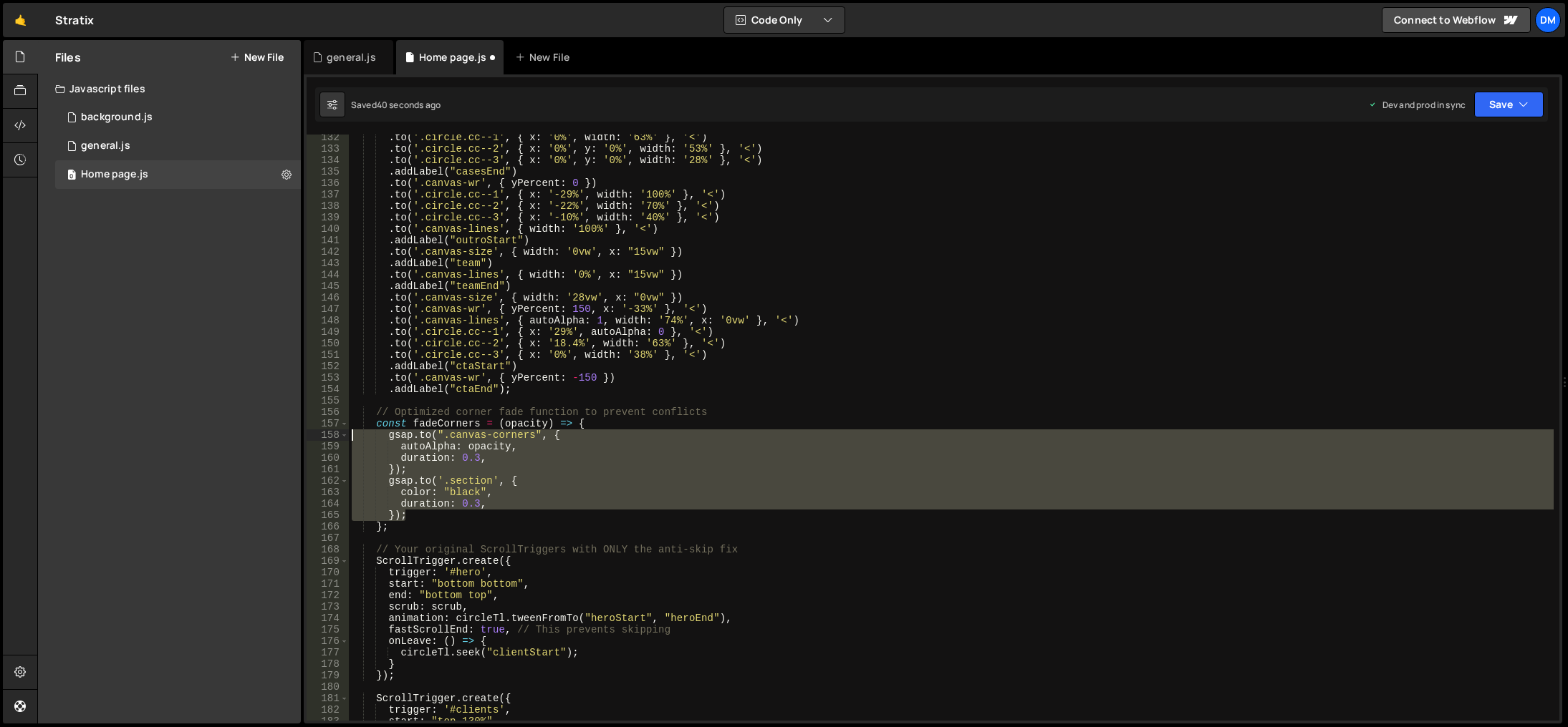
drag, startPoint x: 423, startPoint y: 516, endPoint x: 329, endPoint y: 435, distance: 124.1
click at [329, 435] on div "color: "black", 132 133 134 135 136 137 138 139 140 141 142 143 144 145 146 147…" at bounding box center [932, 428] width 1252 height 586
type textarea "[DOMAIN_NAME](".canvas-corners", { autoAlpha: opacity,"
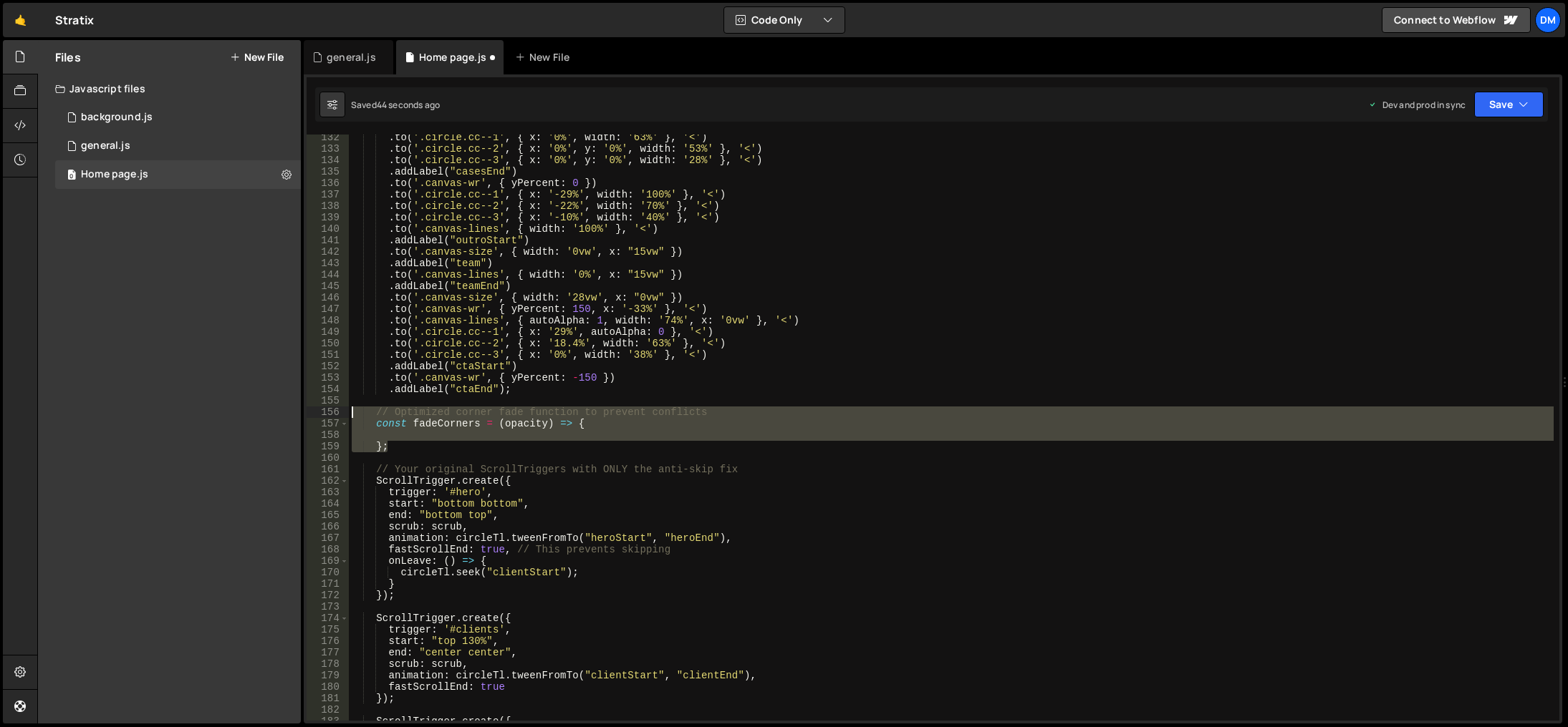
drag, startPoint x: 414, startPoint y: 445, endPoint x: 321, endPoint y: 418, distance: 96.8
click at [321, 418] on div "132 133 134 135 136 137 138 139 140 141 142 143 144 145 146 147 148 149 150 151…" at bounding box center [932, 428] width 1252 height 586
click at [454, 423] on div ". to ( '.circle.cc--1' , { x : '0%' , width : '63%' } , '<' ) . to ( '.circle.c…" at bounding box center [951, 428] width 1204 height 586
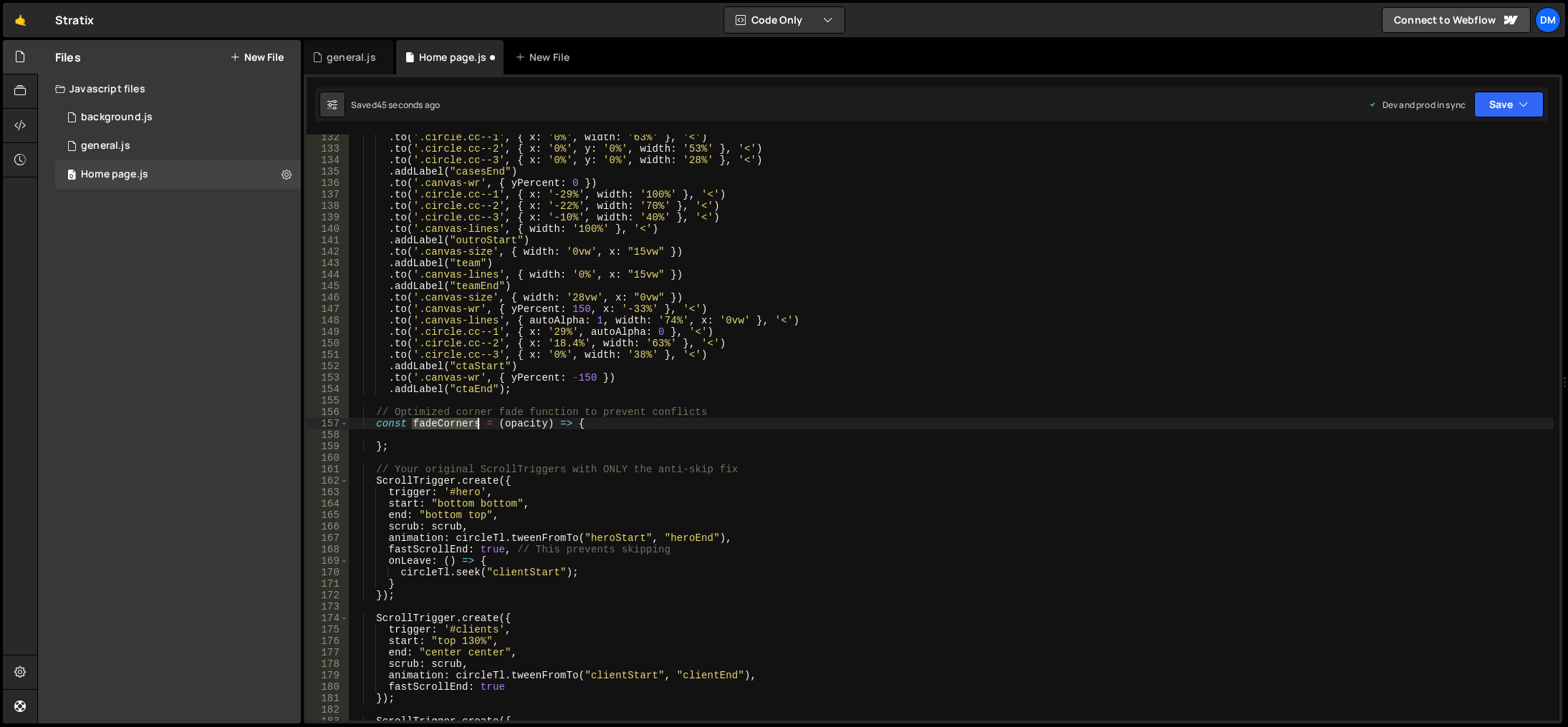
click at [454, 423] on div ". to ( '.circle.cc--1' , { x : '0%' , width : '63%' } , '<' ) . to ( '.circle.c…" at bounding box center [951, 436] width 1204 height 610
type textarea "duration: 0.3, });"
click at [450, 420] on div ". to ( '.circle.cc--1' , { x : '0%' , width : '63%' } , '<' ) . to ( '.circle.c…" at bounding box center [951, 436] width 1204 height 610
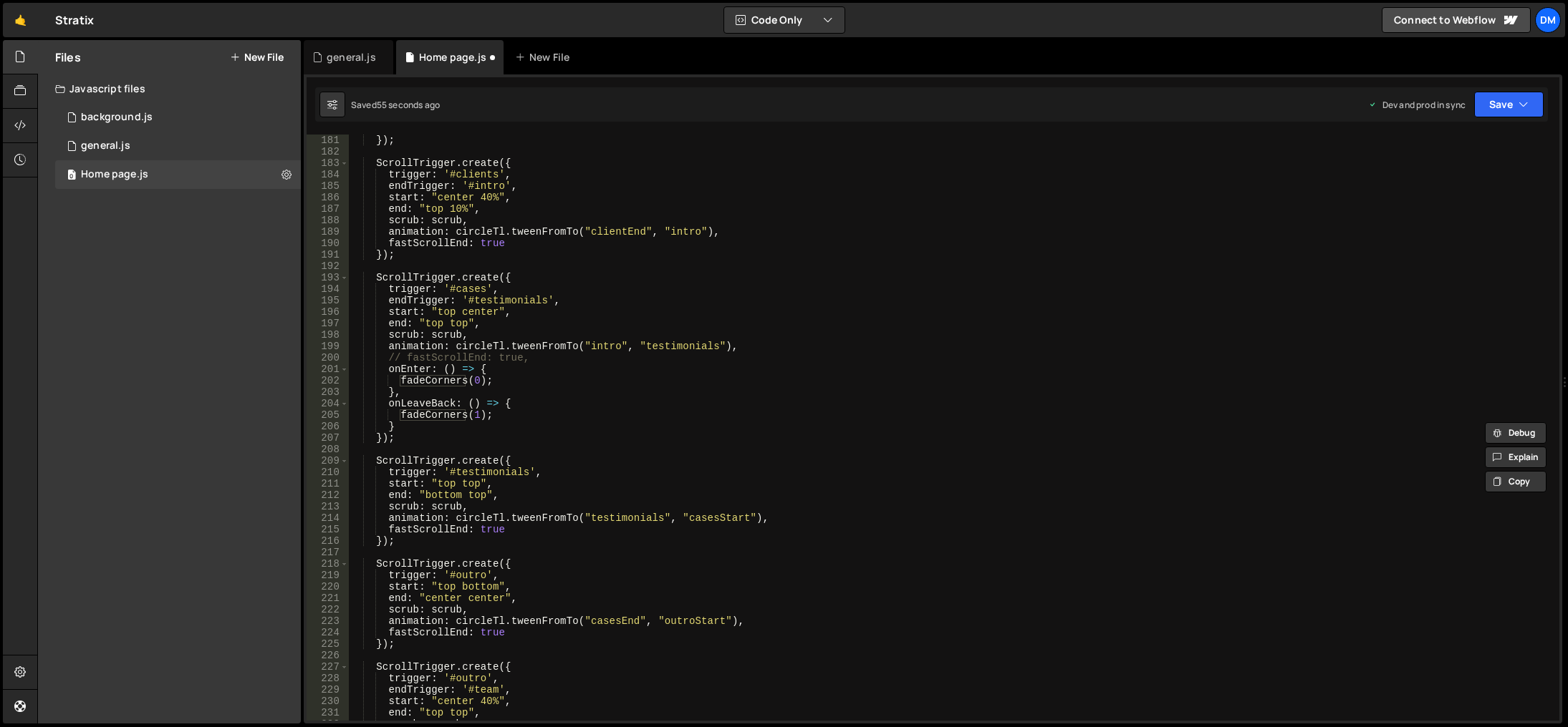
scroll to position [2019, 0]
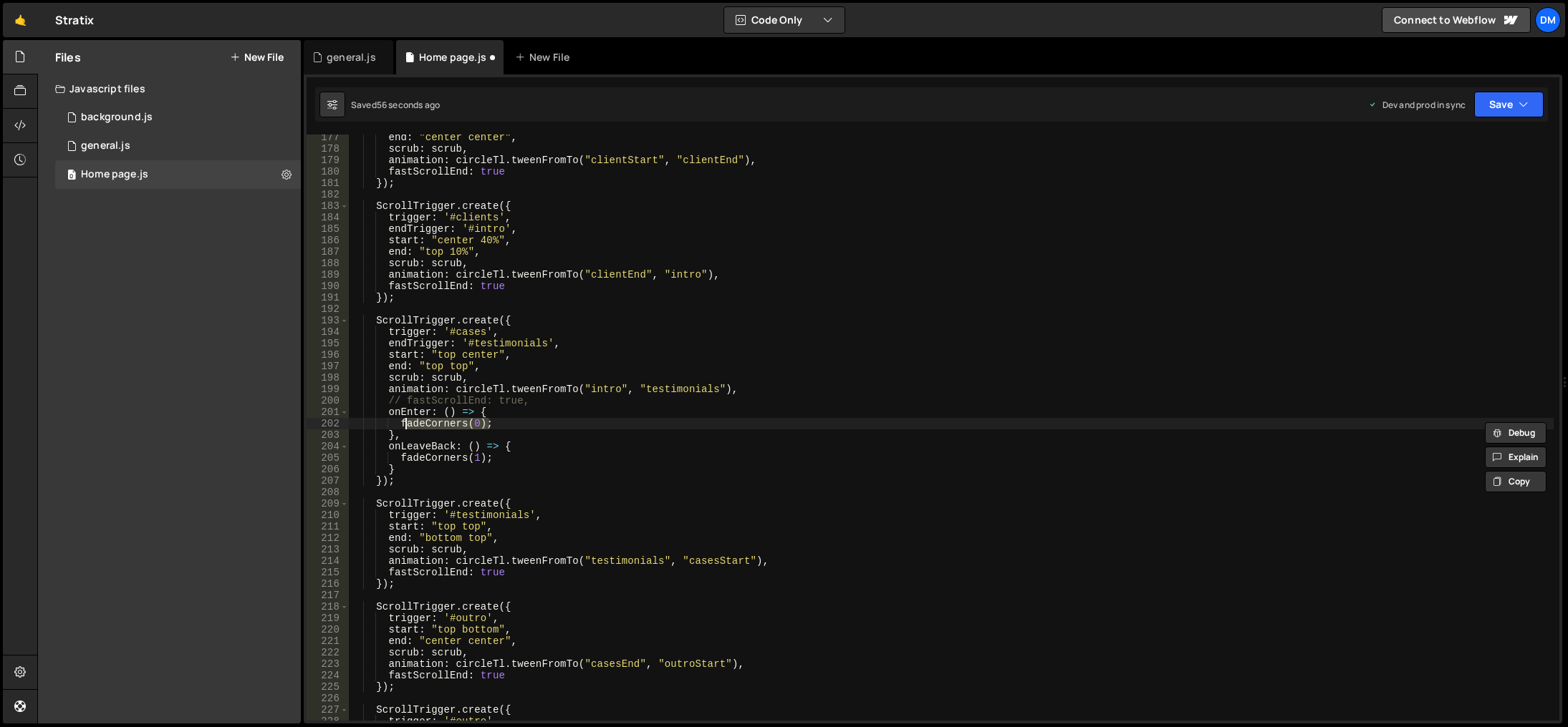
drag, startPoint x: 501, startPoint y: 423, endPoint x: 407, endPoint y: 424, distance: 94.0
click at [407, 424] on div "end : "center center" , scrub : scrub , animation : circleTl . tweenFromTo ( "c…" at bounding box center [951, 436] width 1204 height 610
click at [479, 424] on div "end : "center center" , scrub : scrub , animation : circleTl . tweenFromTo ( "c…" at bounding box center [951, 428] width 1204 height 586
drag, startPoint x: 501, startPoint y: 424, endPoint x: 400, endPoint y: 423, distance: 101.0
click at [400, 423] on div "end : "center center" , scrub : scrub , animation : circleTl . tweenFromTo ( "c…" at bounding box center [951, 436] width 1204 height 610
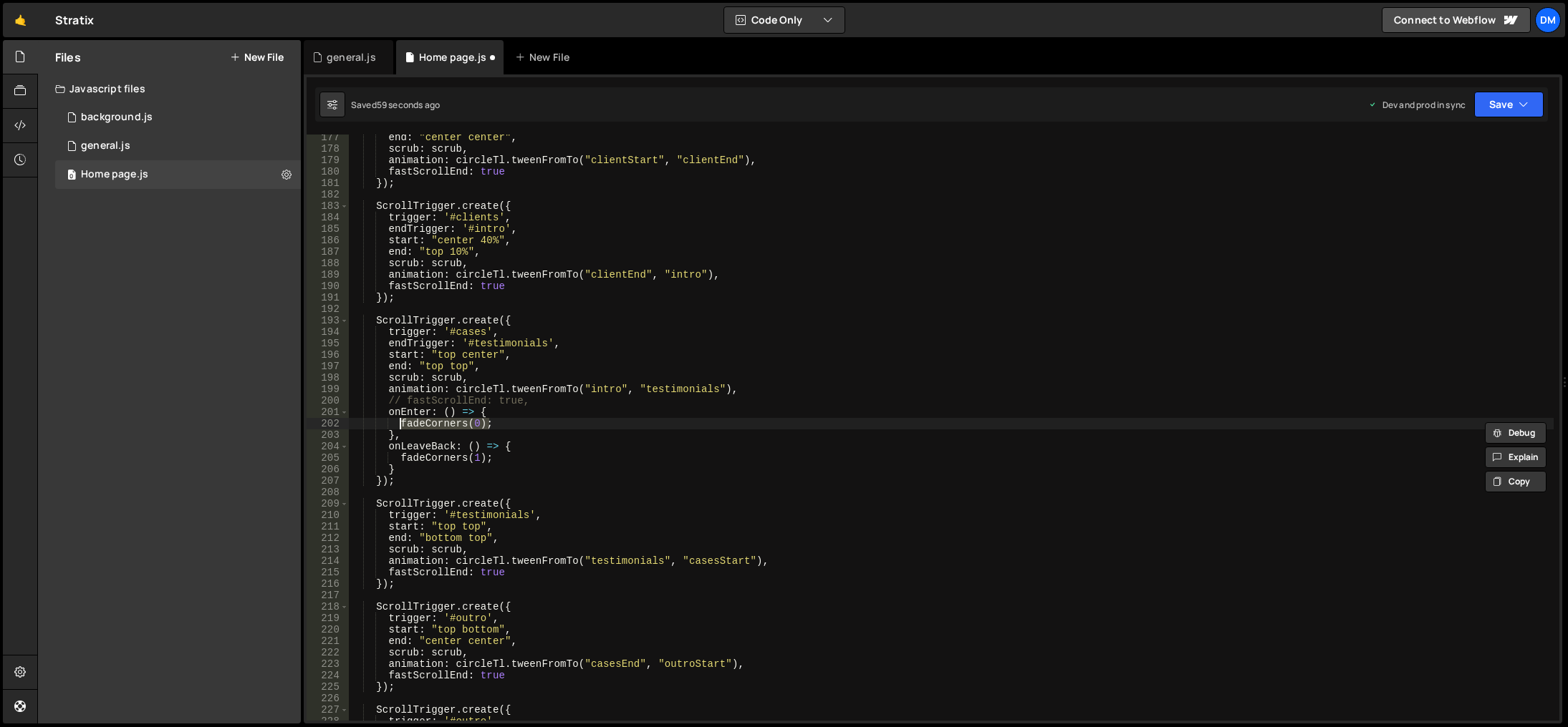
paste textarea "}"
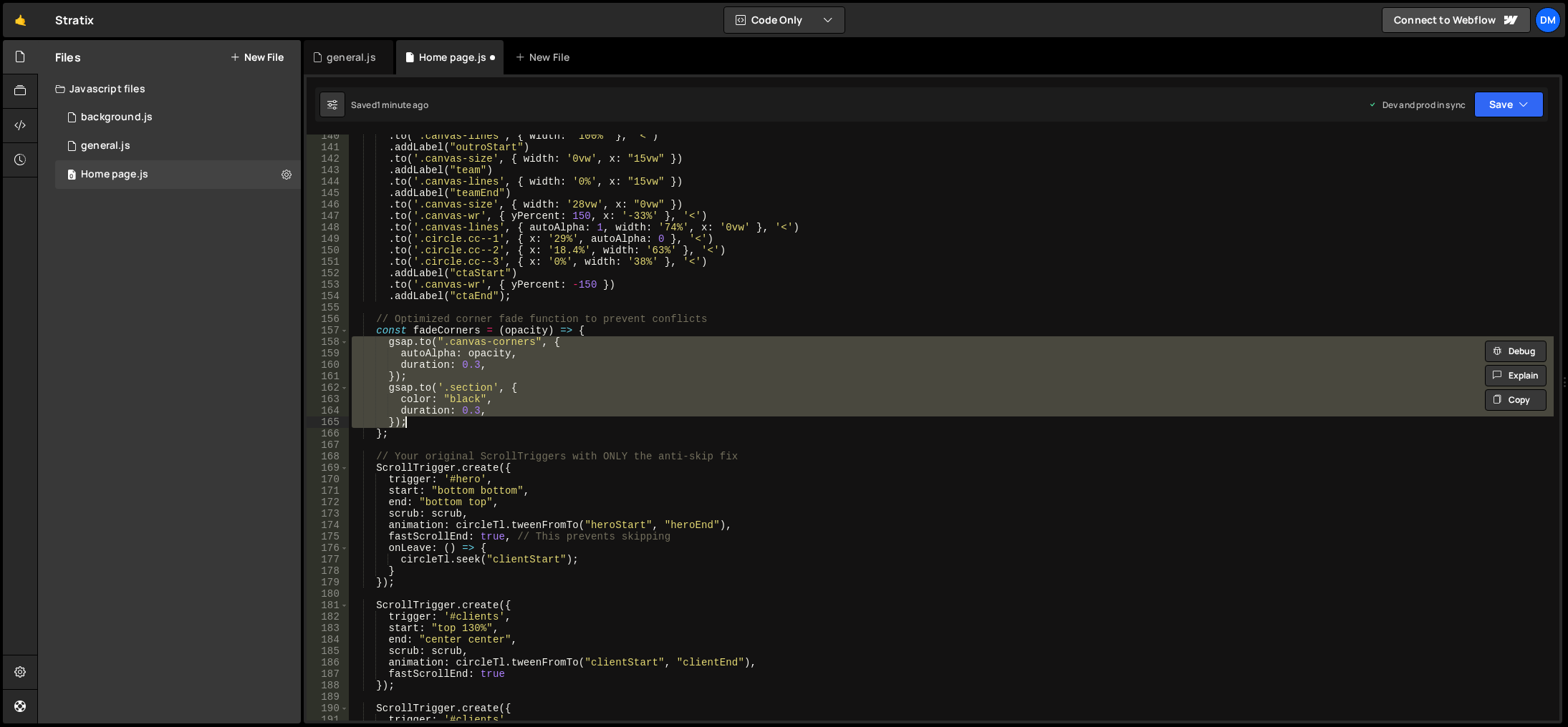
scroll to position [1597, 0]
click at [654, 466] on div ". to ( '.canvas-lines' , { width : '100%' } , '<' ) . addLabel ( "outroStart" )…" at bounding box center [951, 435] width 1204 height 610
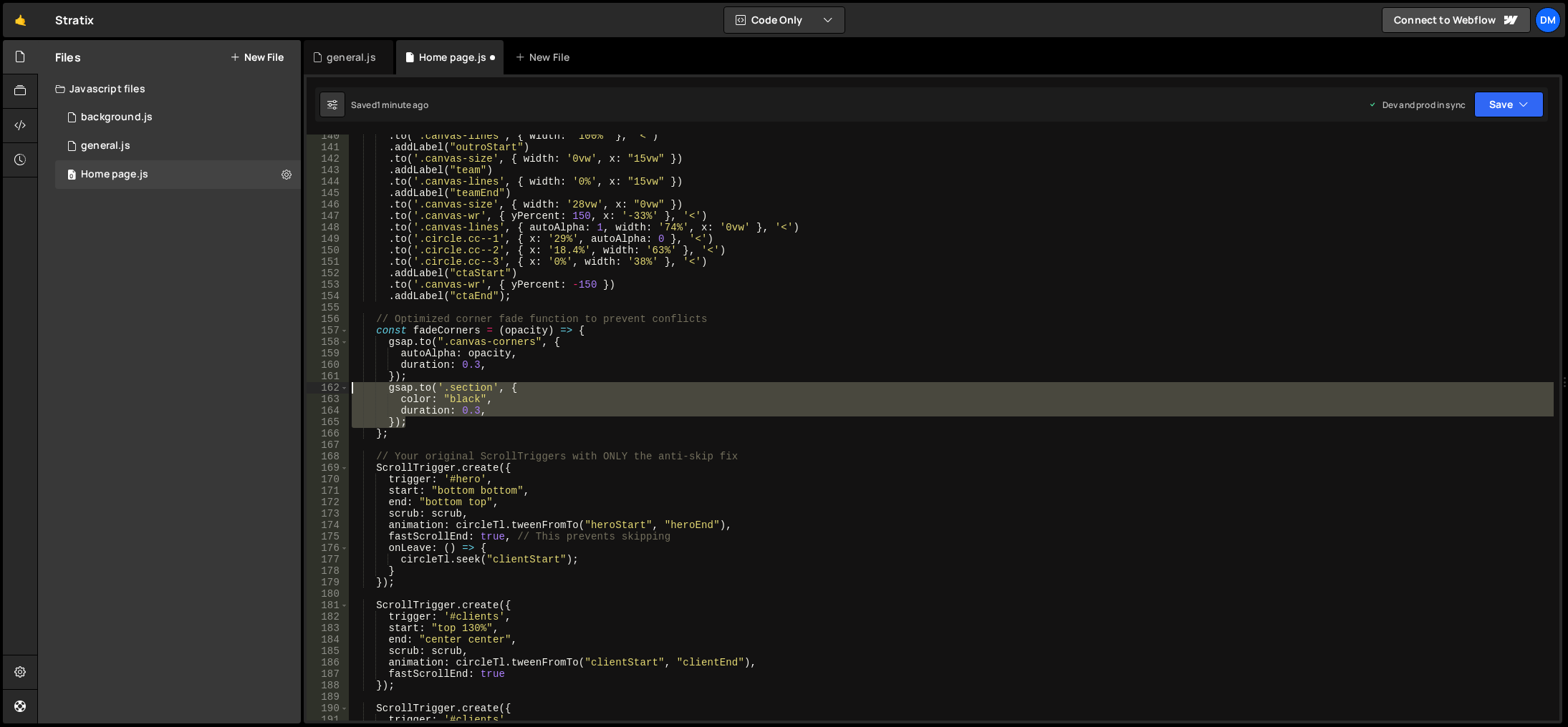
drag, startPoint x: 419, startPoint y: 427, endPoint x: 299, endPoint y: 388, distance: 126.2
click at [299, 388] on div "Files New File Javascript files 0 background.js 0 0 general.js 0 0 Home page.js…" at bounding box center [802, 382] width 1530 height 684
type textarea "[DOMAIN_NAME]('.section', { color: "black","
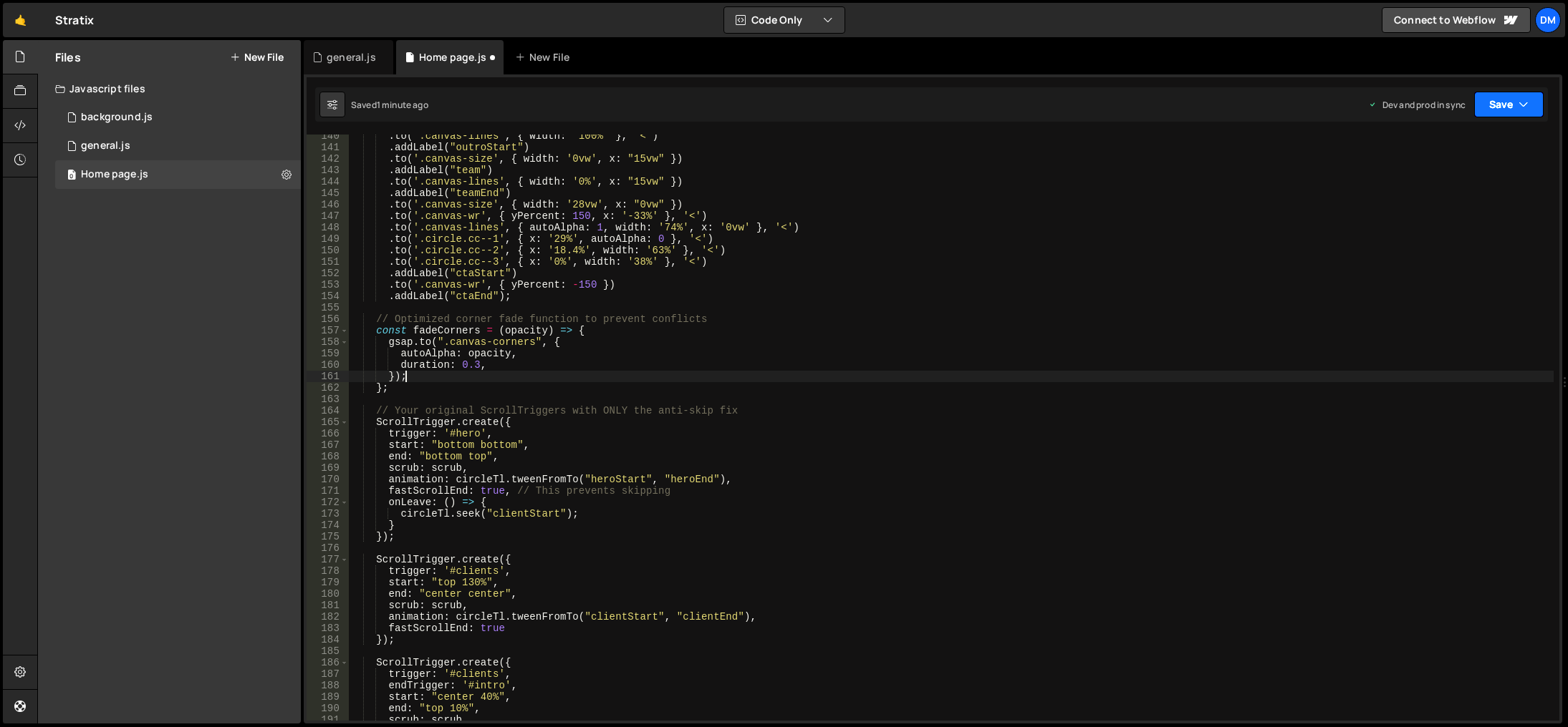
click at [1500, 105] on button "Save" at bounding box center [1508, 105] width 69 height 26
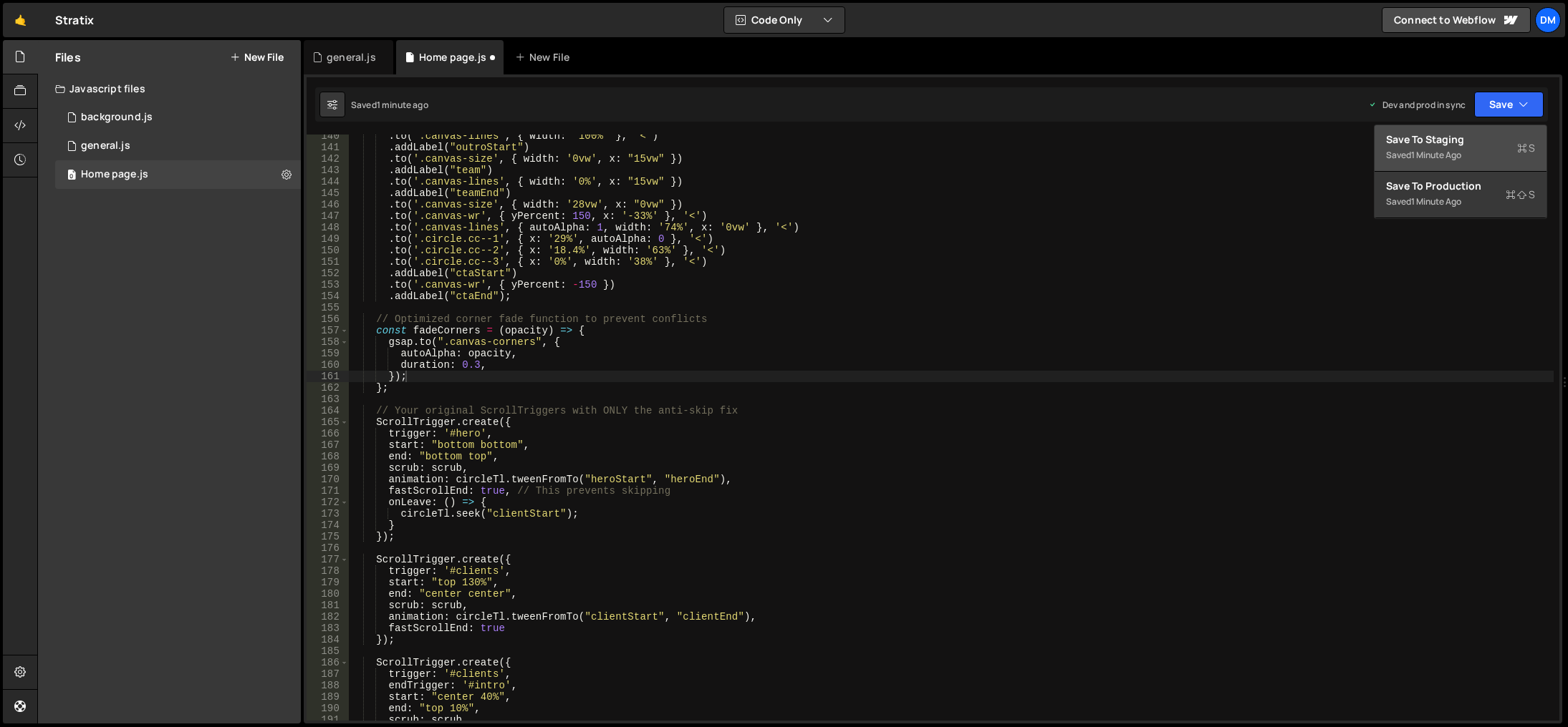
click at [1447, 141] on div "Save to Staging S" at bounding box center [1461, 139] width 149 height 15
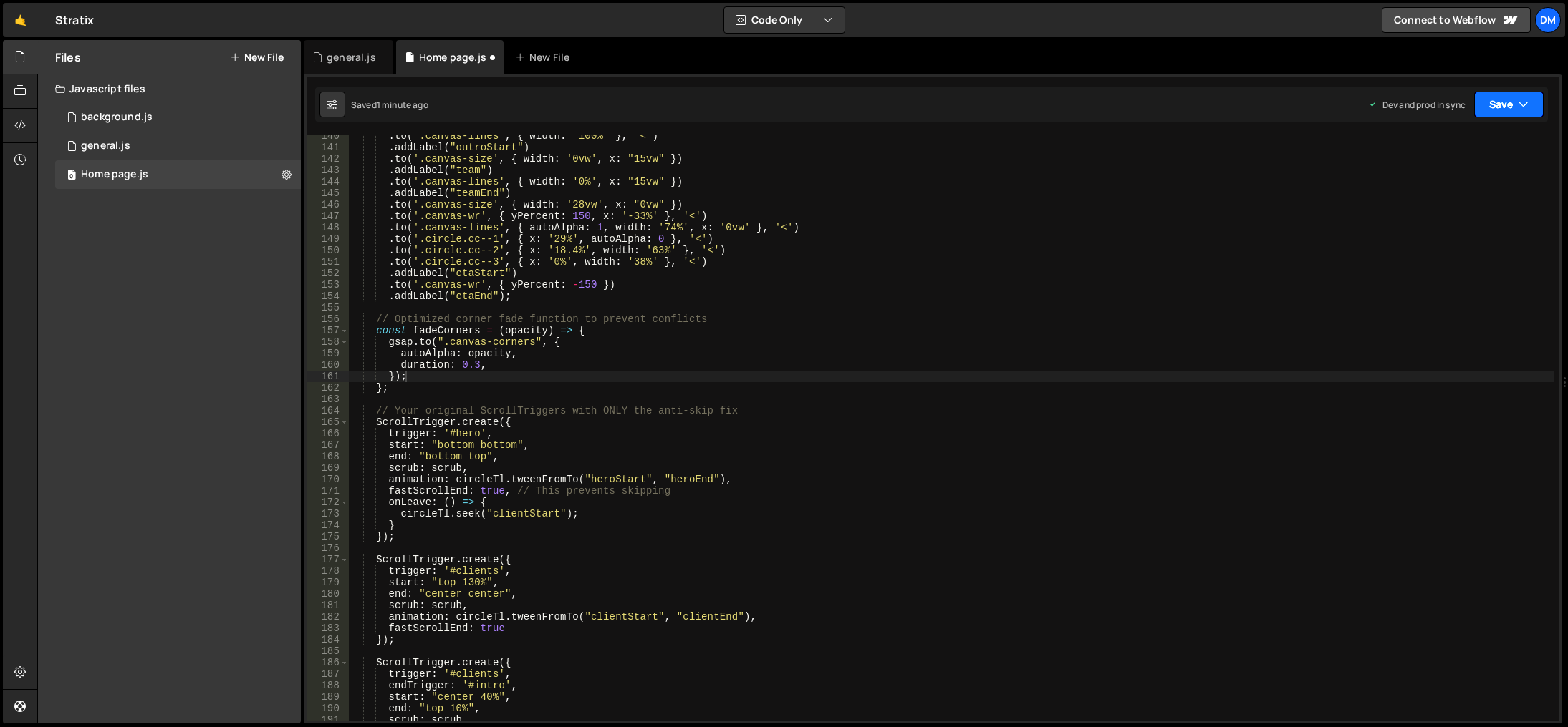
click at [1490, 107] on button "Save" at bounding box center [1508, 105] width 69 height 26
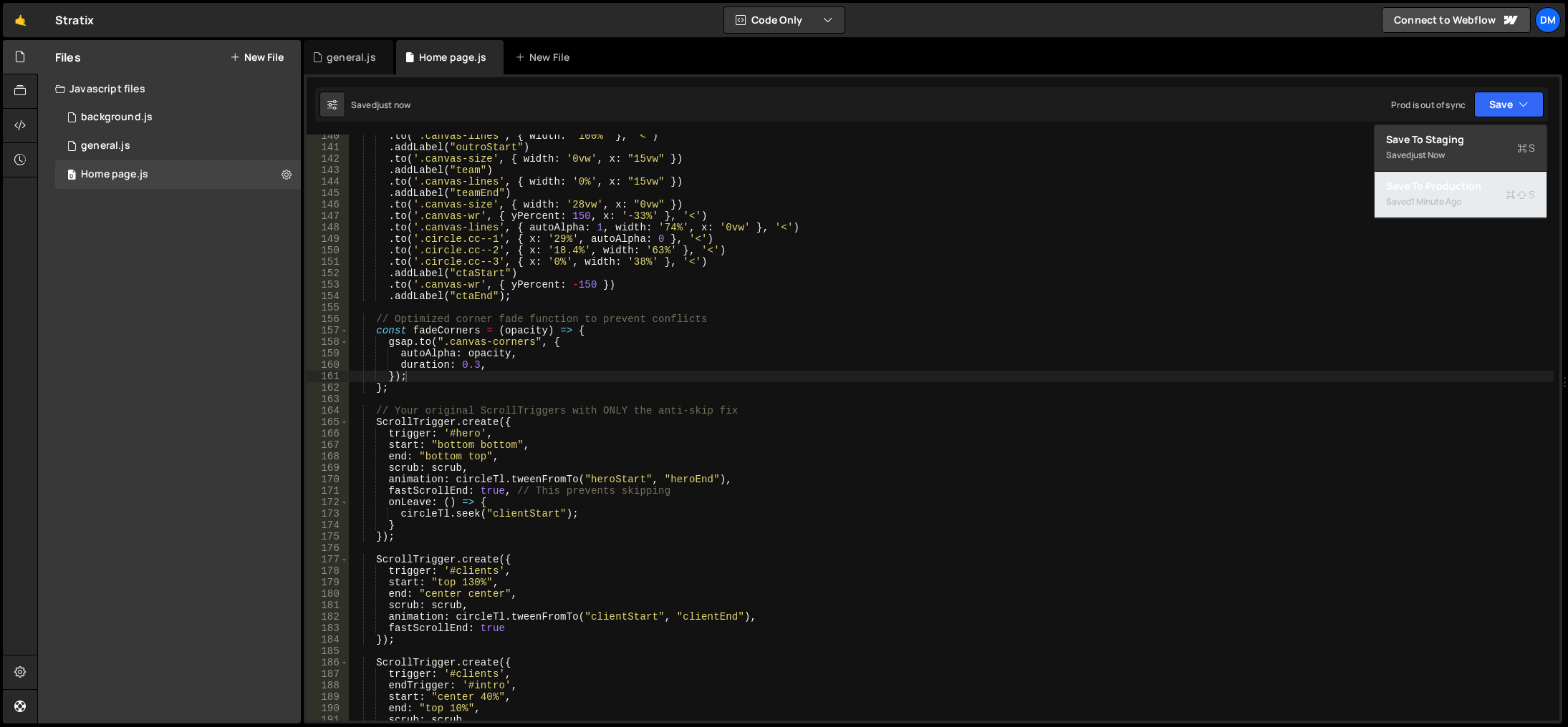
click at [1452, 194] on div "Saved 1 minute ago" at bounding box center [1461, 201] width 149 height 17
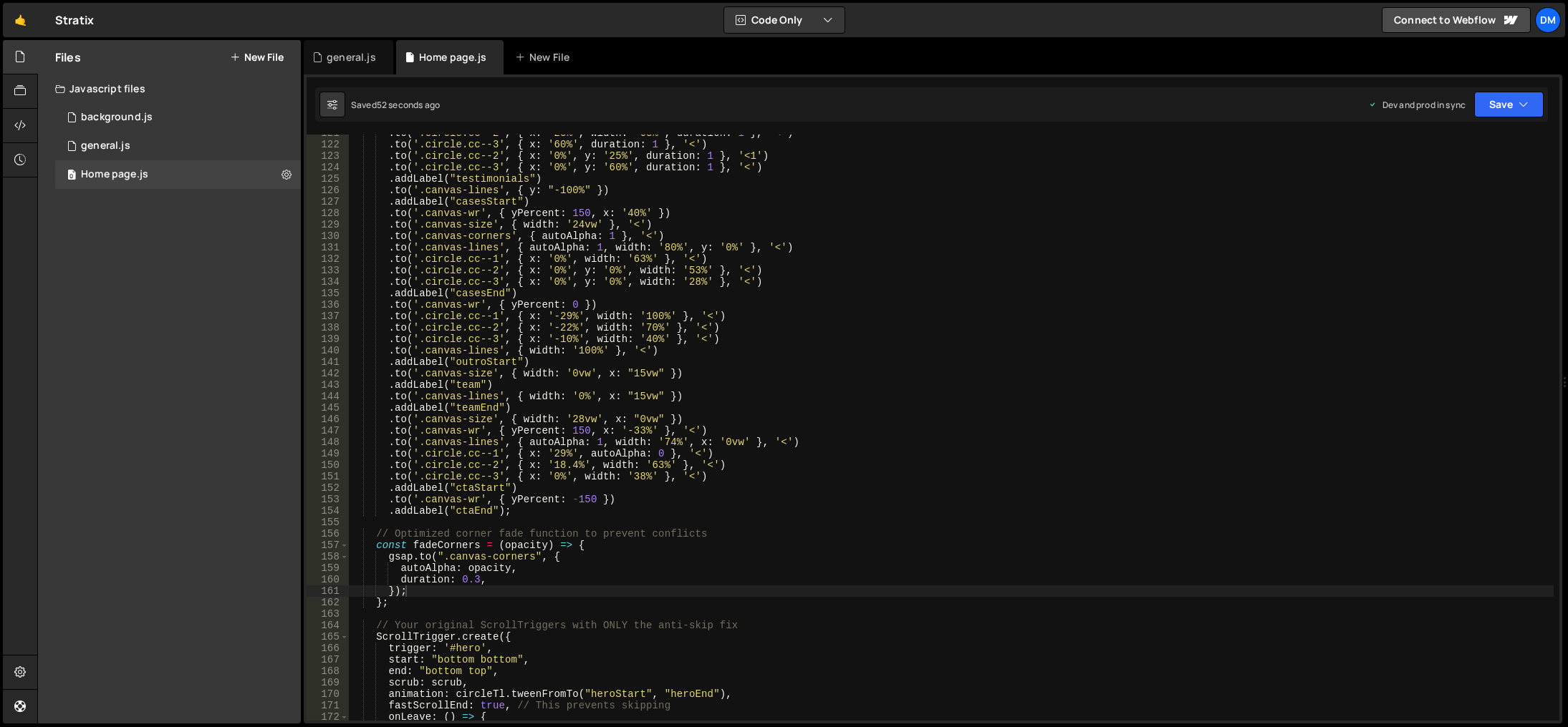
scroll to position [1253, 0]
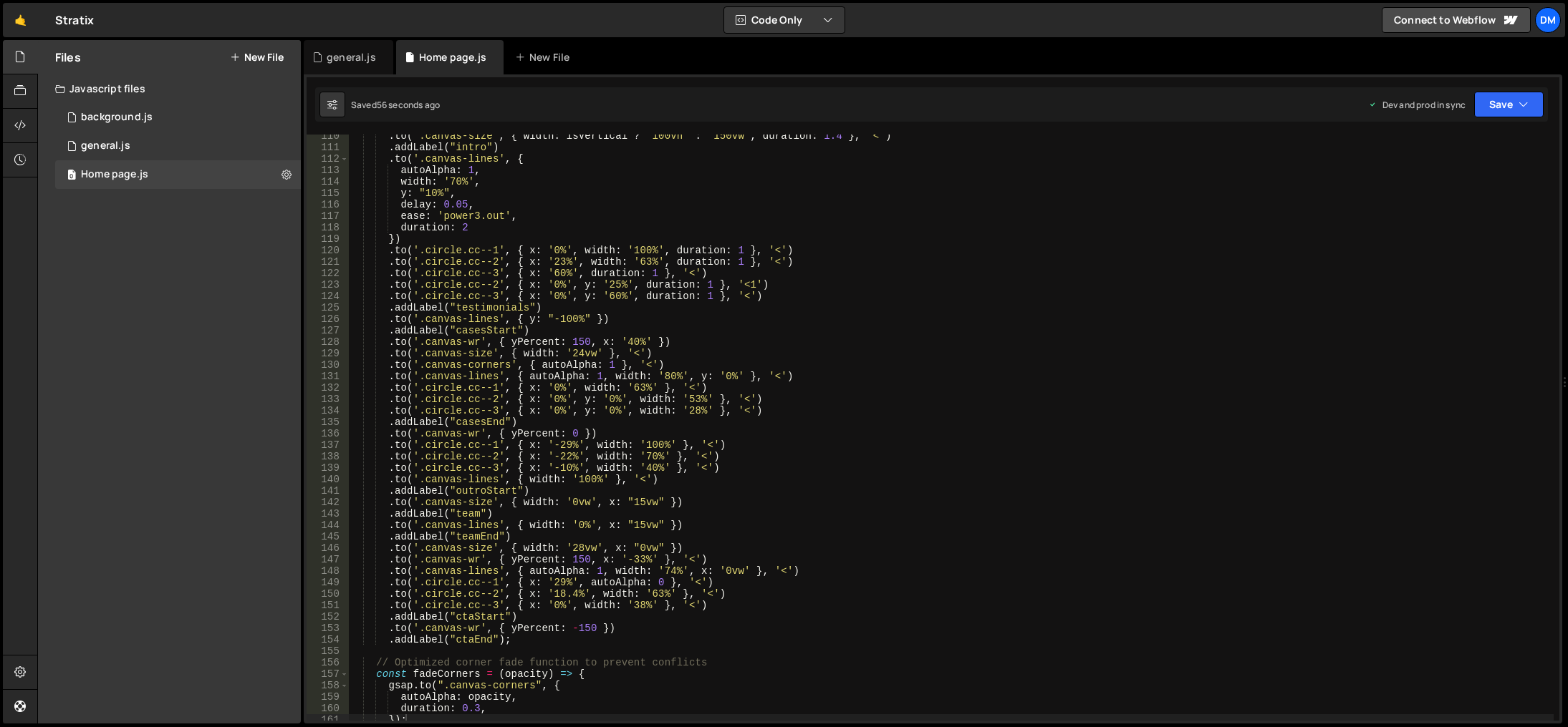
click at [802, 357] on div ". to ( '.canvas-size' , { width : isVertical ? '100vh' : '150vw' , duration : 1…" at bounding box center [951, 435] width 1204 height 610
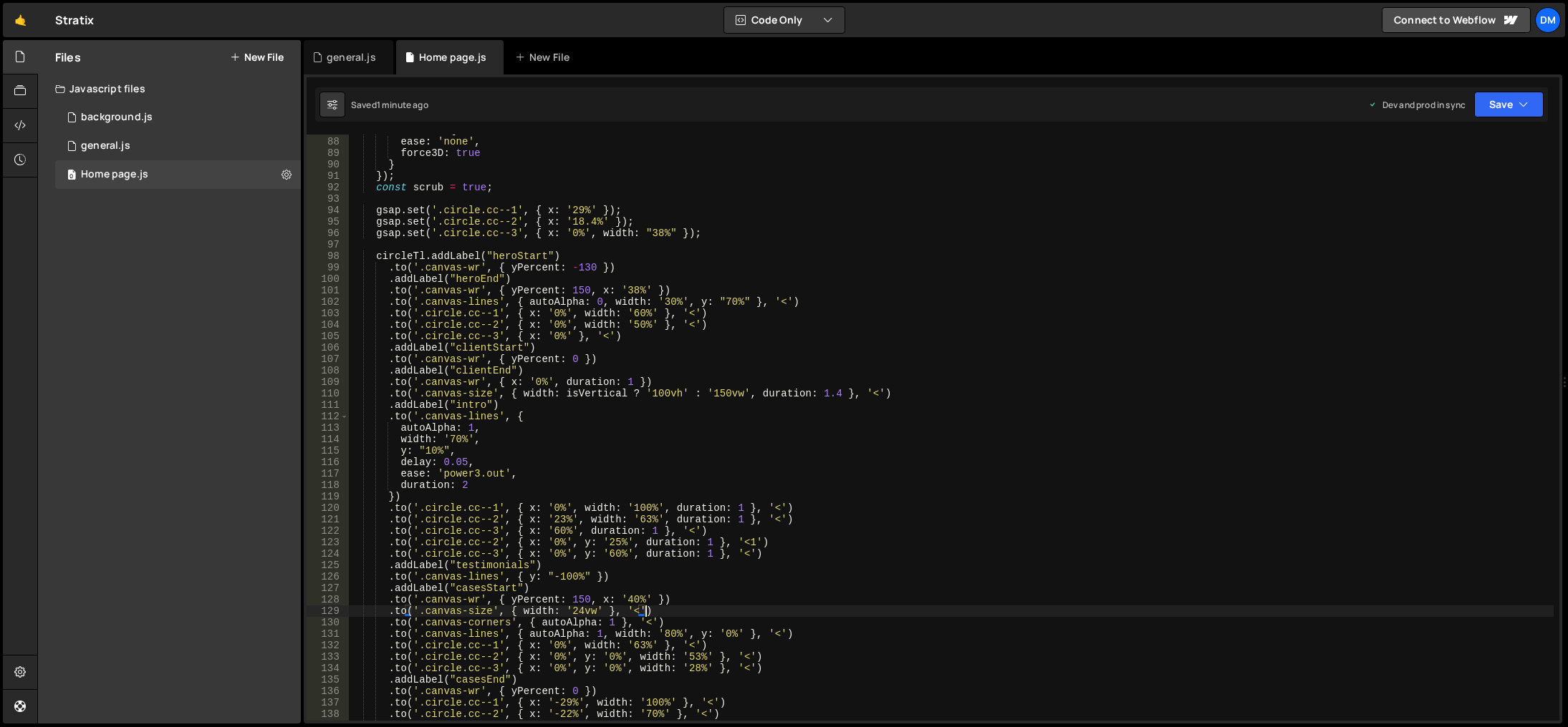
scroll to position [1039, 0]
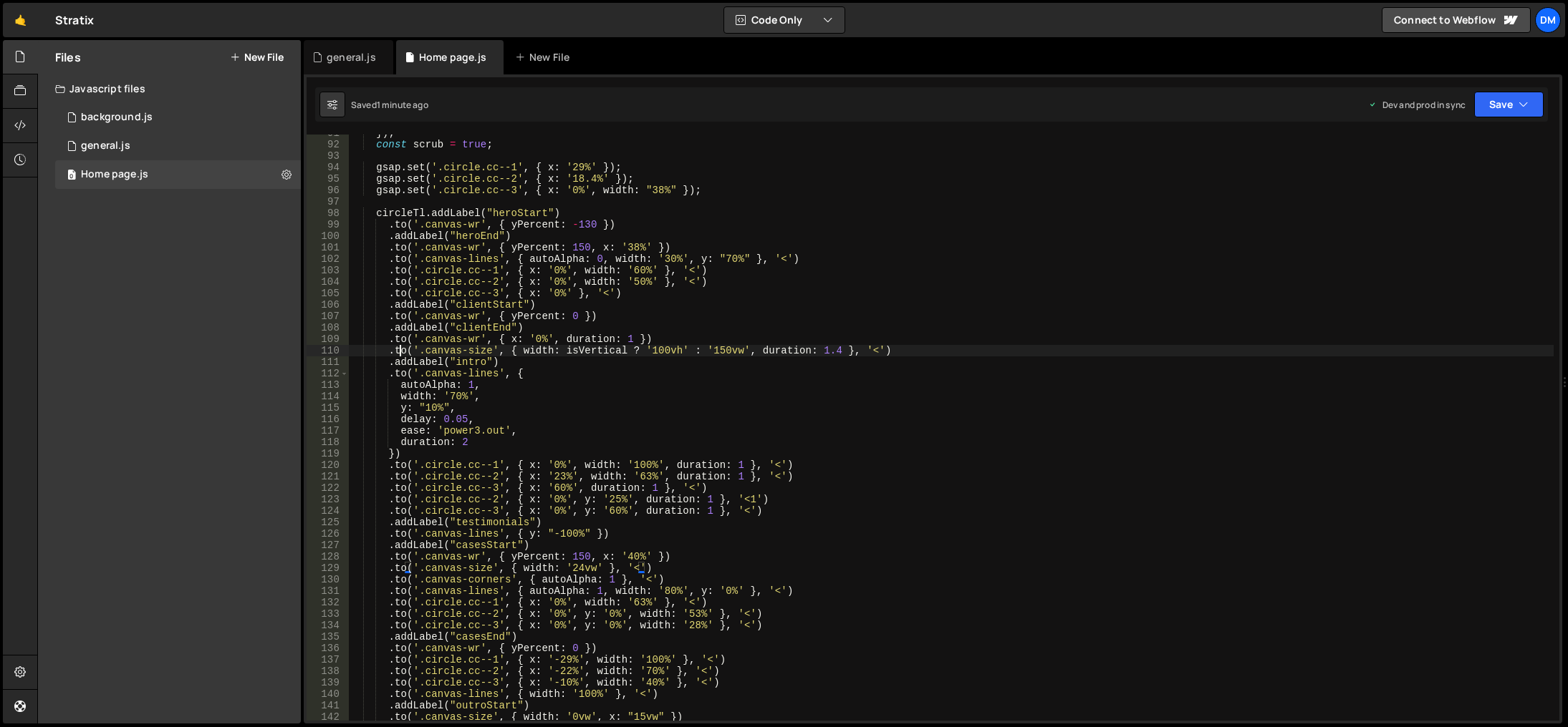
click at [401, 353] on div "}) ; const scrub = true ; gsap . set ( '.circle.cc--1' , { x : '29%' }) ; gsap …" at bounding box center [951, 432] width 1204 height 610
type textarea ".to('.canvas-size', { width: isVertical ? '100vh' : '150vw', duration: 1.4 }, '…"
click at [896, 346] on div "}) ; const scrub = true ; gsap . set ( '.circle.cc--1' , { x : '29%' }) ; gsap …" at bounding box center [951, 432] width 1204 height 610
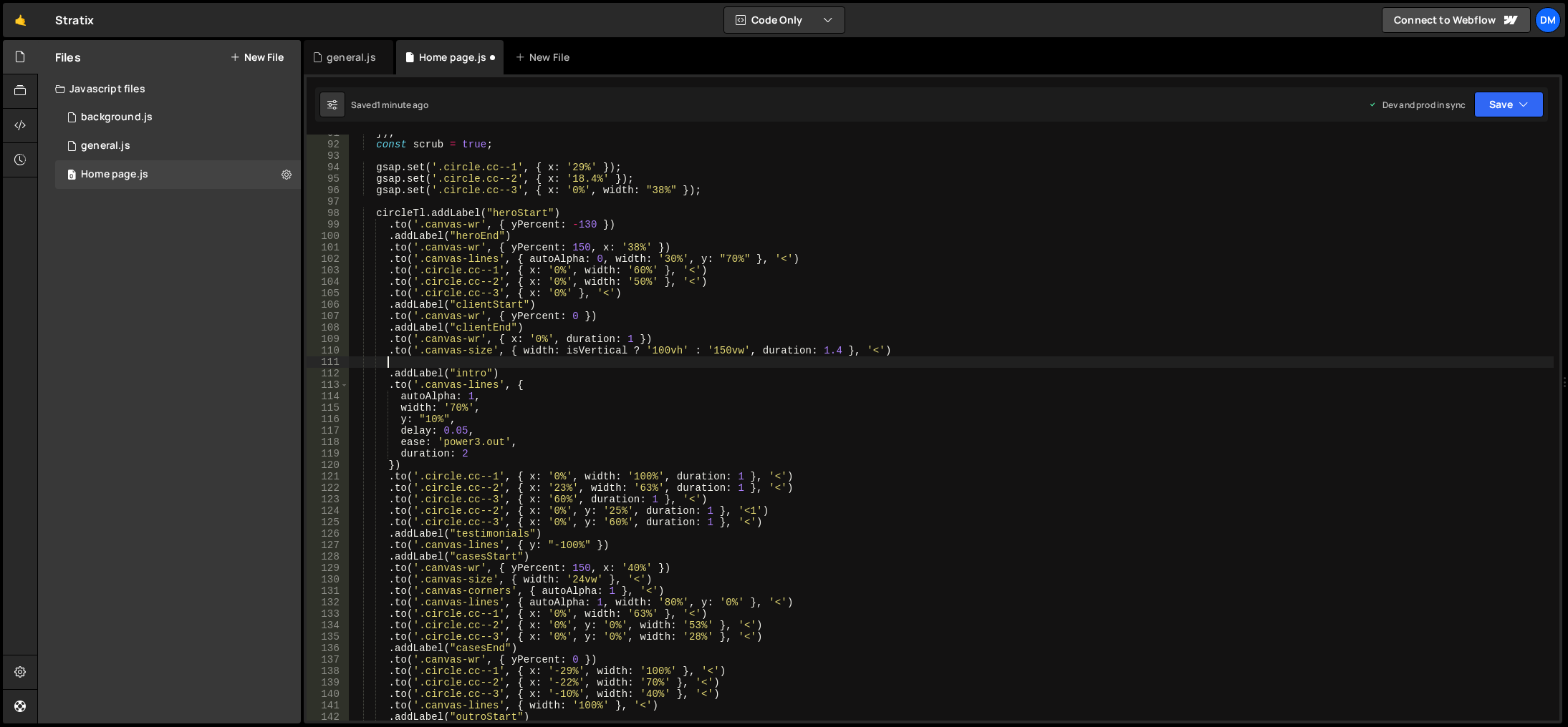
paste textarea "});"
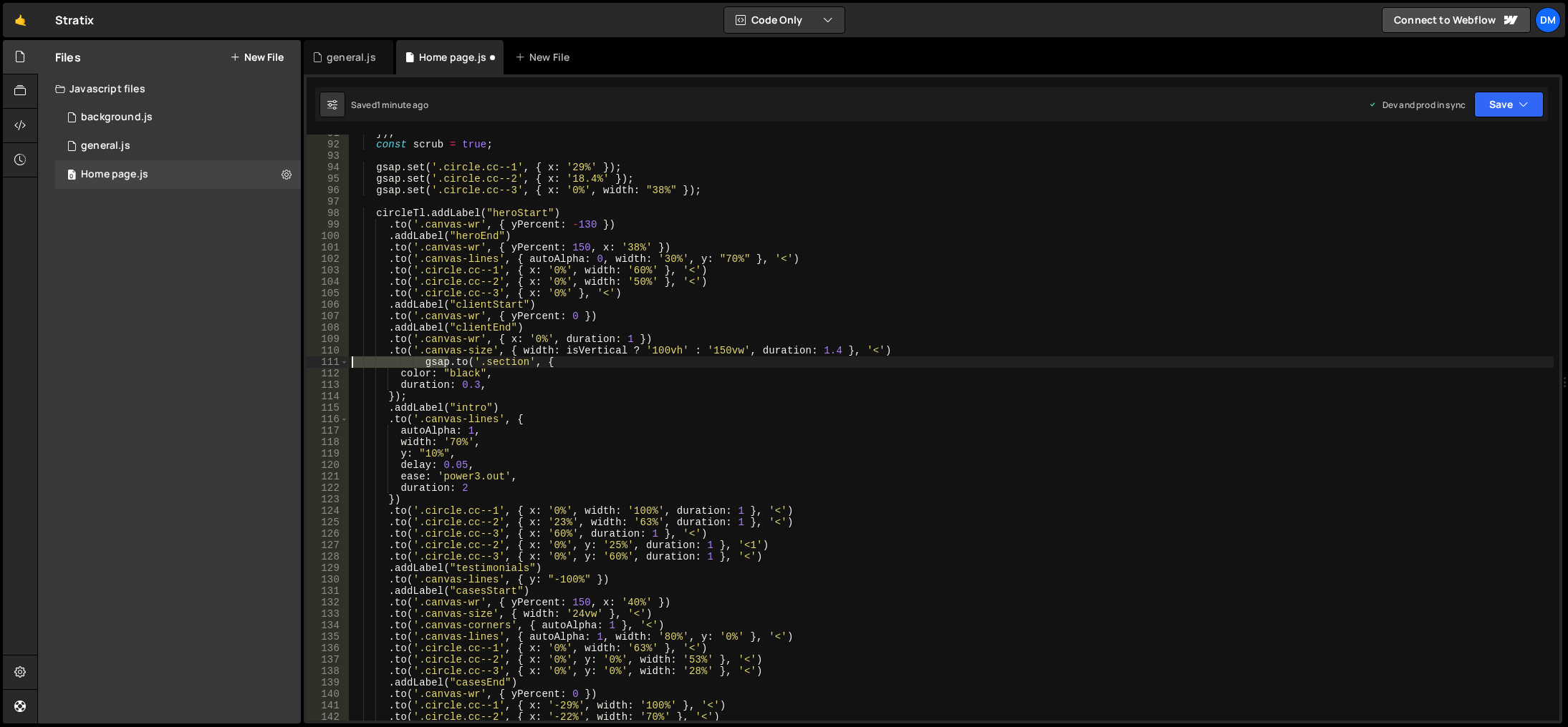
drag, startPoint x: 447, startPoint y: 361, endPoint x: 305, endPoint y: 357, distance: 142.1
click at [305, 357] on div "}); 91 92 93 94 95 96 97 98 99 100 101 102 103 104 105 106 107 108 109 110 111 …" at bounding box center [932, 399] width 1258 height 649
click at [429, 399] on div "}) ; const scrub = true ; gsap . set ( '.circle.cc--1' , { x : '29%' }) ; gsap …" at bounding box center [951, 432] width 1204 height 610
click at [353, 363] on div "}) ; const scrub = true ; gsap . set ( '.circle.cc--1' , { x : '29%' }) ; gsap …" at bounding box center [951, 432] width 1204 height 610
drag, startPoint x: 385, startPoint y: 400, endPoint x: 317, endPoint y: 397, distance: 68.1
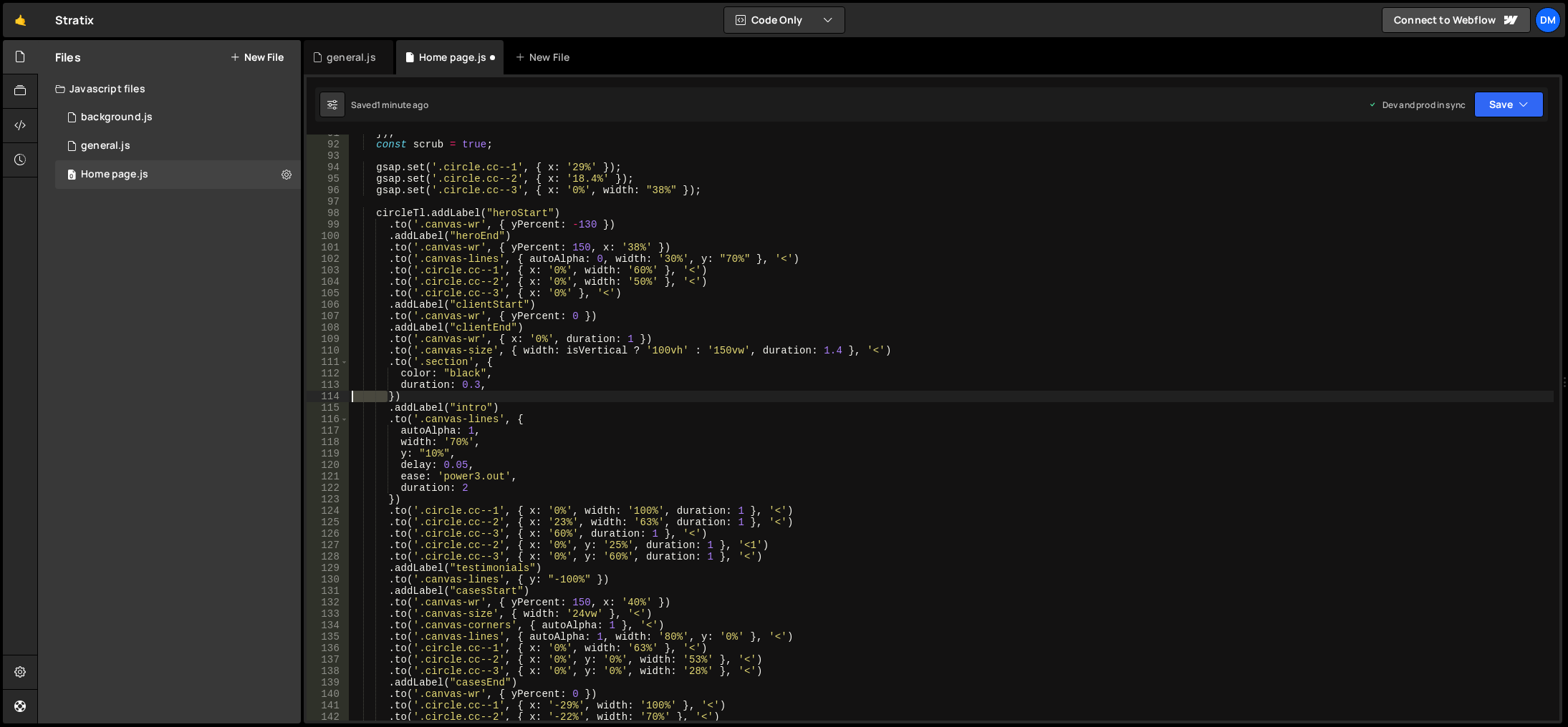
click at [317, 397] on div ".to('.section', { 91 92 93 94 95 96 97 98 99 100 101 102 103 104 105 106 107 10…" at bounding box center [932, 428] width 1252 height 586
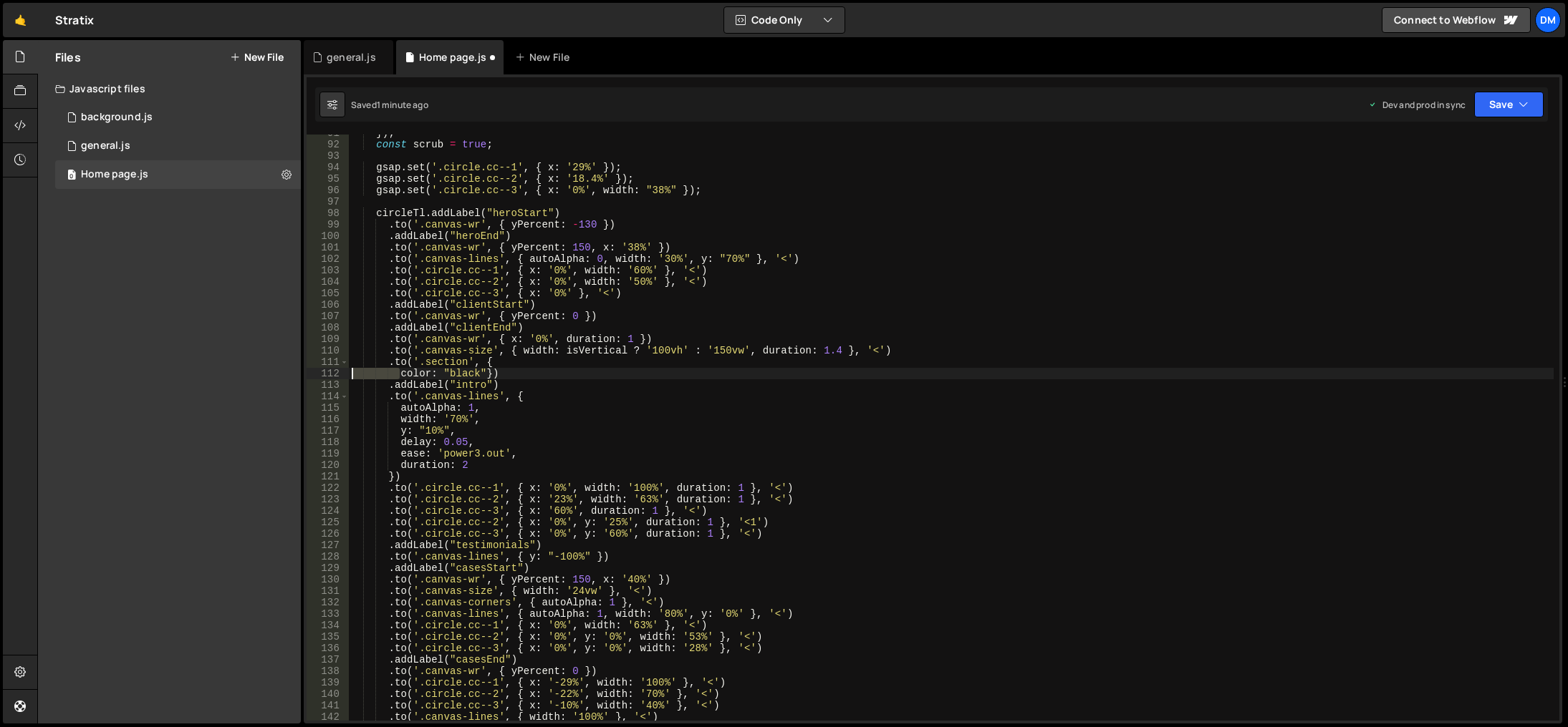
drag, startPoint x: 400, startPoint y: 376, endPoint x: 282, endPoint y: 376, distance: 118.0
click at [282, 376] on div "Files New File Javascript files 0 background.js 0 0 general.js 0 0 Home page.js…" at bounding box center [802, 382] width 1530 height 684
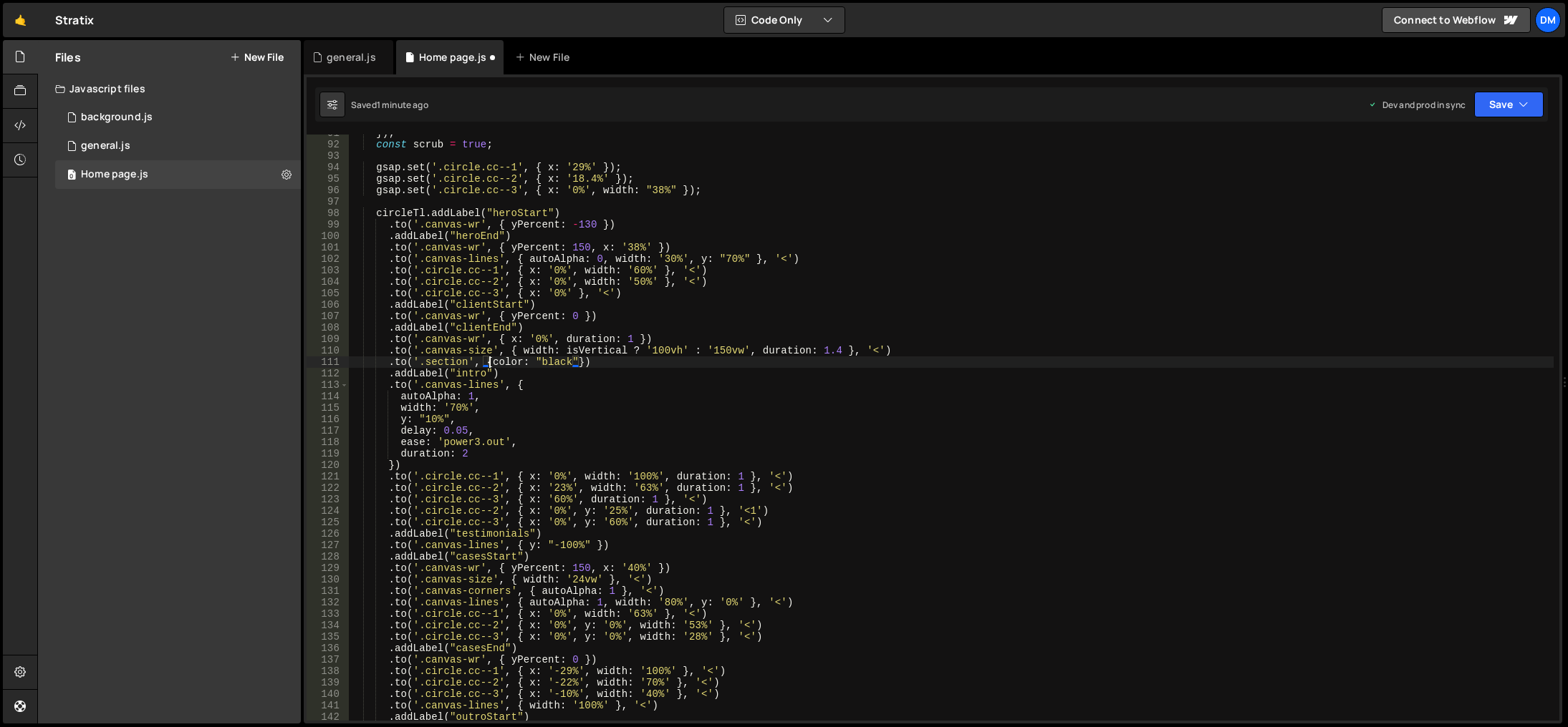
click at [553, 384] on div "}) ; const scrub = true ; gsap . set ( '.circle.cc--1' , { x : '29%' }) ; gsap …" at bounding box center [951, 432] width 1204 height 610
click at [601, 368] on div "}) ; const scrub = true ; gsap . set ( '.circle.cc--1' , { x : '29%' }) ; gsap …" at bounding box center [951, 432] width 1204 height 610
click at [622, 355] on div "}) ; const scrub = true ; gsap . set ( '.circle.cc--1' , { x : '29%' }) ; gsap …" at bounding box center [951, 432] width 1204 height 610
click at [618, 361] on div "}) ; const scrub = true ; gsap . set ( '.circle.cc--1' , { x : '29%' }) ; gsap …" at bounding box center [951, 432] width 1204 height 610
click at [1523, 93] on button "Save" at bounding box center [1508, 105] width 69 height 26
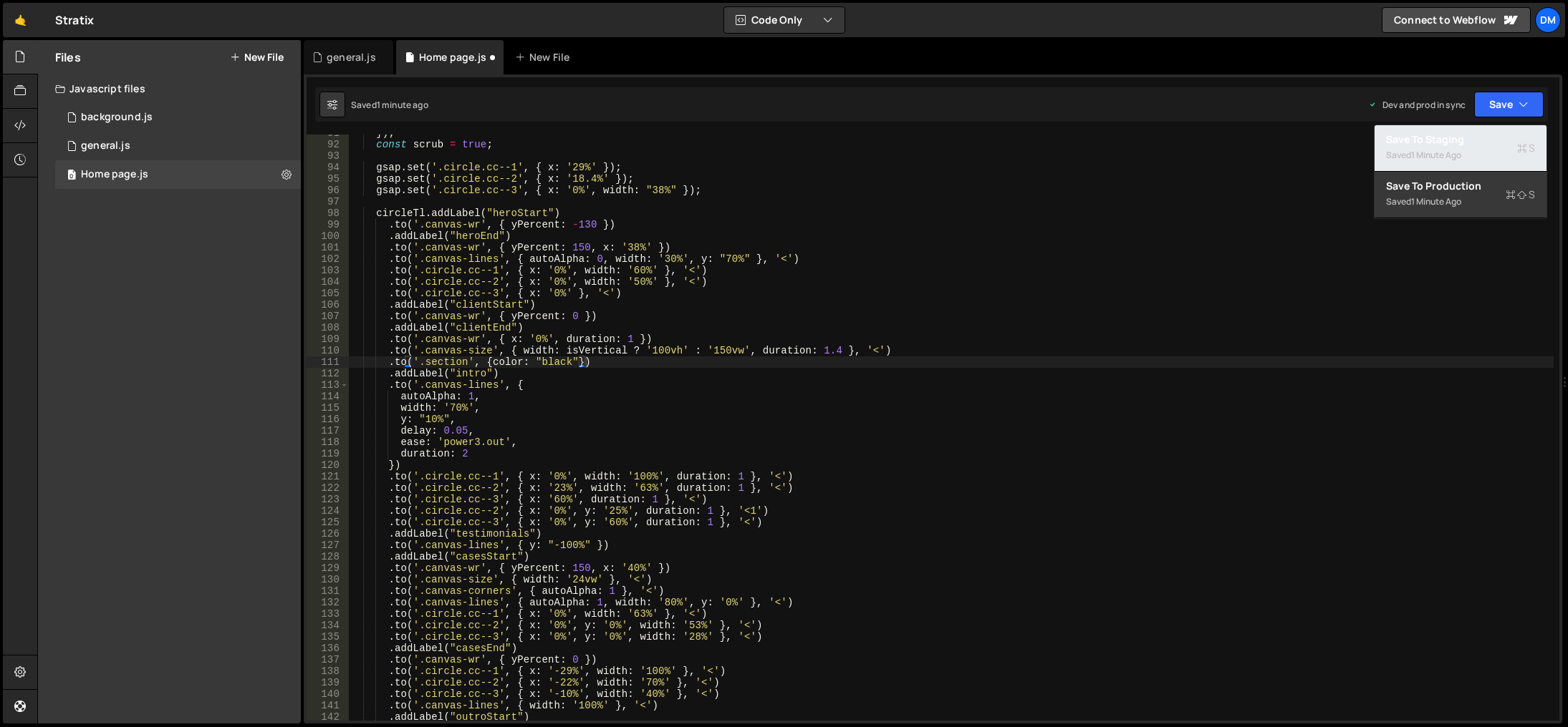
click at [1467, 141] on div "Save to Staging S" at bounding box center [1461, 139] width 149 height 15
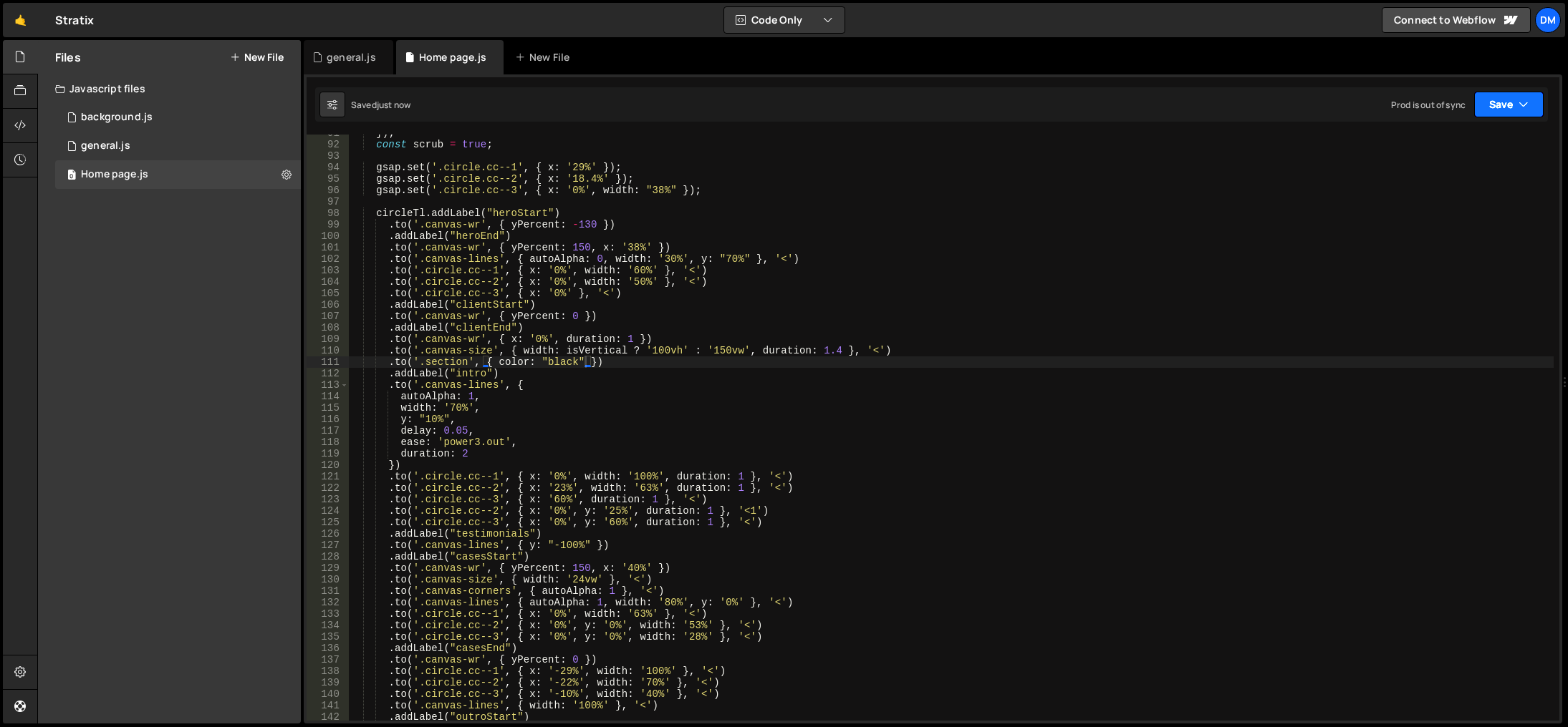
click at [1502, 101] on button "Save" at bounding box center [1508, 105] width 69 height 26
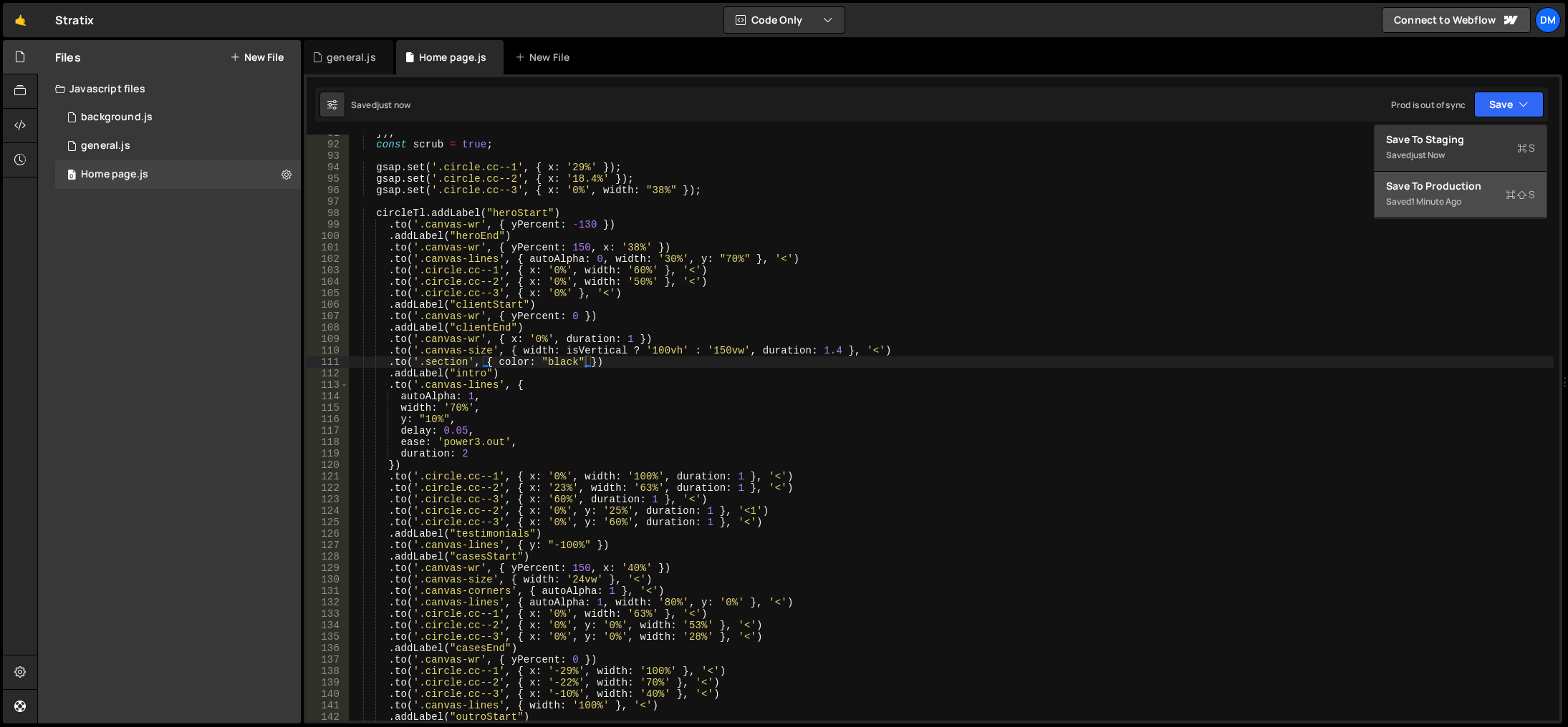
click at [1431, 177] on button "Save to Production S Saved 1 minute ago" at bounding box center [1460, 195] width 172 height 46
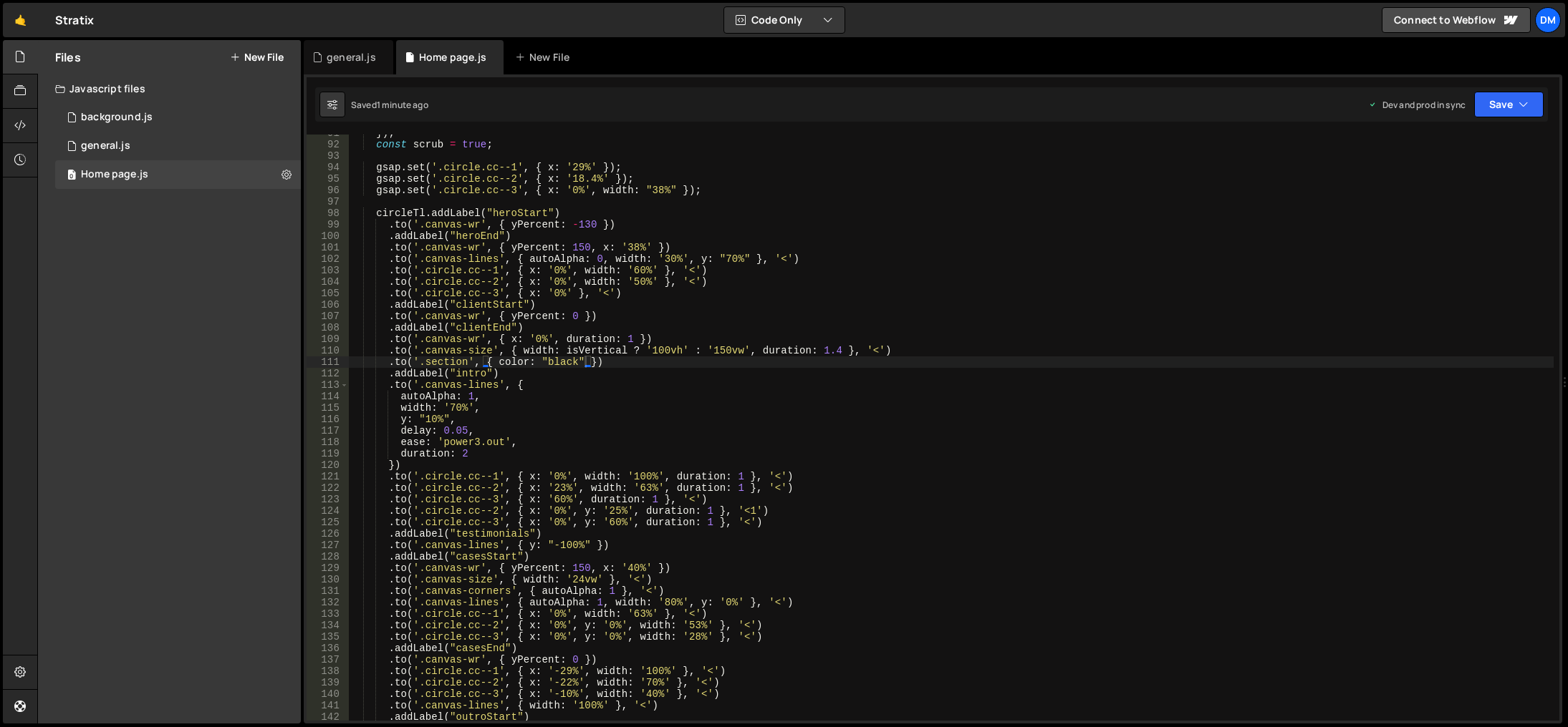
click at [456, 364] on div "}) ; const scrub = true ; gsap . set ( '.circle.cc--1' , { x : '29%' }) ; gsap …" at bounding box center [951, 432] width 1204 height 610
click at [1171, 501] on div "}) ; const scrub = true ; gsap . set ( '.circle.cc--1' , { x : '29%' }) ; gsap …" at bounding box center [951, 432] width 1204 height 610
drag, startPoint x: 591, startPoint y: 364, endPoint x: 598, endPoint y: 364, distance: 7.0
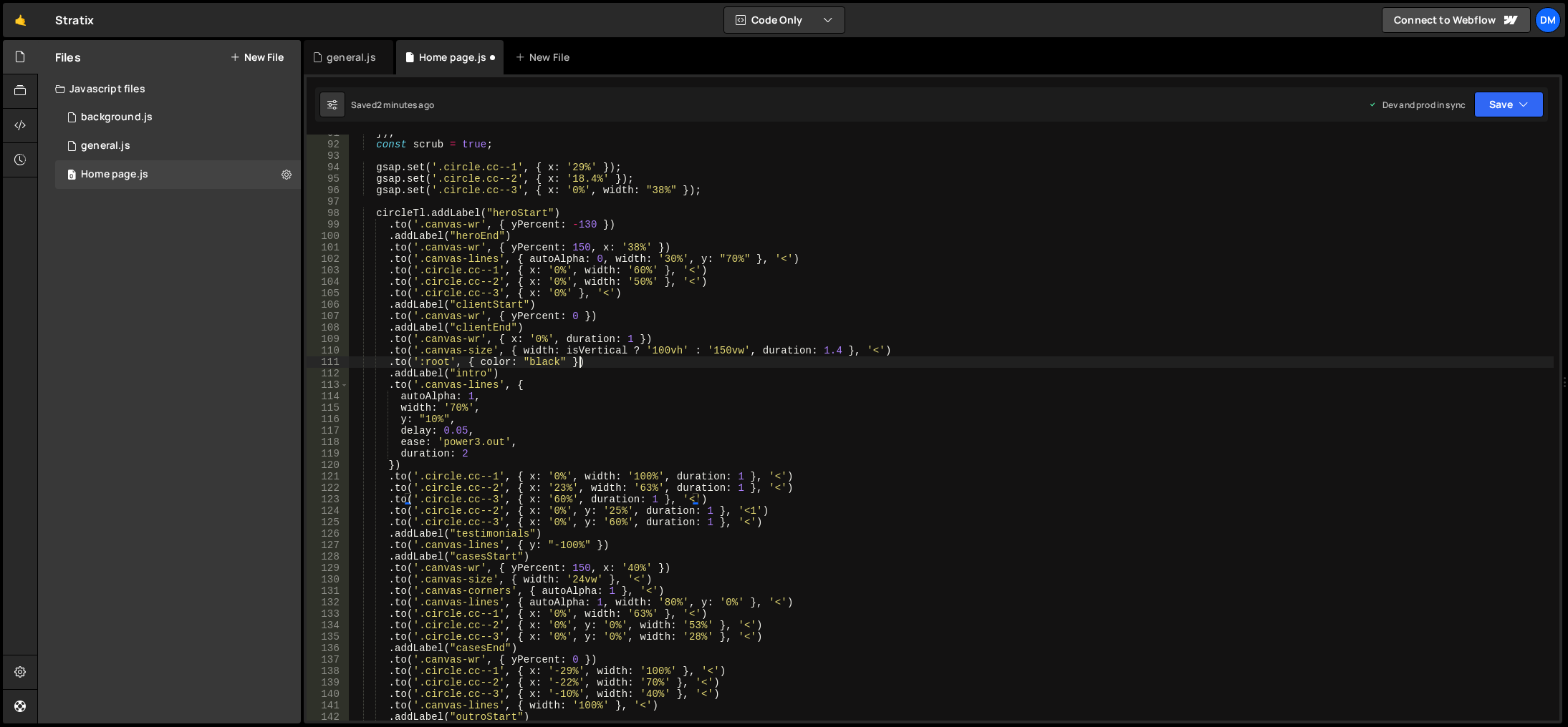
click at [591, 364] on div "}) ; const scrub = true ; gsap . set ( '.circle.cc--1' , { x : '29%' }) ; gsap …" at bounding box center [951, 432] width 1204 height 610
paste textarea "var(--_colors---text)"
drag, startPoint x: 610, startPoint y: 364, endPoint x: 705, endPoint y: 363, distance: 95.0
click at [705, 363] on div "}) ; const scrub = true ; gsap . set ( '.circle.cc--1' , { x : '29%' }) ; gsap …" at bounding box center [951, 432] width 1204 height 610
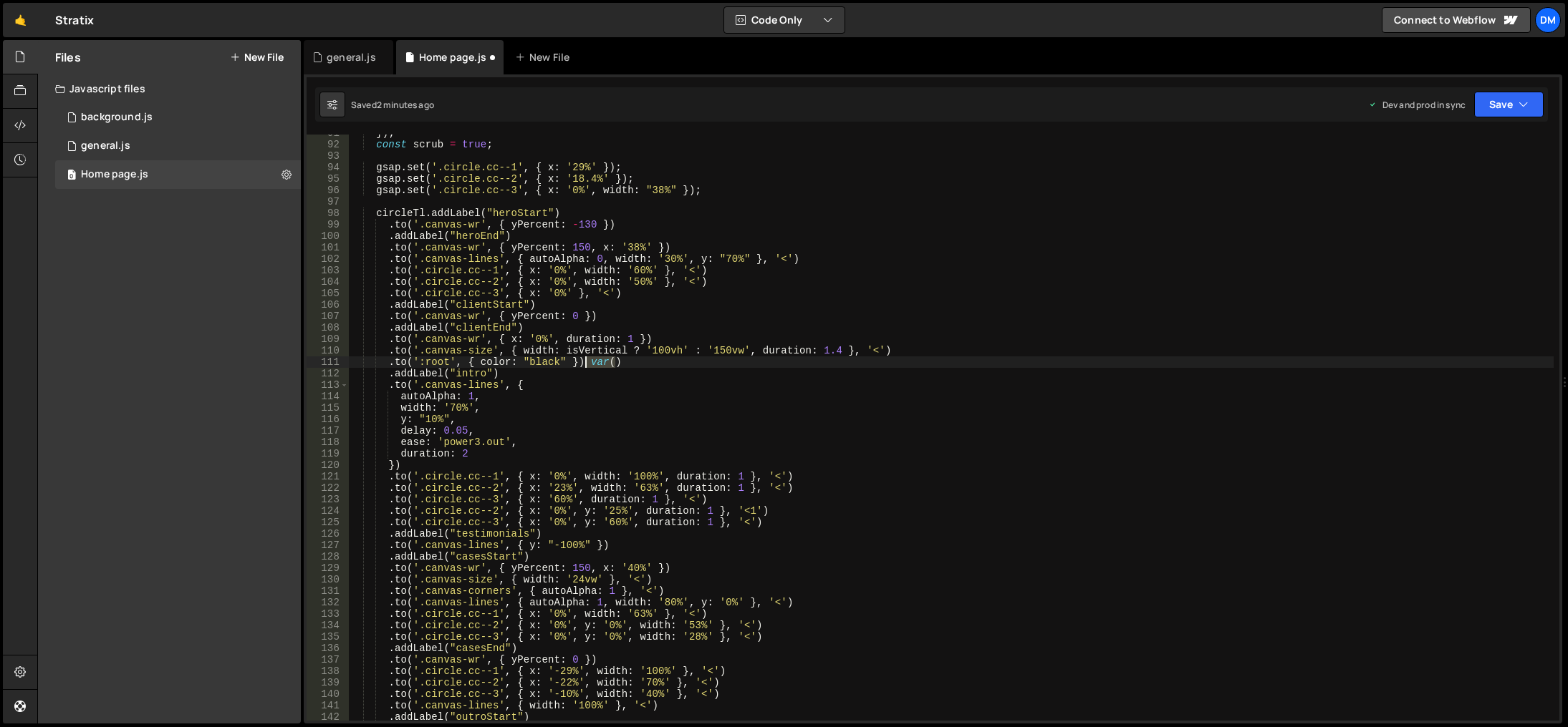
drag, startPoint x: 699, startPoint y: 362, endPoint x: 588, endPoint y: 363, distance: 111.0
click at [588, 363] on div "}) ; const scrub = true ; gsap . set ( '.circle.cc--1' , { x : '29%' }) ; gsap …" at bounding box center [951, 432] width 1204 height 610
click at [485, 362] on div "}) ; const scrub = true ; gsap . set ( '.circle.cc--1' , { x : '29%' }) ; gsap …" at bounding box center [951, 432] width 1204 height 610
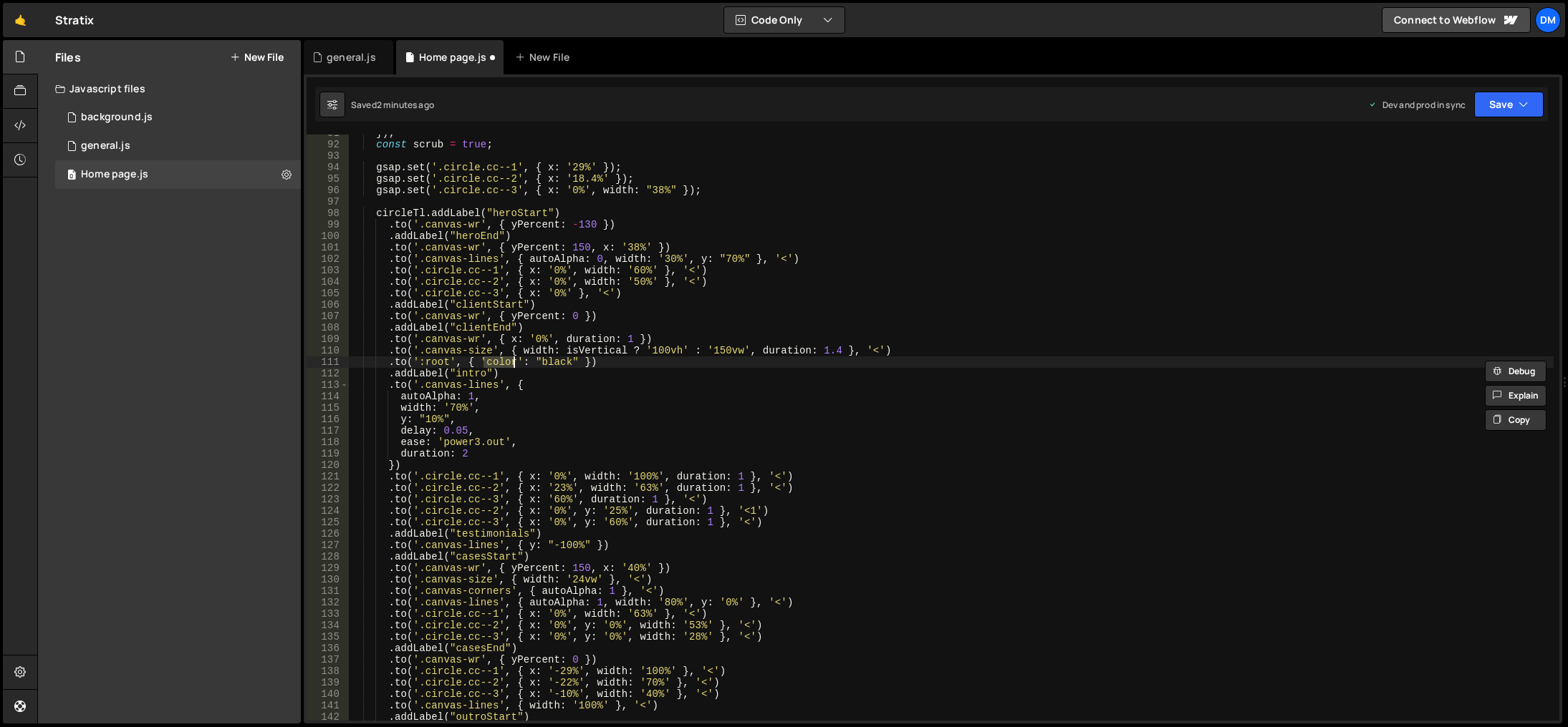
paste textarea "--_colors---text'"
drag, startPoint x: 1487, startPoint y: 102, endPoint x: 1460, endPoint y: 135, distance: 42.6
click at [1486, 102] on button "Save" at bounding box center [1508, 105] width 69 height 26
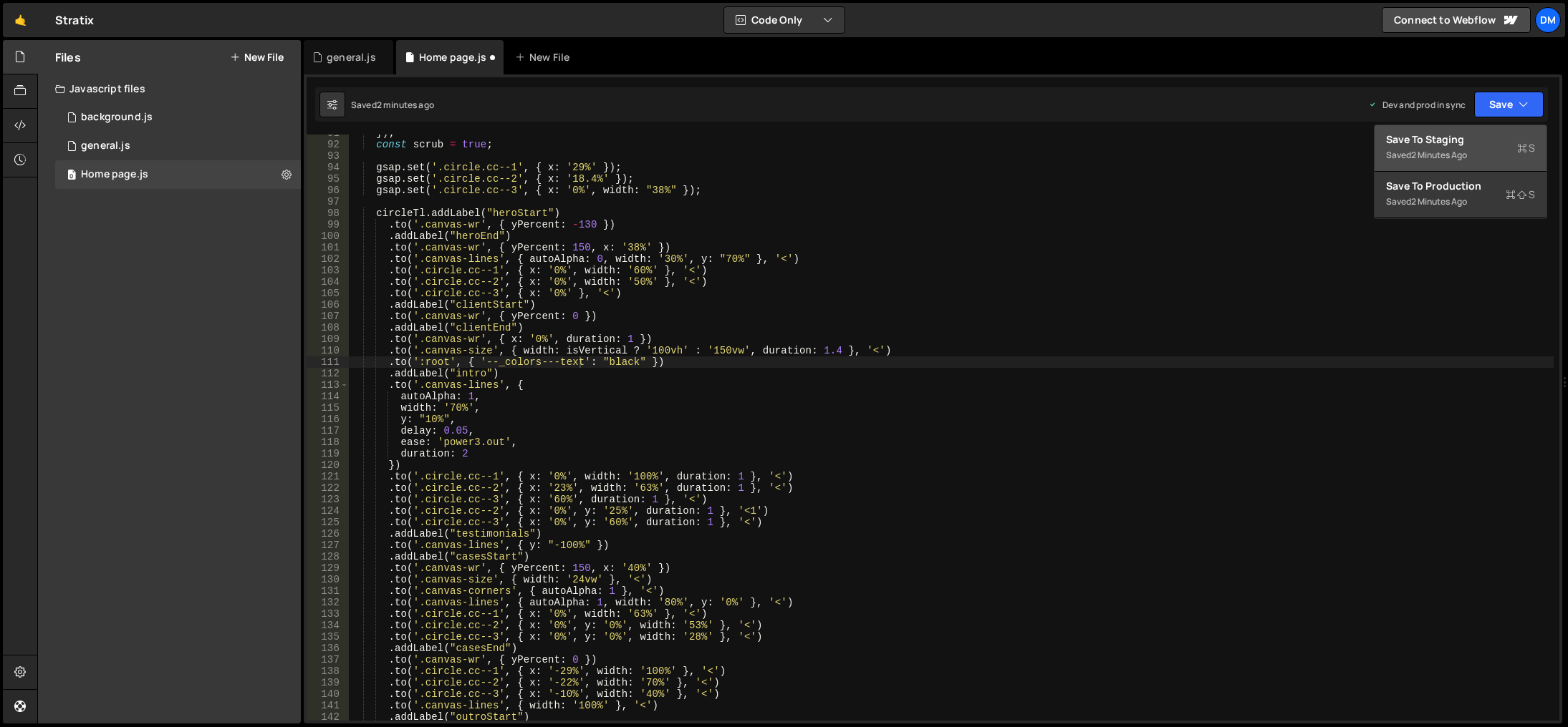
click at [1451, 142] on div "Save to Staging S" at bounding box center [1461, 139] width 149 height 15
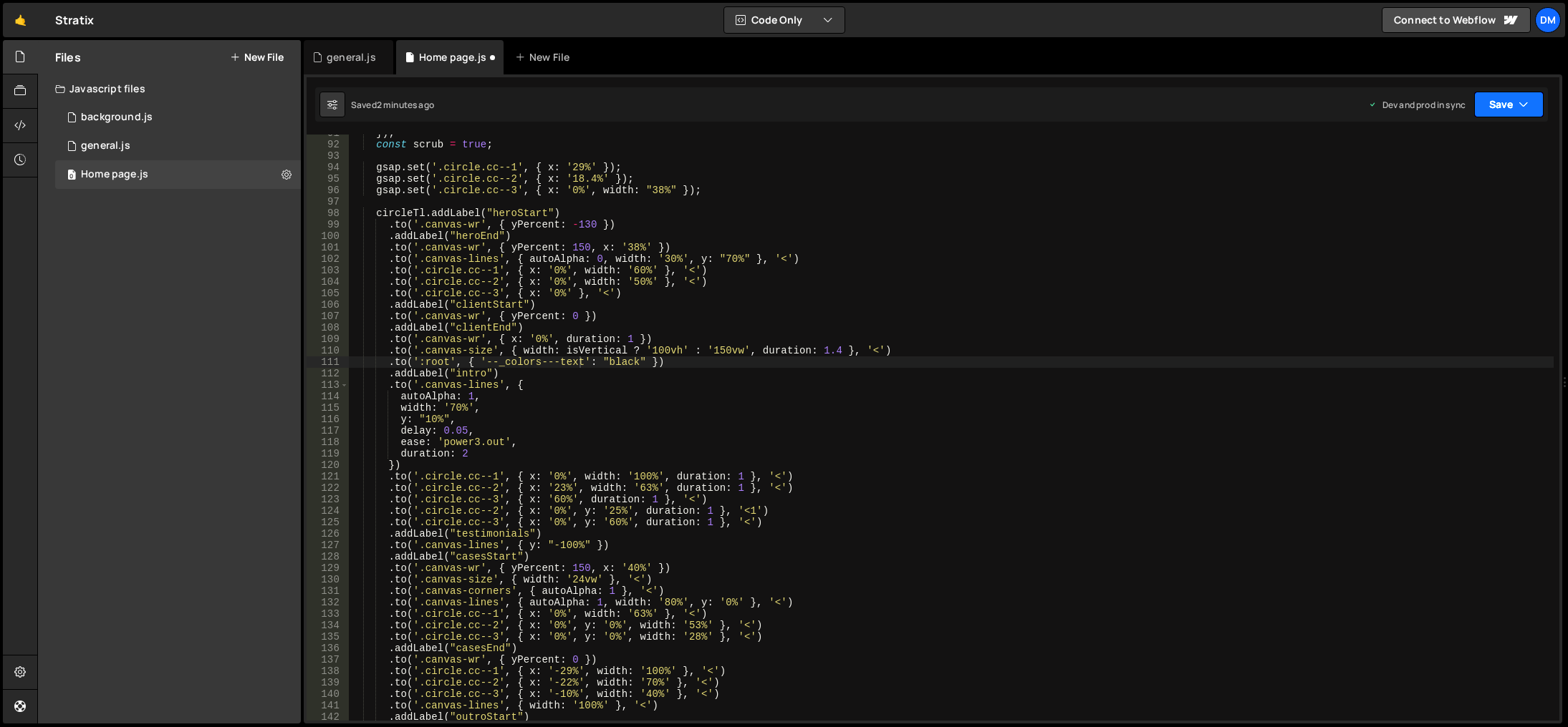
click at [1500, 107] on button "Save" at bounding box center [1508, 105] width 69 height 26
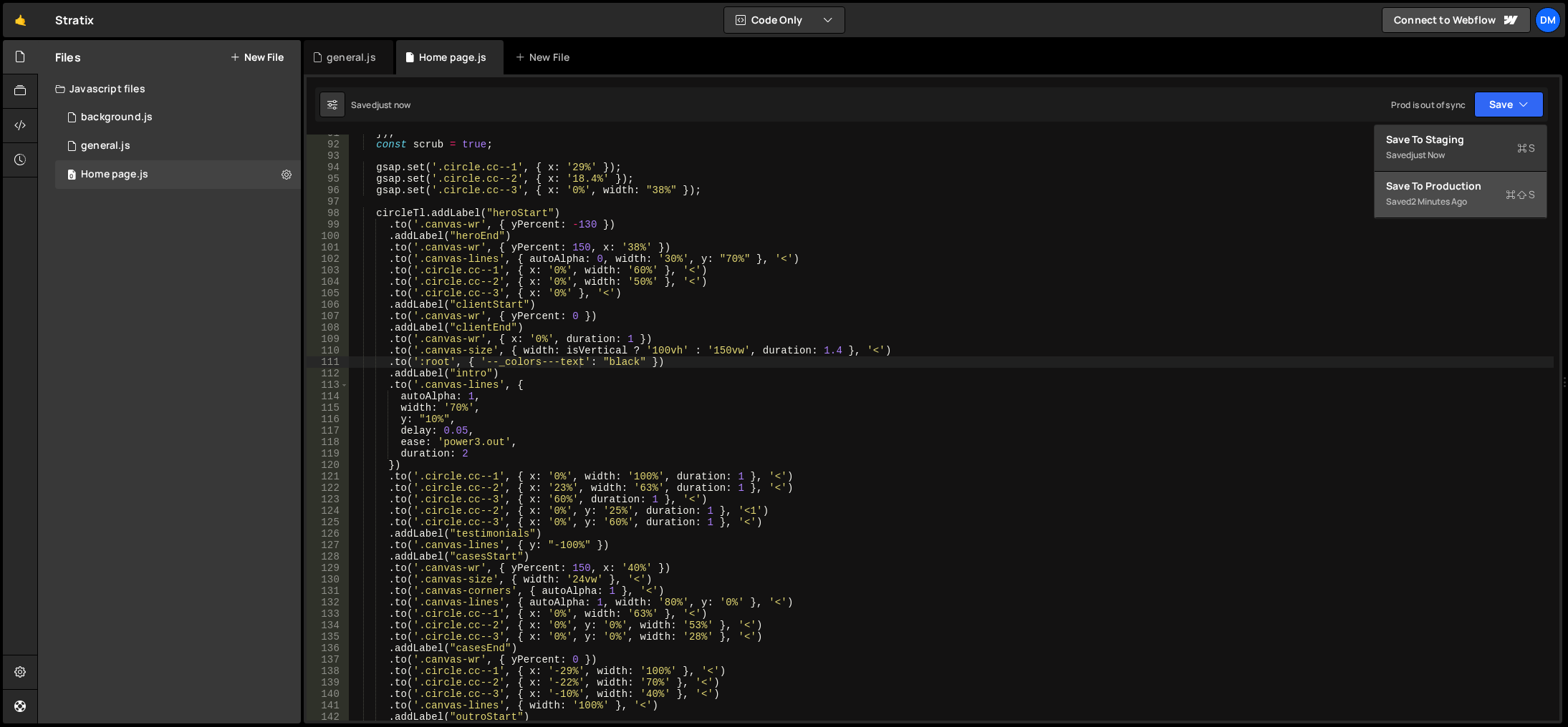
click at [1432, 189] on div "Save to Production S" at bounding box center [1461, 186] width 149 height 15
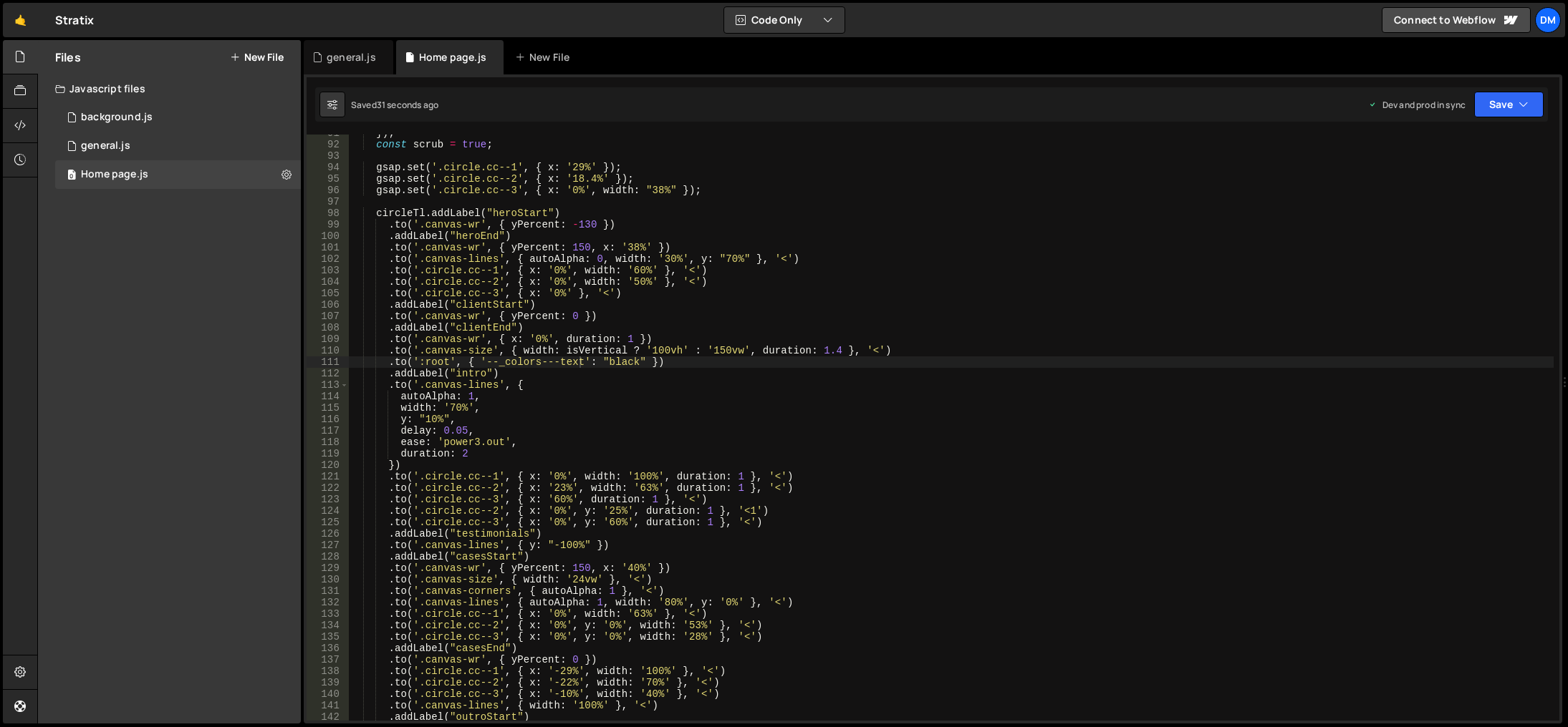
click at [59, 279] on div "Files New File Javascript files 0 background.js 0 0 general.js 0 0 Home page.js…" at bounding box center [169, 382] width 262 height 683
drag, startPoint x: 684, startPoint y: 358, endPoint x: 341, endPoint y: 358, distance: 343.0
click at [341, 358] on div ".to(':root', { '--_colors---text': "black" }) 91 92 93 94 95 96 97 98 99 100 10…" at bounding box center [932, 428] width 1252 height 586
drag, startPoint x: 1488, startPoint y: 103, endPoint x: 1461, endPoint y: 159, distance: 62.2
click at [1490, 103] on button "Save" at bounding box center [1508, 105] width 69 height 26
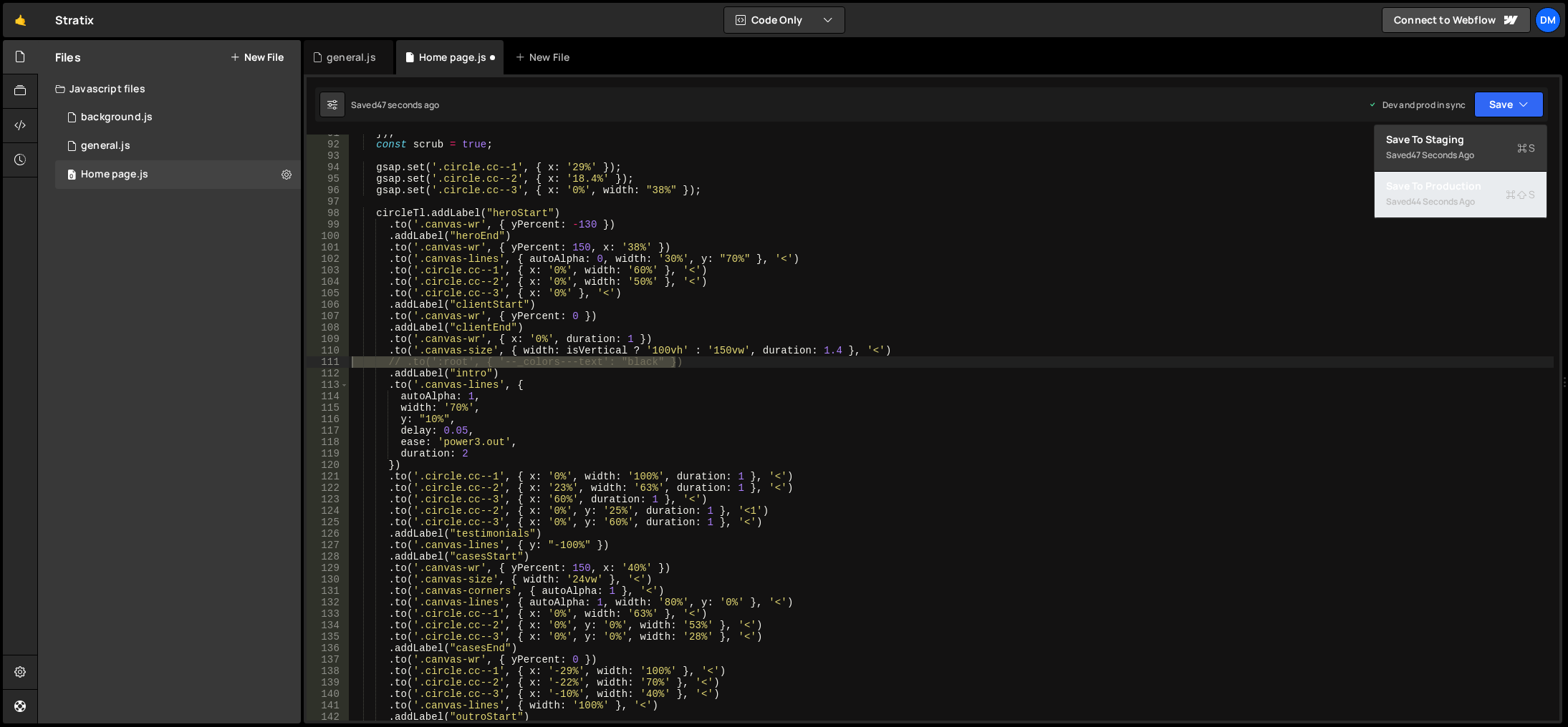
click at [1429, 188] on div "Save to Production S" at bounding box center [1461, 186] width 149 height 15
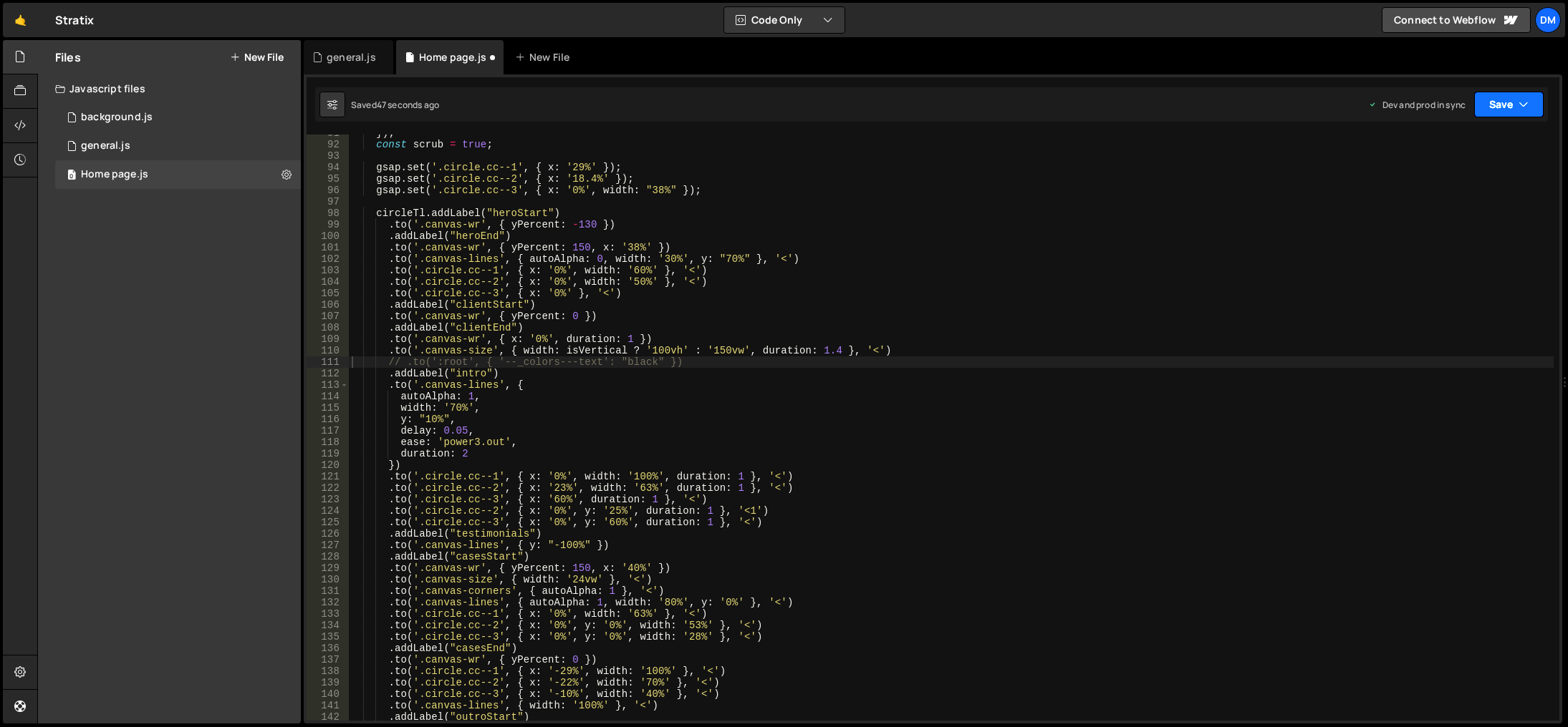
click at [1493, 105] on button "Save" at bounding box center [1508, 105] width 69 height 26
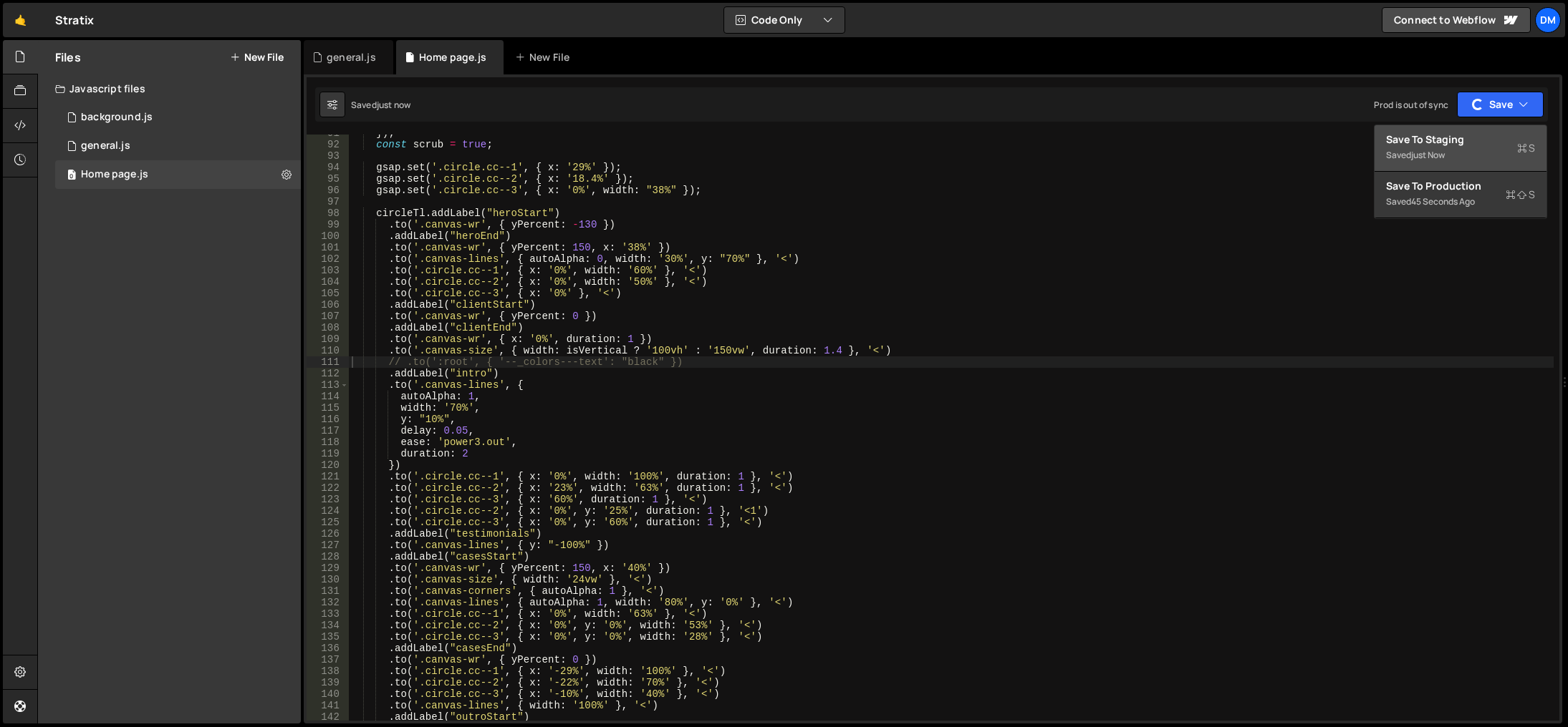
click at [1456, 146] on div "Save to Staging S" at bounding box center [1461, 139] width 149 height 15
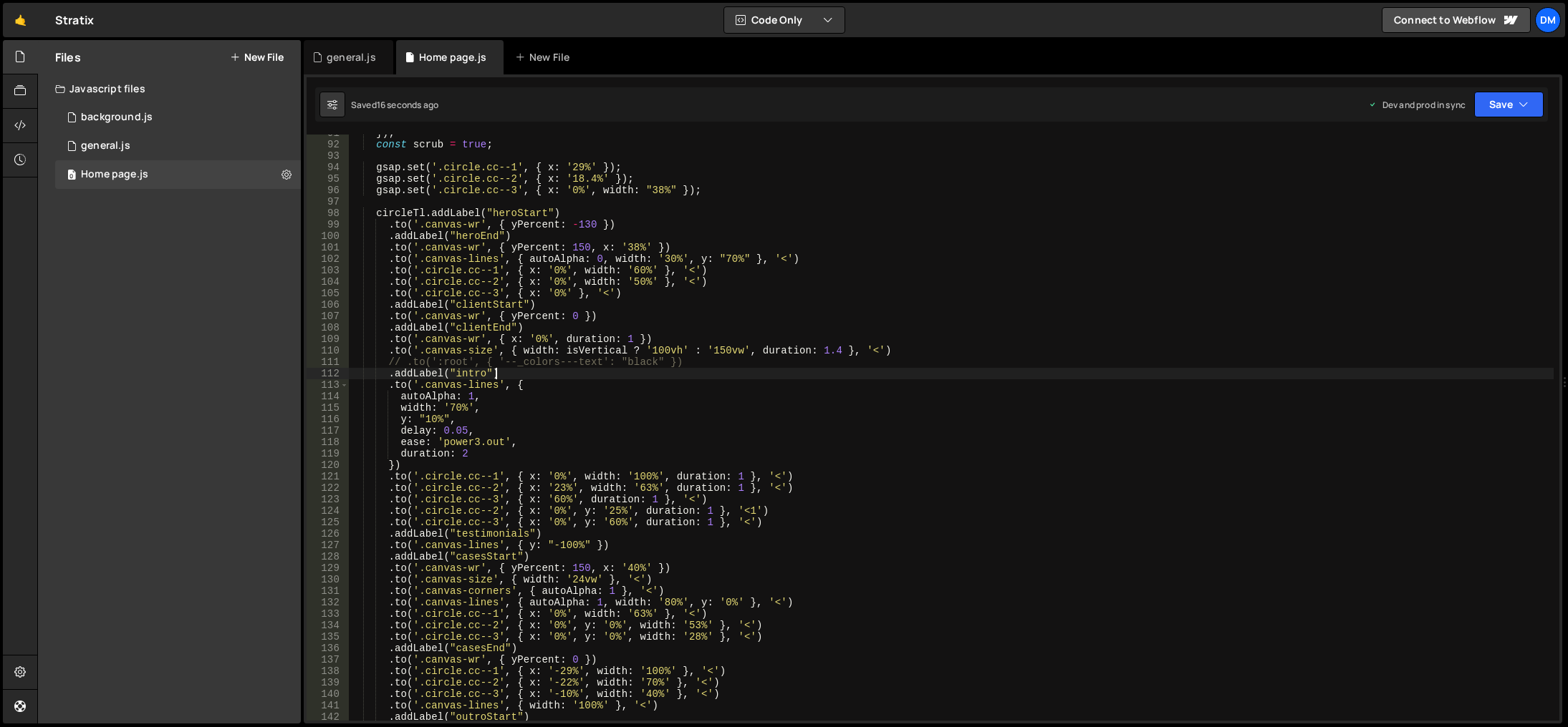
click at [692, 369] on div "}) ; const scrub = true ; gsap . set ( '.circle.cc--1' , { x : '29%' }) ; gsap …" at bounding box center [951, 432] width 1204 height 610
drag, startPoint x: 693, startPoint y: 361, endPoint x: 323, endPoint y: 361, distance: 370.0
click at [323, 361] on div ".addLabel("intro") 91 92 93 94 95 96 97 98 99 100 101 102 103 104 105 106 107 1…" at bounding box center [932, 428] width 1252 height 586
click at [1502, 111] on button "Save" at bounding box center [1508, 105] width 69 height 26
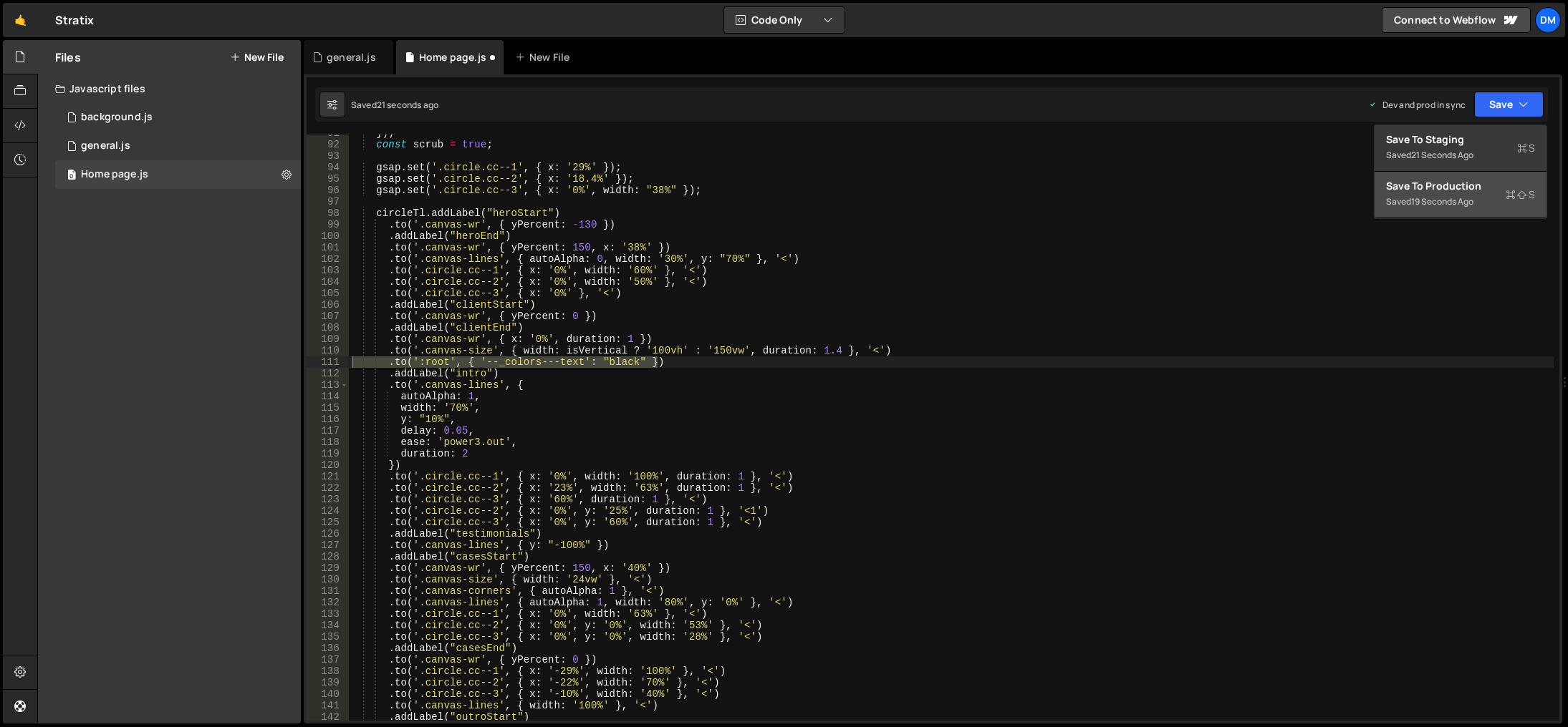
click at [1446, 186] on div "Save to Production S" at bounding box center [1461, 186] width 149 height 15
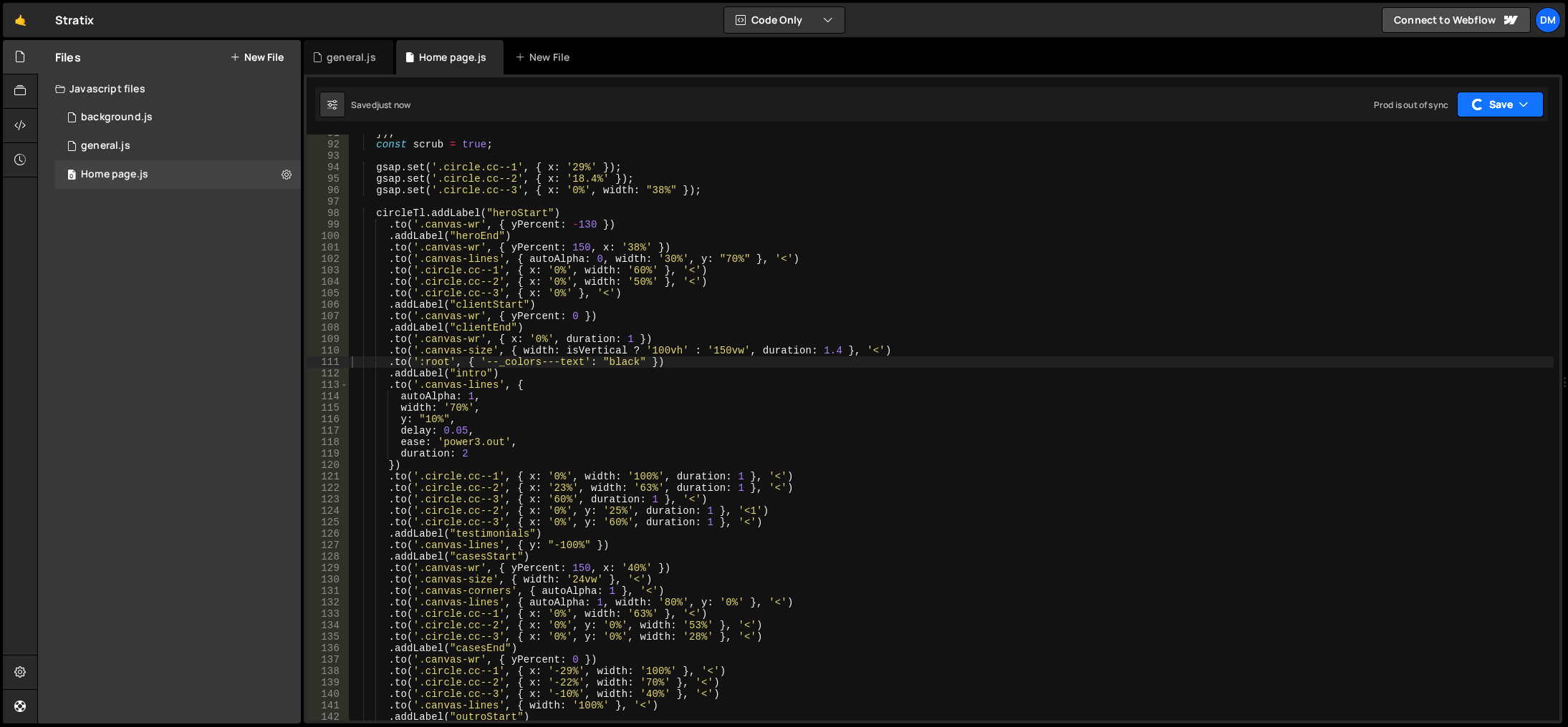
click at [1482, 106] on div "button" at bounding box center [1477, 104] width 11 height 11
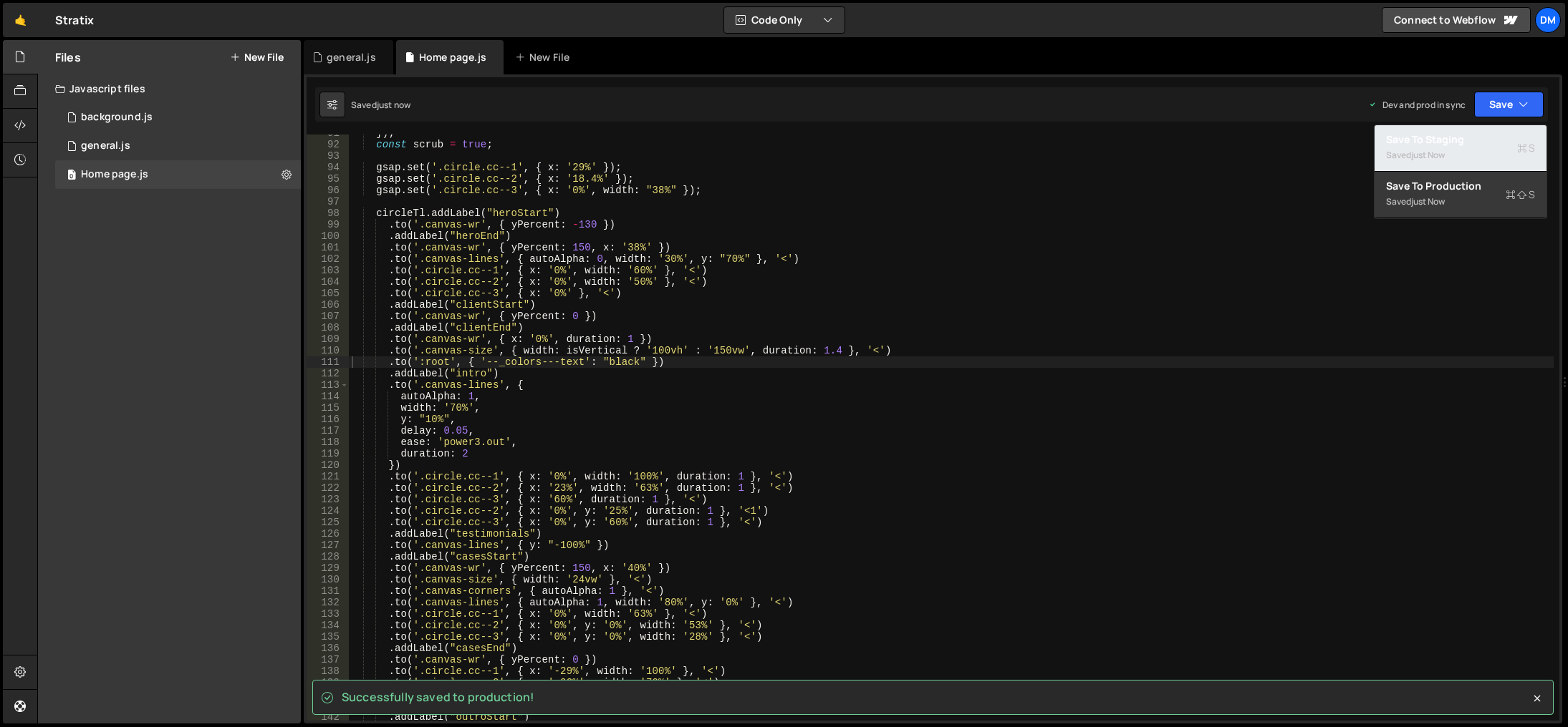
drag, startPoint x: 1449, startPoint y: 142, endPoint x: 1432, endPoint y: 151, distance: 19.2
click at [1449, 142] on div "Save to Staging S" at bounding box center [1461, 139] width 149 height 15
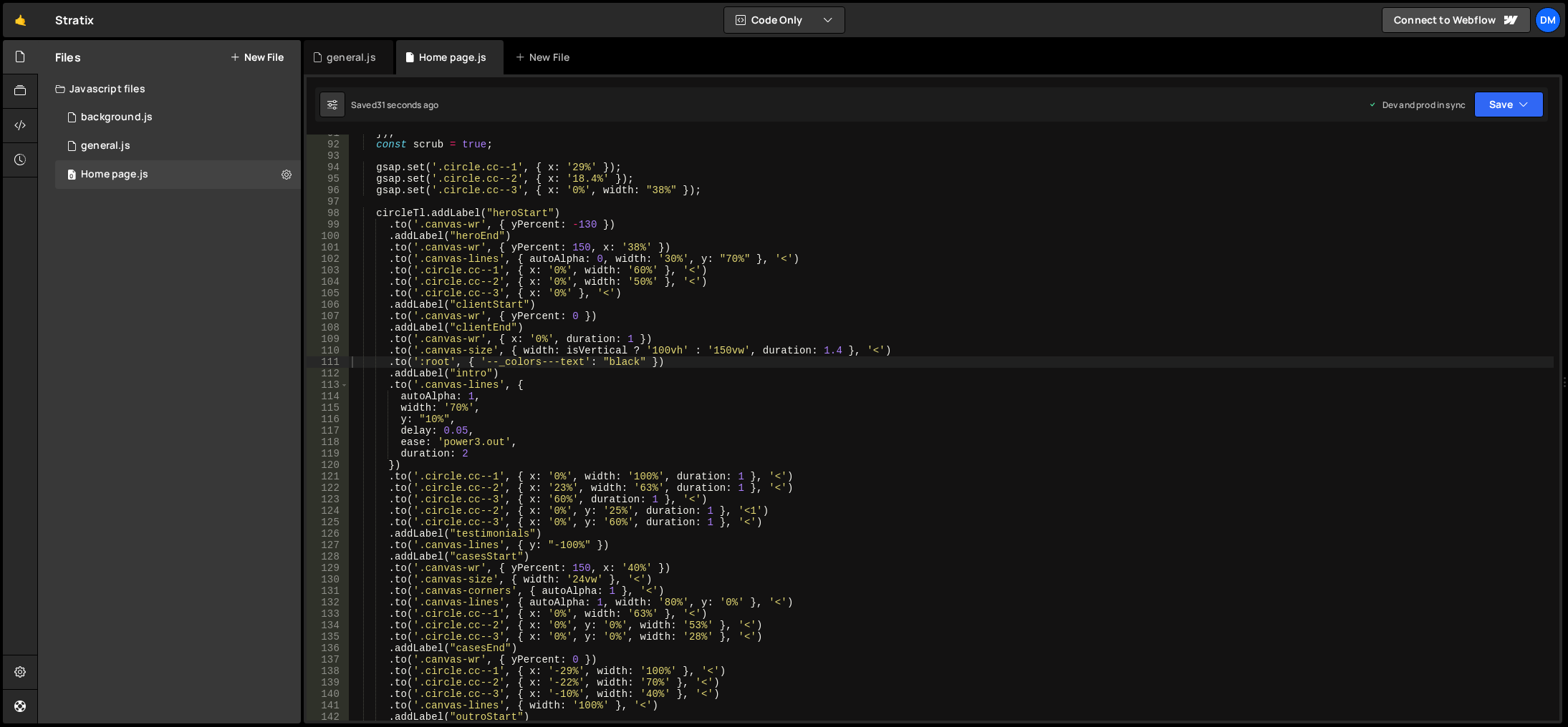
click at [576, 381] on div "}) ; const scrub = true ; gsap . set ( '.circle.cc--1' , { x : '29%' }) ; gsap …" at bounding box center [951, 432] width 1204 height 610
drag, startPoint x: 410, startPoint y: 359, endPoint x: 454, endPoint y: 360, distance: 44.0
click at [454, 360] on div "}) ; const scrub = true ; gsap . set ( '.circle.cc--1' , { x : '29%' }) ; gsap …" at bounding box center [951, 432] width 1204 height 610
paste textarea "document.documentElement"
click at [1492, 111] on button "Save" at bounding box center [1508, 105] width 69 height 26
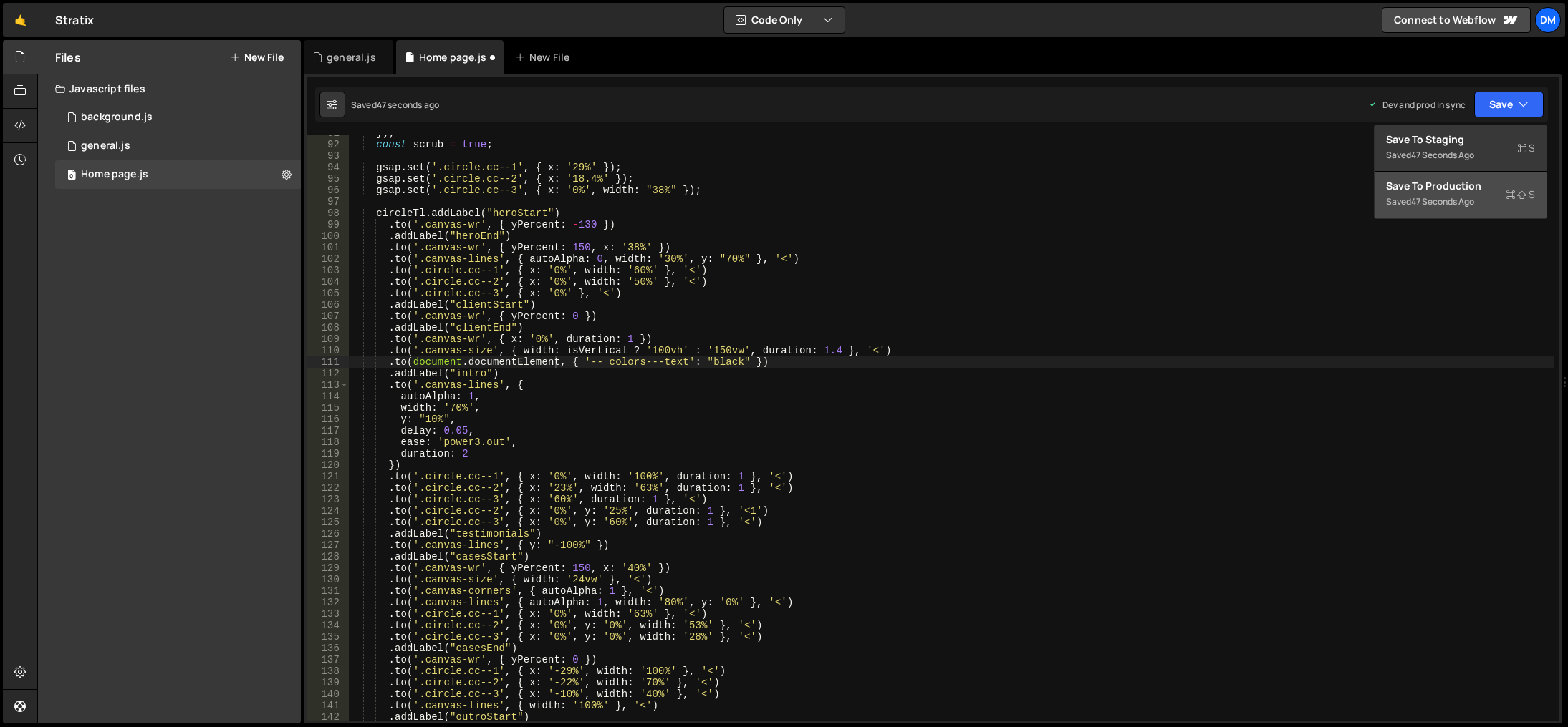
click at [1459, 176] on button "Save to Production S Saved 47 seconds ago" at bounding box center [1460, 195] width 172 height 46
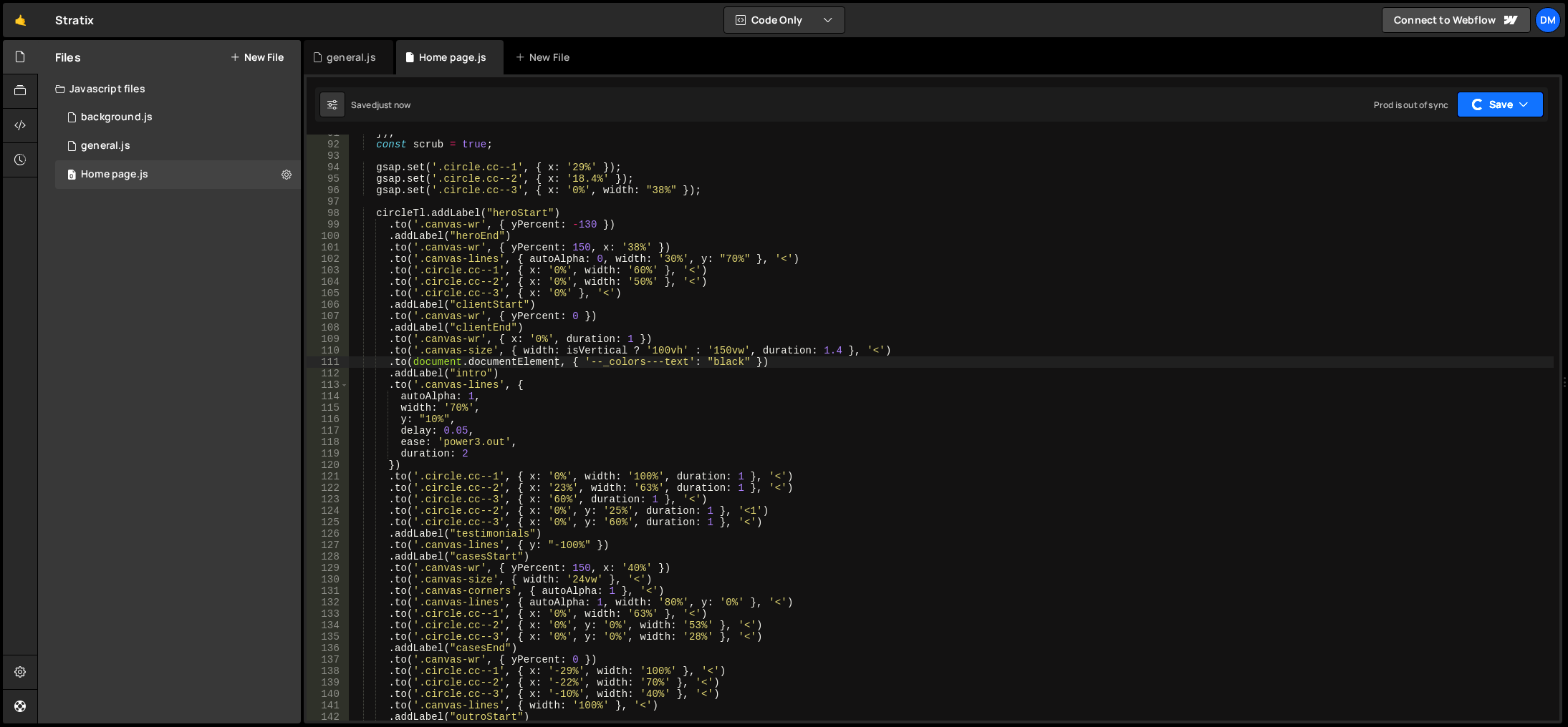
click at [1482, 111] on button "Save" at bounding box center [1499, 105] width 87 height 26
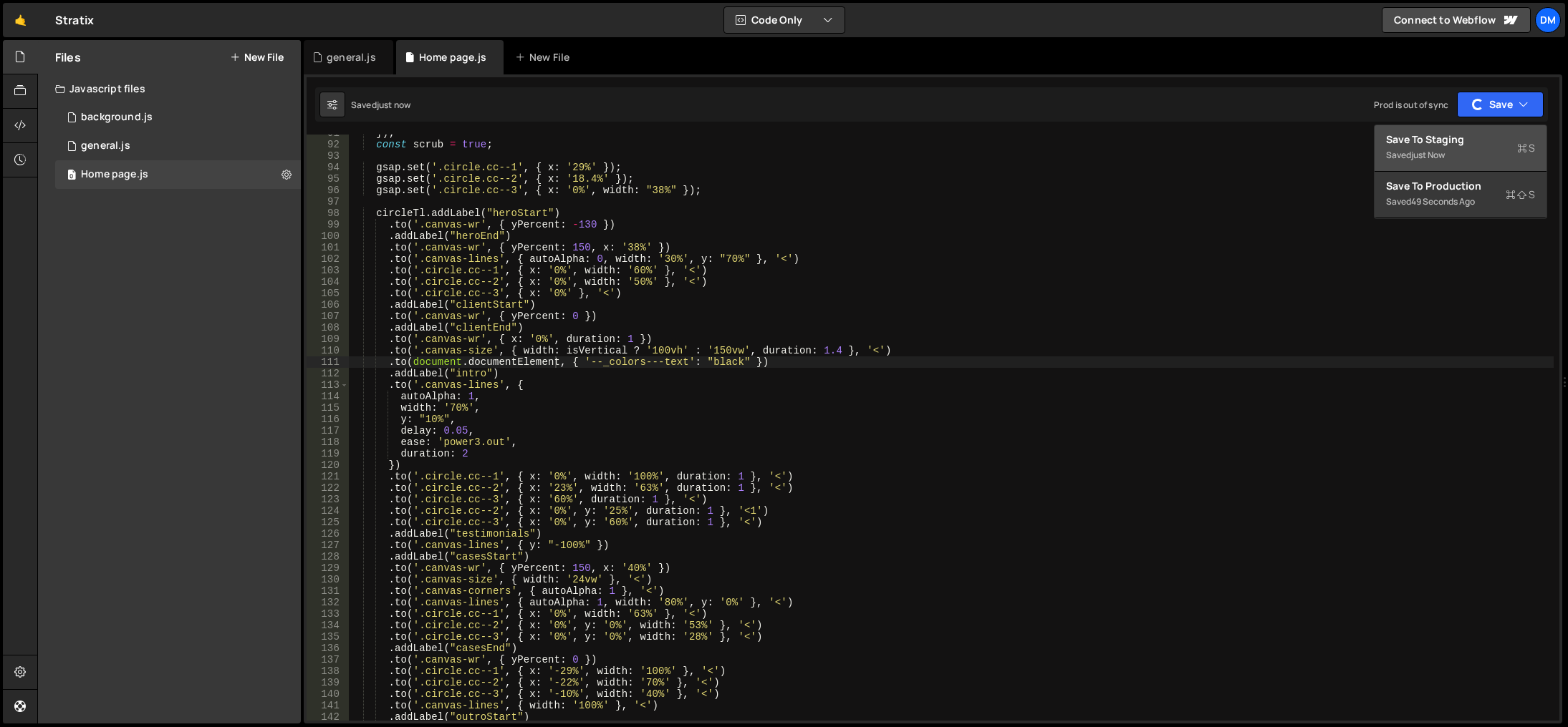
click at [1463, 157] on div "Saved just now" at bounding box center [1461, 155] width 149 height 17
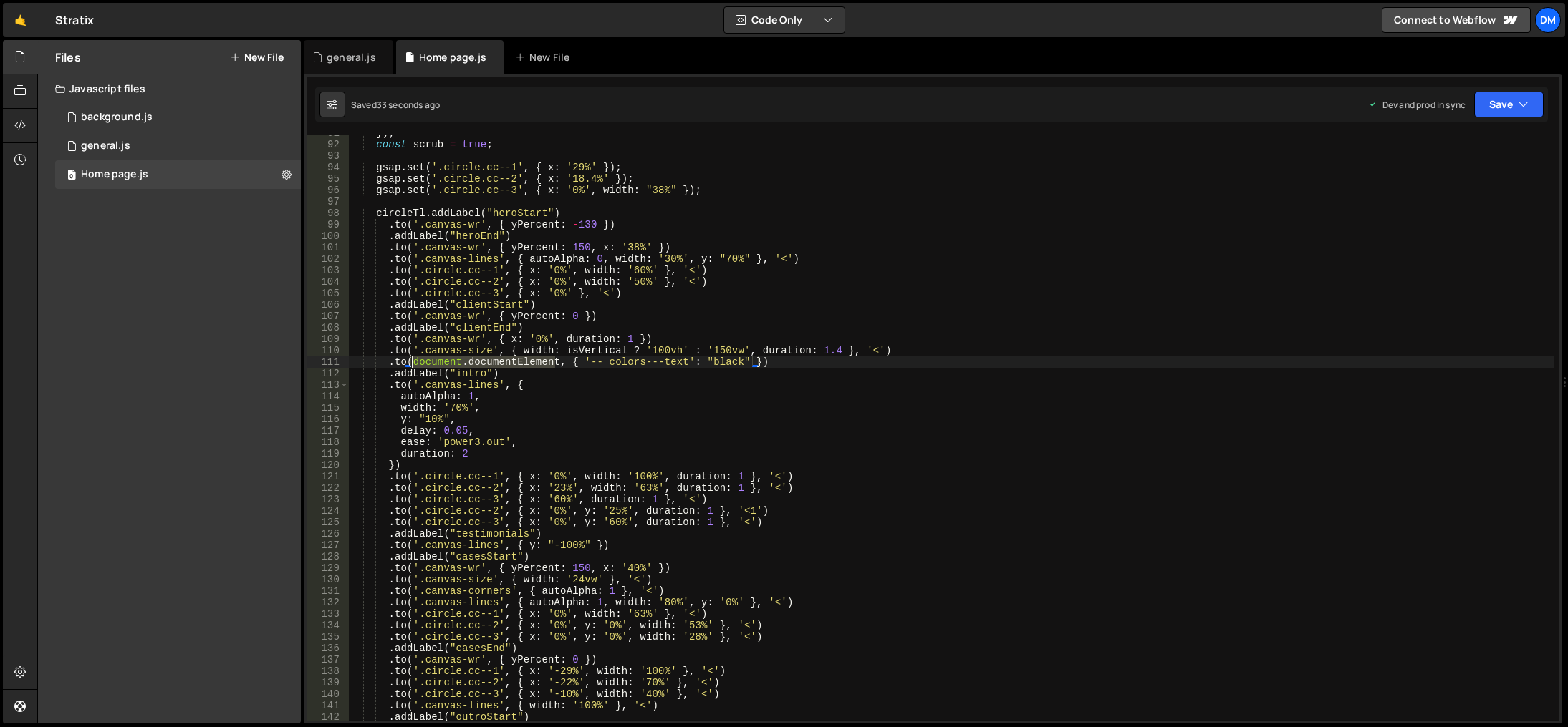
drag, startPoint x: 553, startPoint y: 362, endPoint x: 413, endPoint y: 361, distance: 140.0
click at [413, 361] on div "}) ; const scrub = true ; gsap . set ( '.circle.cc--1' , { x : '29%' }) ; gsap …" at bounding box center [951, 432] width 1204 height 610
drag, startPoint x: 494, startPoint y: 302, endPoint x: 502, endPoint y: 326, distance: 25.3
click at [494, 302] on div "}) ; const scrub = true ; gsap . set ( '.circle.cc--1' , { x : '29%' }) ; gsap …" at bounding box center [951, 432] width 1204 height 610
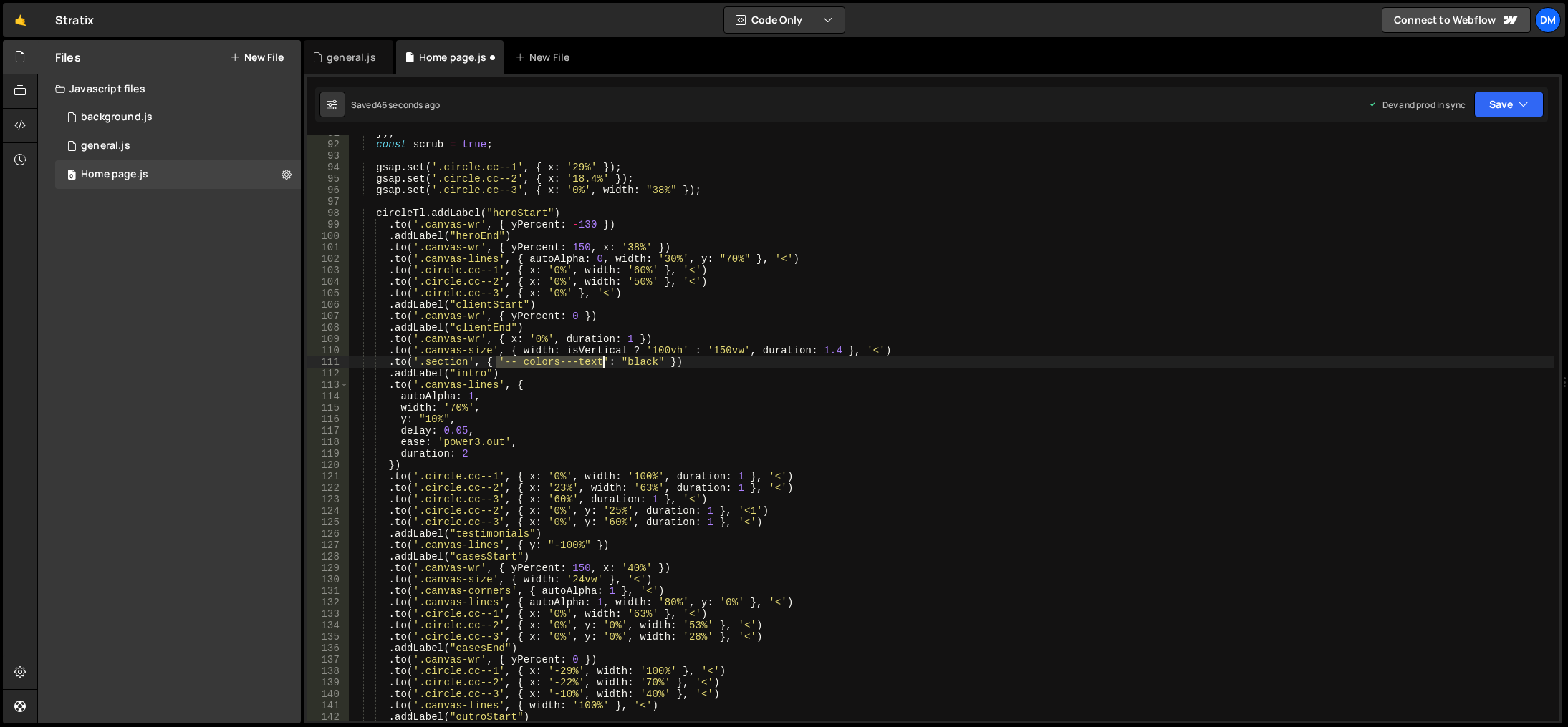
drag, startPoint x: 497, startPoint y: 364, endPoint x: 601, endPoint y: 364, distance: 104.0
click at [601, 364] on div "}) ; const scrub = true ; gsap . set ( '.circle.cc--1' , { x : '29%' }) ; gsap …" at bounding box center [951, 432] width 1204 height 610
drag, startPoint x: 538, startPoint y: 362, endPoint x: 578, endPoint y: 367, distance: 40.3
click at [578, 367] on div "}) ; const scrub = true ; gsap . set ( '.circle.cc--1' , { x : '29%' }) ; gsap …" at bounding box center [951, 432] width 1204 height 610
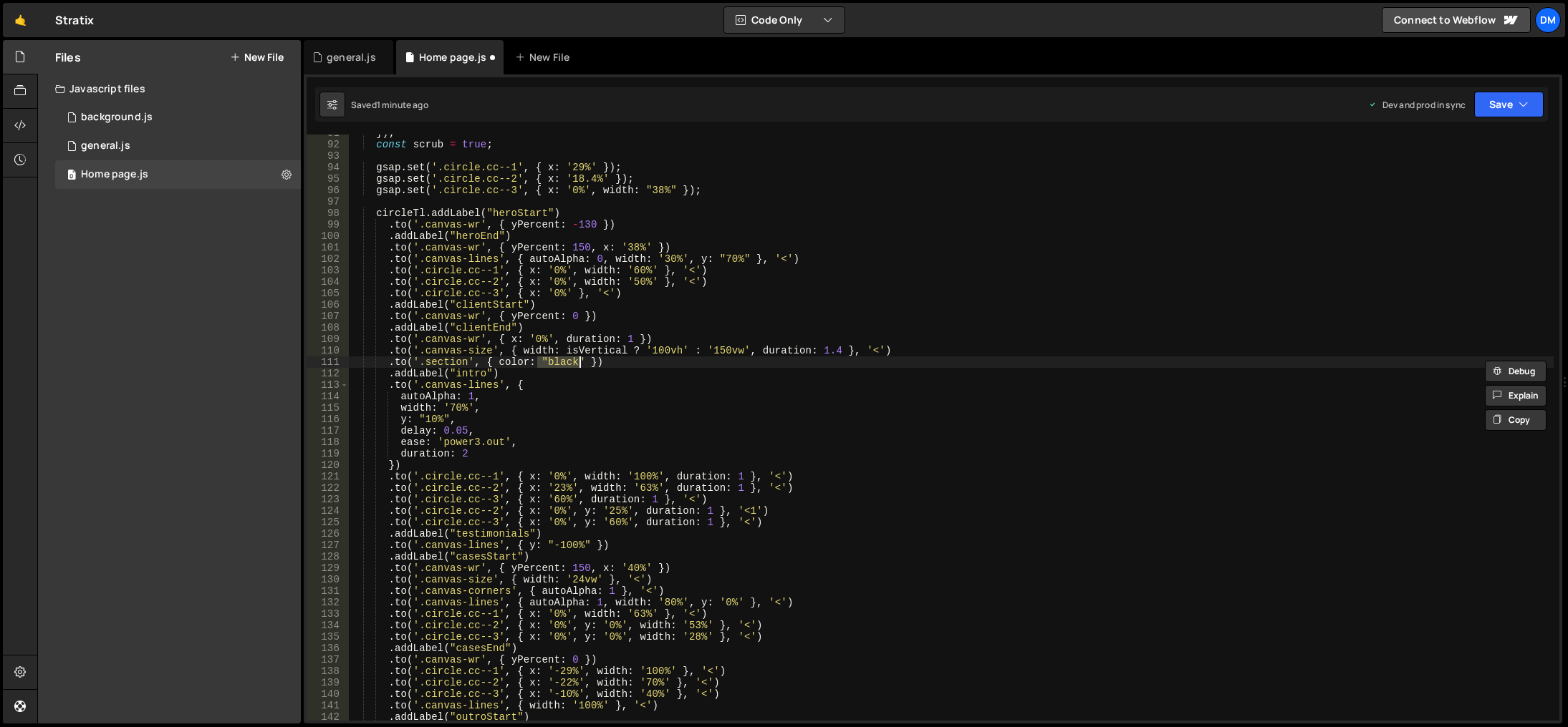
paste textarea "docStyle.getPropertyValue("--some-other-value")"
click at [871, 365] on div "}) ; const scrub = true ; gsap . set ( '.circle.cc--1' , { x : '29%' }) ; gsap …" at bounding box center [951, 432] width 1204 height 610
paste textarea "var(--black)"
drag, startPoint x: 871, startPoint y: 363, endPoint x: 914, endPoint y: 364, distance: 43.0
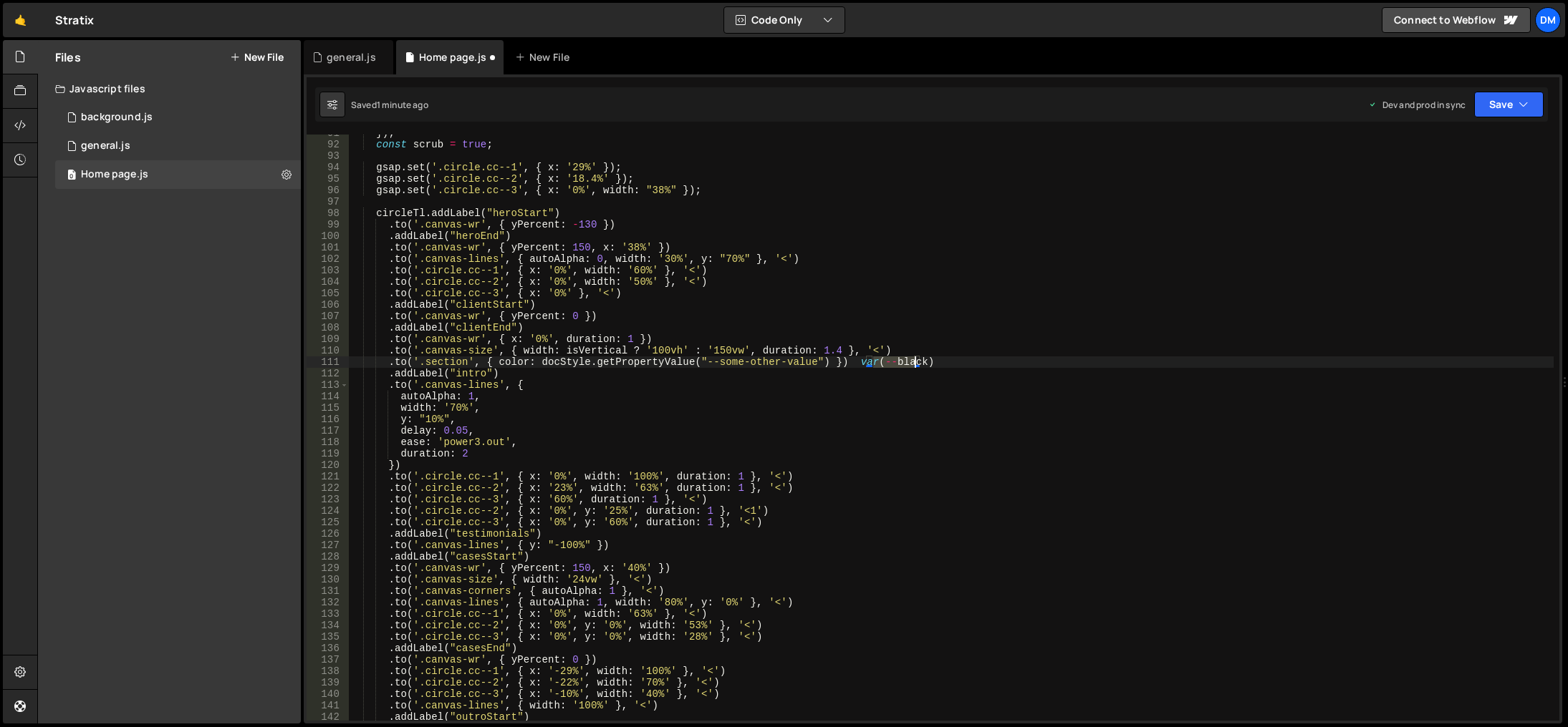
click at [914, 364] on div "}) ; const scrub = true ; gsap . set ( '.circle.cc--1' , { x : '29%' }) ; gsap …" at bounding box center [951, 432] width 1204 height 610
drag, startPoint x: 888, startPoint y: 360, endPoint x: 844, endPoint y: 360, distance: 44.0
click at [844, 360] on div "}) ; const scrub = true ; gsap . set ( '.circle.cc--1' , { x : '29%' }) ; gsap …" at bounding box center [951, 432] width 1204 height 610
drag, startPoint x: 697, startPoint y: 361, endPoint x: 805, endPoint y: 363, distance: 108.0
click at [805, 363] on div "}) ; const scrub = true ; gsap . set ( '.circle.cc--1' , { x : '29%' }) ; gsap …" at bounding box center [951, 432] width 1204 height 610
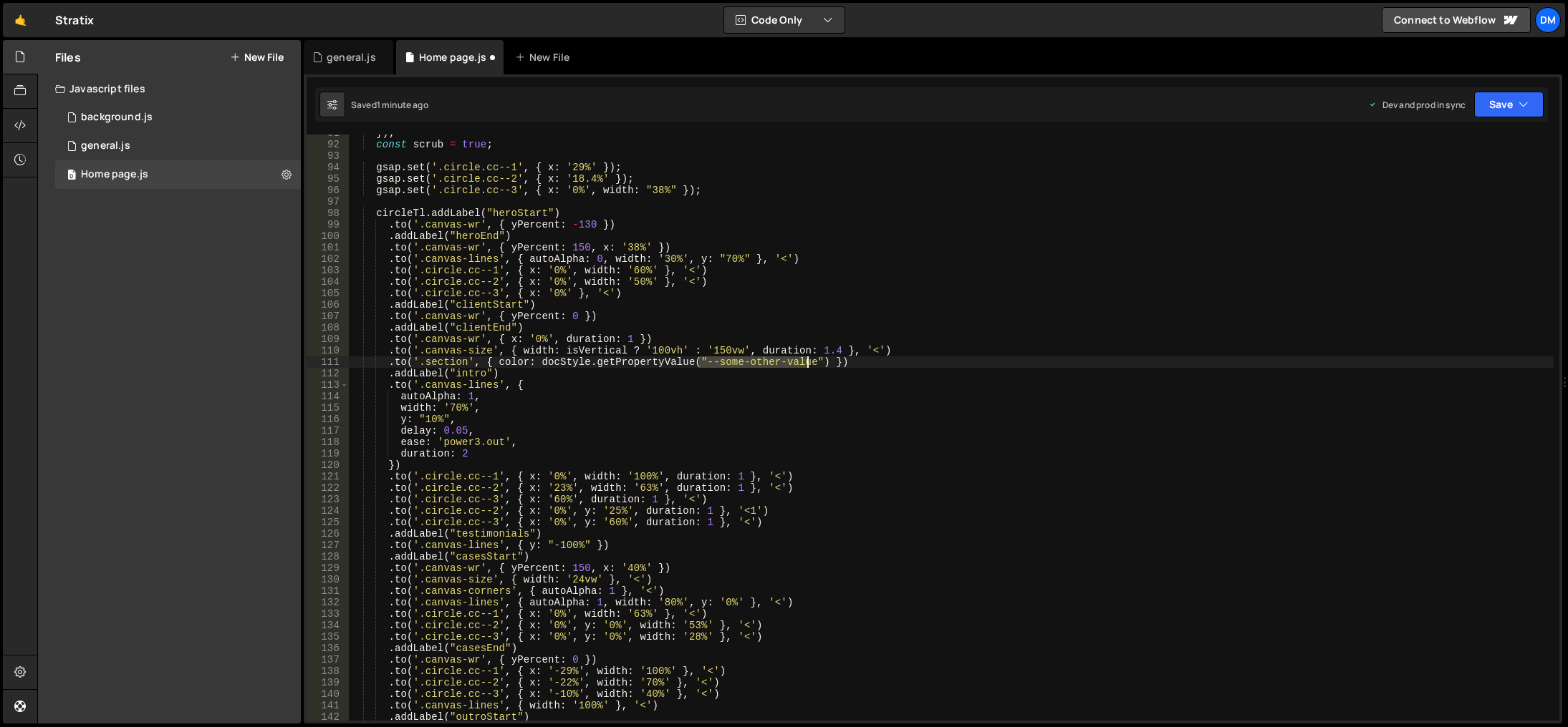
paste textarea "black"
click at [827, 391] on div "}) ; const scrub = true ; gsap . set ( '.circle.cc--1' , { x : '29%' }) ; gsap …" at bounding box center [951, 432] width 1204 height 610
drag, startPoint x: 1503, startPoint y: 99, endPoint x: 1499, endPoint y: 111, distance: 12.6
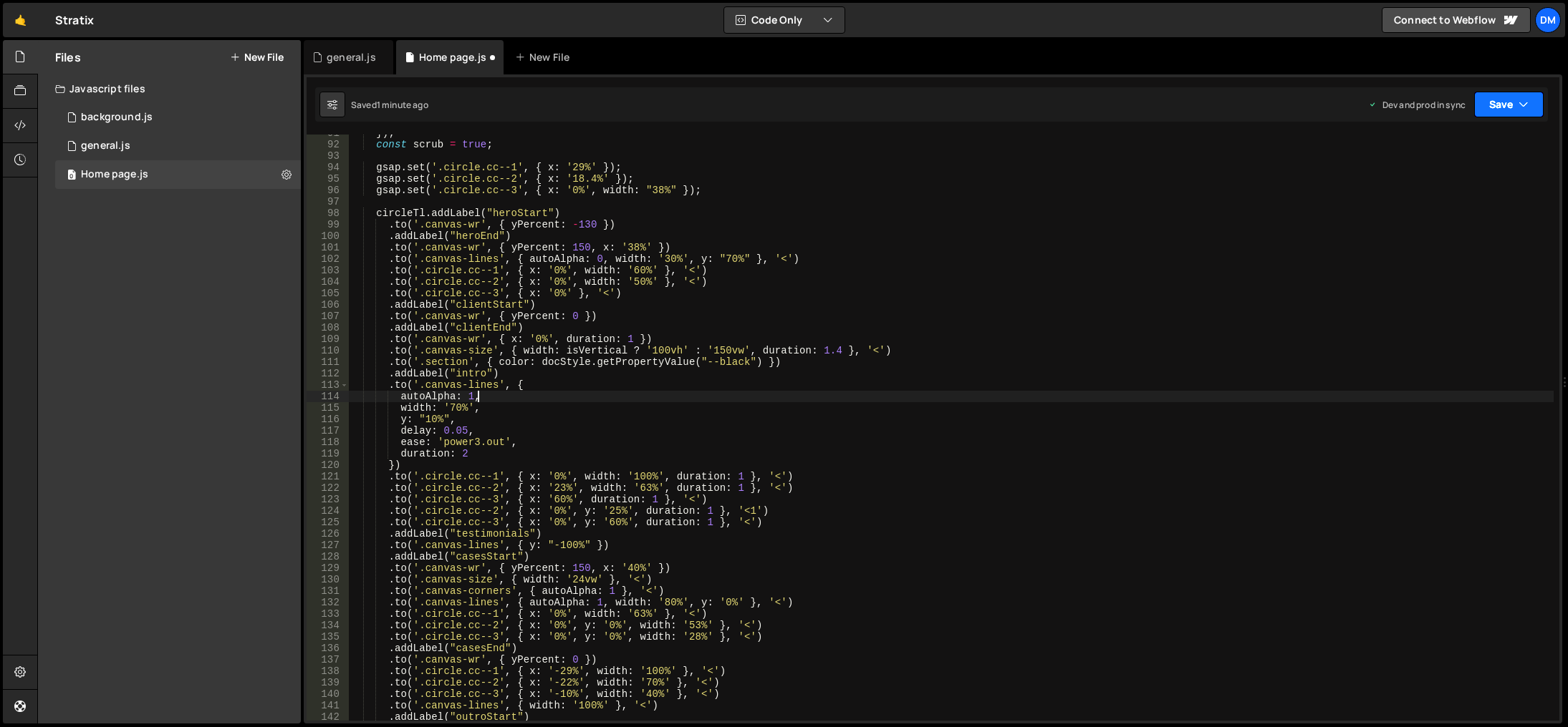
click at [1503, 99] on button "Save" at bounding box center [1508, 105] width 69 height 26
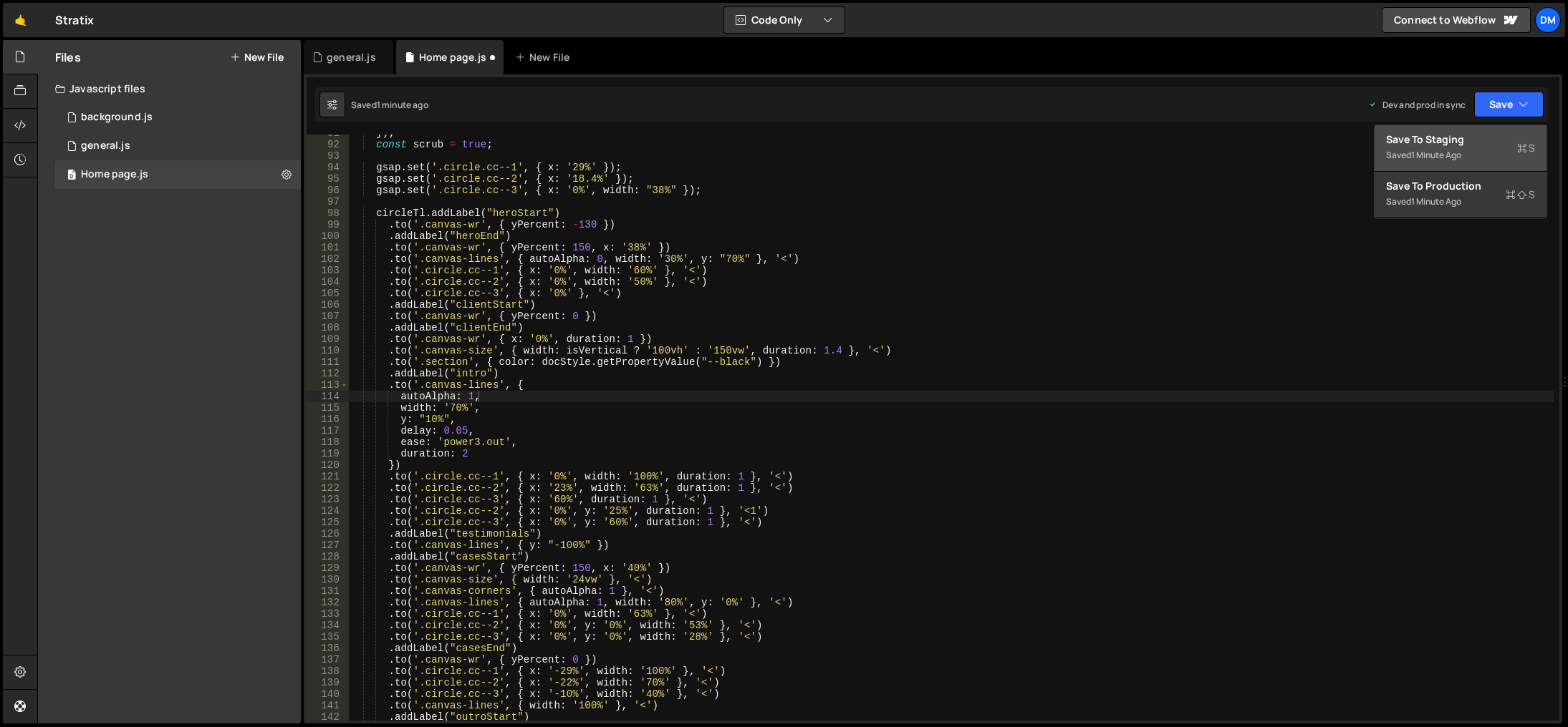
click at [1470, 156] on div "Saved 1 minute ago" at bounding box center [1461, 155] width 149 height 17
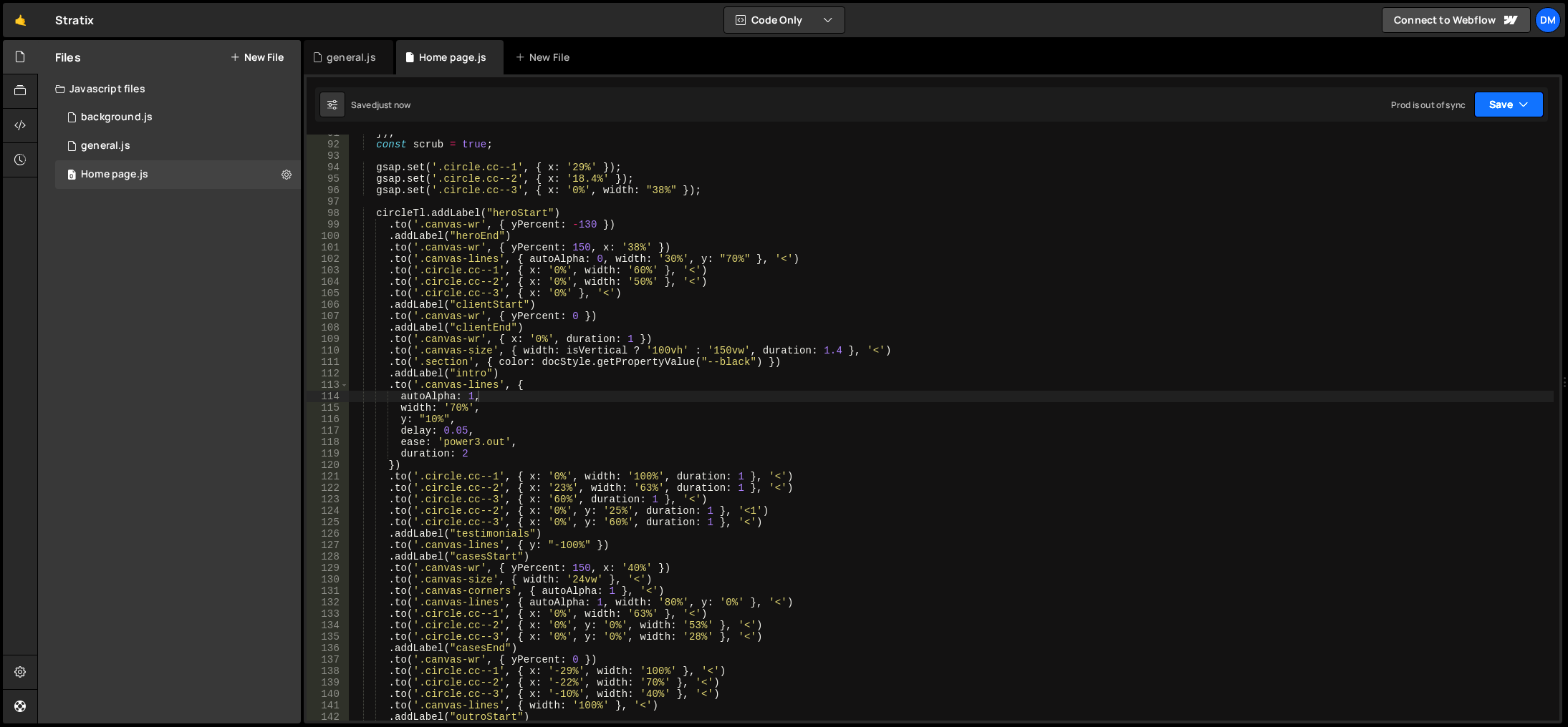
click at [1484, 108] on button "Save" at bounding box center [1508, 105] width 69 height 26
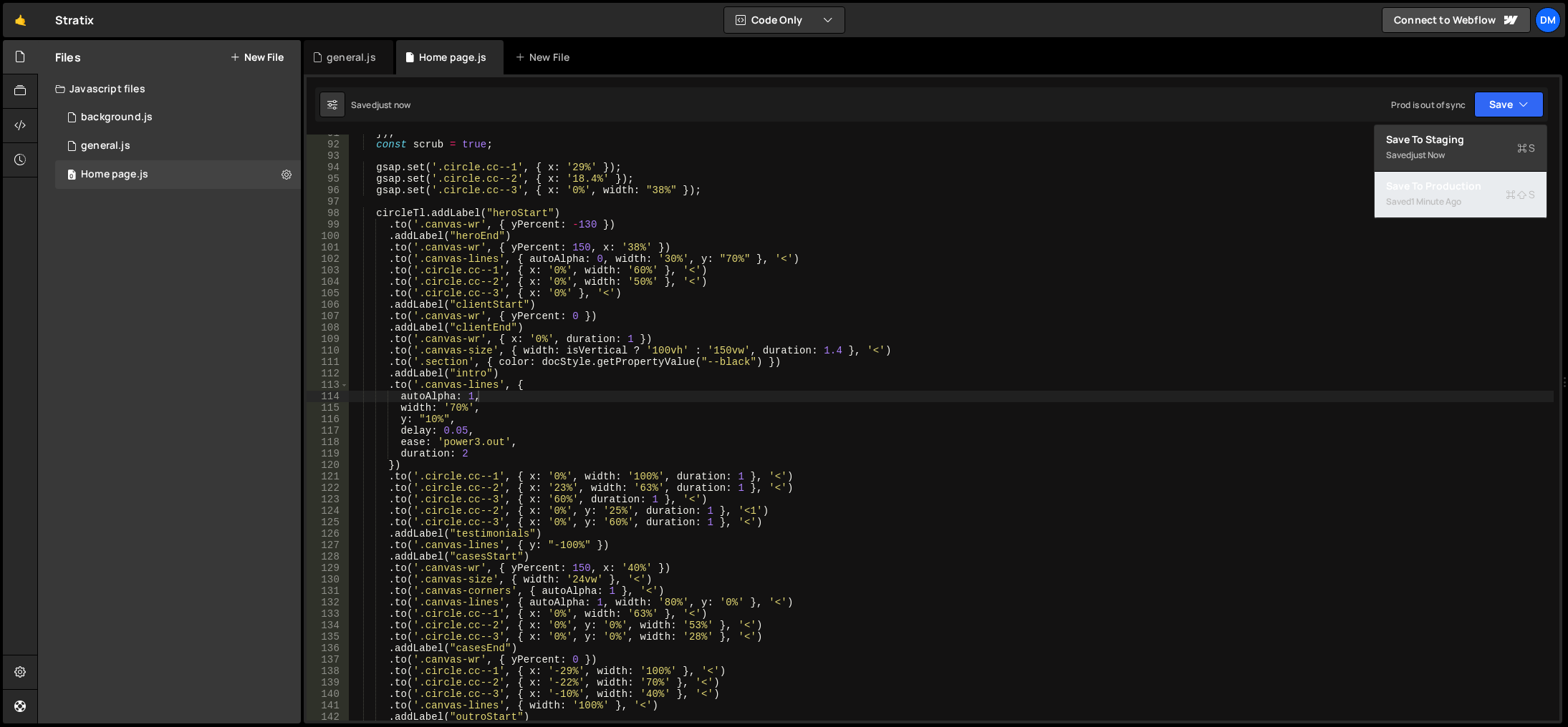
click at [1453, 190] on div "Save to Production S" at bounding box center [1461, 186] width 149 height 15
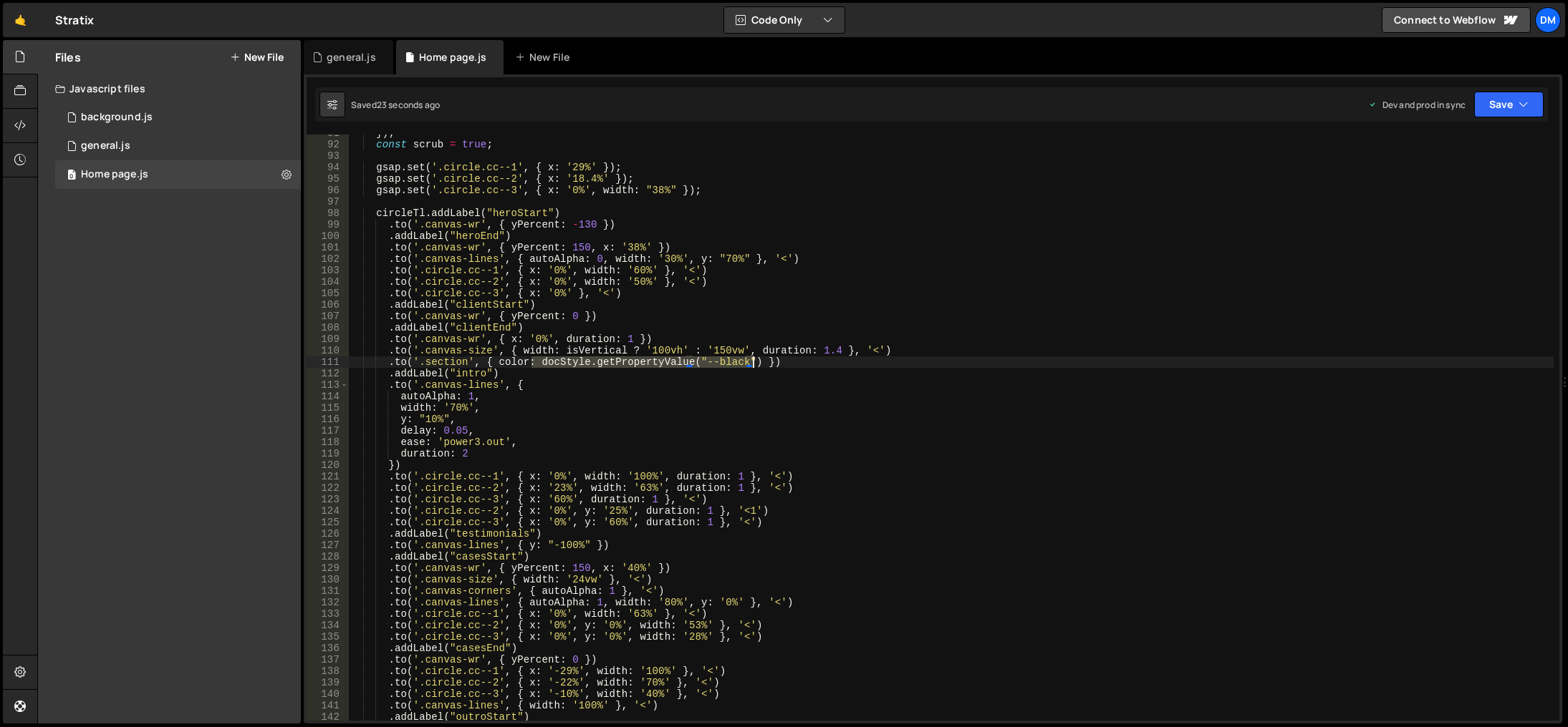
drag, startPoint x: 534, startPoint y: 363, endPoint x: 752, endPoint y: 364, distance: 218.0
click at [752, 364] on div "}) ; const scrub = true ; gsap . set ( '.circle.cc--1' , { x : '29%' }) ; gsap …" at bounding box center [951, 432] width 1204 height 610
click at [1526, 103] on button "Save" at bounding box center [1508, 105] width 69 height 26
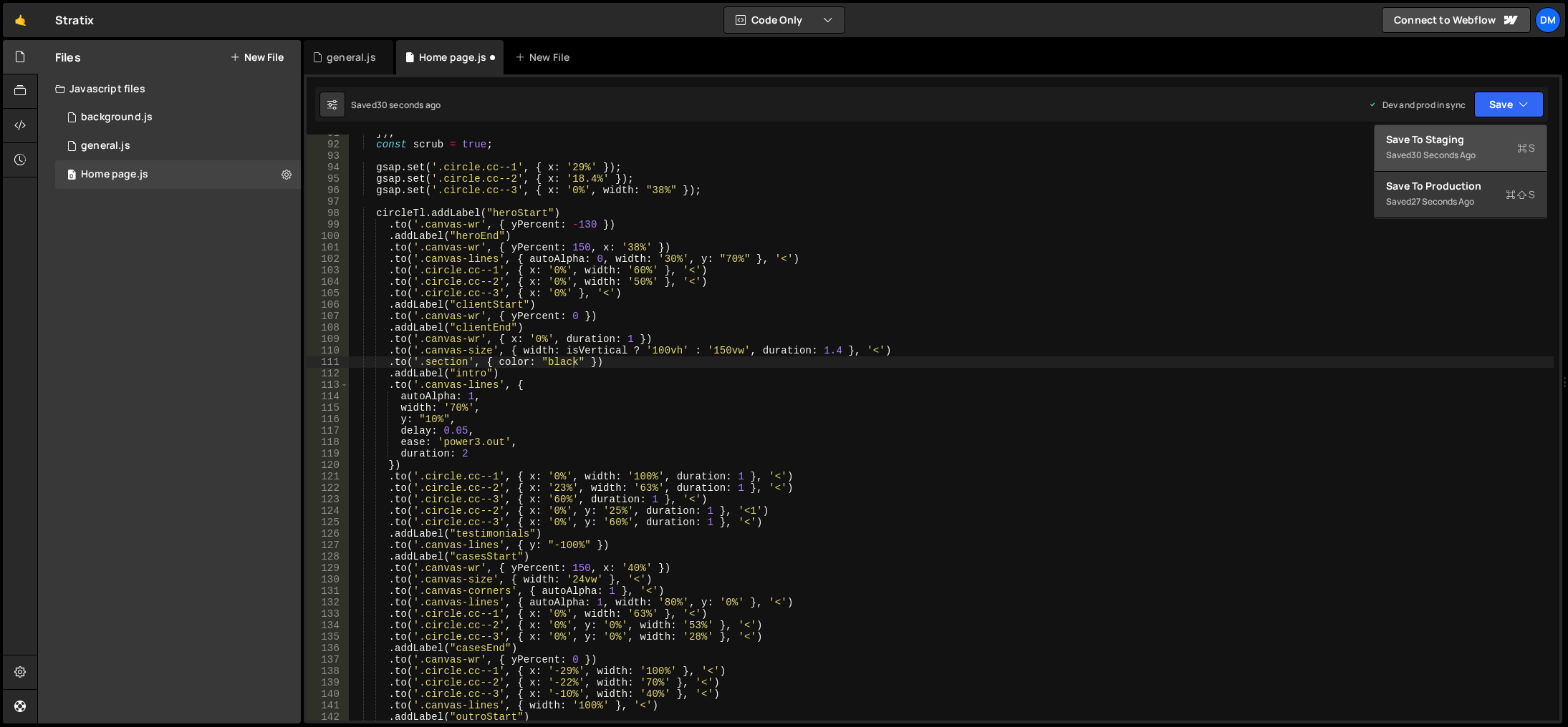
click at [1459, 153] on div "30 seconds ago" at bounding box center [1443, 155] width 64 height 12
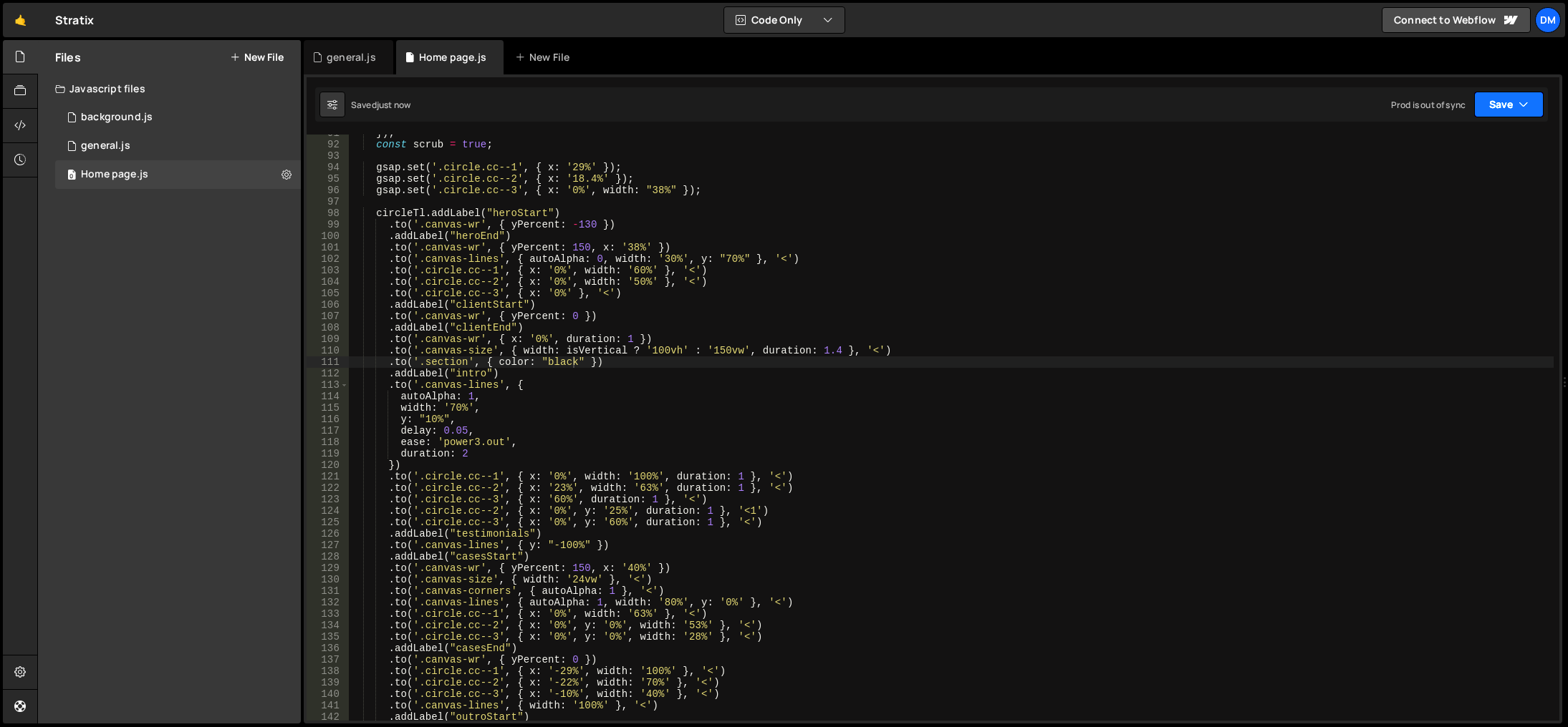
click at [1499, 105] on button "Save" at bounding box center [1508, 105] width 69 height 26
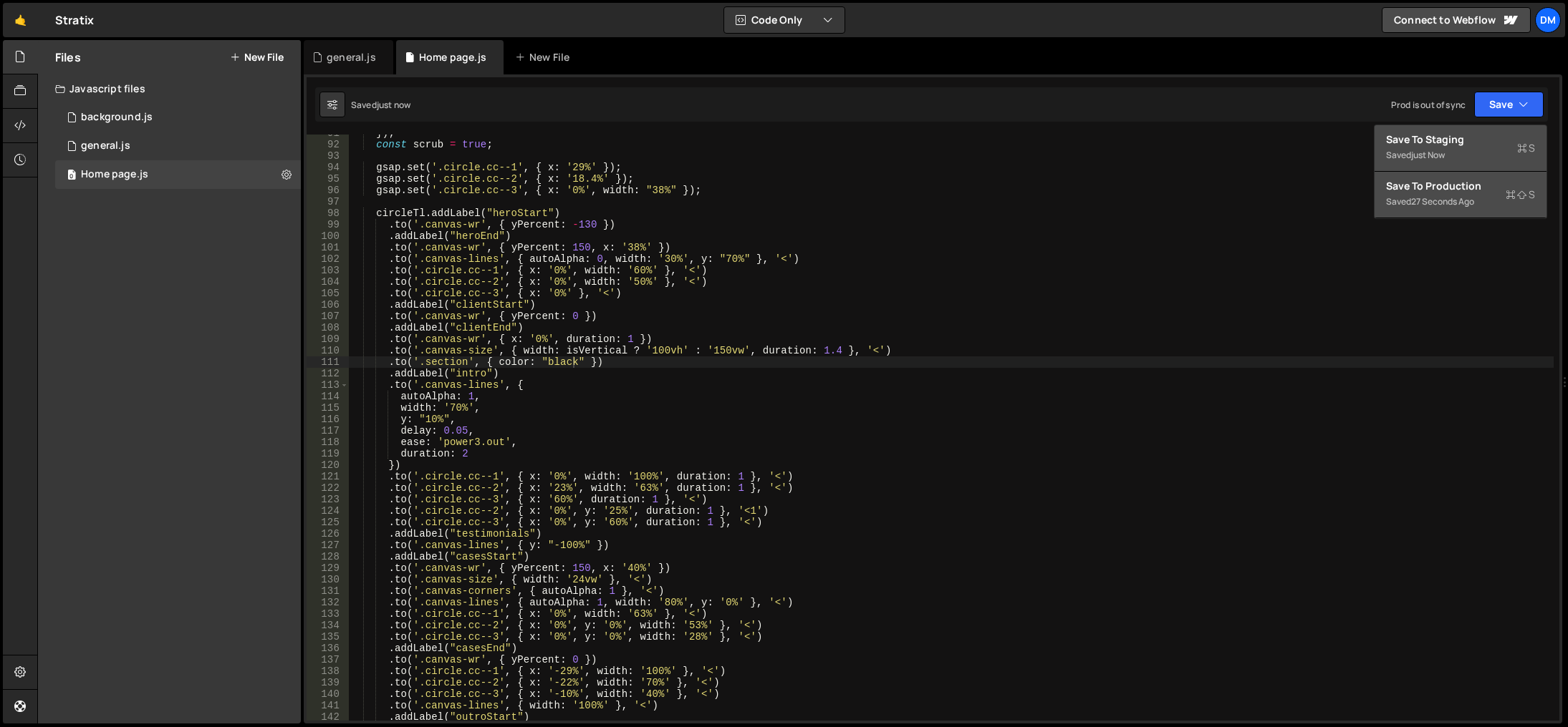
click at [1443, 197] on div "27 seconds ago" at bounding box center [1442, 201] width 63 height 12
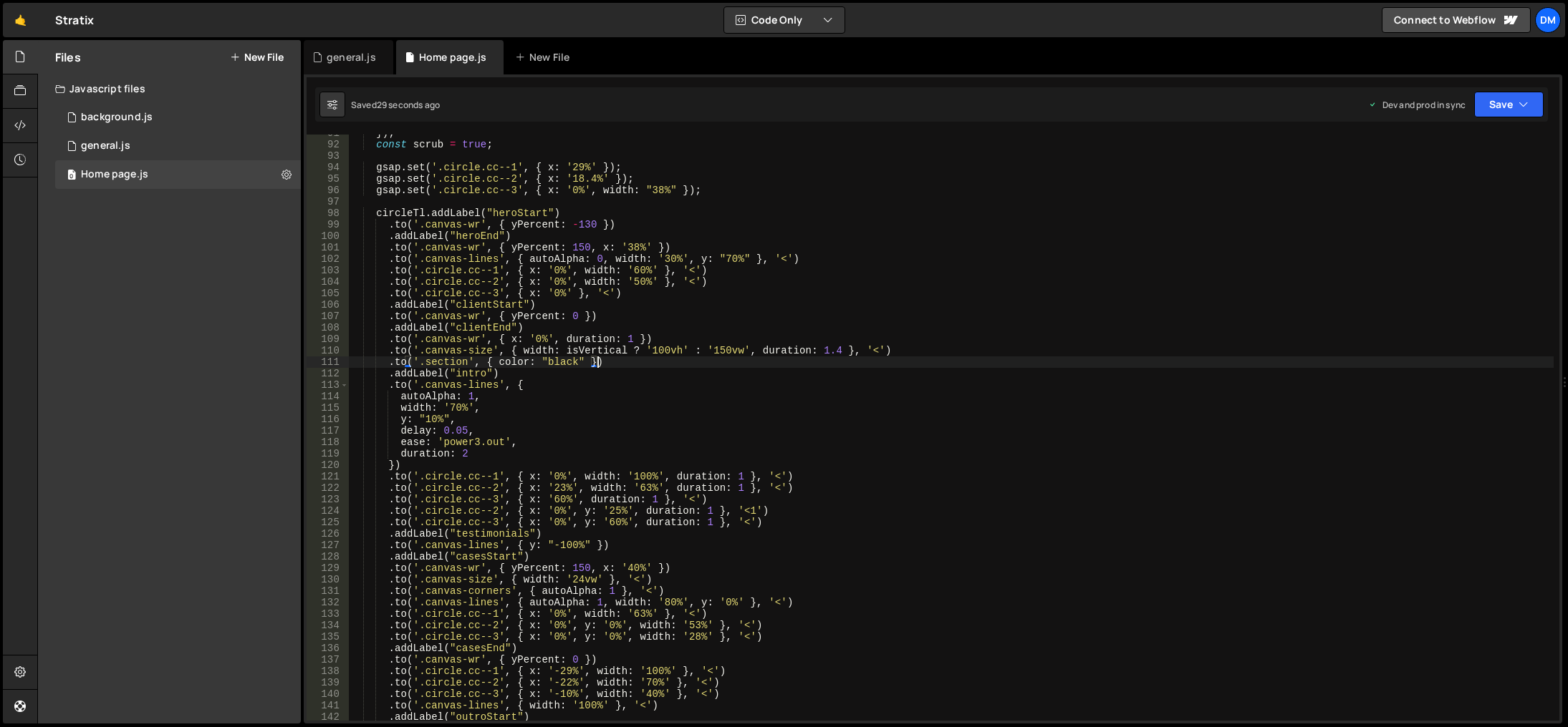
click at [815, 367] on div "}) ; const scrub = true ; gsap . set ( '.circle.cc--1' , { x : '29%' }) ; gsap …" at bounding box center [951, 432] width 1204 height 610
paste textarea "var(--_colors---text-faded)"
type textarea ".to('.section', { color: "black" }) var(--_colors---text-faded)"
drag, startPoint x: 600, startPoint y: 364, endPoint x: 388, endPoint y: 363, distance: 212.0
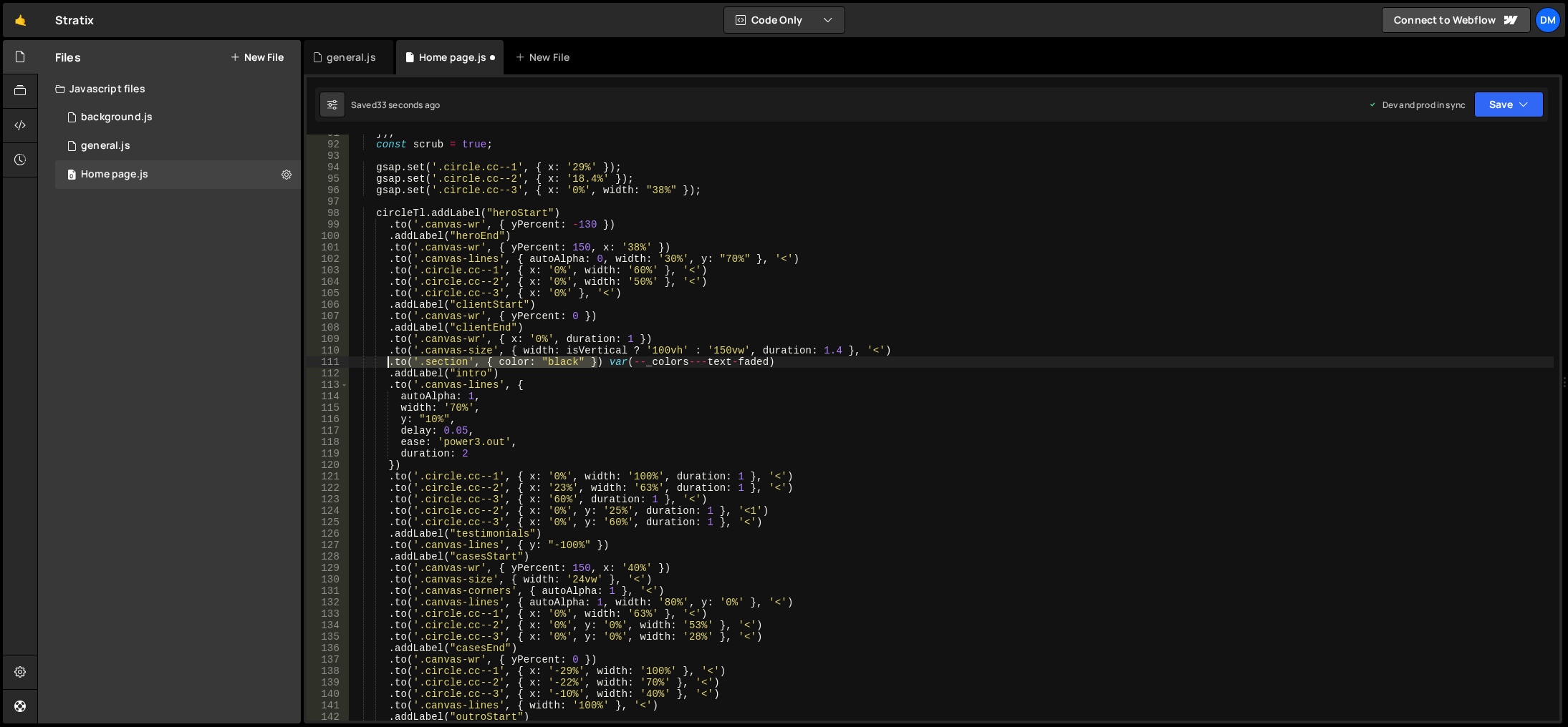
click at [388, 363] on div "}) ; const scrub = true ; gsap . set ( '.circle.cc--1' , { x : '29%' }) ; gsap …" at bounding box center [951, 432] width 1204 height 610
click at [819, 358] on div "}) ; const scrub = true ; gsap . set ( '.circle.cc--1' , { x : '29%' }) ; gsap …" at bounding box center [951, 432] width 1204 height 610
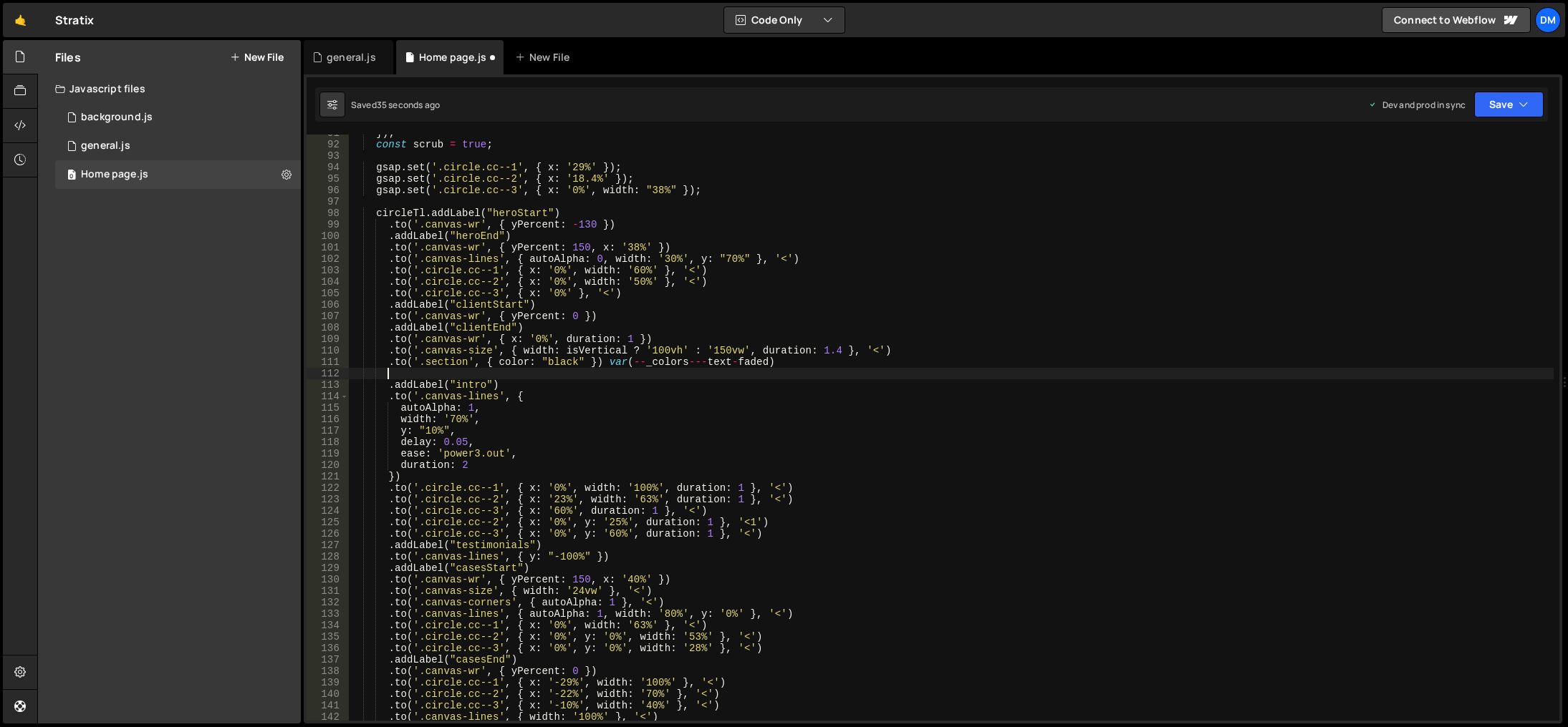
paste textarea ".to('.section', { color: "black" })"
click at [445, 370] on div "}) ; const scrub = true ; gsap . set ( '.circle.cc--1' , { x : '29%' }) ; gsap …" at bounding box center [951, 432] width 1204 height 610
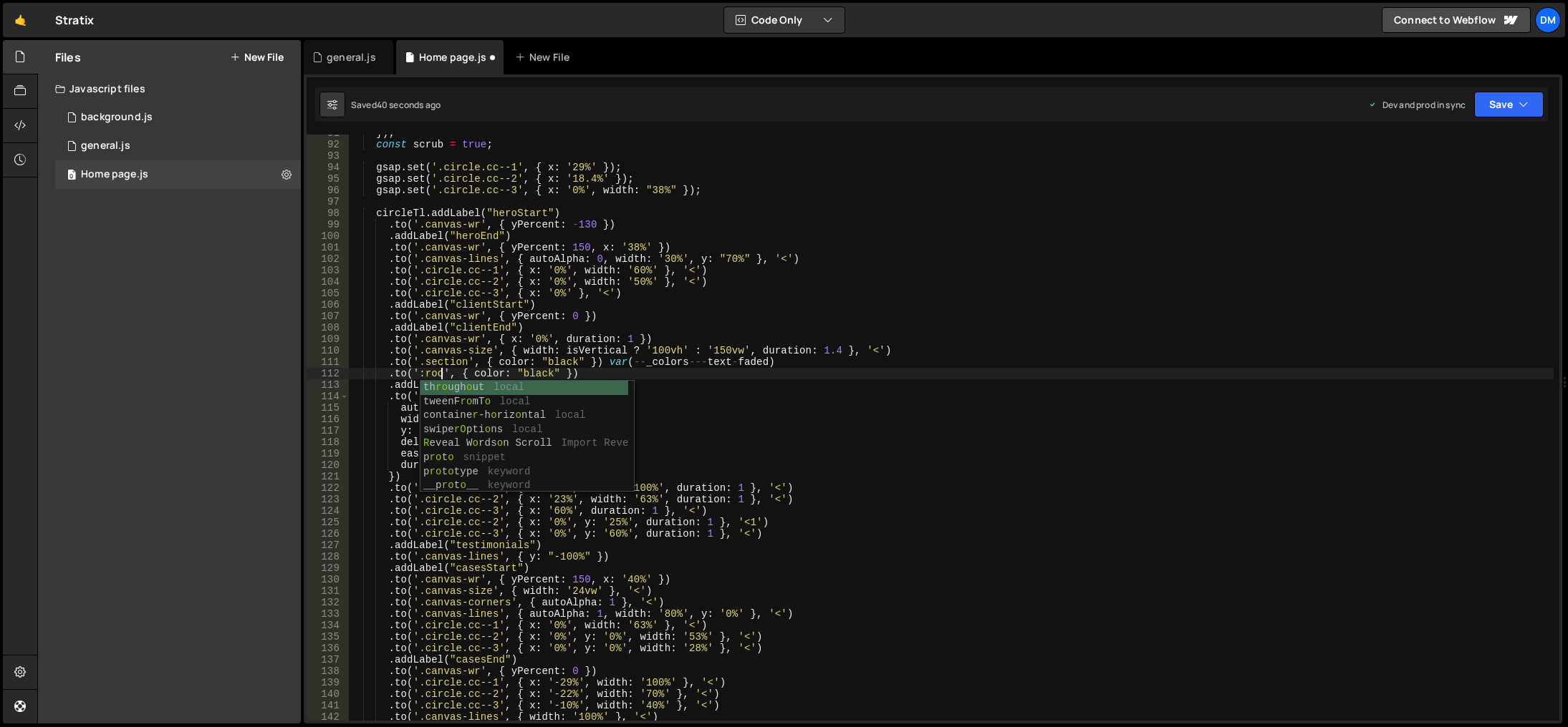
scroll to position [0, 7]
click at [753, 432] on div "}) ; const scrub = true ; gsap . set ( '.circle.cc--1' , { x : '29%' }) ; gsap …" at bounding box center [951, 432] width 1204 height 610
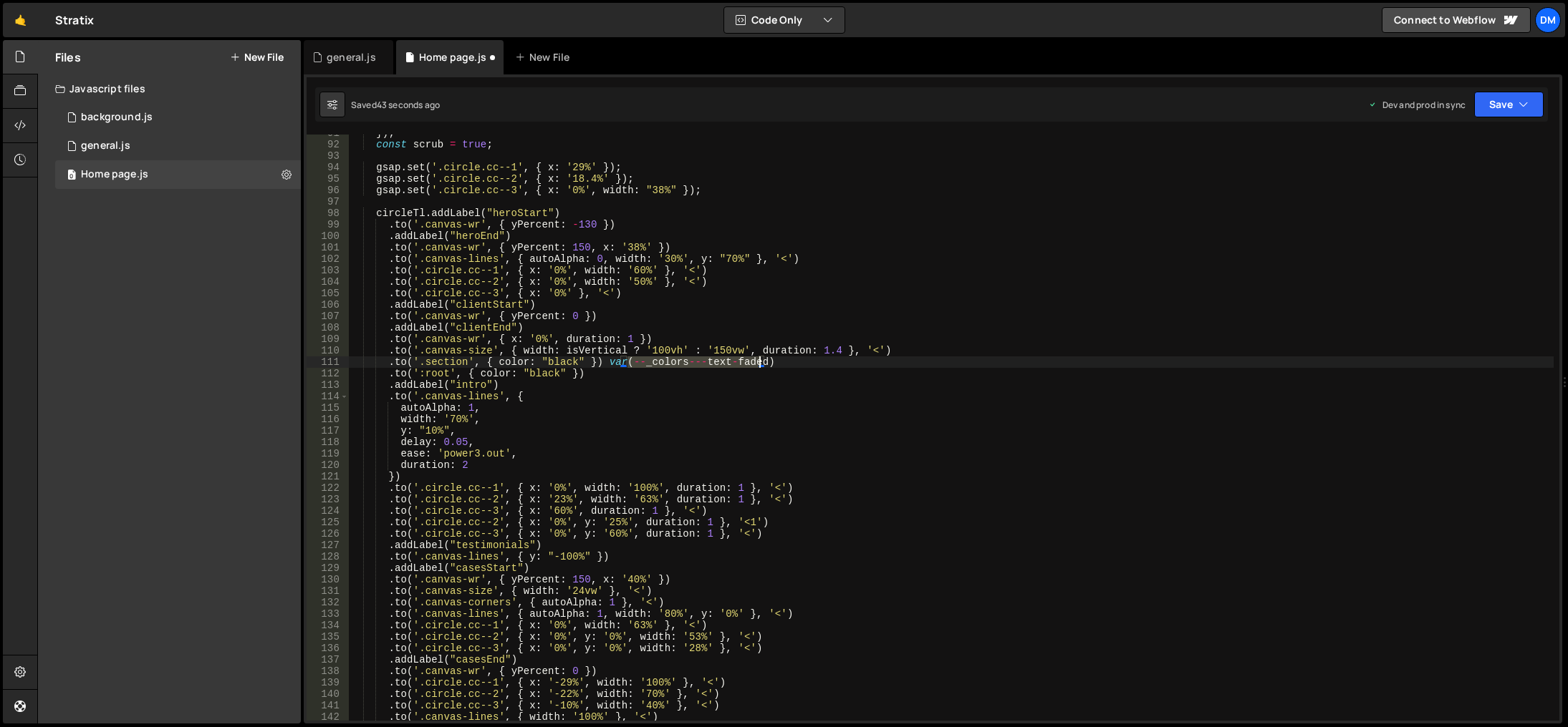
drag, startPoint x: 628, startPoint y: 365, endPoint x: 759, endPoint y: 367, distance: 131.0
click at [759, 367] on div "}) ; const scrub = true ; gsap . set ( '.circle.cc--1' , { x : '29%' }) ; gsap …" at bounding box center [951, 432] width 1204 height 610
click at [498, 375] on div "}) ; const scrub = true ; gsap . set ( '.circle.cc--1' , { x : '29%' }) ; gsap …" at bounding box center [951, 432] width 1204 height 610
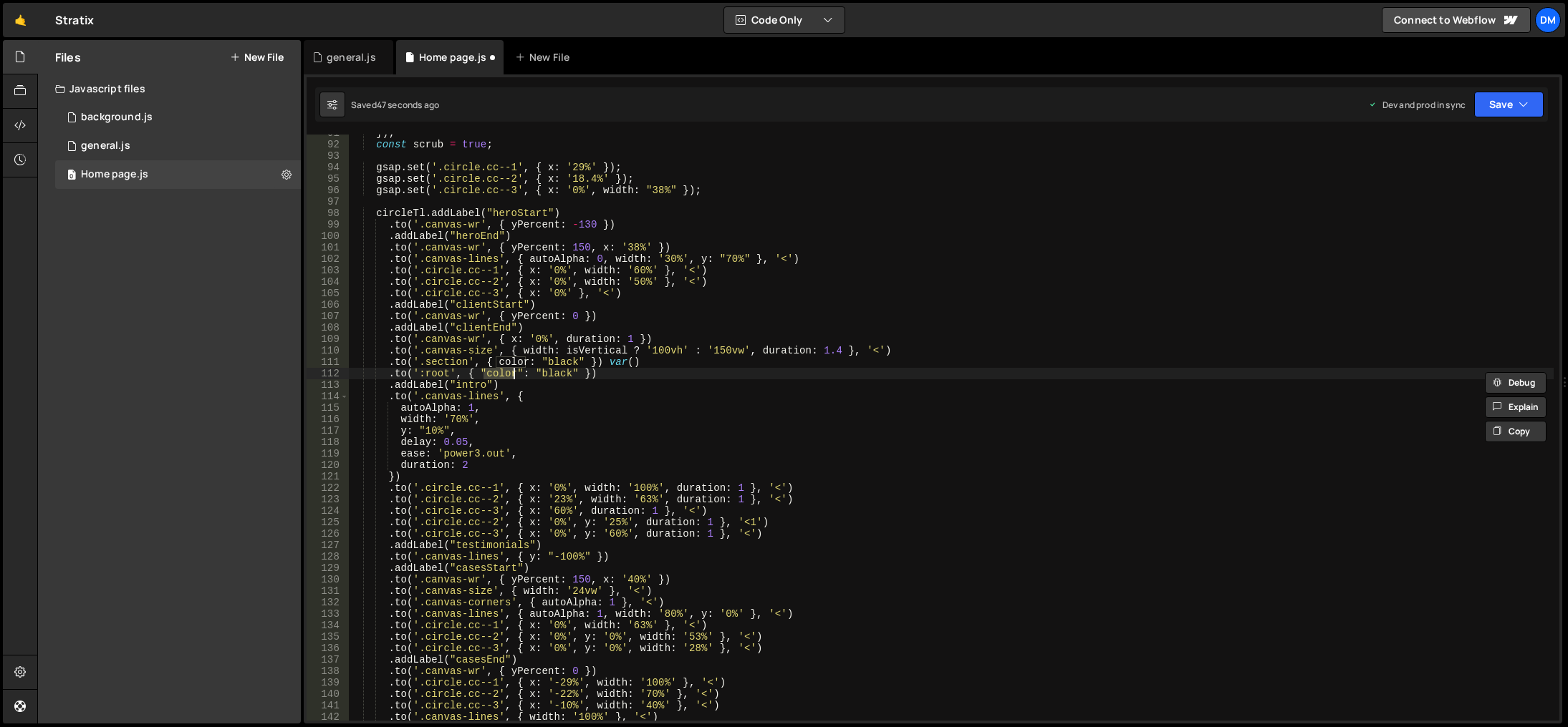
paste textarea "--_colors---text-faded""
drag, startPoint x: 660, startPoint y: 364, endPoint x: 600, endPoint y: 367, distance: 60.1
click at [600, 367] on div "}) ; const scrub = true ; gsap . set ( '.circle.cc--1' , { x : '29%' }) ; gsap …" at bounding box center [951, 432] width 1204 height 610
drag, startPoint x: 854, startPoint y: 350, endPoint x: 871, endPoint y: 352, distance: 17.1
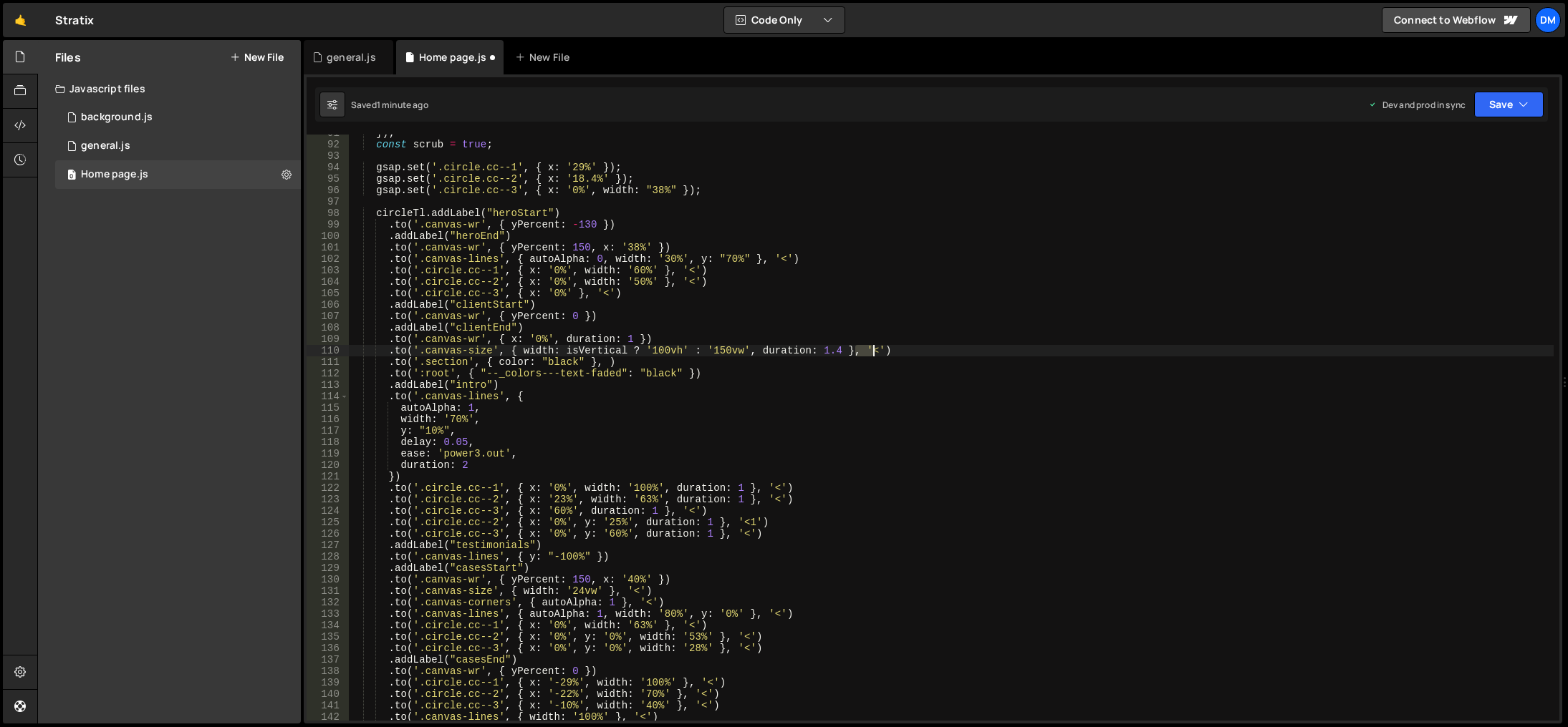
click at [871, 352] on div "}) ; const scrub = true ; gsap . set ( '.circle.cc--1' , { x : '29%' }) ; gsap …" at bounding box center [951, 432] width 1204 height 610
drag, startPoint x: 601, startPoint y: 358, endPoint x: 606, endPoint y: 373, distance: 15.8
click at [601, 358] on div "}) ; const scrub = true ; gsap . set ( '.circle.cc--1' , { x : '29%' }) ; gsap …" at bounding box center [951, 432] width 1204 height 610
paste textarea "'<'"
click at [688, 376] on div "}) ; const scrub = true ; gsap . set ( '.circle.cc--1' , { x : '29%' }) ; gsap …" at bounding box center [951, 432] width 1204 height 610
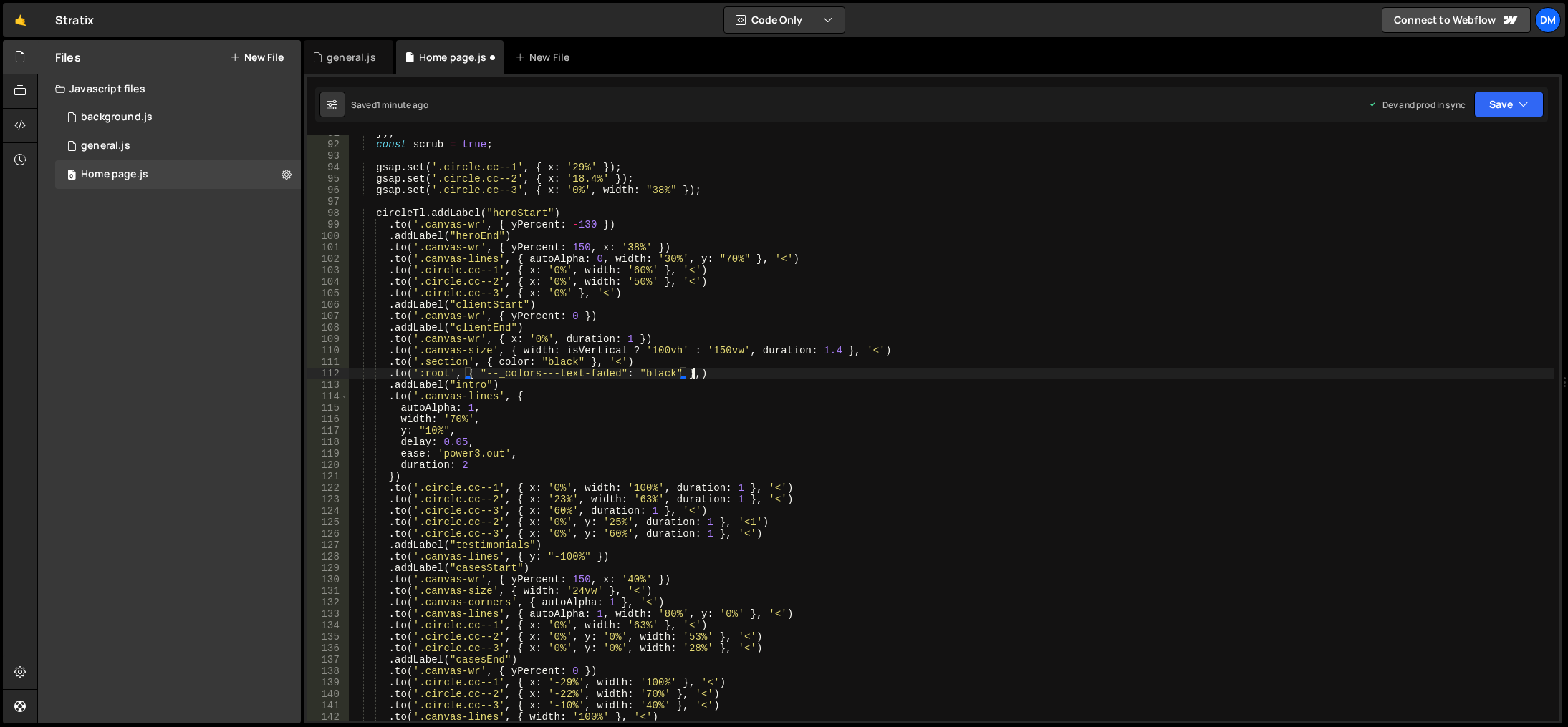
scroll to position [0, 24]
paste textarea "'<'"
click at [877, 442] on div "}) ; const scrub = true ; gsap . set ( '.circle.cc--1' , { x : '29%' }) ; gsap …" at bounding box center [951, 432] width 1204 height 610
click at [1499, 103] on button "Save" at bounding box center [1508, 105] width 69 height 26
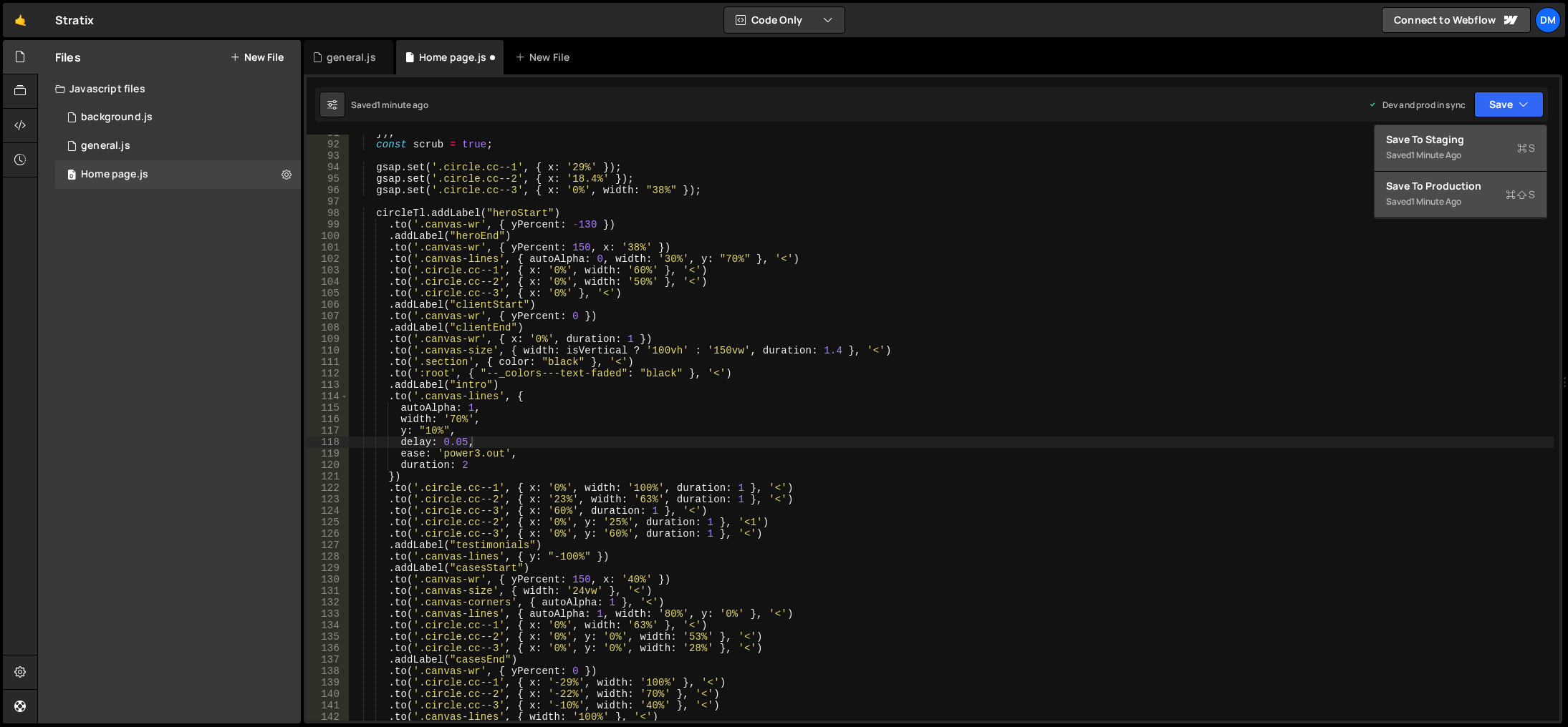
click at [1443, 141] on div "Save to Staging S" at bounding box center [1461, 139] width 149 height 15
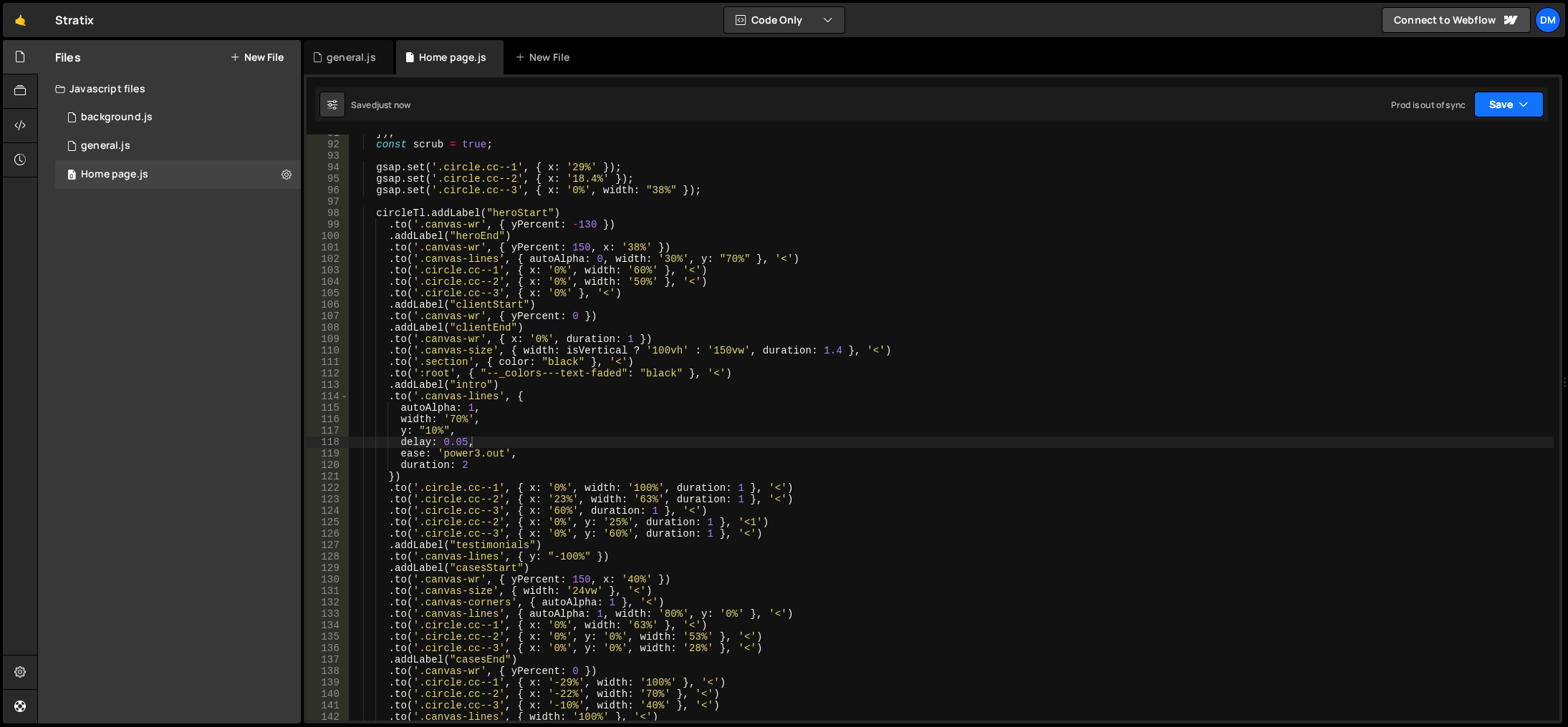
click at [1495, 104] on button "Save" at bounding box center [1508, 105] width 69 height 26
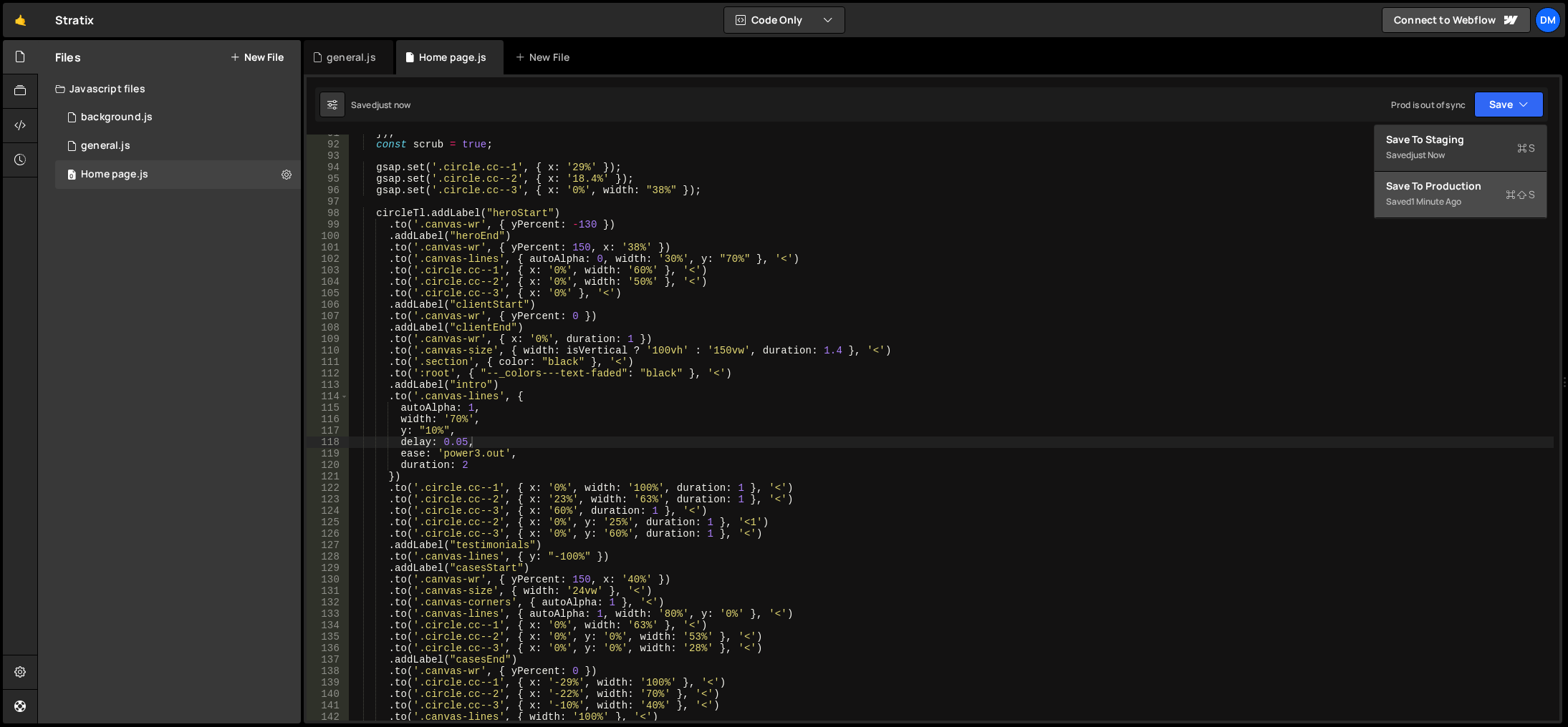
click at [1432, 184] on div "Save to Production S" at bounding box center [1461, 186] width 149 height 15
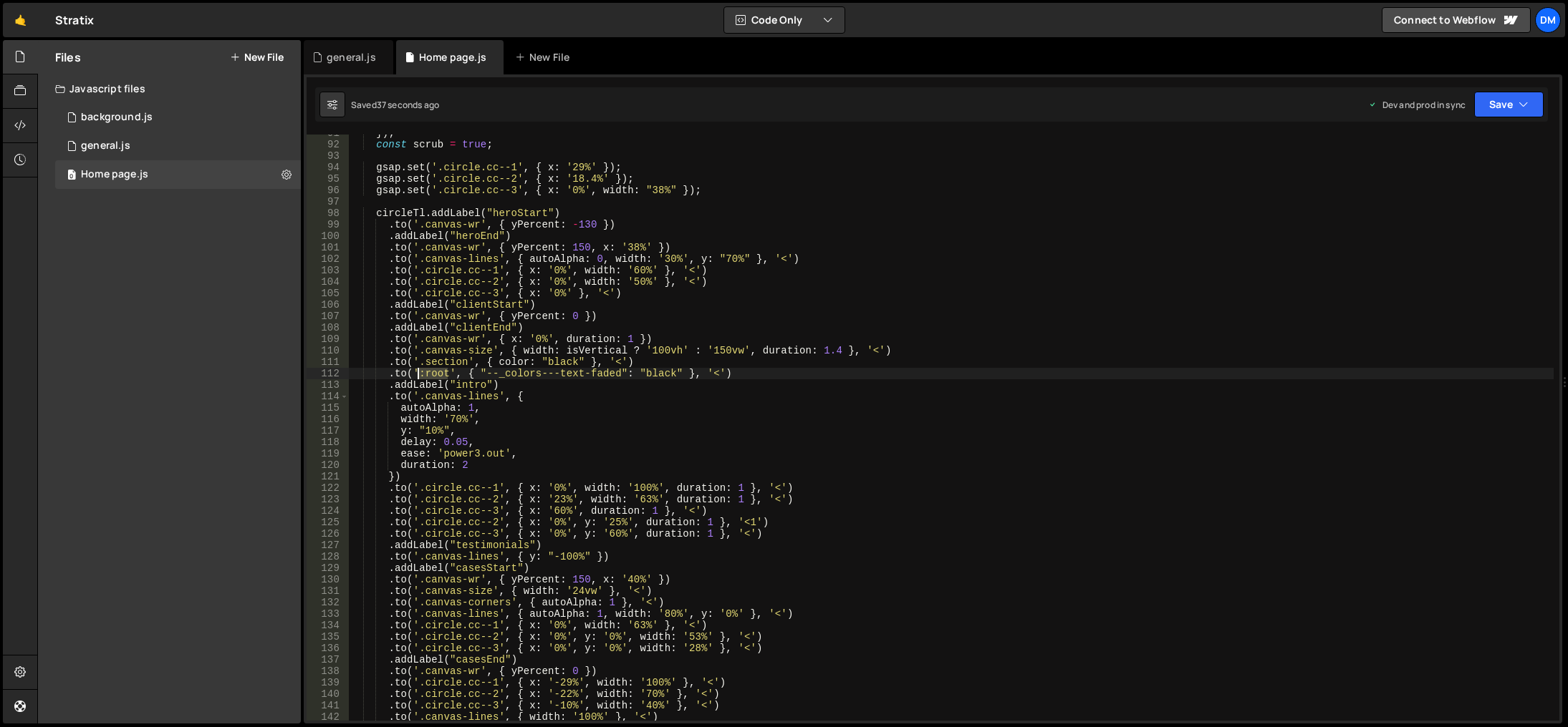
drag, startPoint x: 449, startPoint y: 371, endPoint x: 419, endPoint y: 371, distance: 30.0
click at [419, 371] on div "}) ; const scrub = true ; gsap . set ( '.circle.cc--1' , { x : '29%' }) ; gsap …" at bounding box center [951, 432] width 1204 height 610
click at [1261, 275] on div "}) ; const scrub = true ; gsap . set ( '.circle.cc--1' , { x : '29%' }) ; gsap …" at bounding box center [951, 432] width 1204 height 610
click at [1490, 111] on button "Save" at bounding box center [1508, 105] width 69 height 26
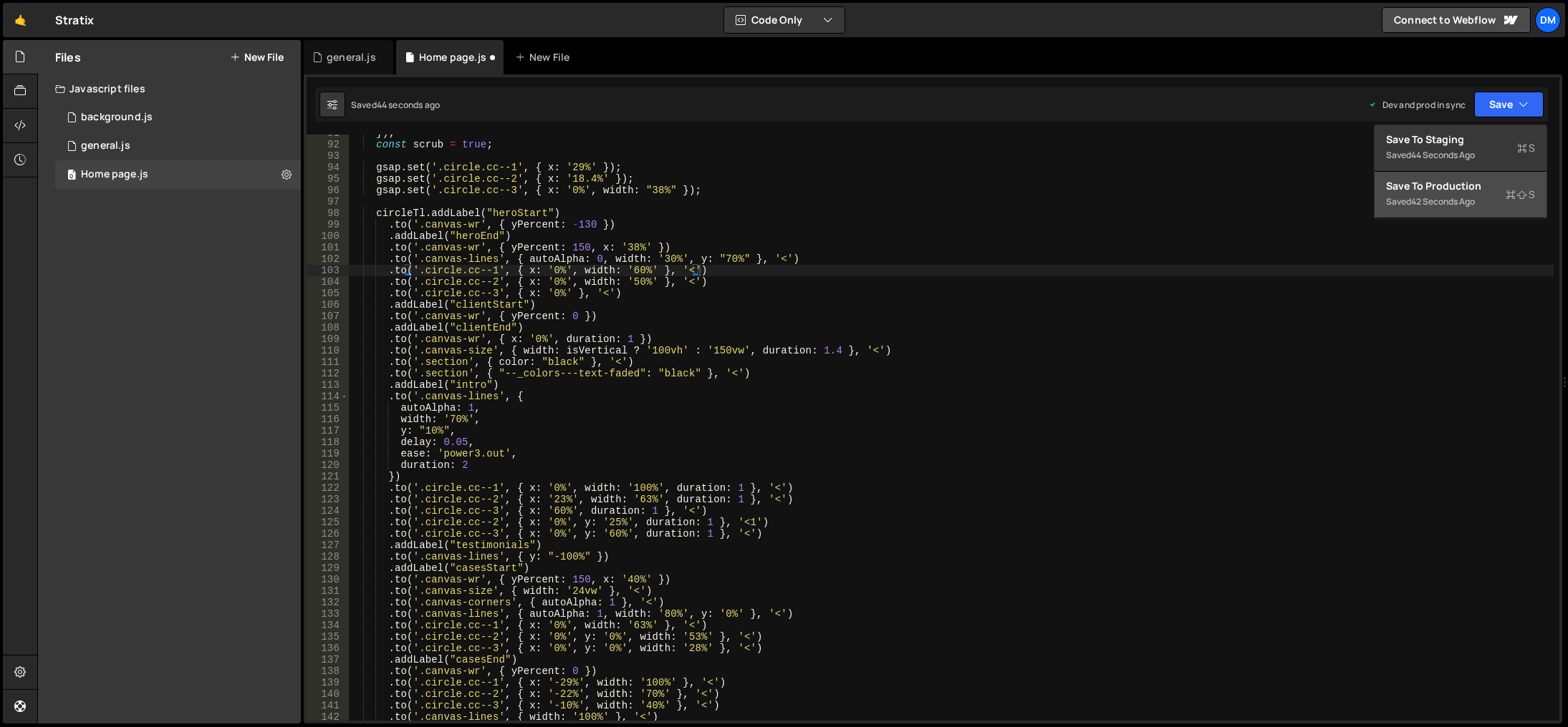
click at [1437, 188] on div "Save to Production S" at bounding box center [1461, 186] width 149 height 15
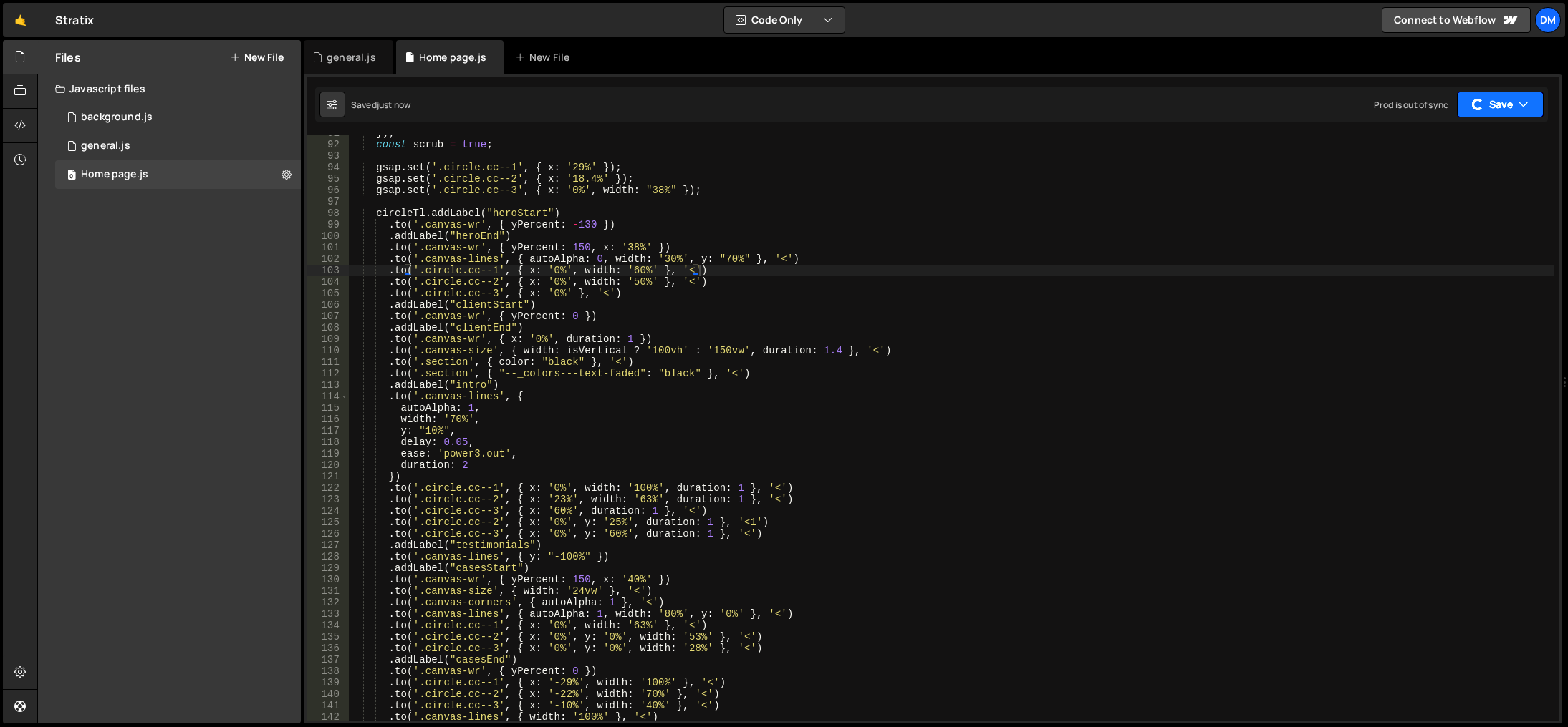
click at [1487, 105] on button "Save" at bounding box center [1499, 105] width 87 height 26
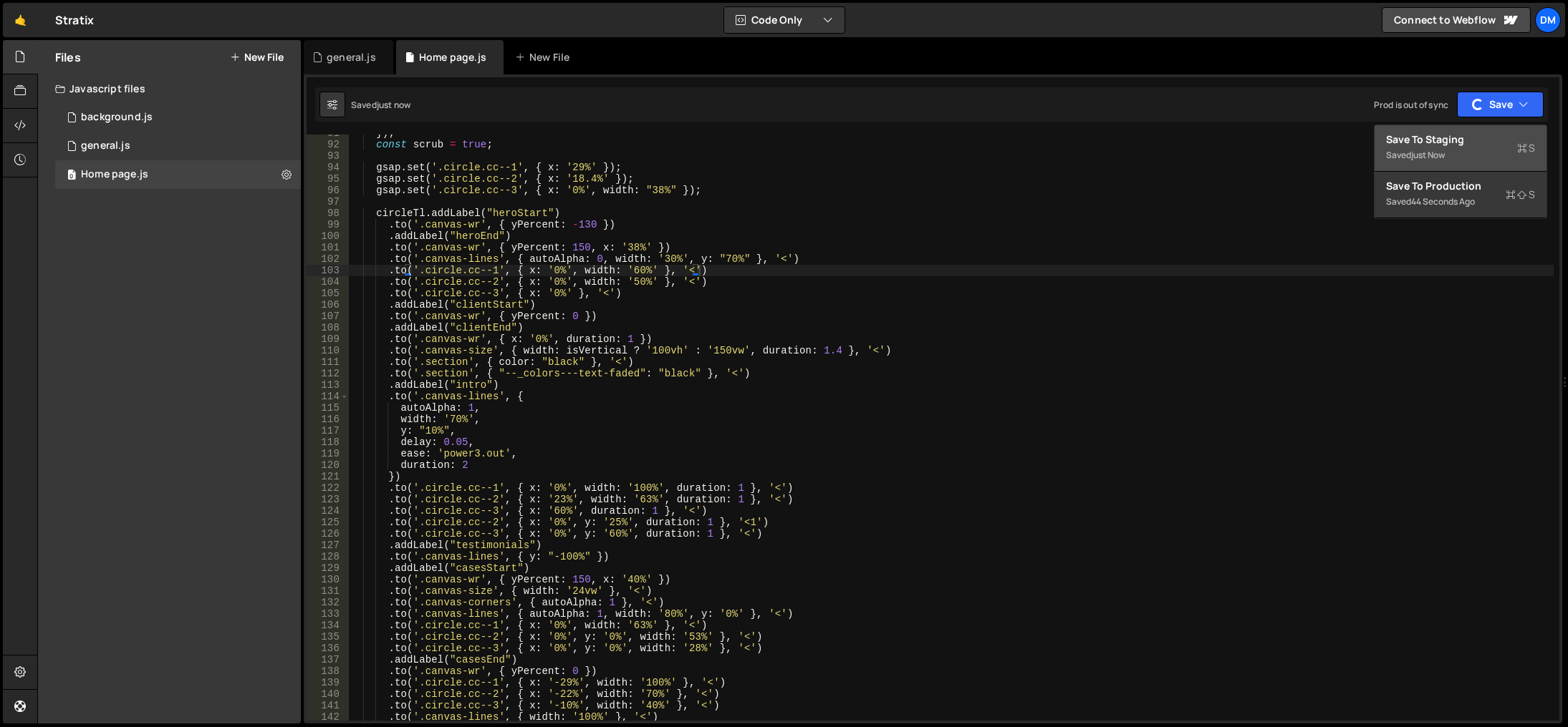
click at [1470, 139] on div "Save to Staging S" at bounding box center [1461, 139] width 149 height 15
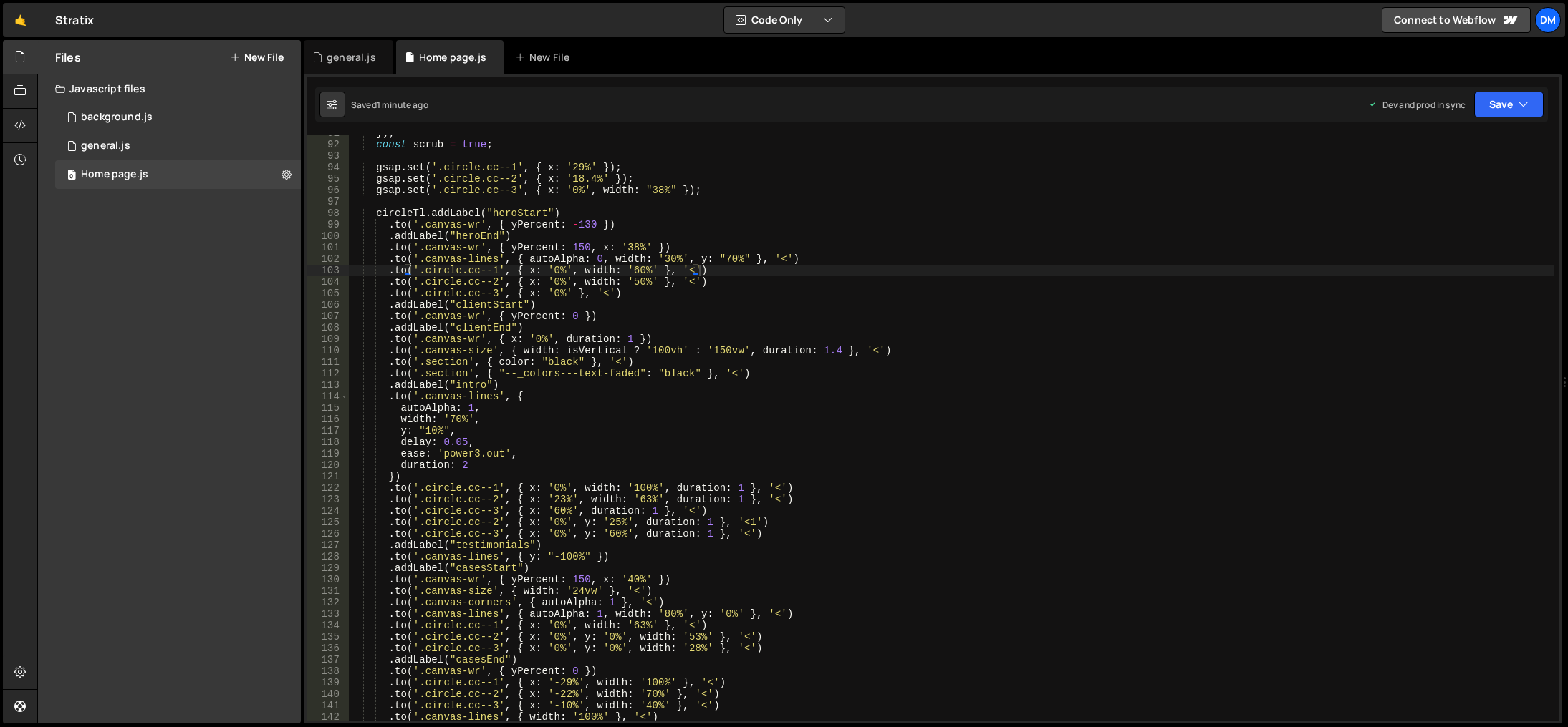
click at [45, 261] on div "Files New File Javascript files 0 background.js 0 0 general.js 0 0 Home page.js…" at bounding box center [169, 382] width 262 height 683
click at [699, 368] on div "}) ; const scrub = true ; gsap . set ( '.circle.cc--1' , { x : '29%' }) ; gsap …" at bounding box center [951, 432] width 1204 height 610
click at [690, 356] on div "}) ; const scrub = true ; gsap . set ( '.circle.cc--1' , { x : '29%' }) ; gsap …" at bounding box center [951, 432] width 1204 height 610
click at [692, 358] on div "}) ; const scrub = true ; gsap . set ( '.circle.cc--1' , { x : '29%' }) ; gsap …" at bounding box center [951, 432] width 1204 height 610
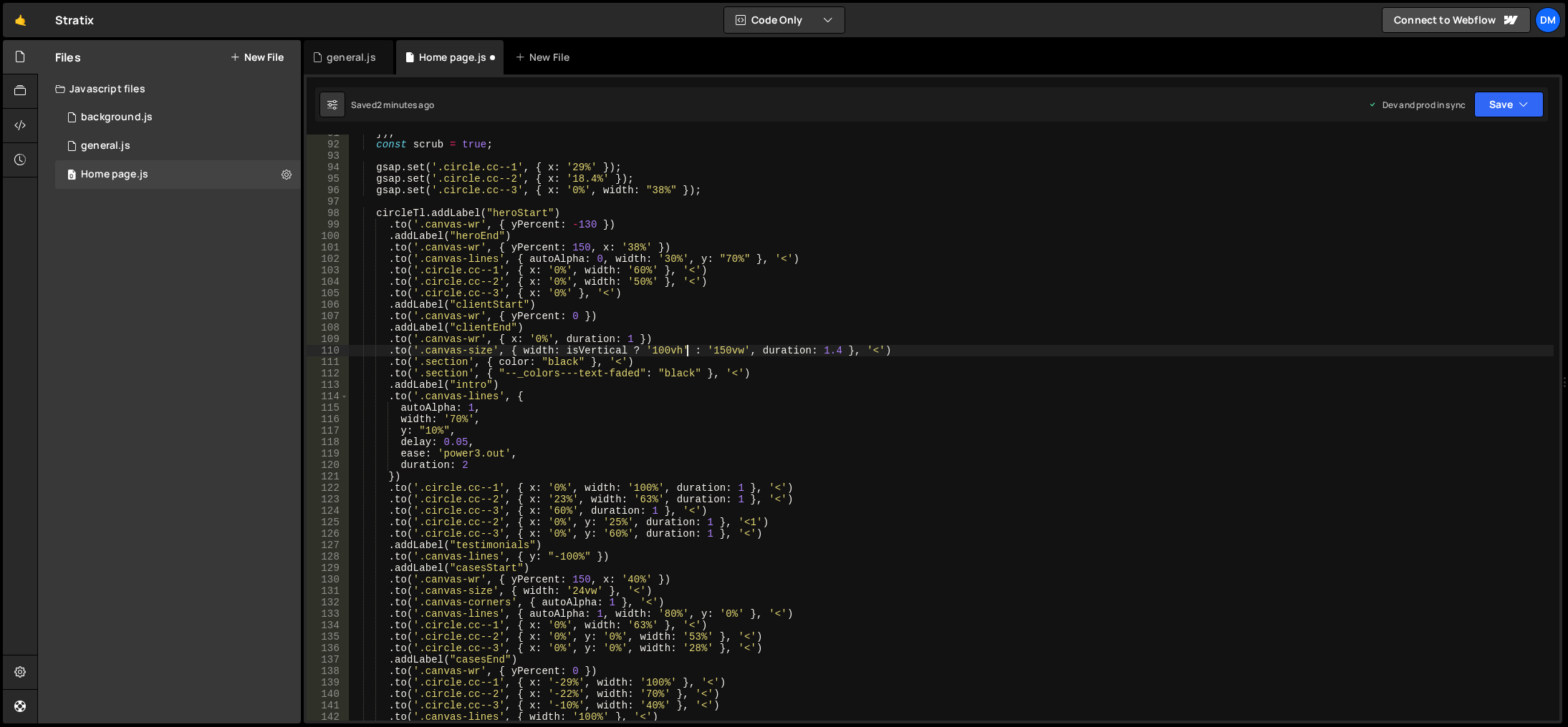
scroll to position [0, 19]
paste textarea "var(--_colors---text)"
drag, startPoint x: 656, startPoint y: 364, endPoint x: 752, endPoint y: 364, distance: 96.0
click at [752, 364] on div "}) ; const scrub = true ; gsap . set ( '.circle.cc--1' , { x : '29%' }) ; gsap …" at bounding box center [951, 432] width 1204 height 610
drag, startPoint x: 701, startPoint y: 358, endPoint x: 632, endPoint y: 362, distance: 69.1
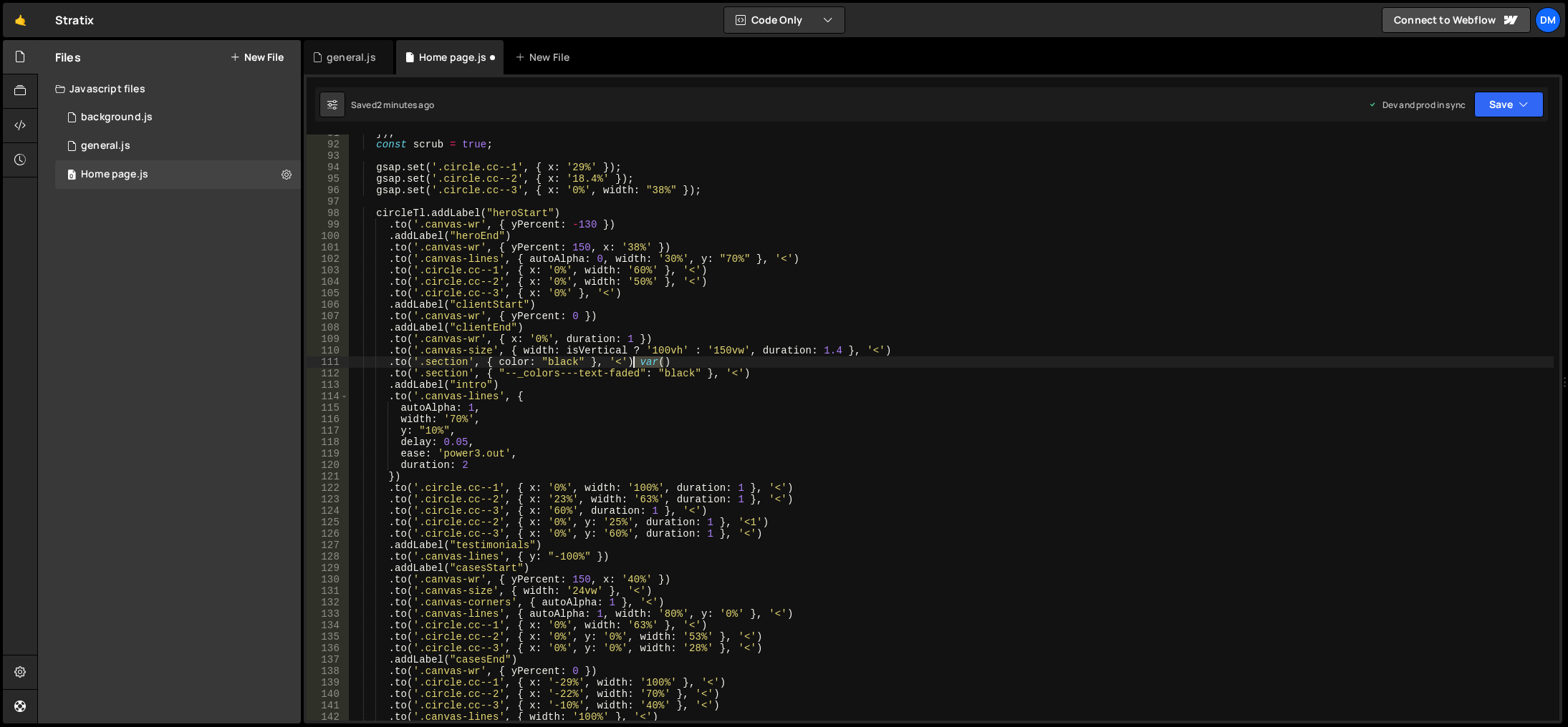
click at [632, 362] on div "}) ; const scrub = true ; gsap . set ( '.circle.cc--1' , { x : '29%' }) ; gsap …" at bounding box center [951, 432] width 1204 height 610
click at [514, 358] on div "}) ; const scrub = true ; gsap . set ( '.circle.cc--1' , { x : '29%' }) ; gsap …" at bounding box center [951, 432] width 1204 height 610
paste textarea "--_colors---text""
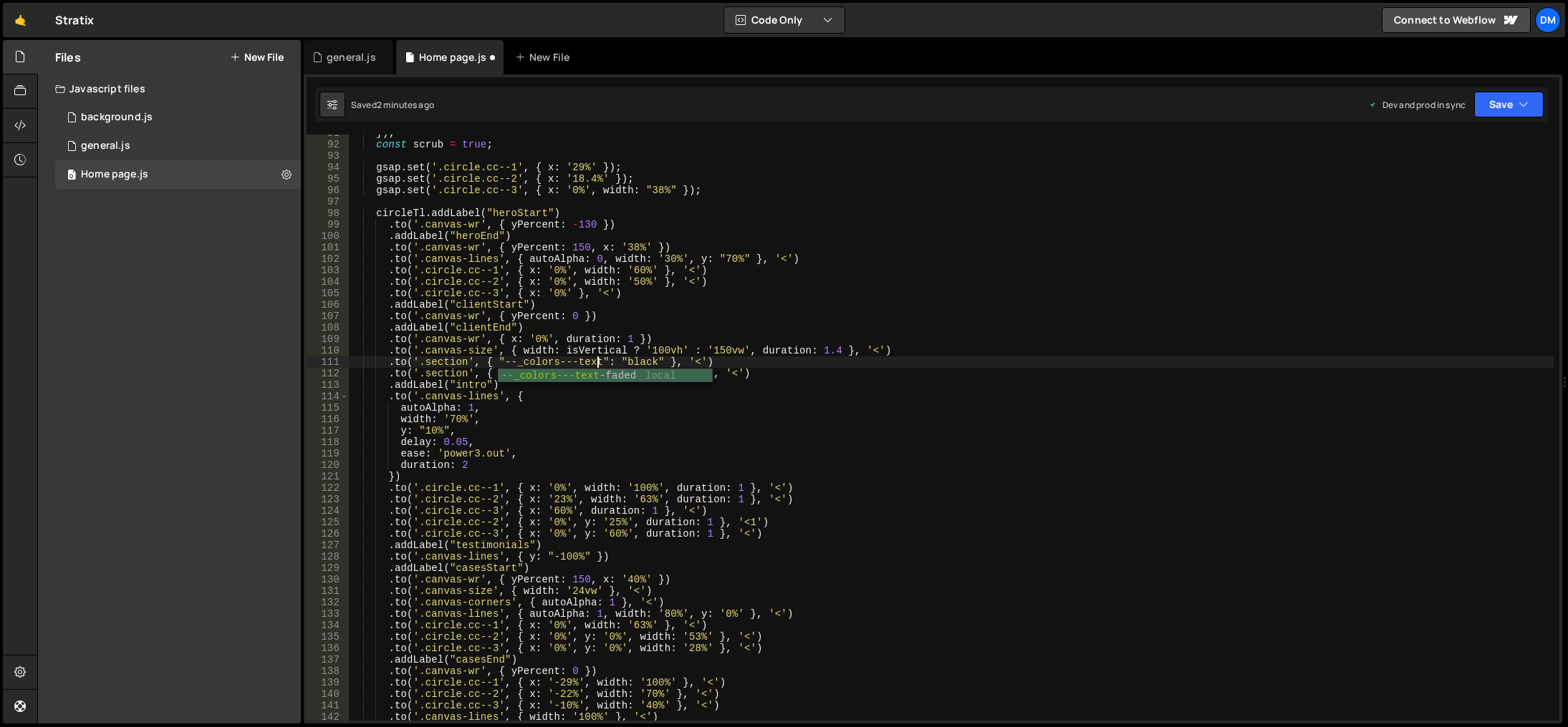
click at [745, 415] on div "}) ; const scrub = true ; gsap . set ( '.circle.cc--1' , { x : '29%' }) ; gsap …" at bounding box center [951, 432] width 1204 height 610
click at [1503, 107] on button "Save" at bounding box center [1508, 105] width 69 height 26
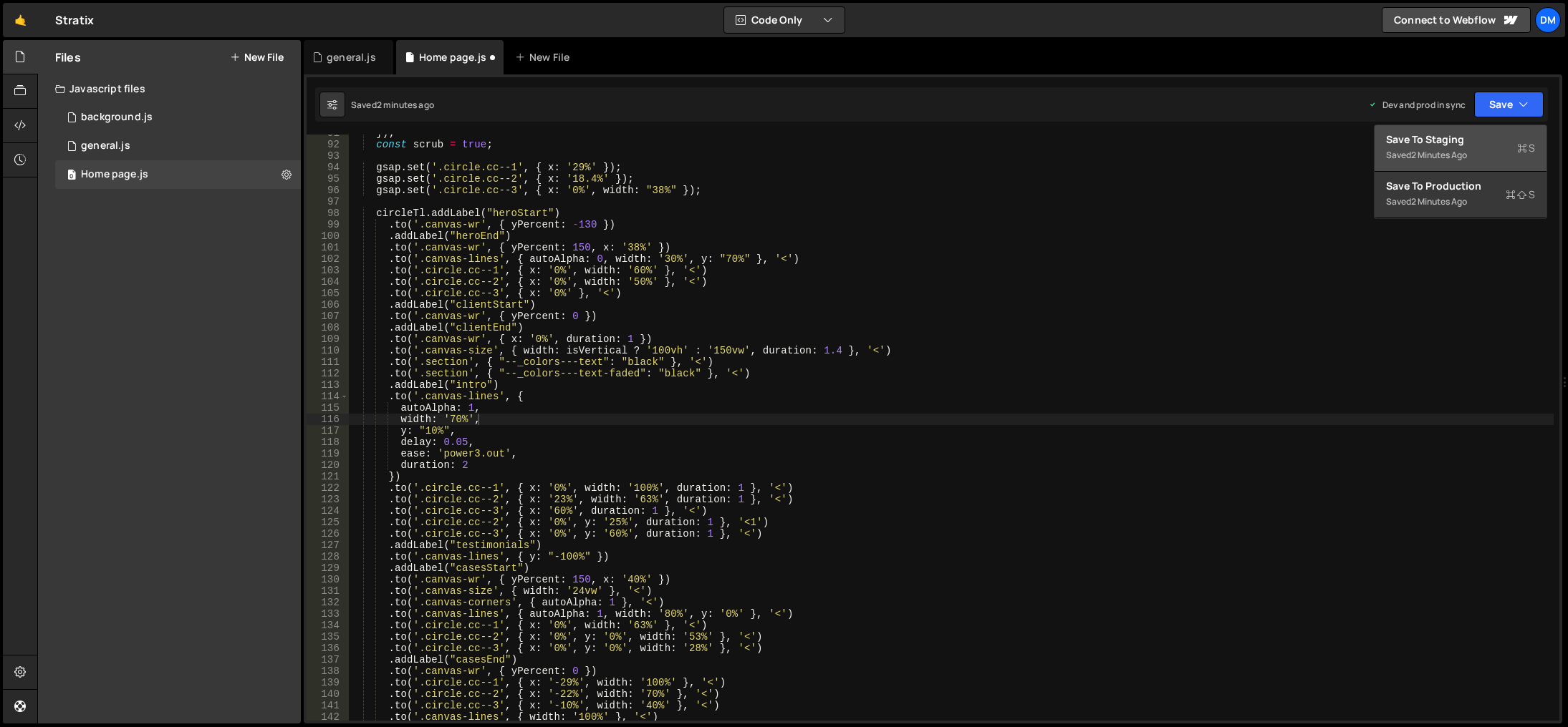
click at [1472, 137] on div "Save to Staging S" at bounding box center [1461, 139] width 149 height 15
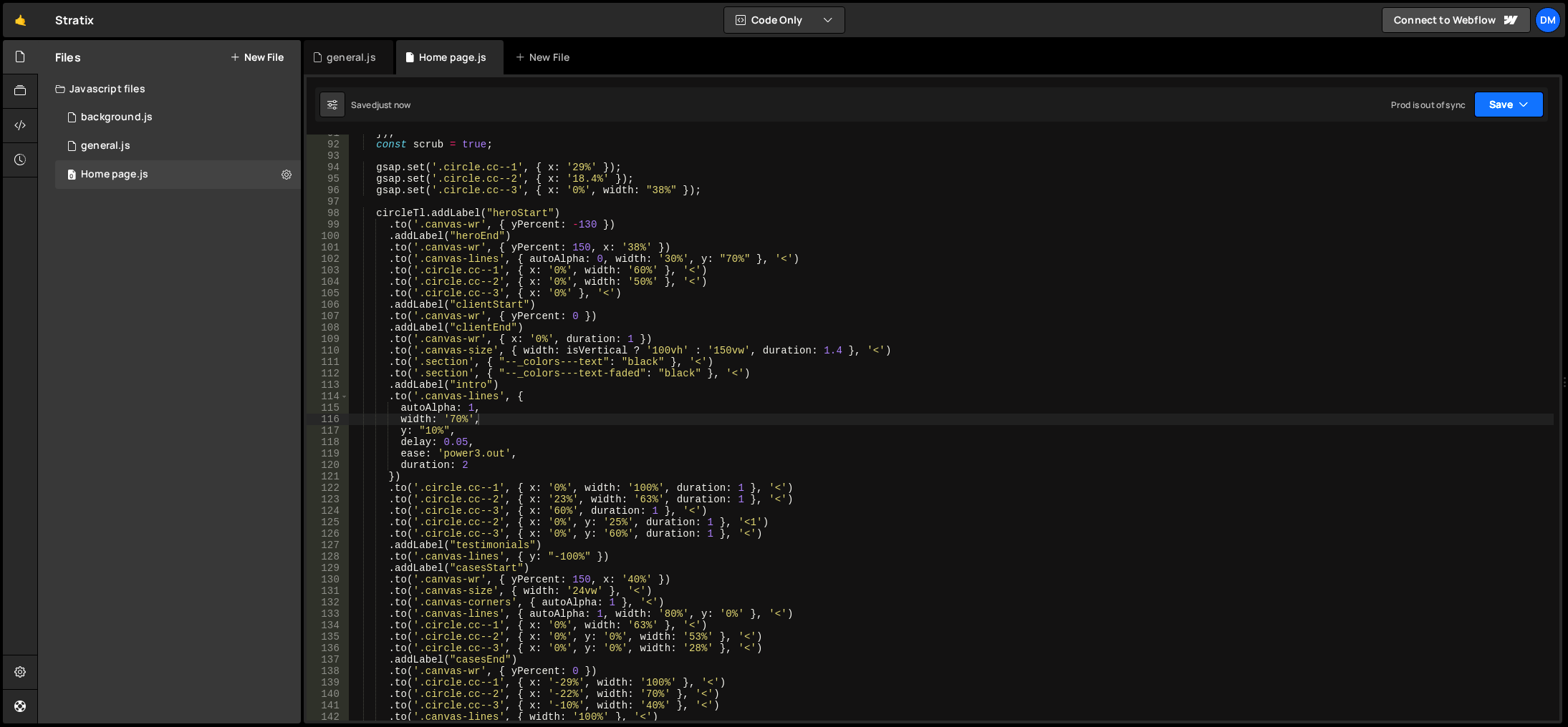
click at [1500, 102] on button "Save" at bounding box center [1508, 105] width 69 height 26
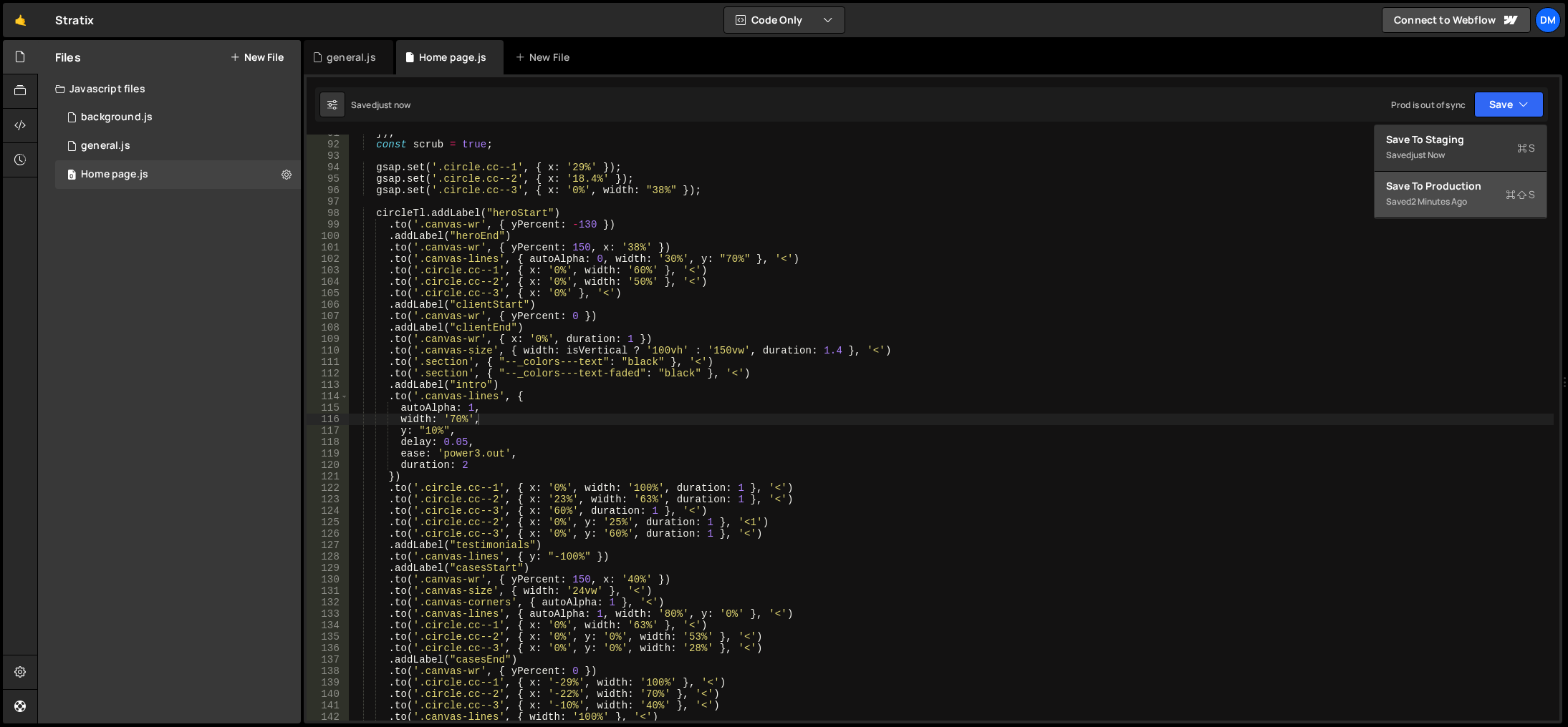
click at [1451, 186] on div "Save to Production S" at bounding box center [1461, 186] width 149 height 15
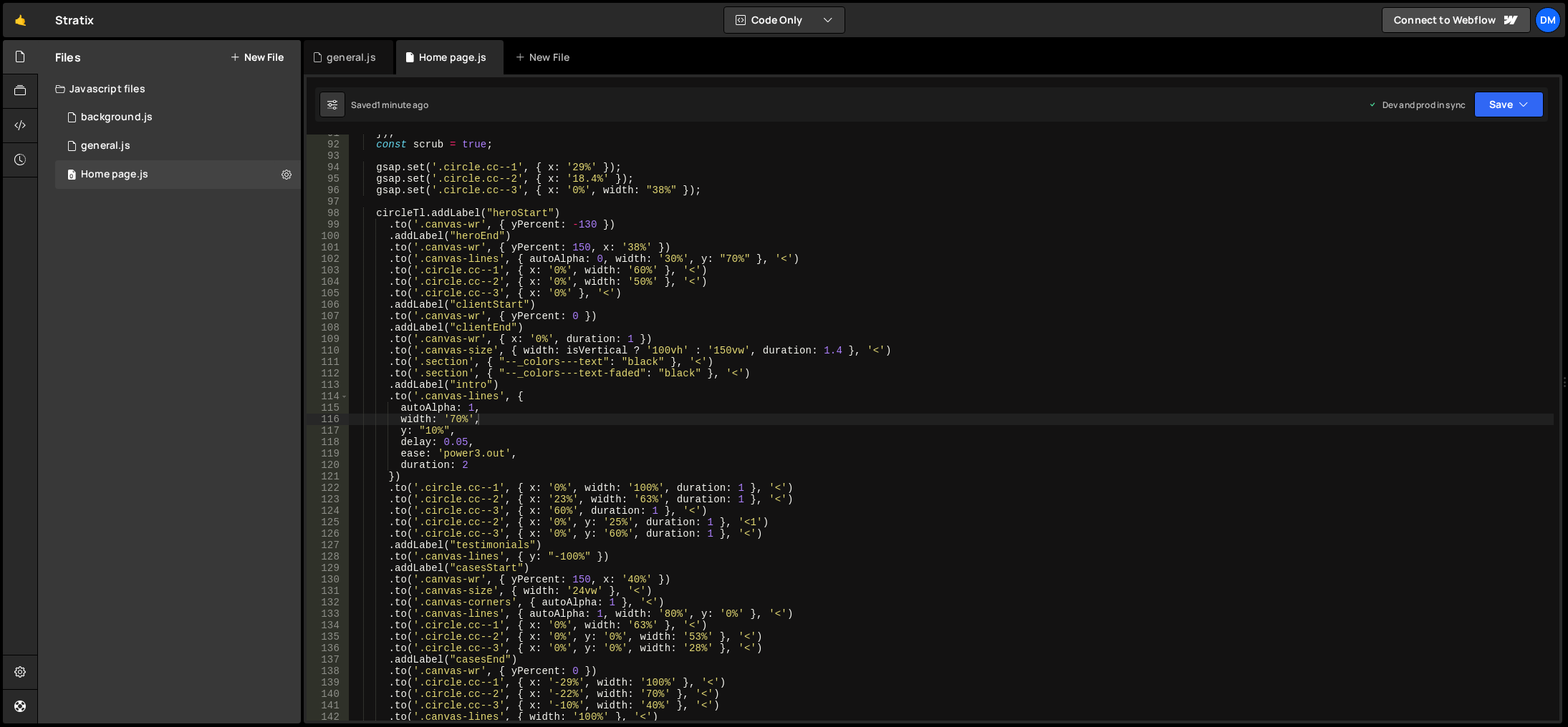
click at [768, 369] on div "}) ; const scrub = true ; gsap . set ( '.circle.cc--1' , { x : '29%' }) ; gsap …" at bounding box center [951, 432] width 1204 height 610
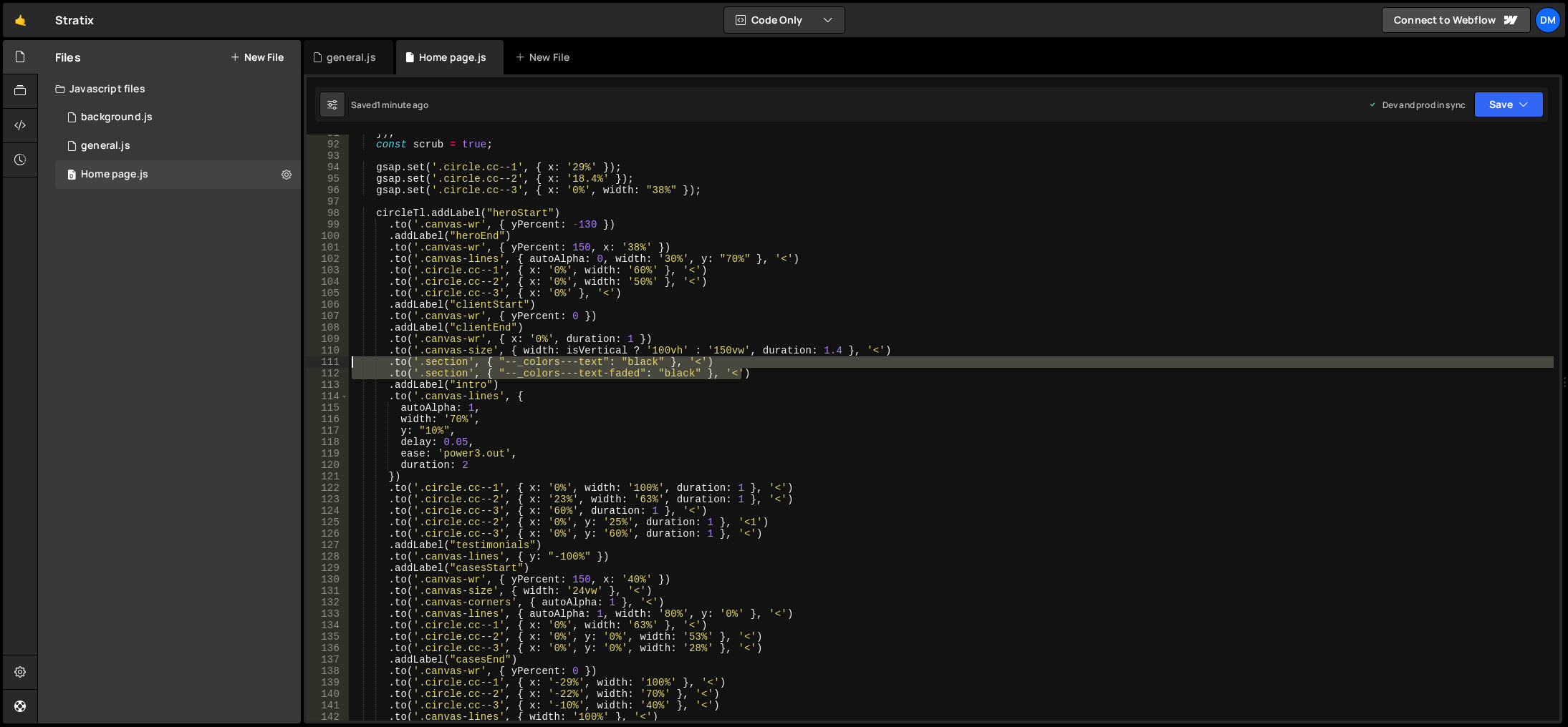
drag, startPoint x: 768, startPoint y: 369, endPoint x: 328, endPoint y: 363, distance: 440.0
click at [328, 363] on div ".to('.section', { "--_colors---text-faded": "black" }, '<') 91 92 93 94 95 96 9…" at bounding box center [932, 428] width 1252 height 586
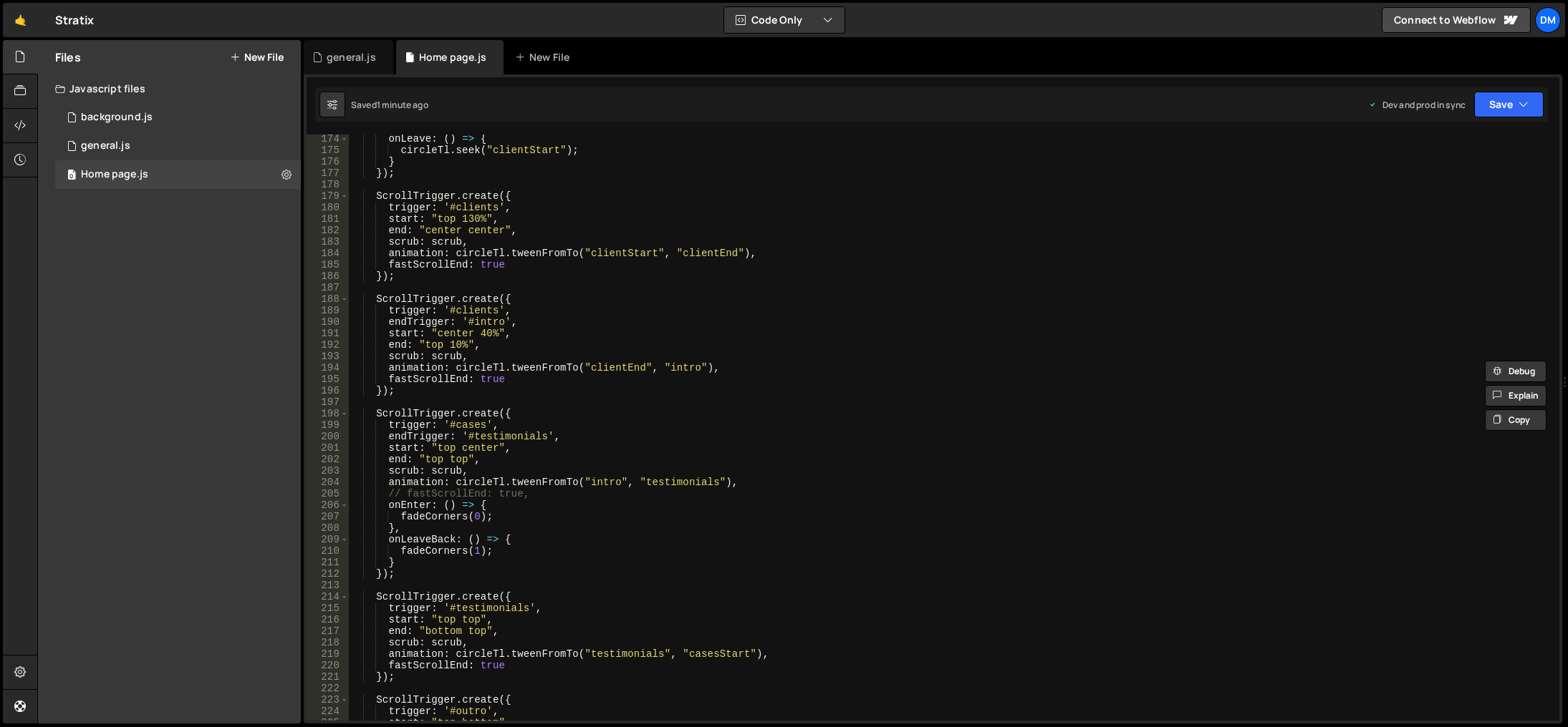
scroll to position [2070, 0]
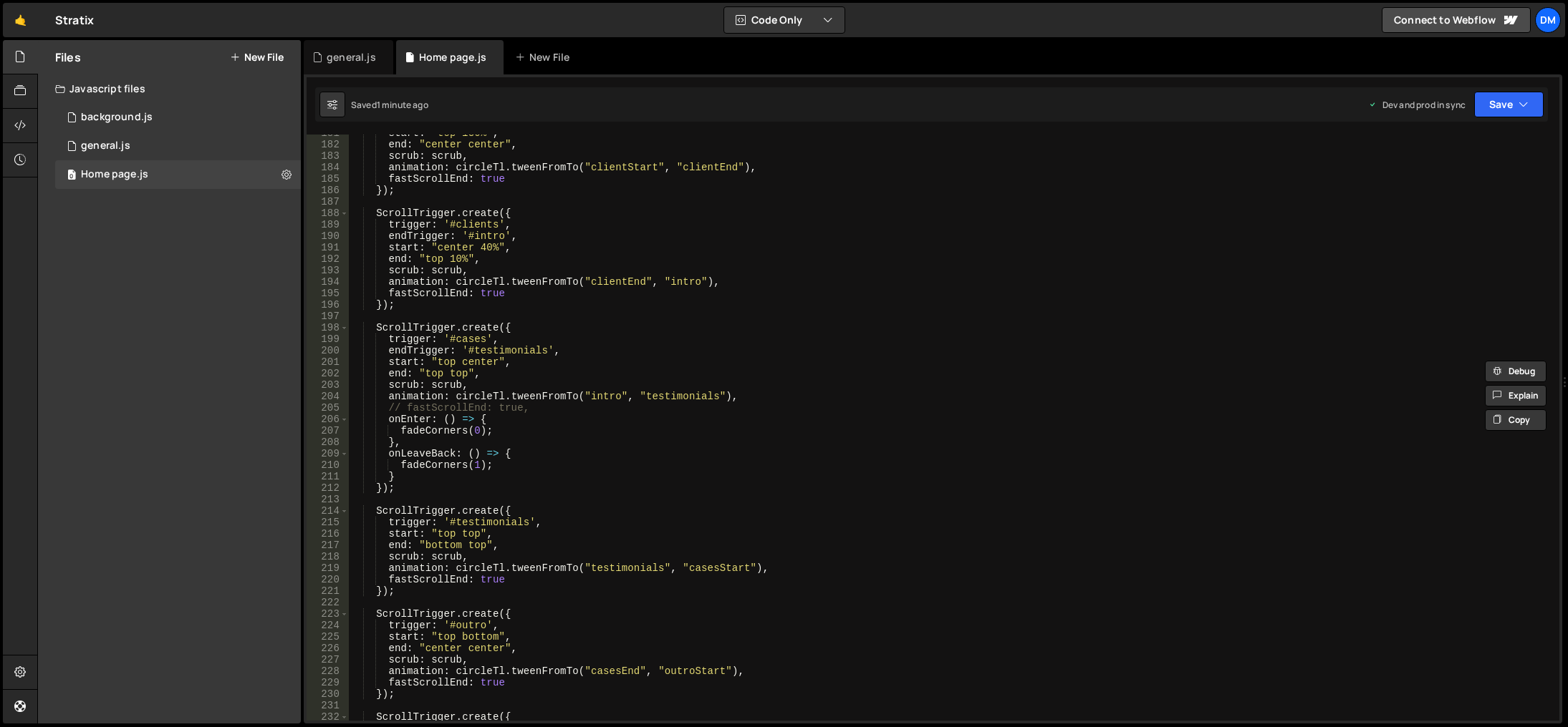
click at [533, 432] on div "start : "top 130%" , end : "center center" , scrub : scrub , animation : circle…" at bounding box center [951, 432] width 1204 height 610
click at [550, 462] on div "start : "top 130%" , end : "center center" , scrub : scrub , animation : circle…" at bounding box center [951, 432] width 1204 height 610
type textarea "fadeCorners(1);"
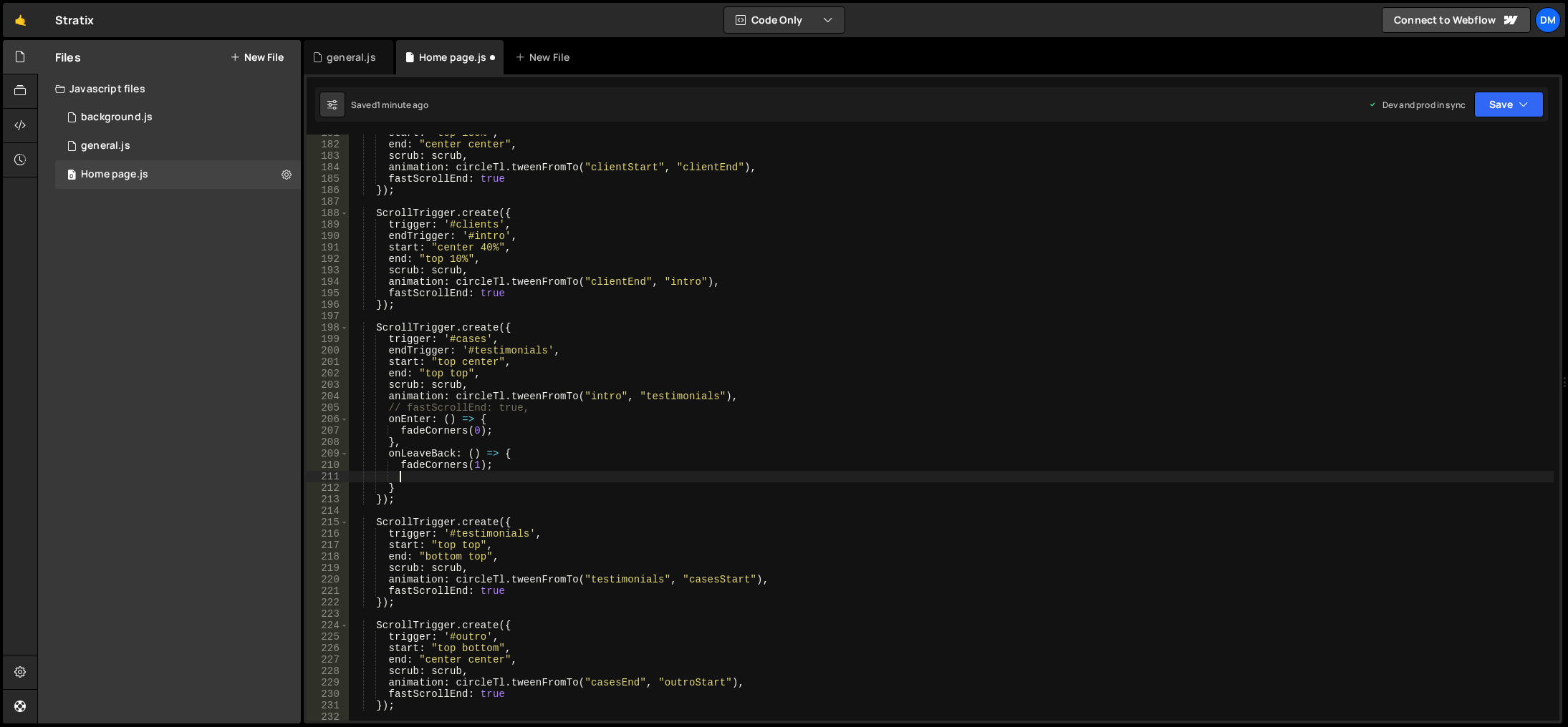
scroll to position [0, 3]
paste textarea ".to('.section', { "--_colors---text-faded": "black" }, '<')"
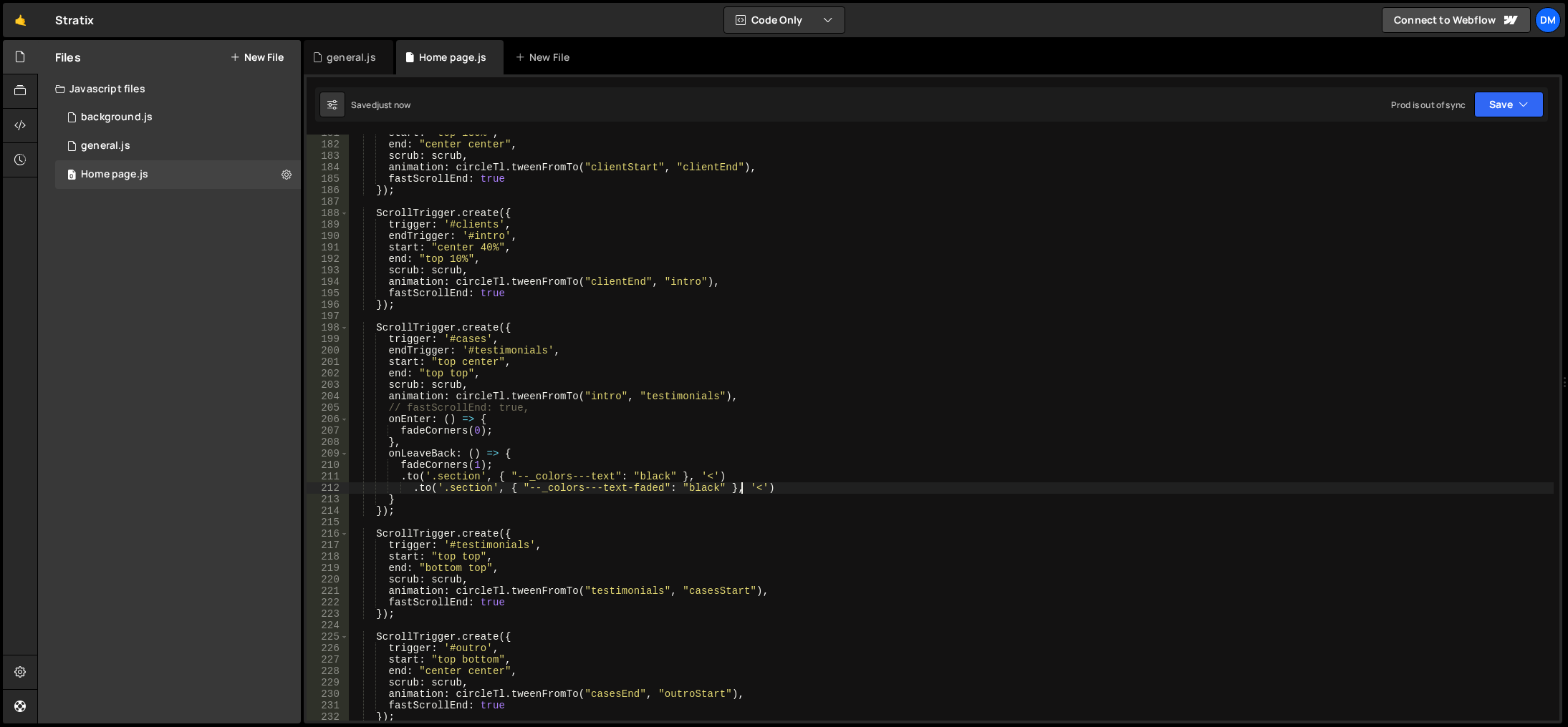
click at [400, 475] on div "start : "top 130%" , end : "center center" , scrub : scrub , animation : circle…" at bounding box center [951, 432] width 1204 height 610
click at [408, 476] on div "start : "top 130%" , end : "center center" , scrub : scrub , animation : circle…" at bounding box center [951, 432] width 1204 height 610
click at [413, 489] on div "start : "top 130%" , end : "center center" , scrub : scrub , animation : circle…" at bounding box center [951, 432] width 1204 height 610
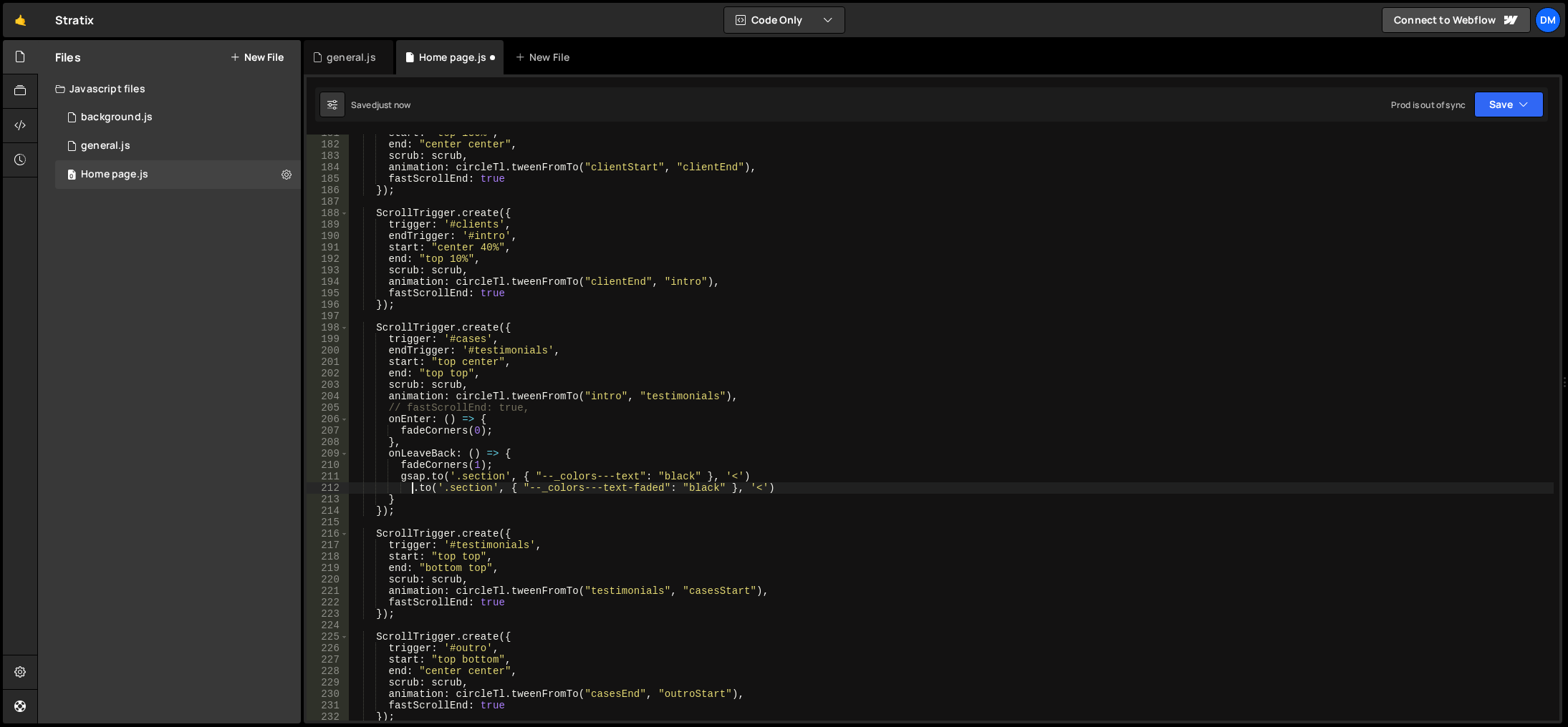
paste textarea "gsap"
drag, startPoint x: 737, startPoint y: 472, endPoint x: 726, endPoint y: 535, distance: 64.0
click at [737, 472] on div "start : "top 130%" , end : "center center" , scrub : scrub , animation : circle…" at bounding box center [951, 432] width 1204 height 610
click at [944, 436] on div "start : "top 130%" , end : "center center" , scrub : scrub , animation : circle…" at bounding box center [951, 432] width 1204 height 610
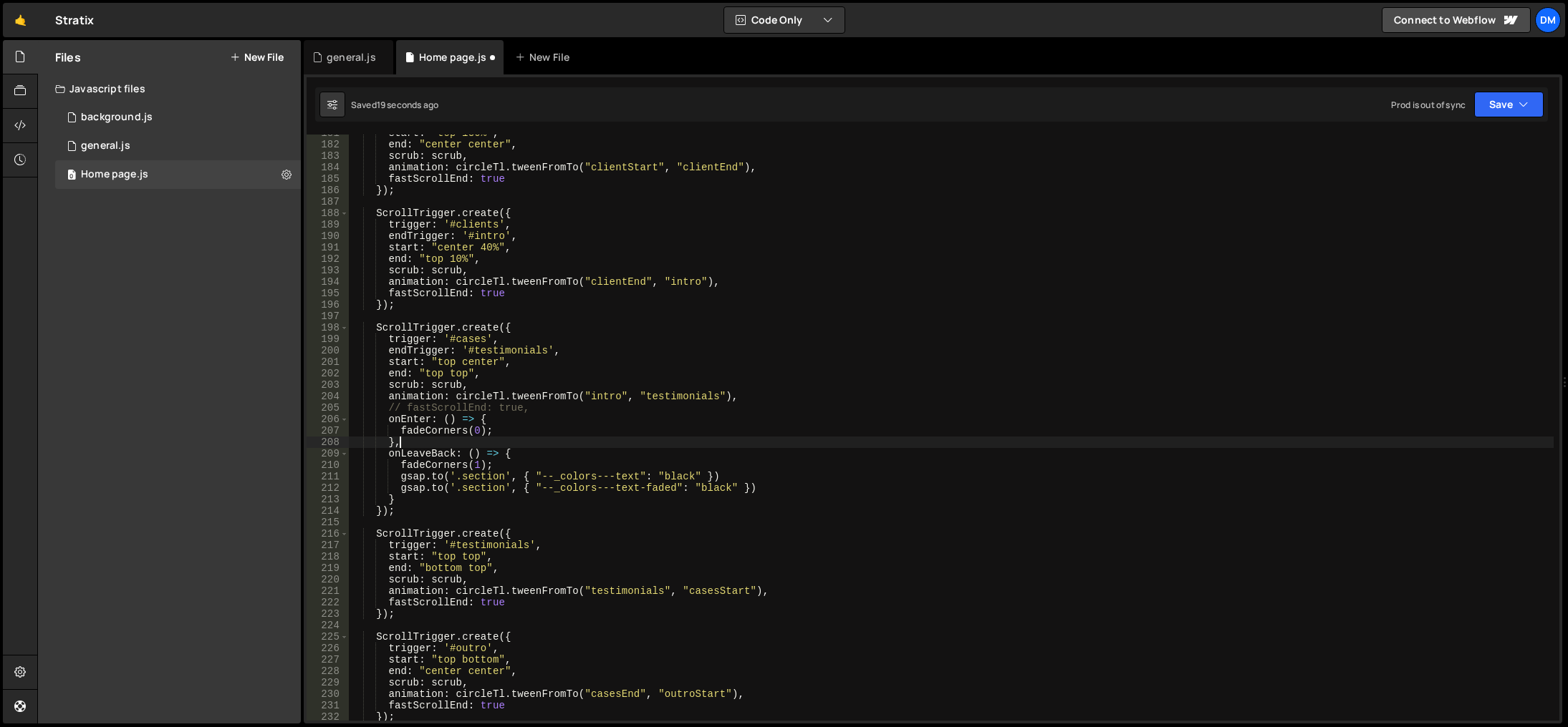
click at [732, 472] on div "start : "top 130%" , end : "center center" , scrub : scrub , animation : circle…" at bounding box center [951, 432] width 1204 height 610
click at [762, 488] on div "start : "top 130%" , end : "center center" , scrub : scrub , animation : circle…" at bounding box center [951, 432] width 1204 height 610
click at [1509, 107] on button "Save" at bounding box center [1508, 105] width 69 height 26
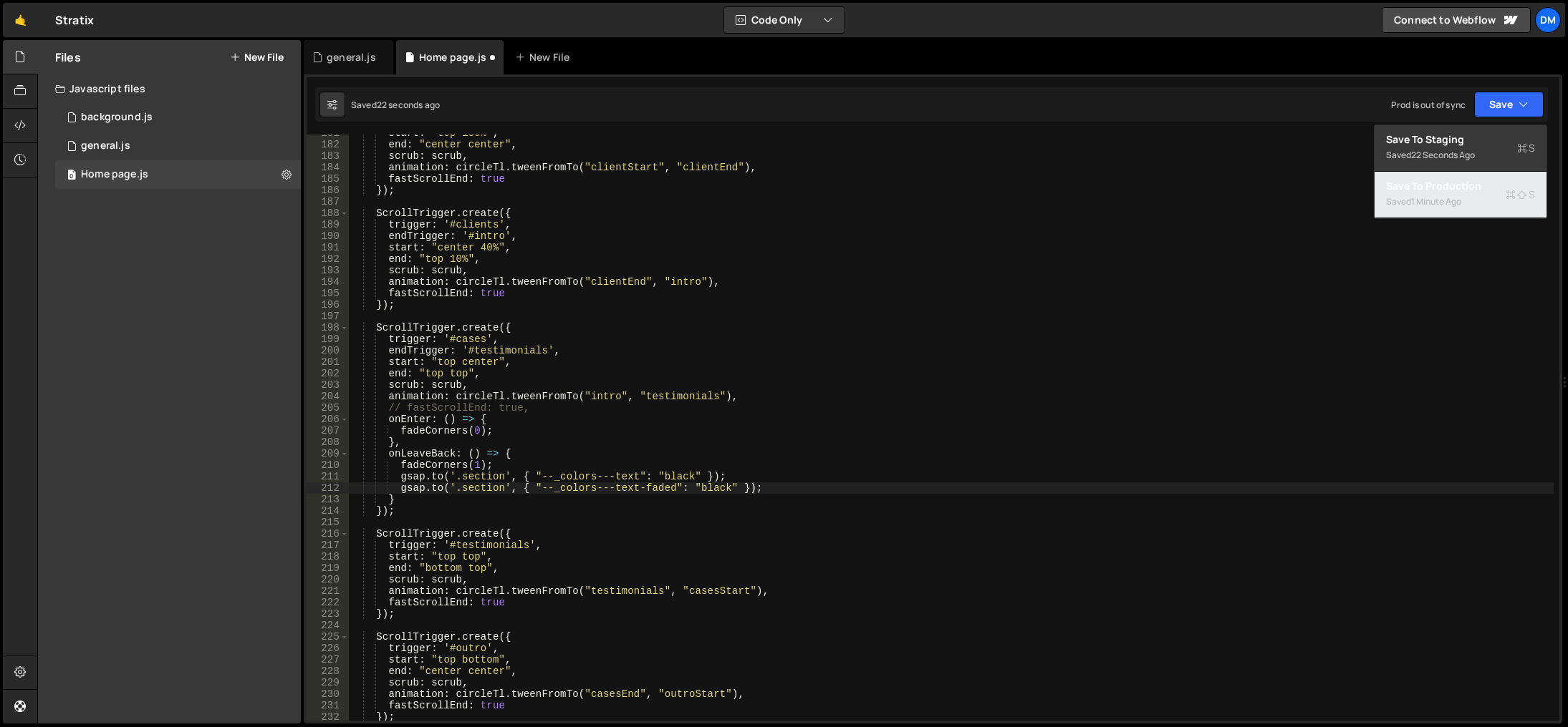
click at [1435, 195] on div "1 minute ago" at bounding box center [1436, 201] width 50 height 12
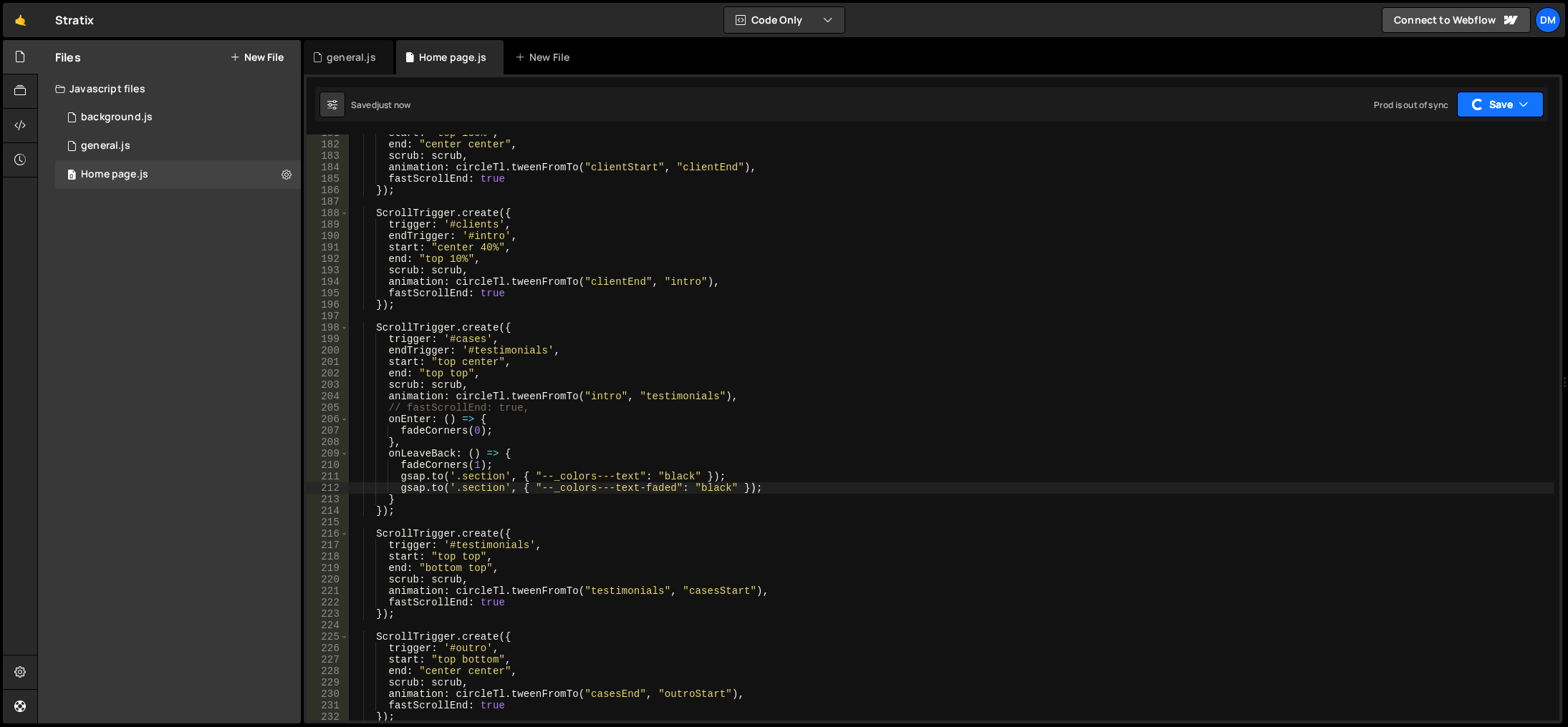
click at [1483, 107] on button "Save" at bounding box center [1499, 105] width 87 height 26
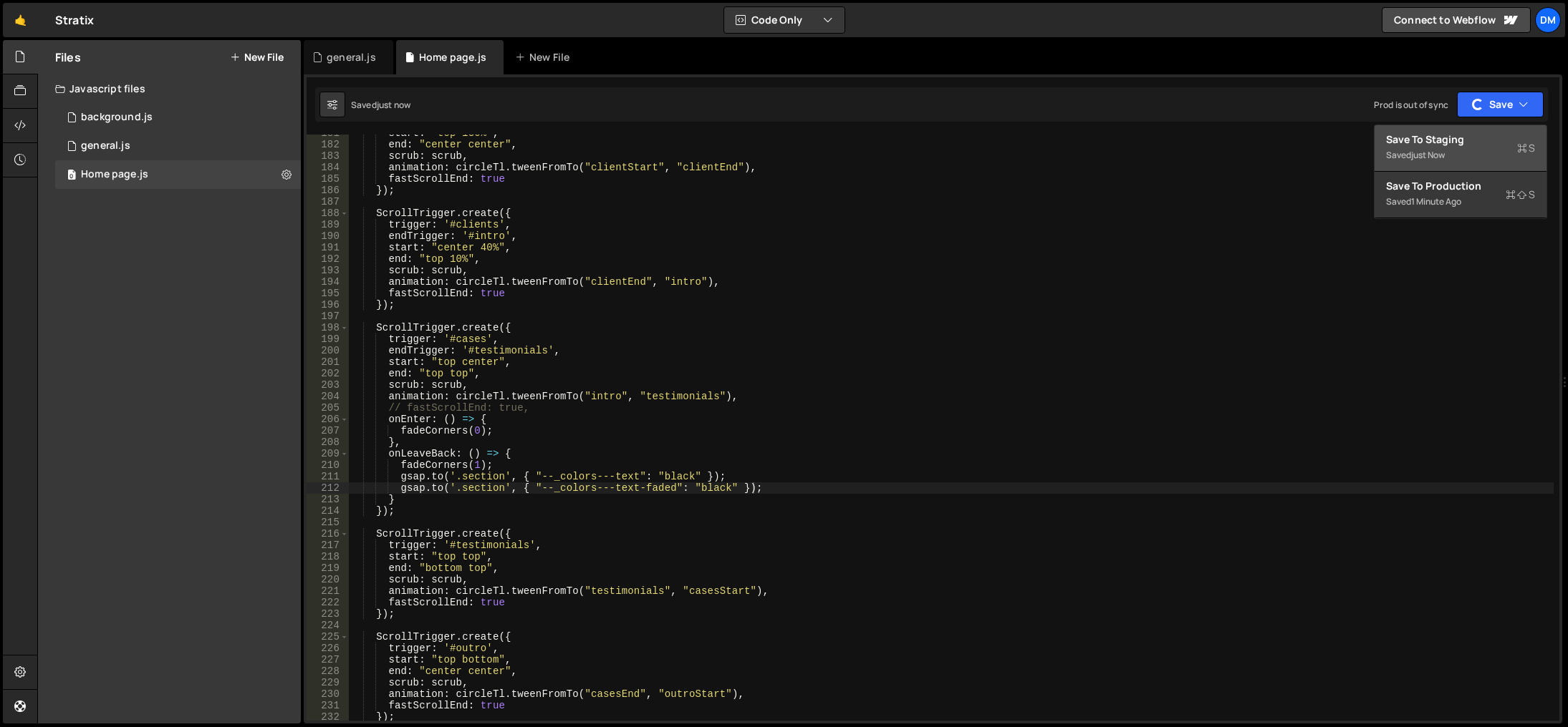
click at [1431, 146] on div "Save to Staging S" at bounding box center [1461, 139] width 149 height 15
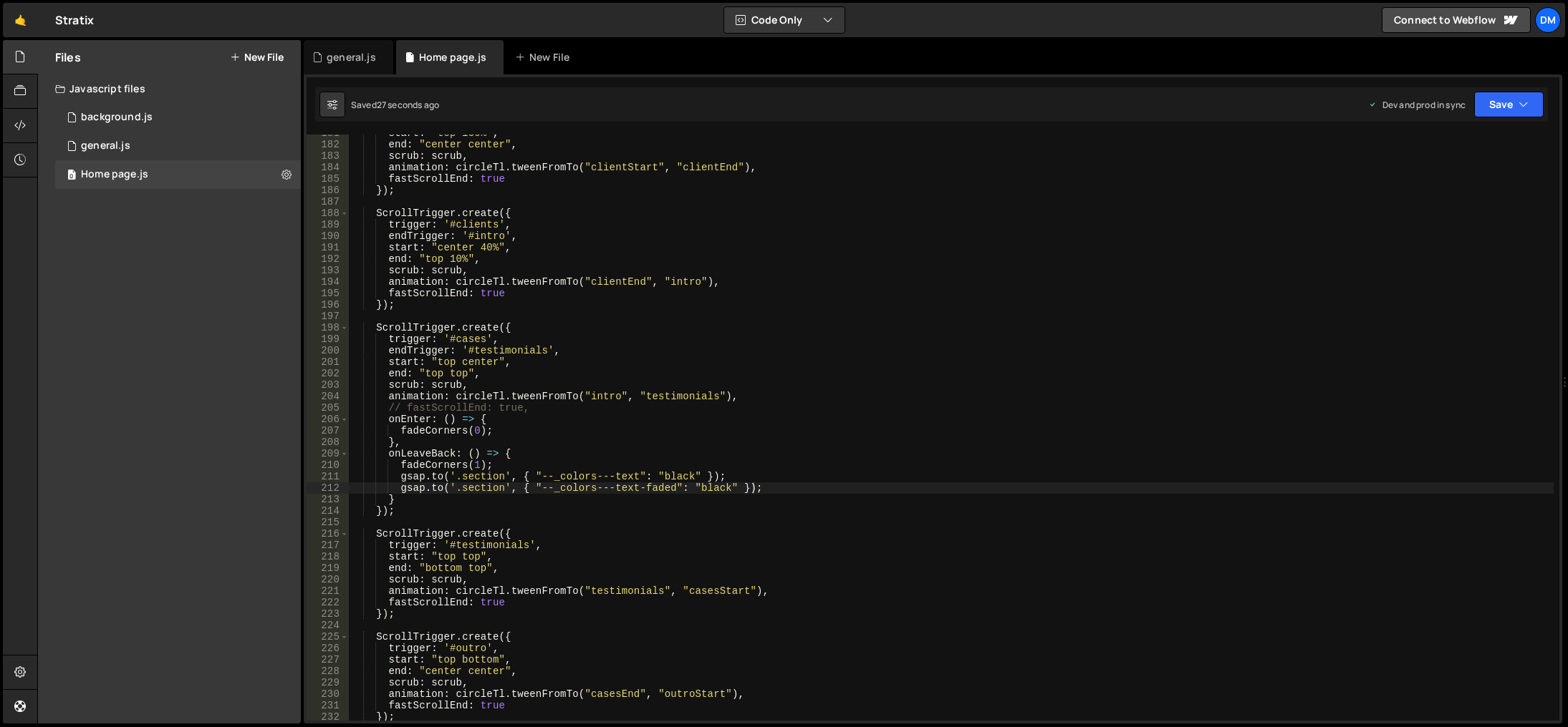
click at [788, 417] on div "start : "top 130%" , end : "center center" , scrub : scrub , animation : circle…" at bounding box center [951, 432] width 1204 height 610
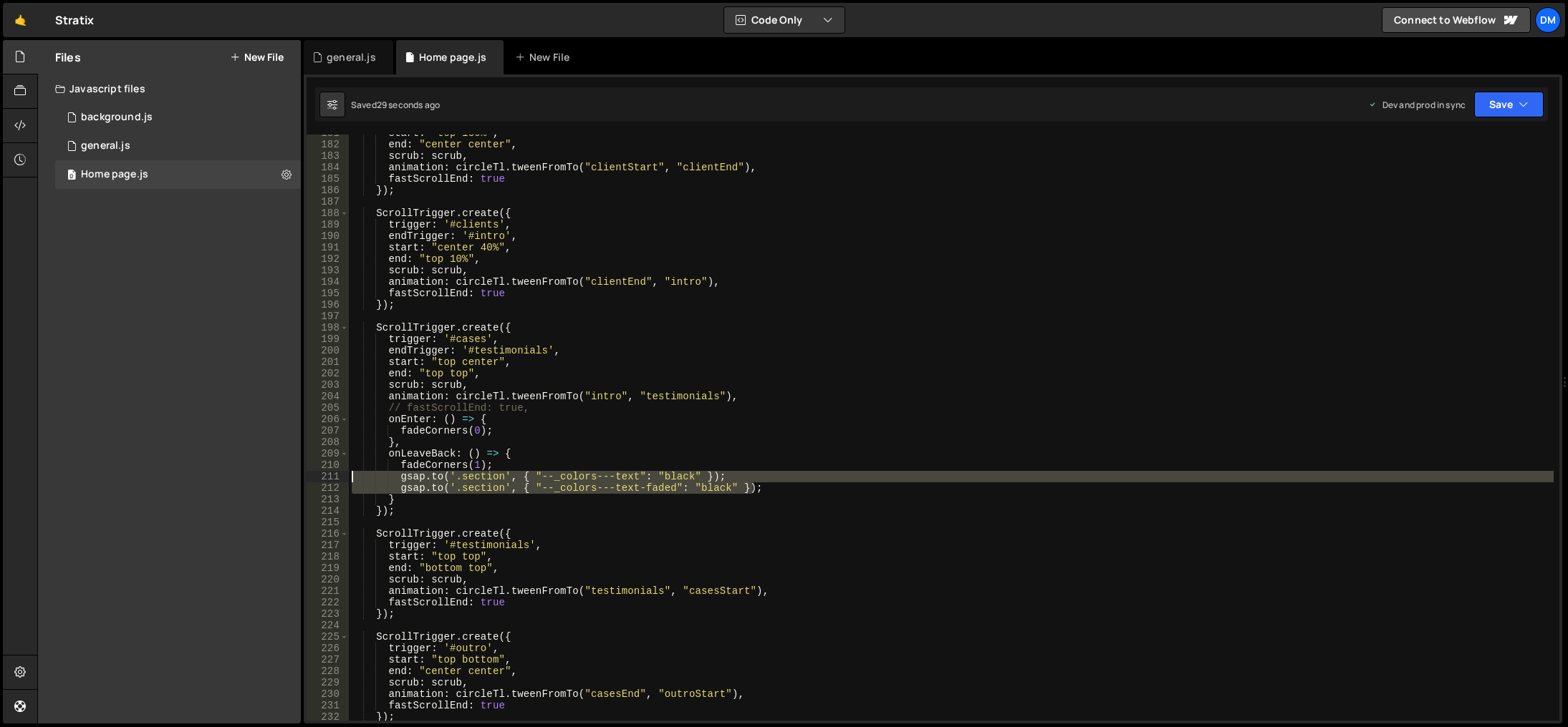
drag, startPoint x: 757, startPoint y: 487, endPoint x: 336, endPoint y: 478, distance: 421.1
click at [336, 478] on div "onEnter: () => { 181 182 183 184 185 186 187 188 189 190 191 192 193 194 195 19…" at bounding box center [932, 428] width 1252 height 586
click at [499, 432] on div "start : "top 130%" , end : "center center" , scrub : scrub , animation : circle…" at bounding box center [951, 432] width 1204 height 610
type textarea "fadeCorners(0);"
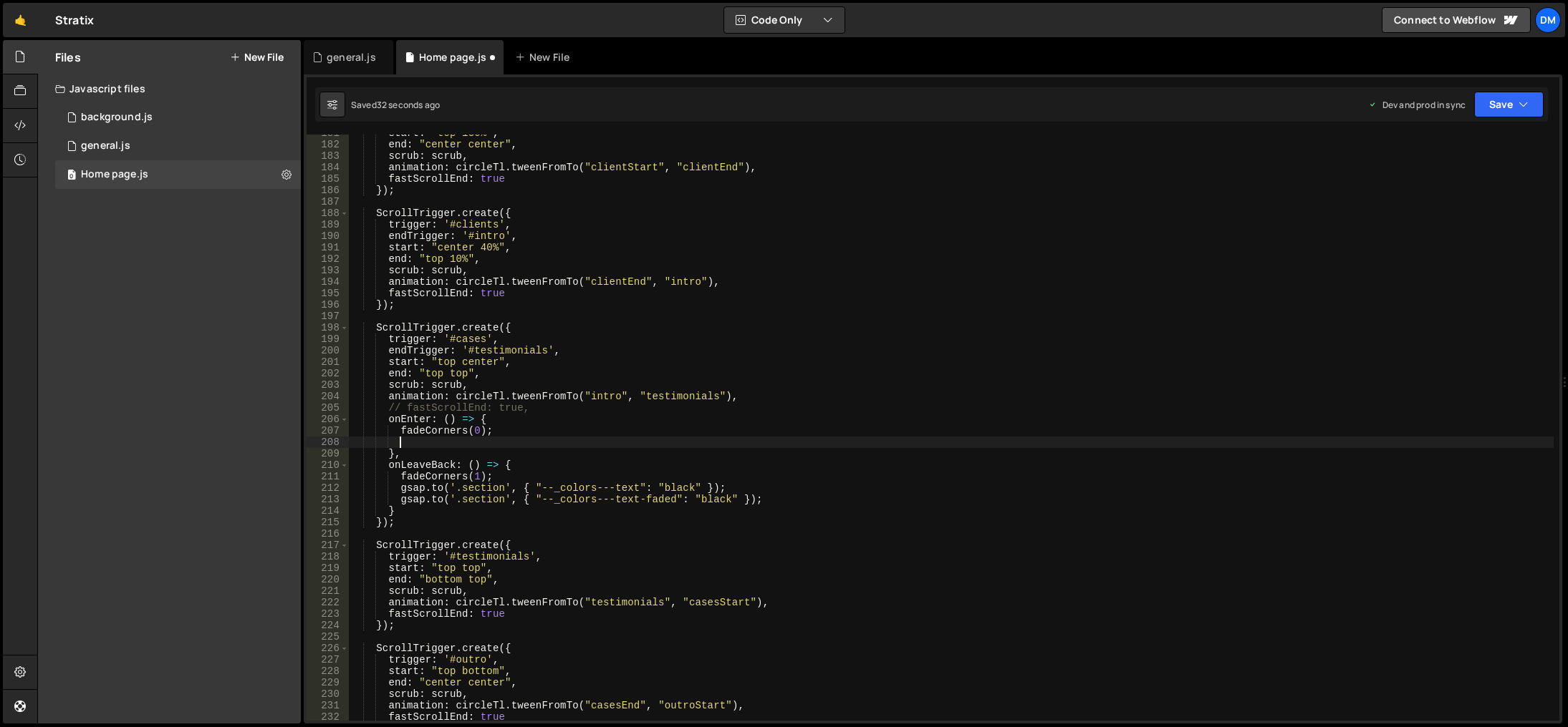
scroll to position [0, 3]
paste textarea "[DOMAIN_NAME]('.section', { "--_colors---text-faded": "black" });"
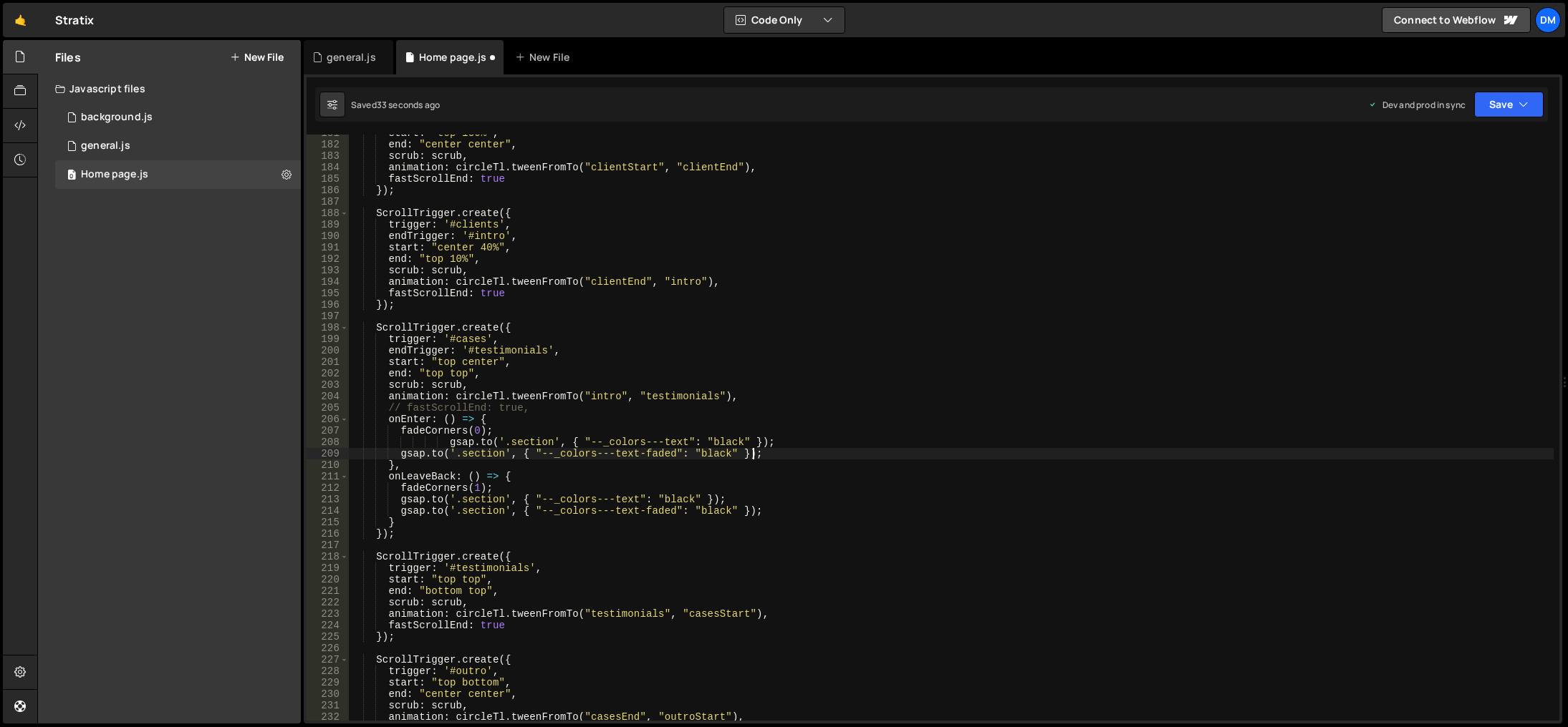
click at [709, 444] on div "start : "top 130%" , end : "center center" , scrub : scrub , animation : circle…" at bounding box center [951, 432] width 1204 height 610
click at [714, 445] on div "start : "top 130%" , end : "center center" , scrub : scrub , animation : circle…" at bounding box center [951, 432] width 1204 height 610
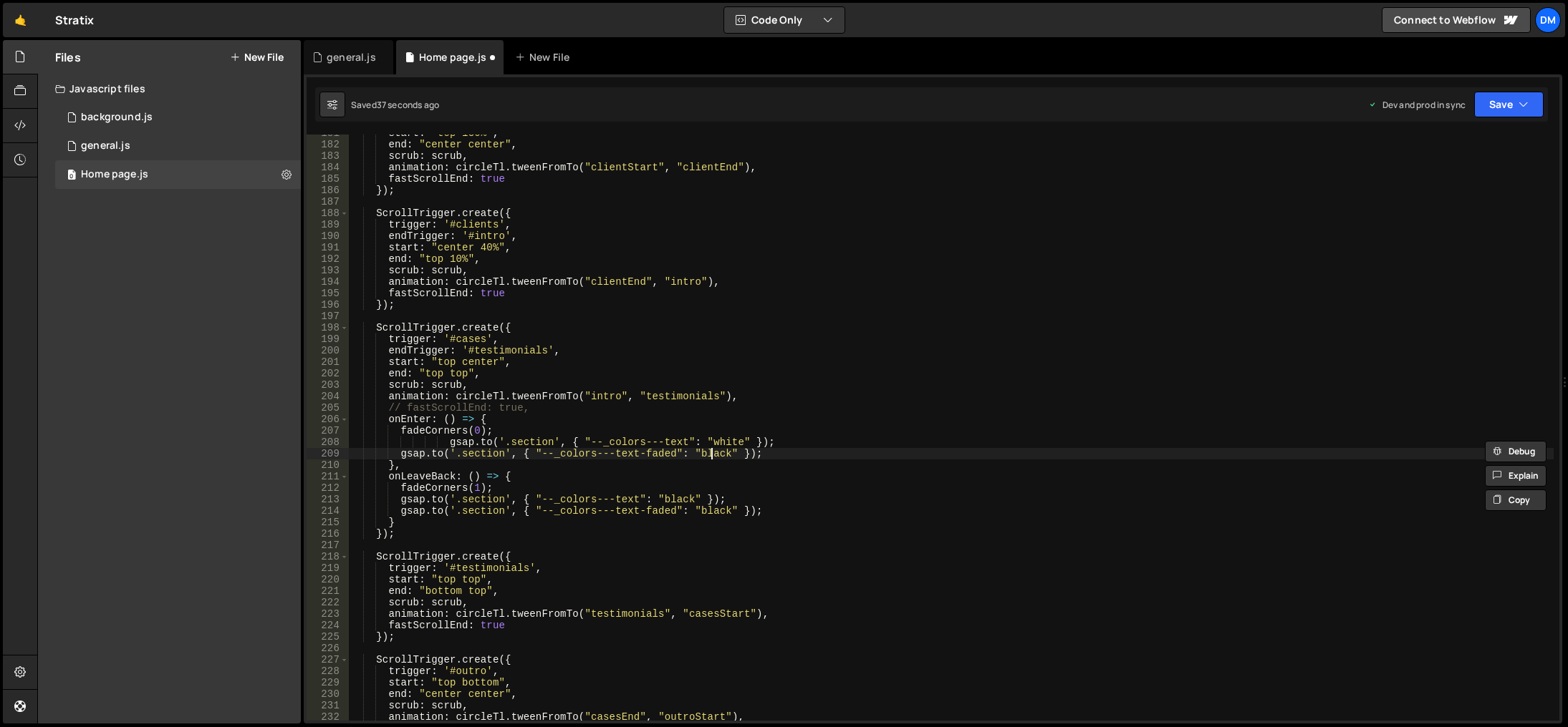
click at [709, 454] on div "start : "top 130%" , end : "center center" , scrub : scrub , animation : circle…" at bounding box center [951, 432] width 1204 height 610
paste textarea "white"
click at [908, 412] on div "start : "top 130%" , end : "center center" , scrub : scrub , animation : circle…" at bounding box center [951, 432] width 1204 height 610
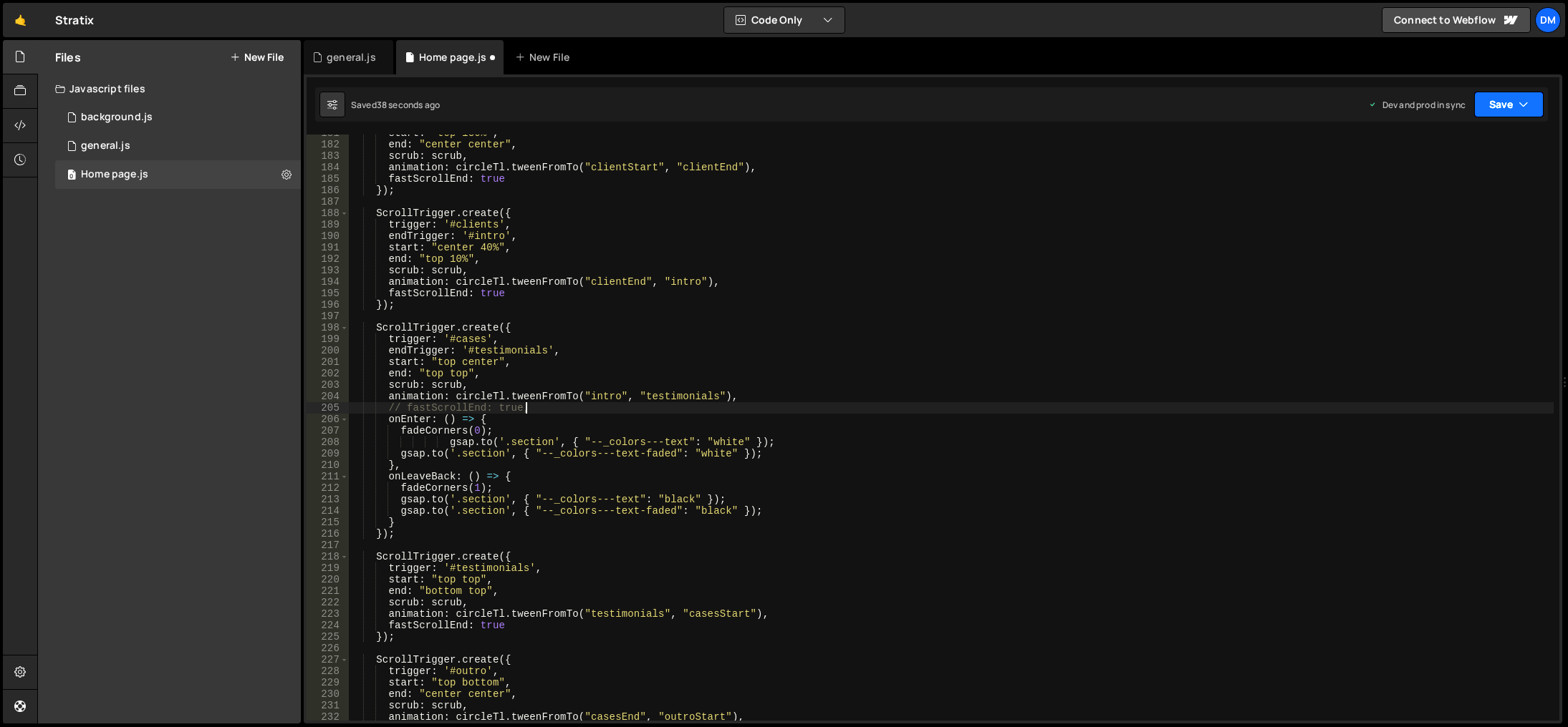
click at [1495, 103] on button "Save" at bounding box center [1508, 105] width 69 height 26
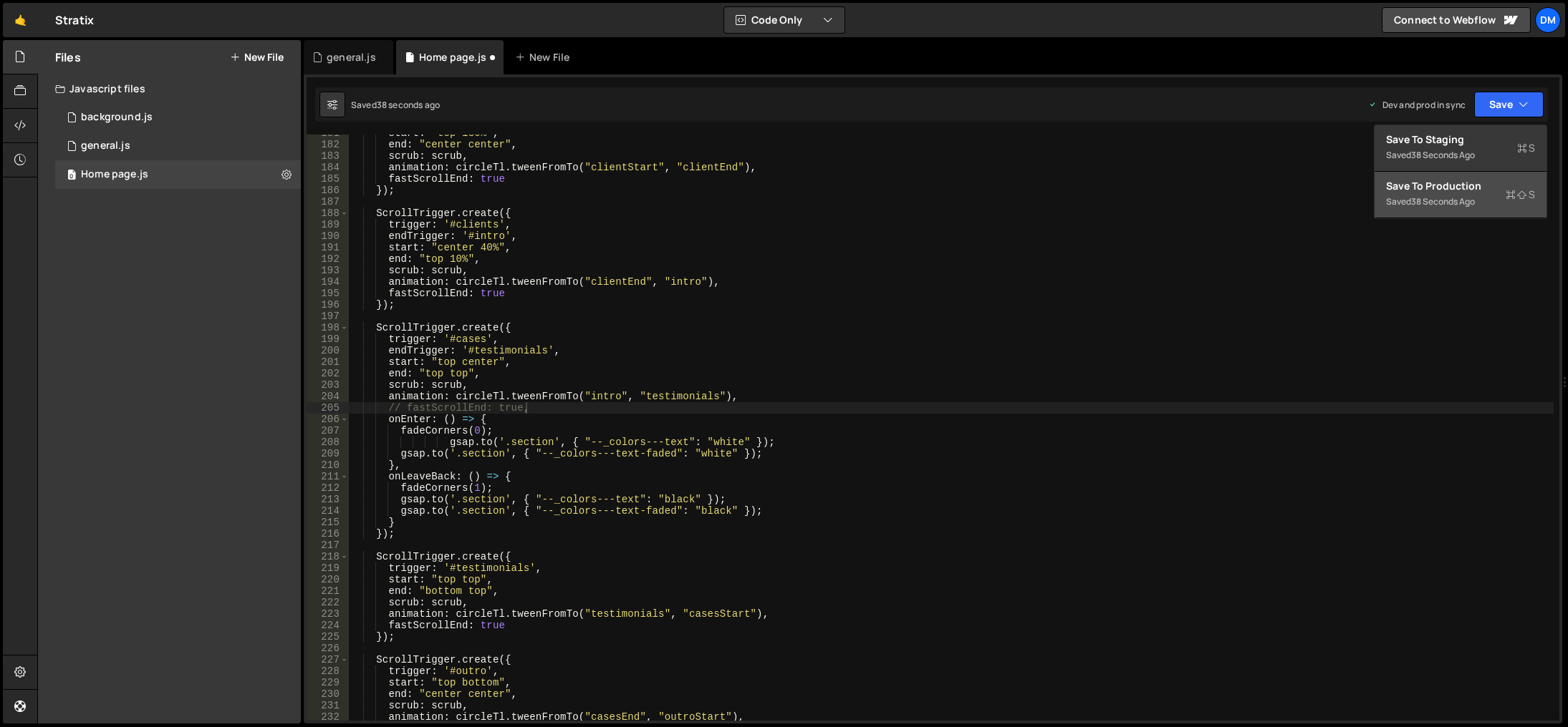
click at [1435, 180] on div "Save to Production S" at bounding box center [1461, 186] width 149 height 15
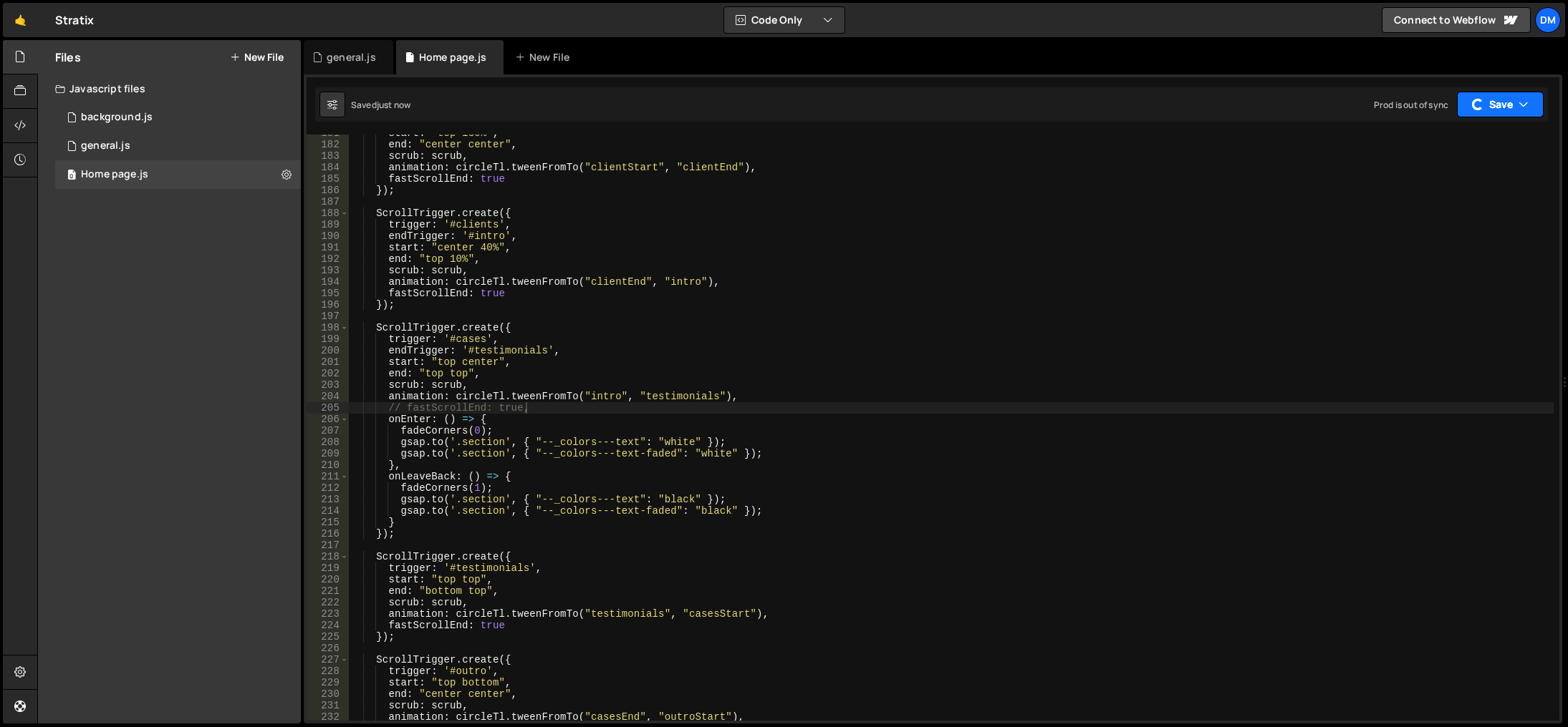
drag, startPoint x: 1485, startPoint y: 104, endPoint x: 1475, endPoint y: 111, distance: 12.2
click at [1485, 103] on button "Save" at bounding box center [1499, 105] width 87 height 26
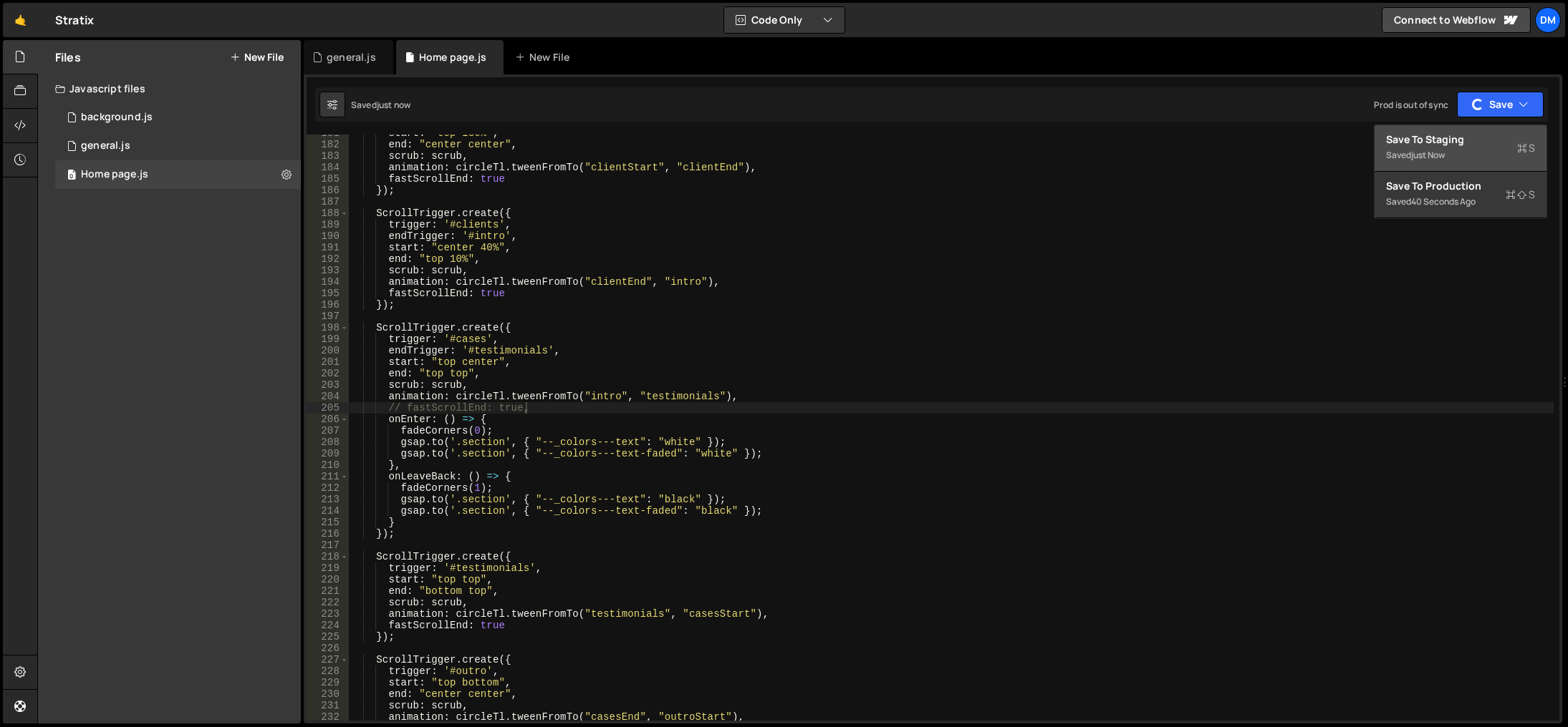
click at [1450, 144] on div "Save to Staging S" at bounding box center [1461, 139] width 149 height 15
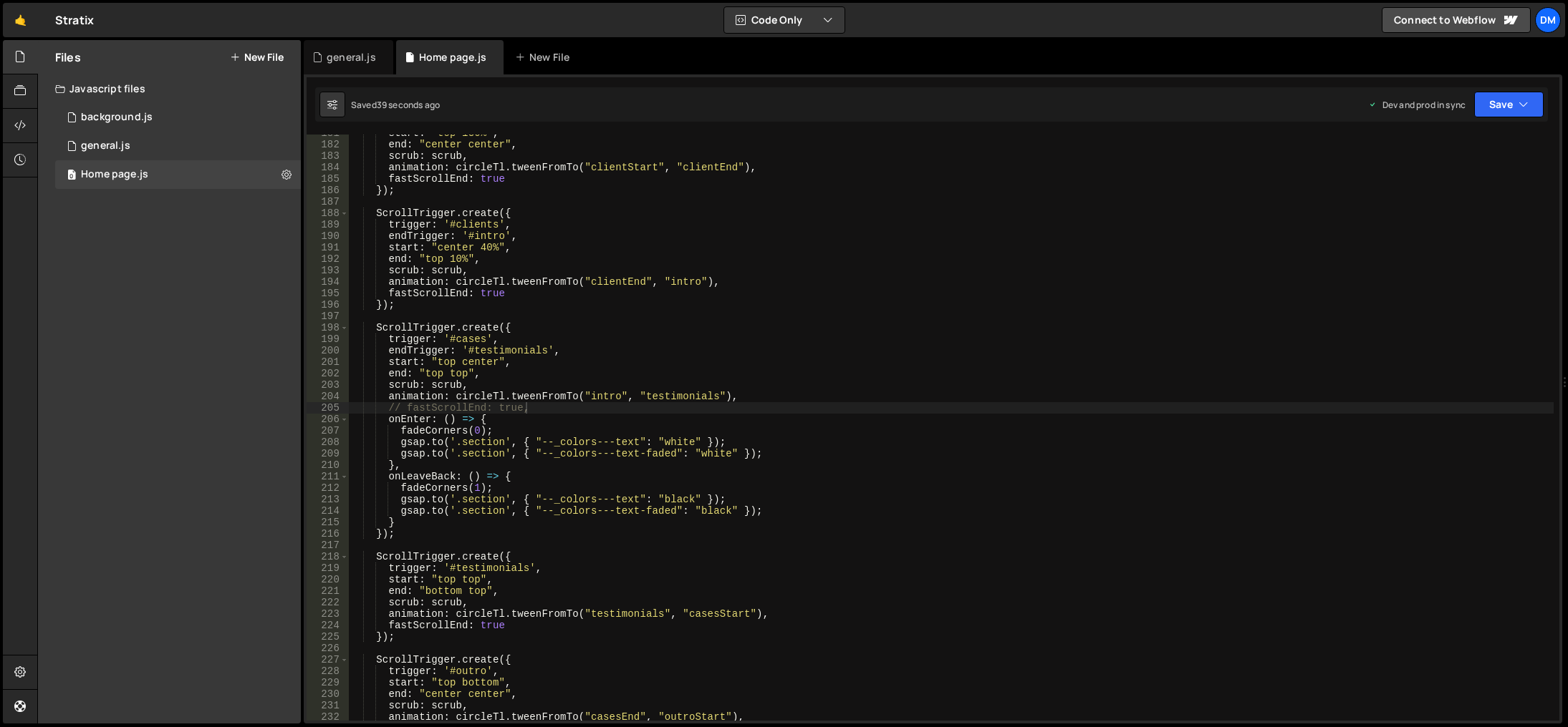
click at [679, 497] on div "start : "top 130%" , end : "center center" , scrub : scrub , animation : circle…" at bounding box center [951, 432] width 1204 height 610
click at [716, 514] on div "start : "top 130%" , end : "center center" , scrub : scrub , animation : circle…" at bounding box center [951, 432] width 1204 height 610
paste textarea "rgba(235, 235, 235, 1)"
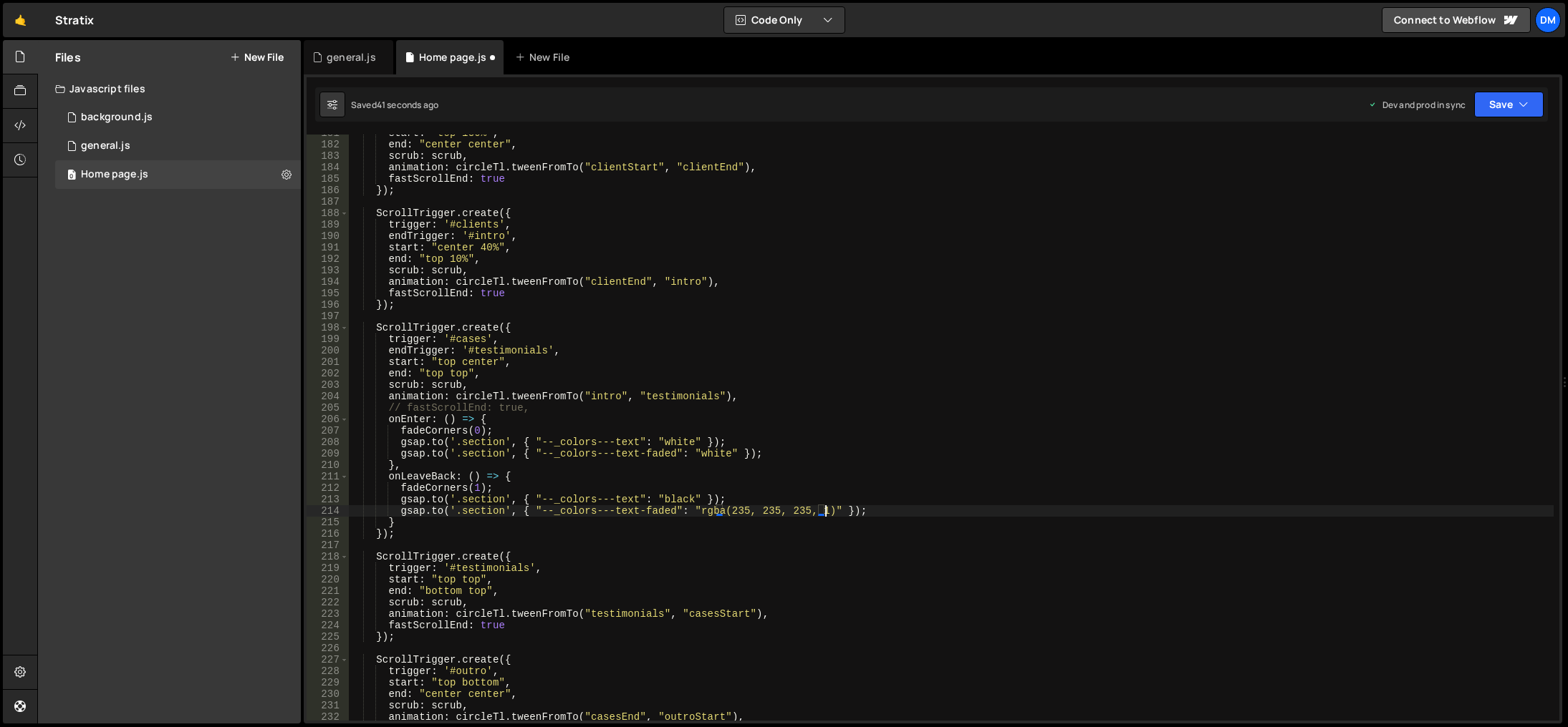
drag, startPoint x: 905, startPoint y: 464, endPoint x: 896, endPoint y: 468, distance: 9.8
click at [905, 464] on div "start : "top 130%" , end : "center center" , scrub : scrub , animation : circle…" at bounding box center [951, 432] width 1204 height 610
click at [704, 454] on div "start : "top 130%" , end : "center center" , scrub : scrub , animation : circle…" at bounding box center [951, 432] width 1204 height 610
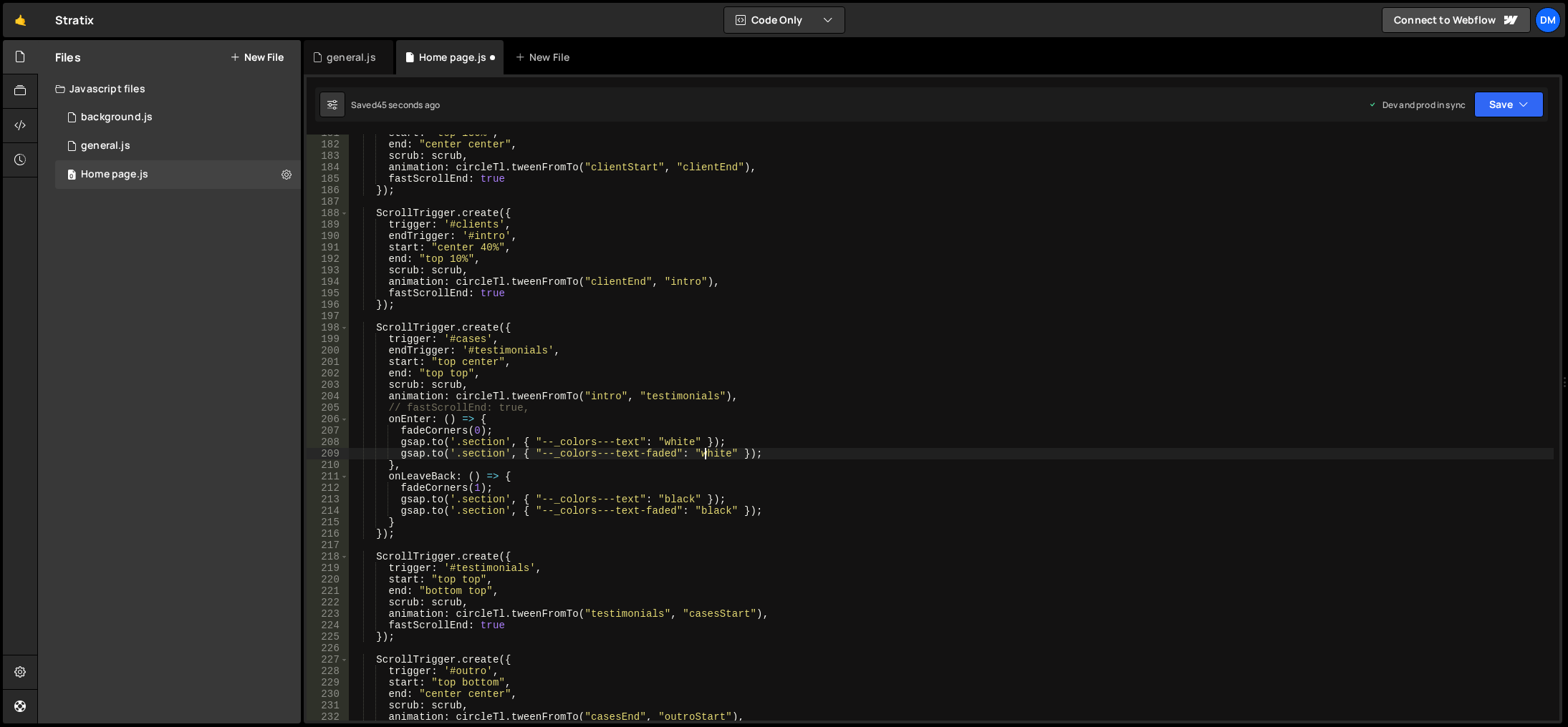
paste textarea "rgba(235, 235, 235, 1)"
click at [944, 412] on div "start : "top 130%" , end : "center center" , scrub : scrub , animation : circle…" at bounding box center [951, 432] width 1204 height 610
type textarea "// fastScrollEnd: true,"
click at [1491, 123] on div "// fastScrollEnd: true, 181 182 183 184 185 186 187 188 189 190 191 192 193 194…" at bounding box center [932, 399] width 1258 height 649
click at [1494, 111] on button "Save" at bounding box center [1508, 105] width 69 height 26
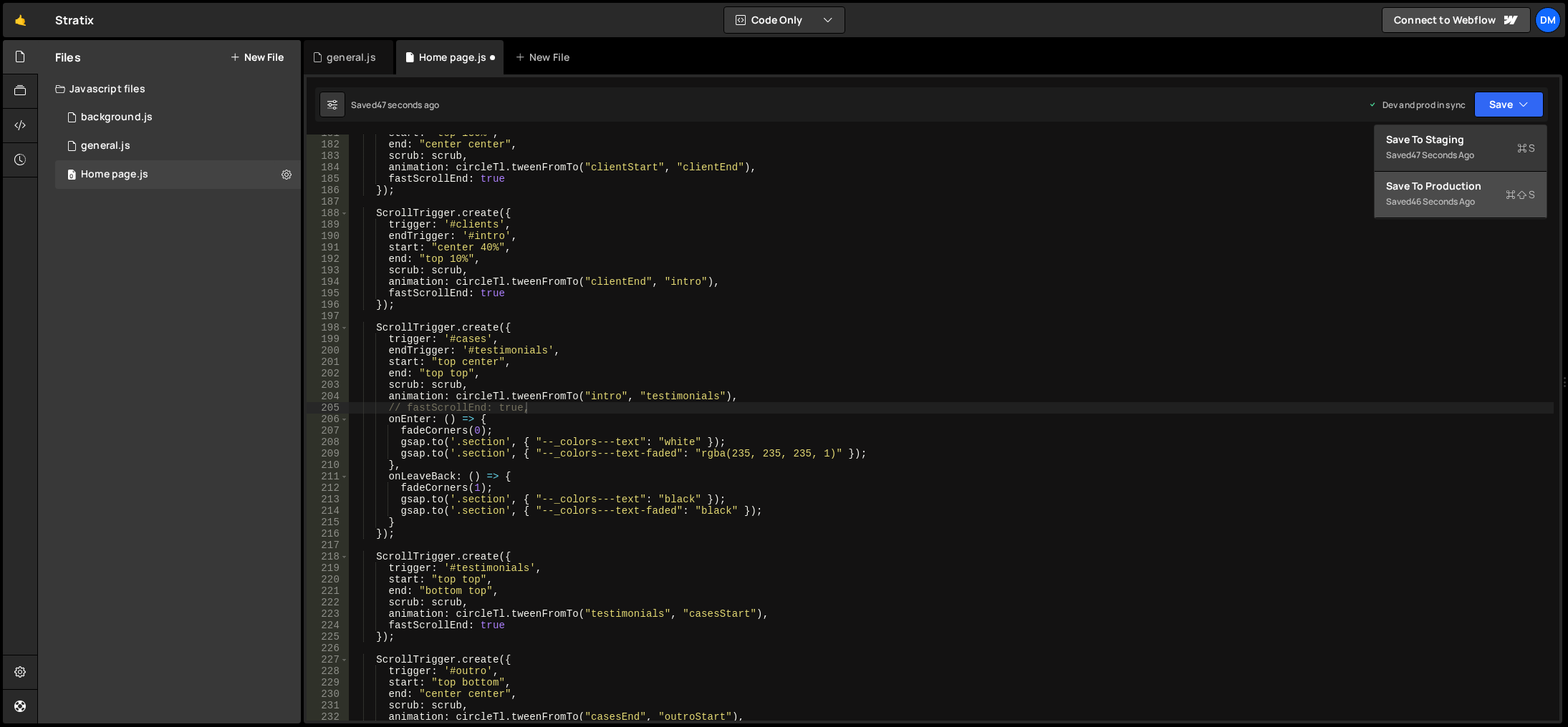
click at [1438, 179] on button "Save to Production S Saved 46 seconds ago" at bounding box center [1460, 195] width 172 height 46
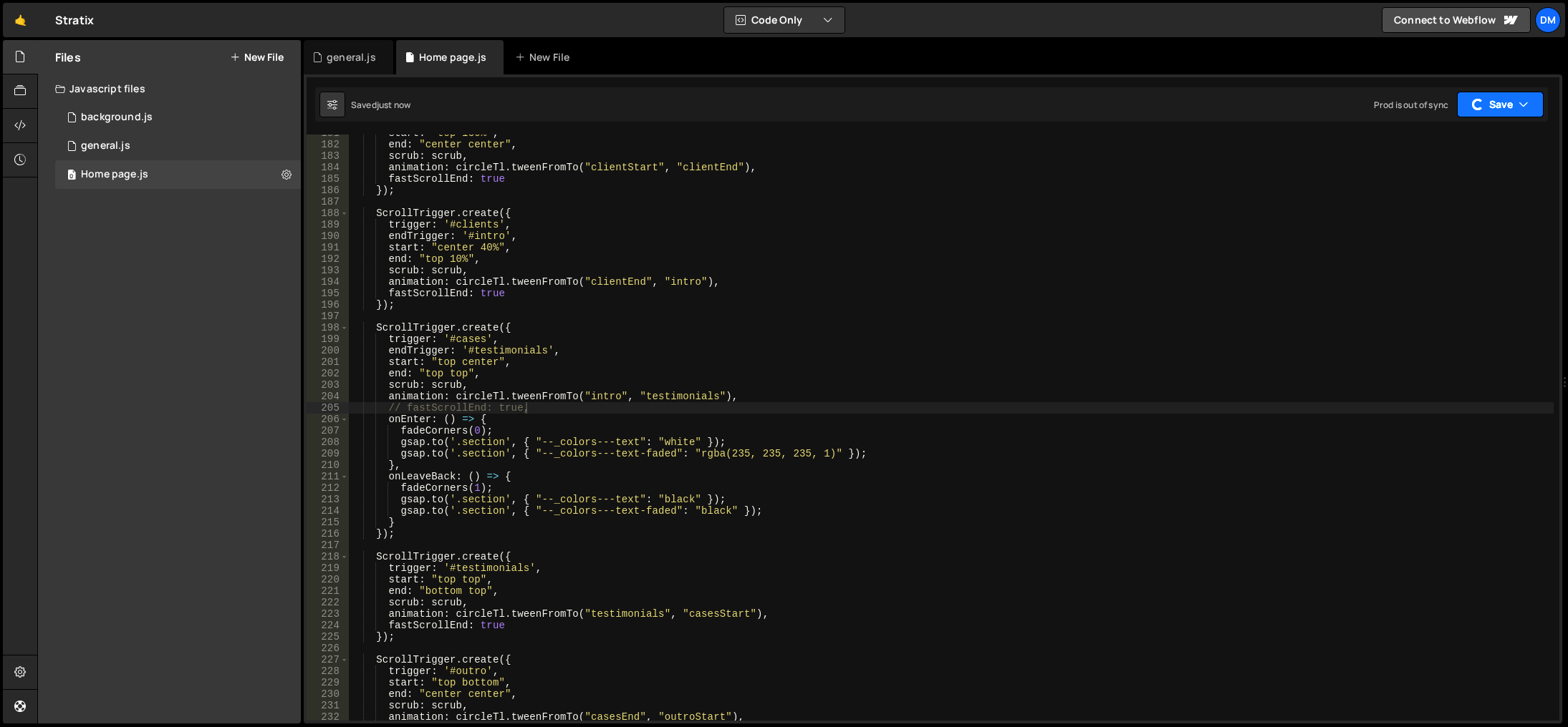
click at [1487, 106] on button "Save" at bounding box center [1499, 105] width 87 height 26
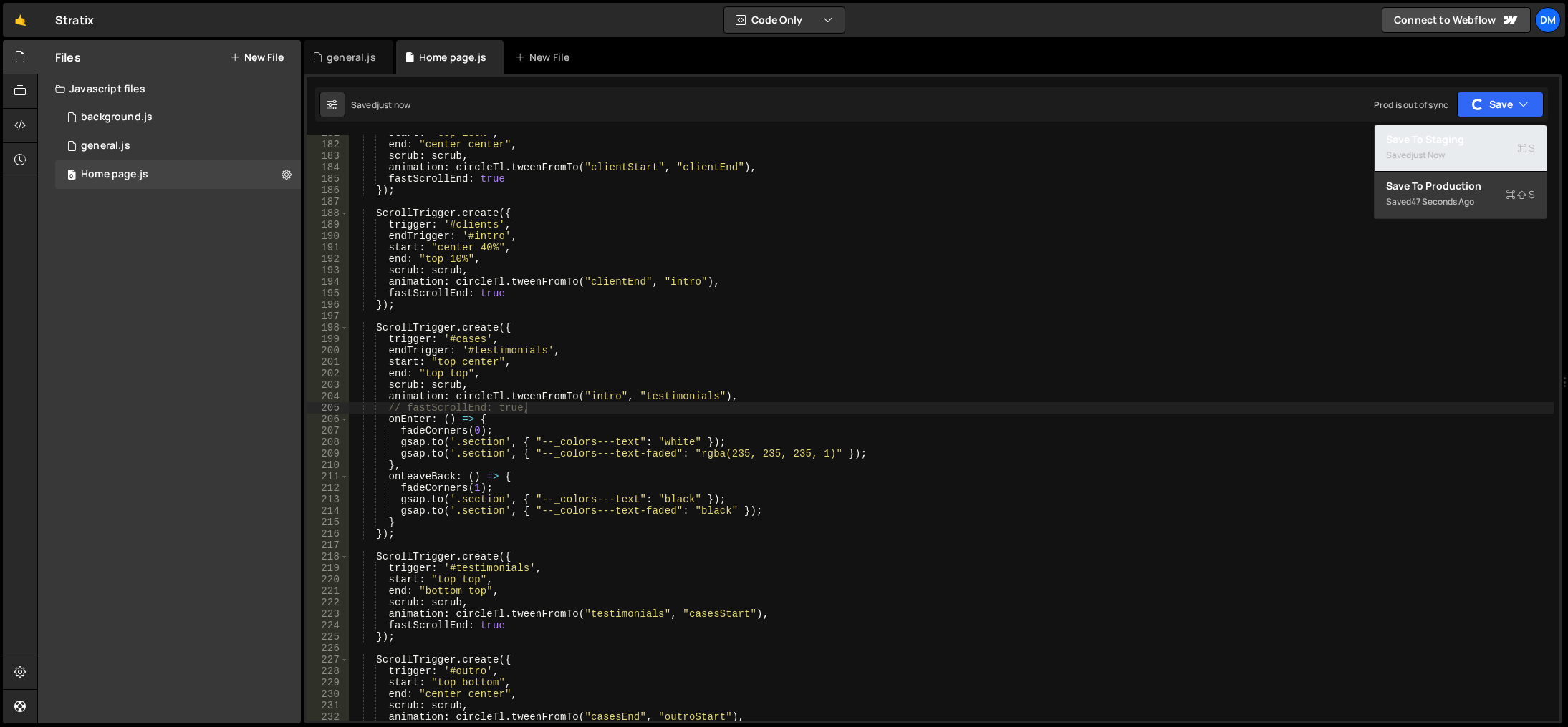
drag, startPoint x: 1450, startPoint y: 139, endPoint x: 1426, endPoint y: 171, distance: 40.0
click at [1450, 139] on div "Save to Staging S" at bounding box center [1461, 139] width 149 height 15
